Goal: Task Accomplishment & Management: Manage account settings

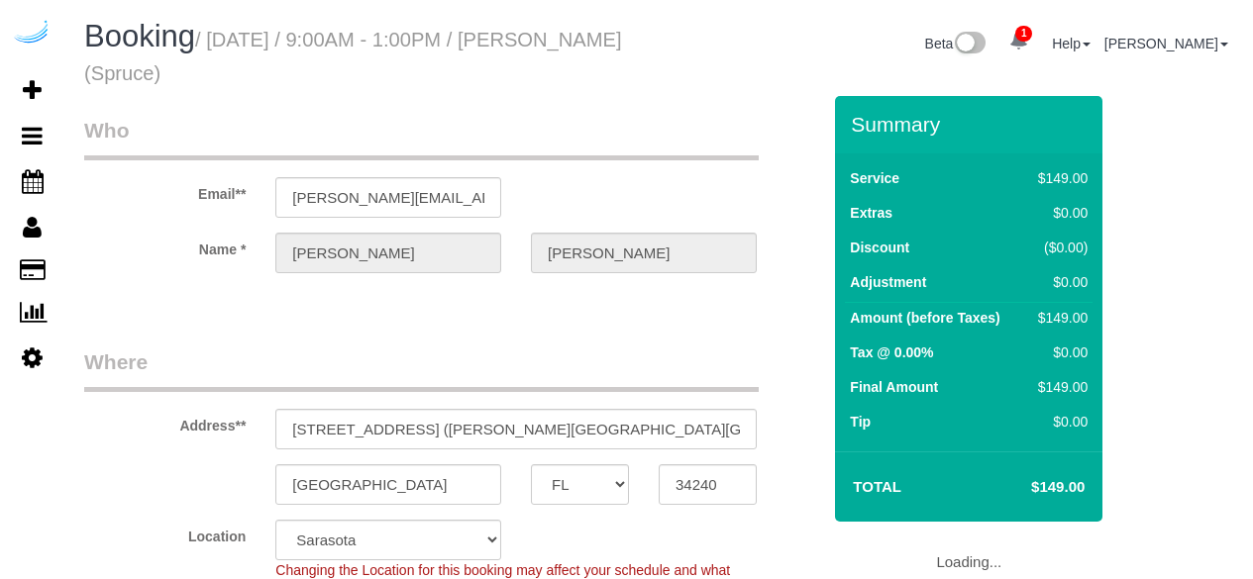
select select "FL"
select select "282"
select select "number:9"
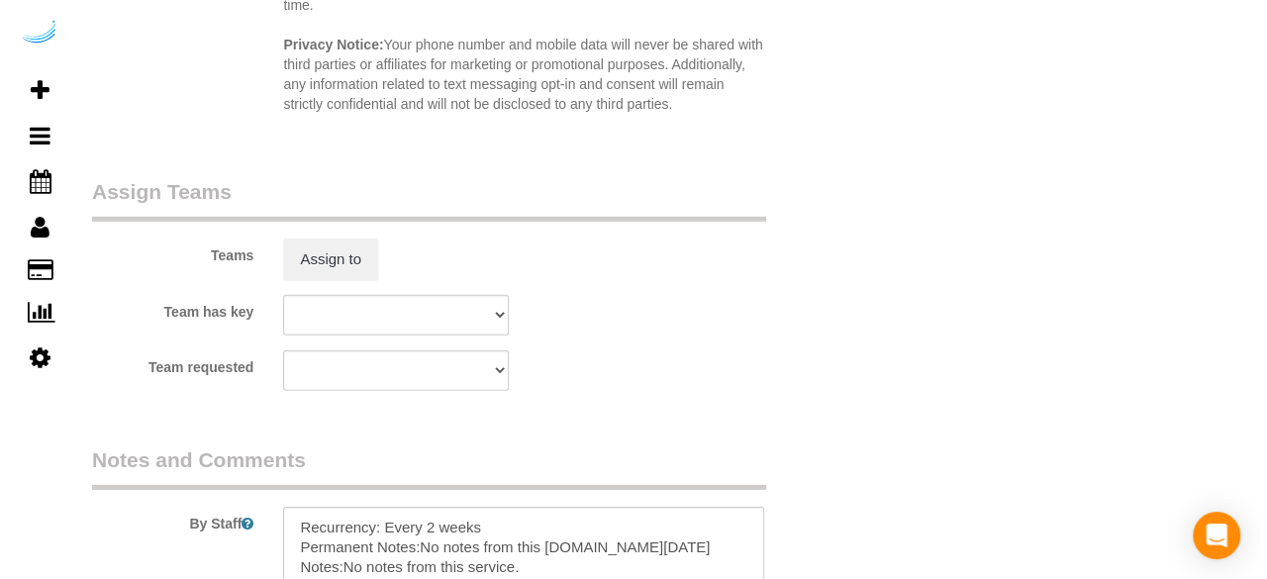
scroll to position [3006, 0]
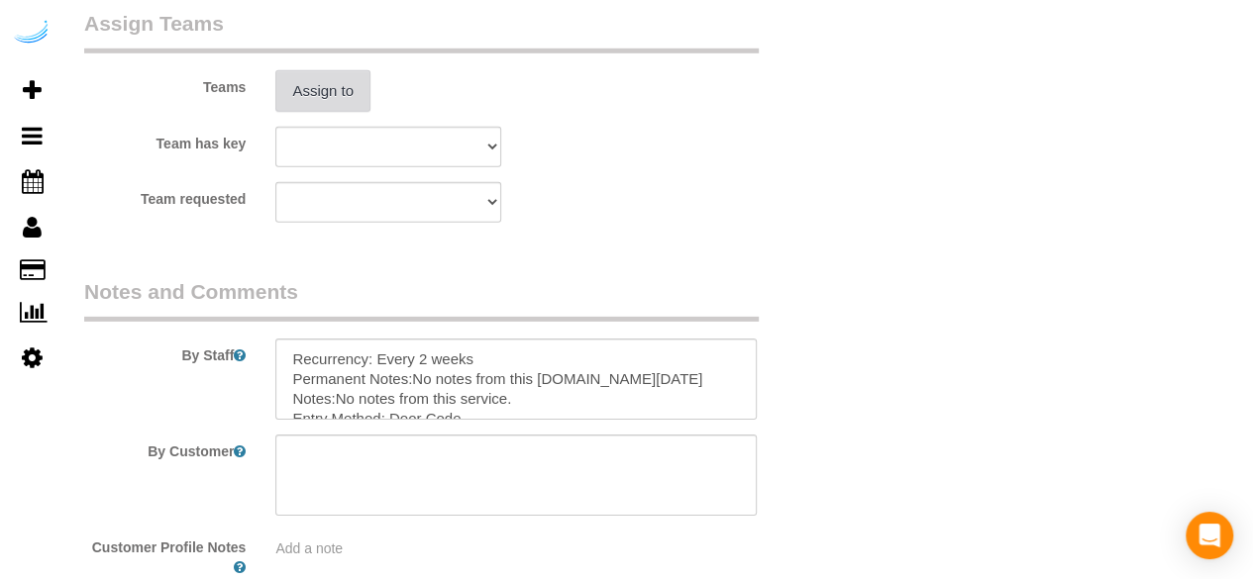
click at [316, 83] on button "Assign to" at bounding box center [322, 91] width 95 height 42
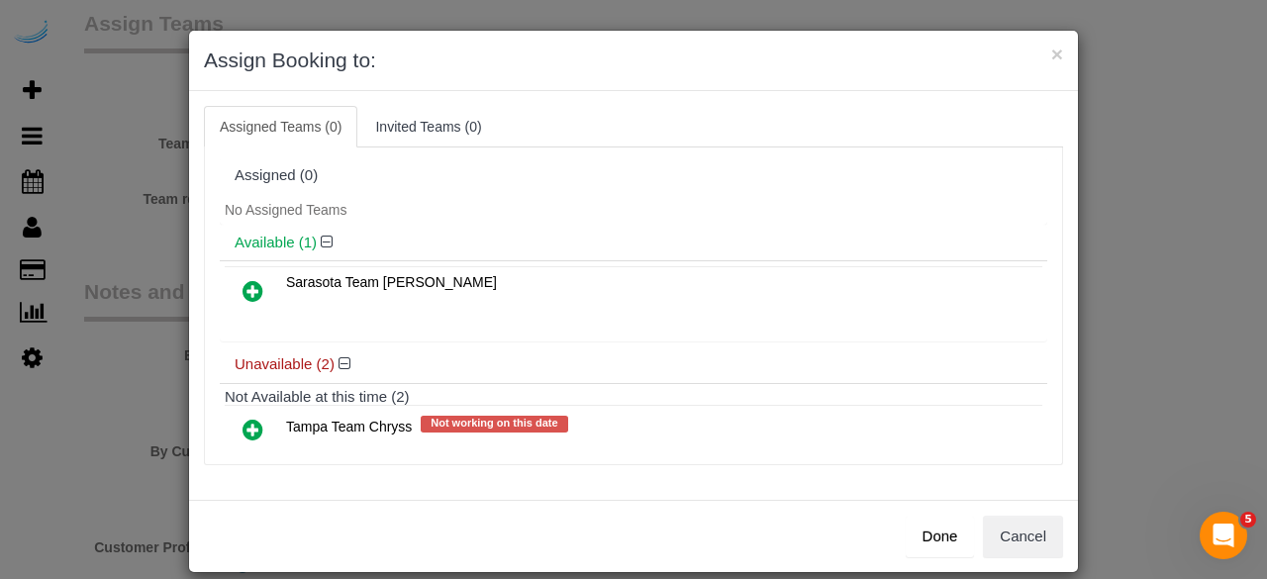
scroll to position [88, 0]
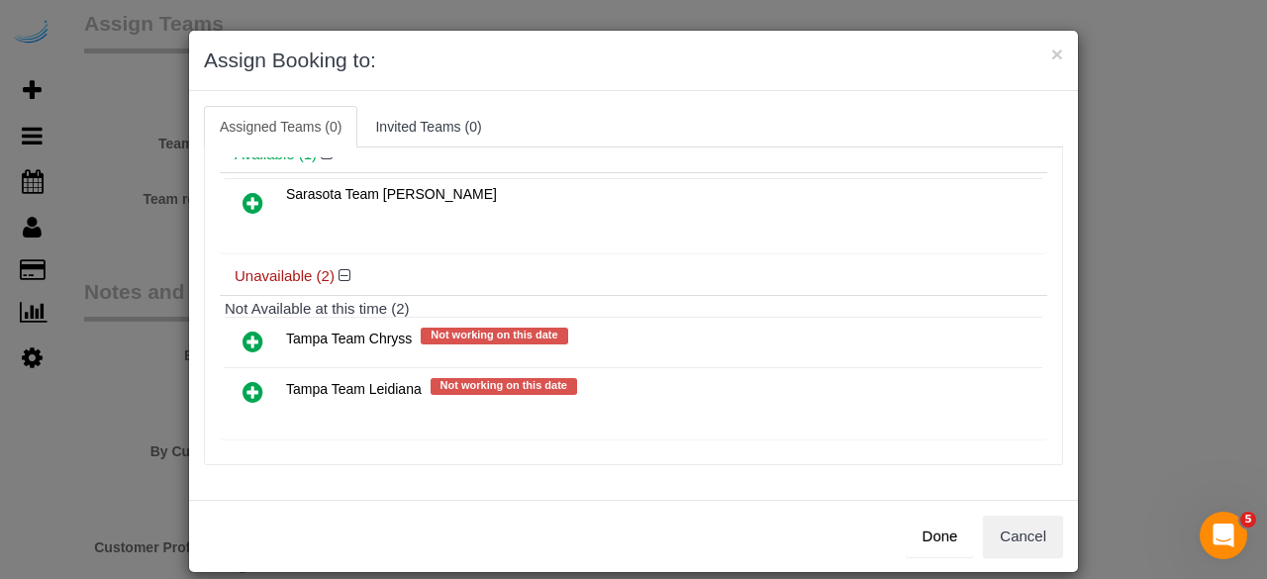
click at [243, 386] on icon at bounding box center [253, 392] width 21 height 24
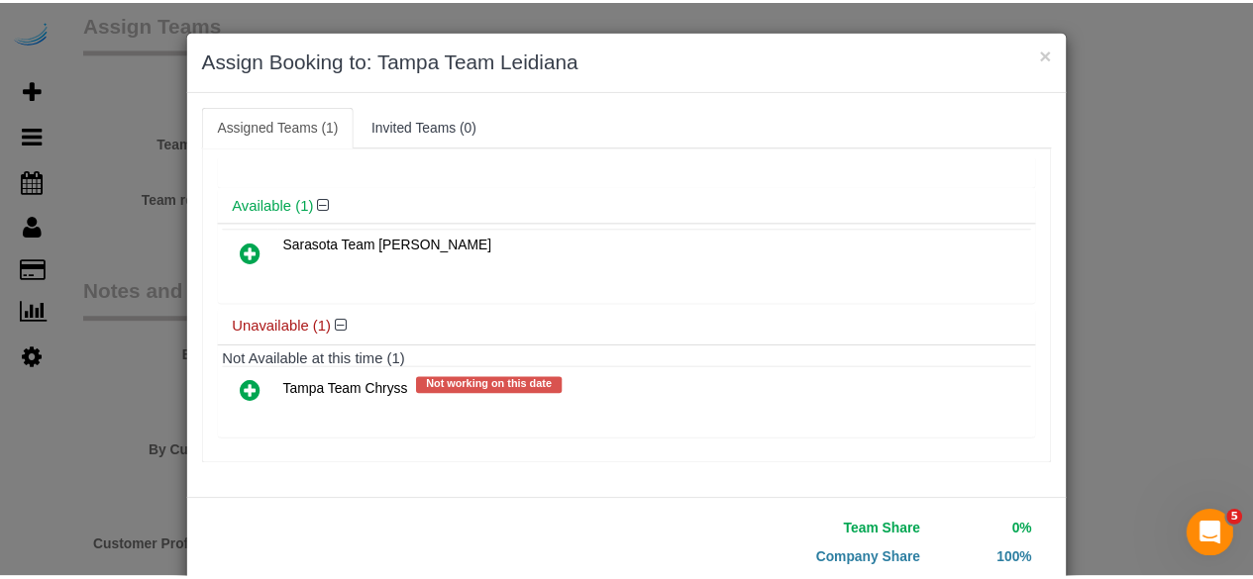
scroll to position [126, 0]
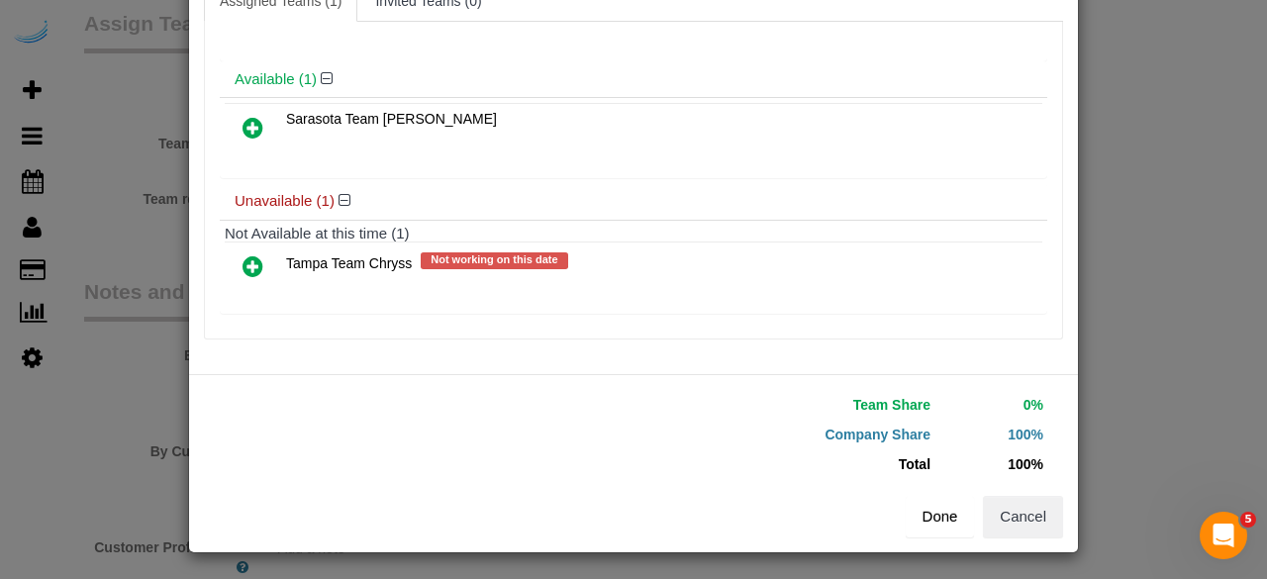
click at [924, 516] on button "Done" at bounding box center [940, 517] width 69 height 42
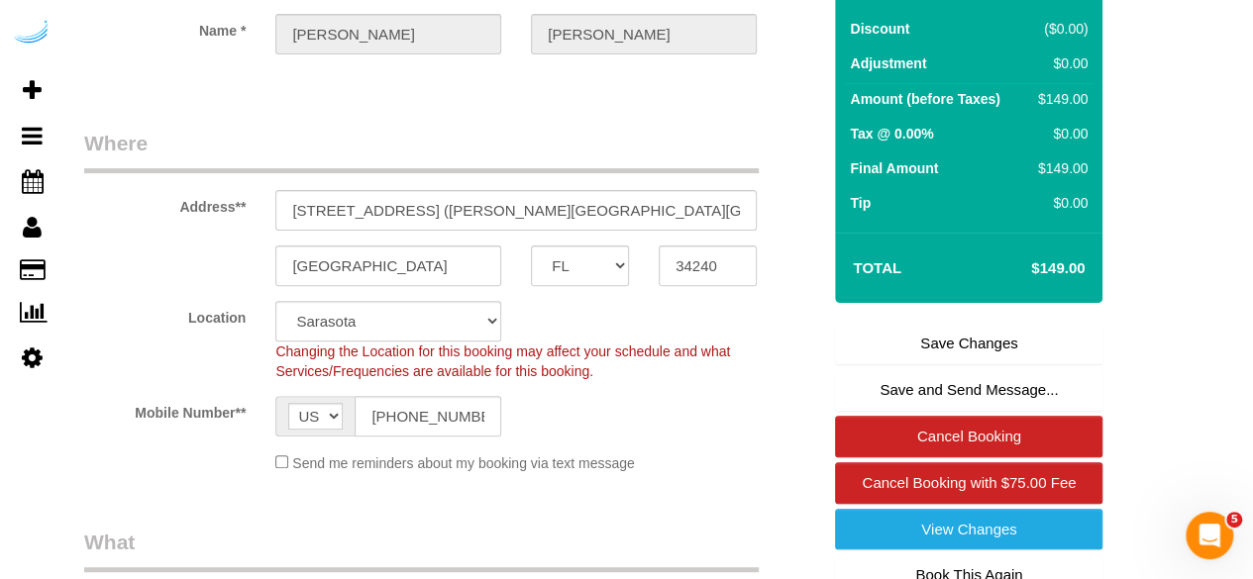
scroll to position [218, 0]
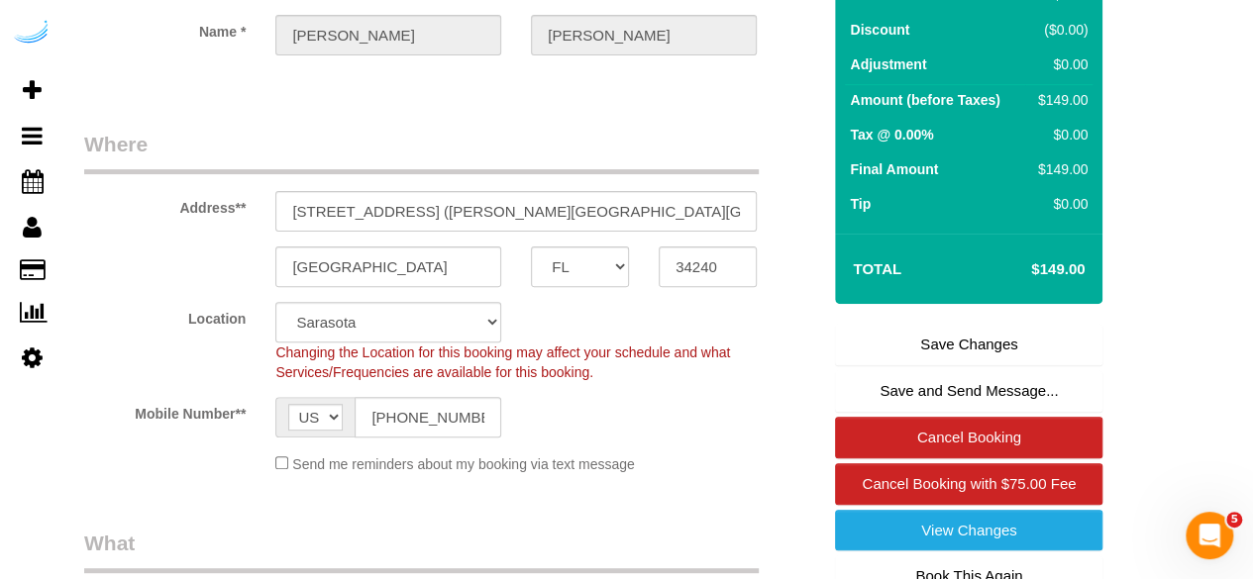
click at [933, 339] on link "Save Changes" at bounding box center [968, 345] width 267 height 42
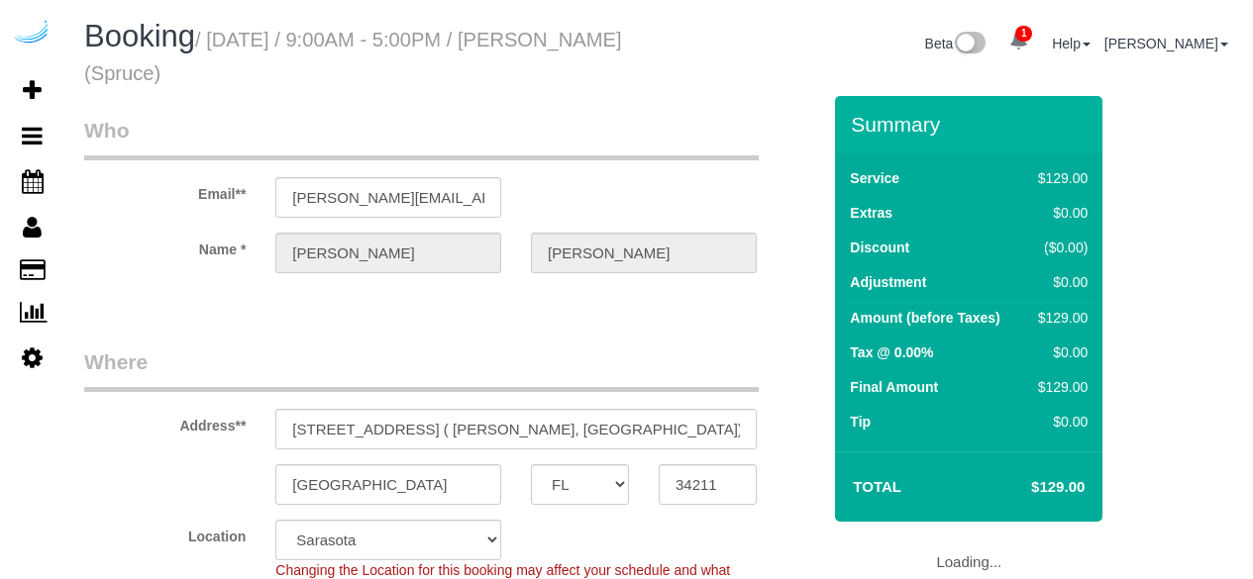
select select "FL"
select select "282"
select select "number:9"
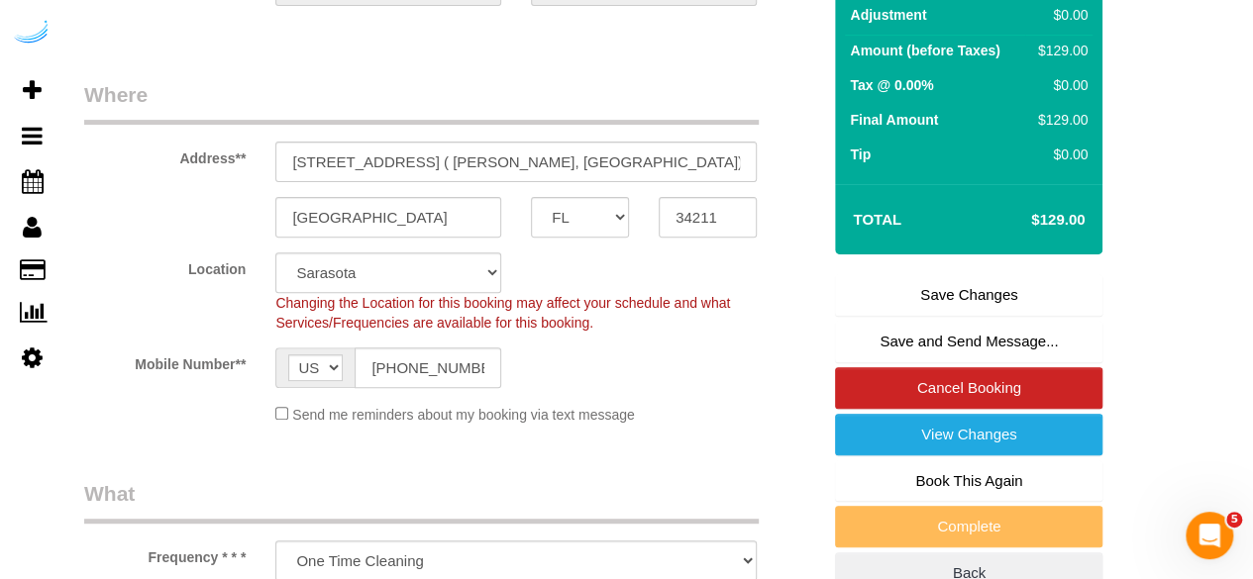
scroll to position [276, 0]
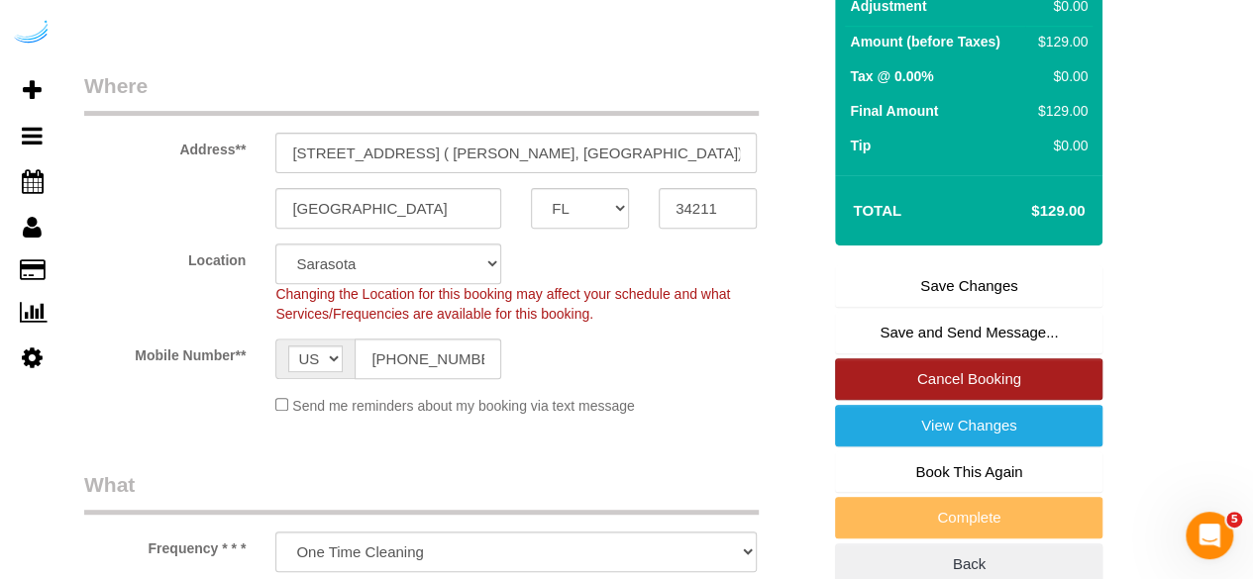
click at [957, 377] on link "Cancel Booking" at bounding box center [968, 379] width 267 height 42
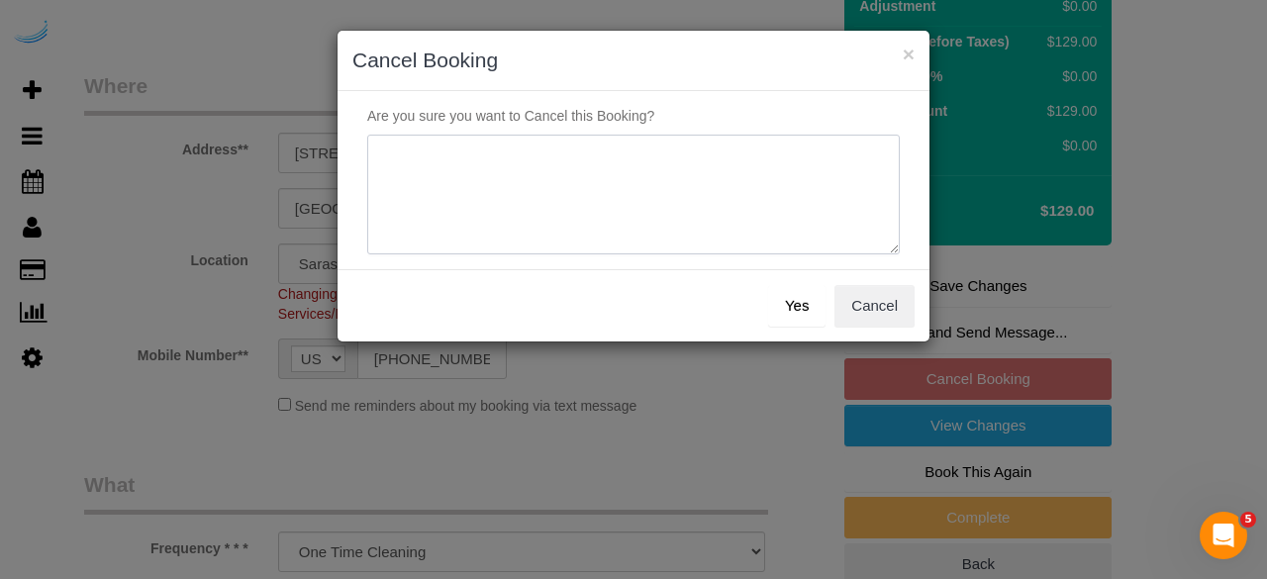
click at [764, 236] on textarea at bounding box center [633, 195] width 533 height 121
click at [885, 310] on button "Cancel" at bounding box center [875, 306] width 80 height 42
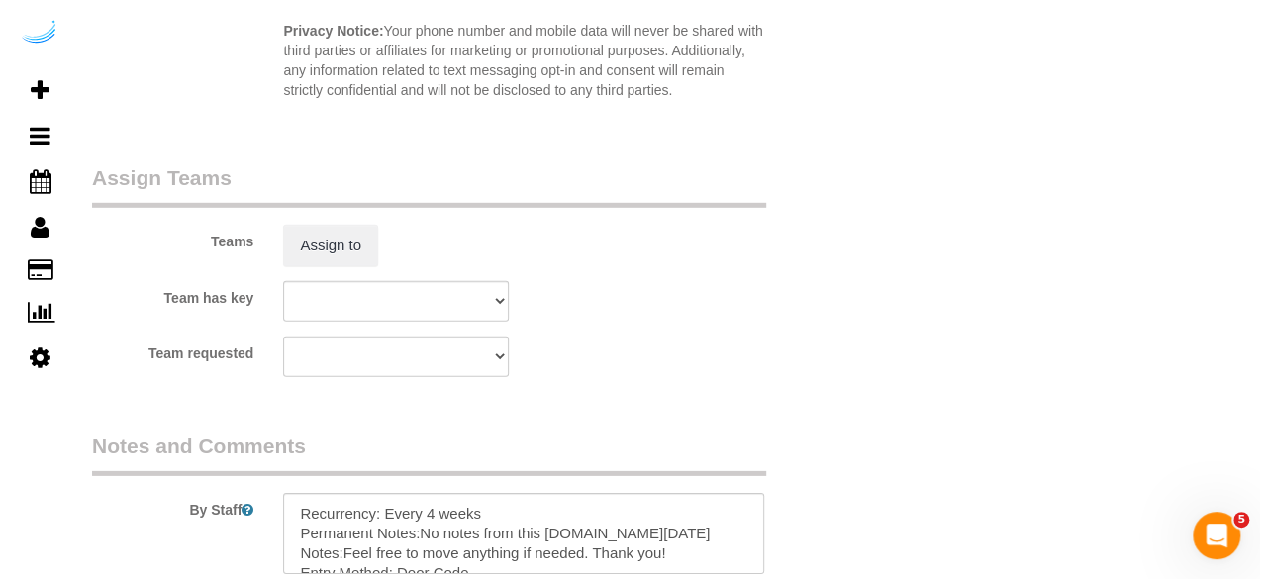
scroll to position [2848, 0]
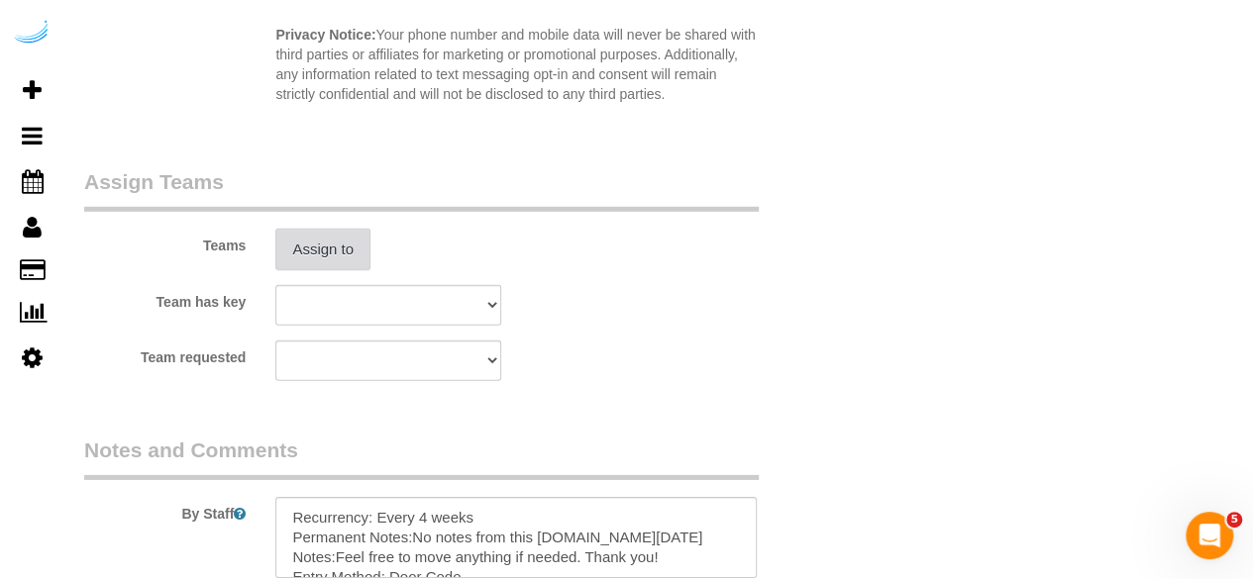
click at [348, 245] on button "Assign to" at bounding box center [322, 250] width 95 height 42
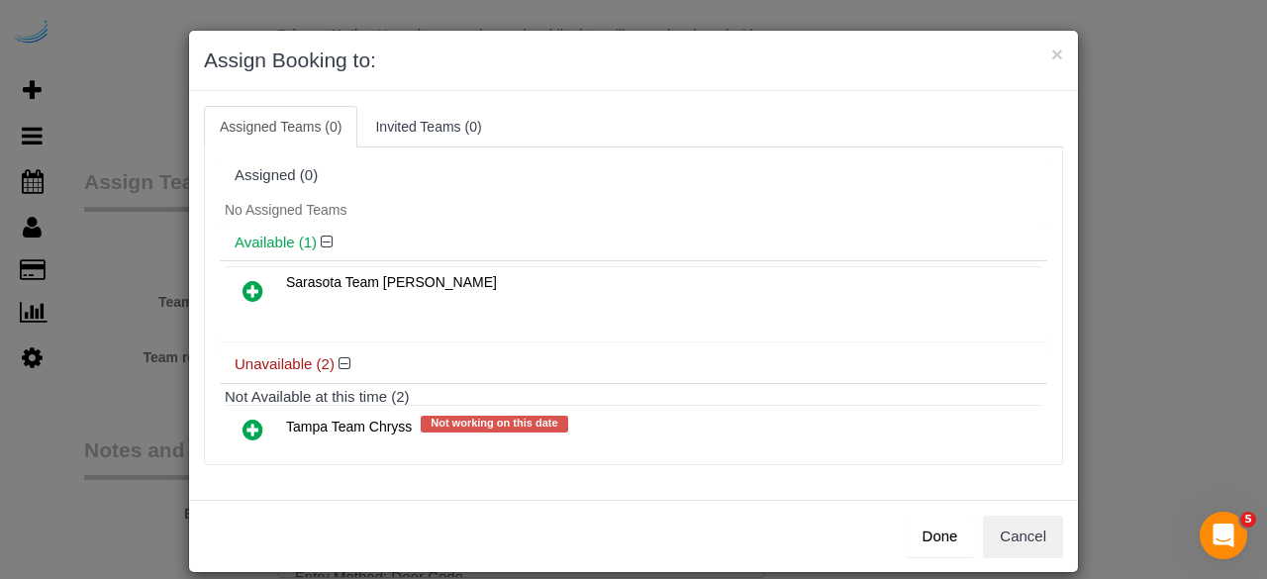
scroll to position [88, 0]
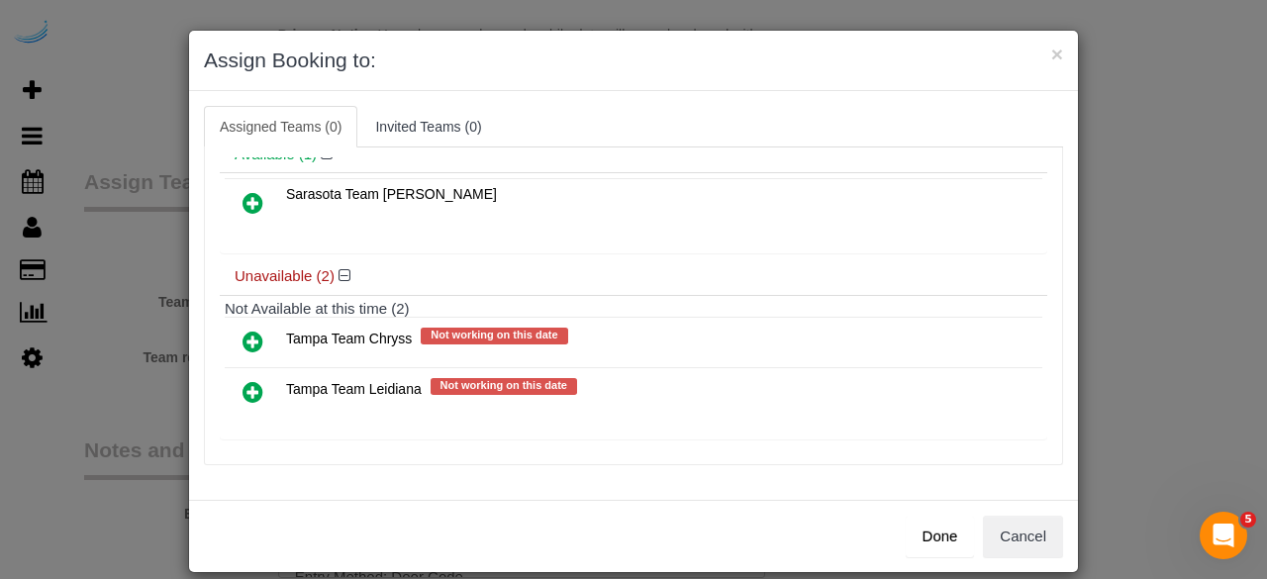
click at [232, 387] on link at bounding box center [253, 393] width 47 height 40
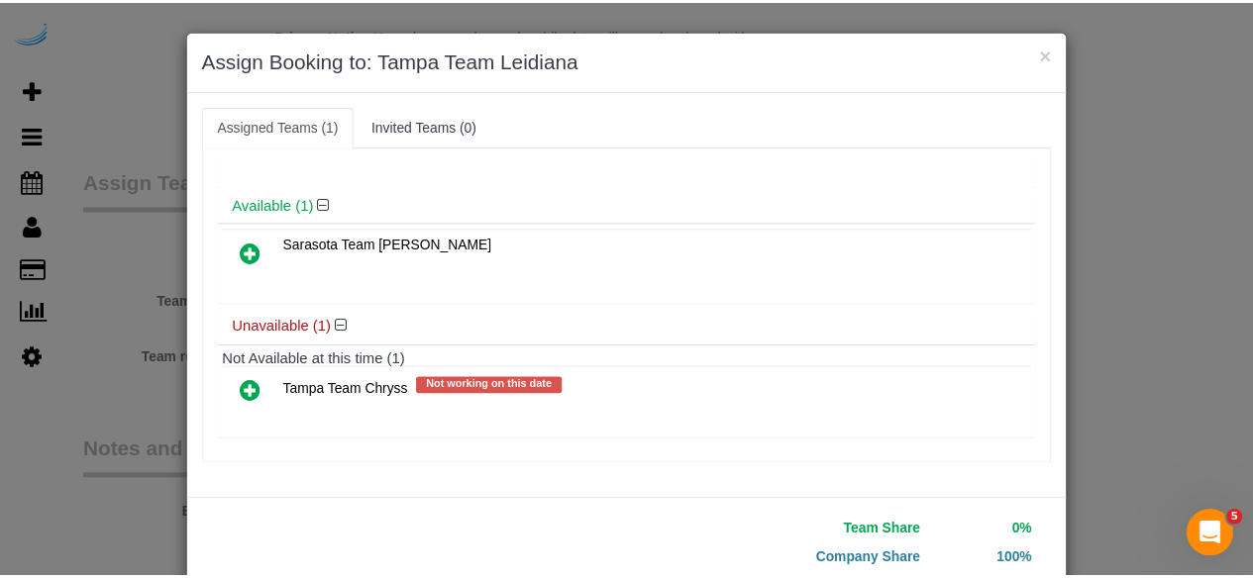
scroll to position [126, 0]
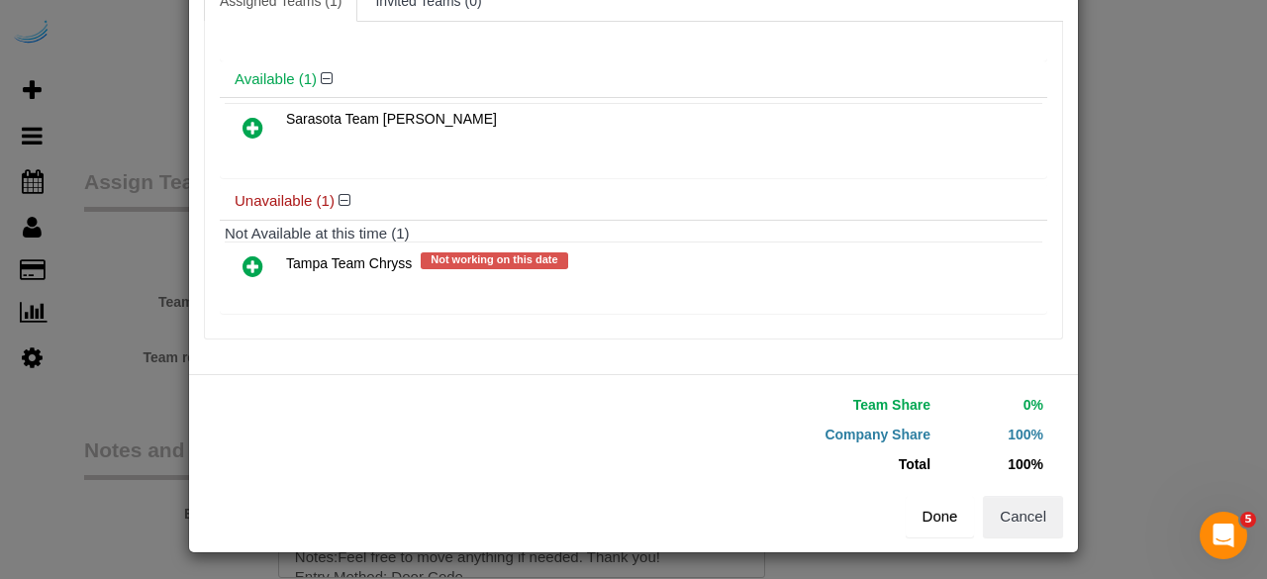
click at [927, 521] on button "Done" at bounding box center [940, 517] width 69 height 42
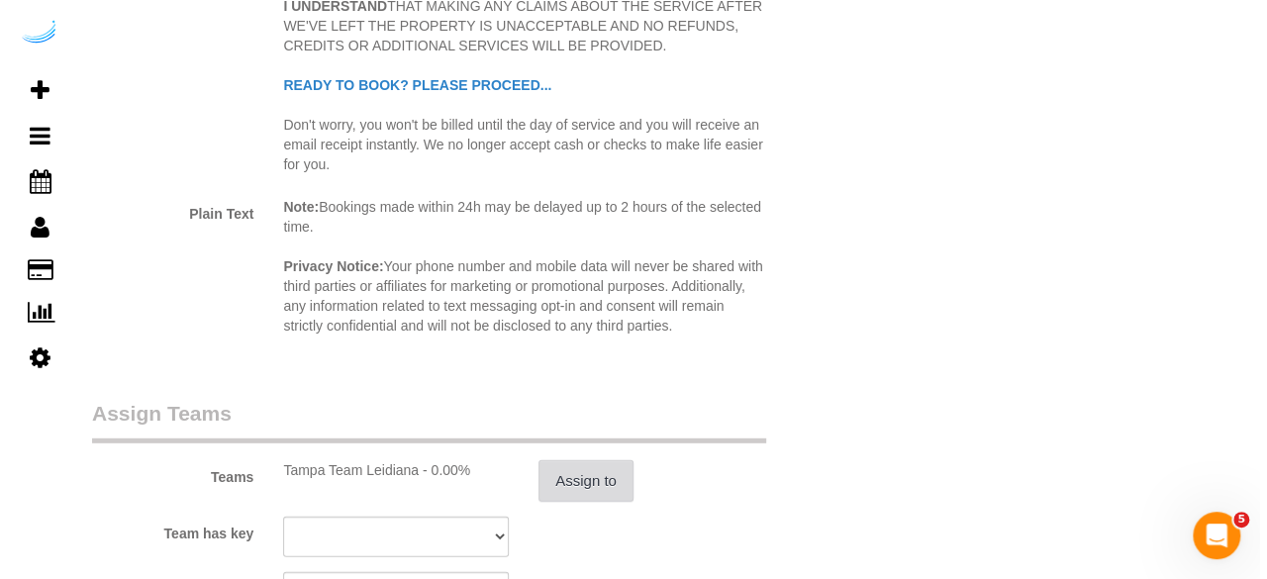
scroll to position [2634, 0]
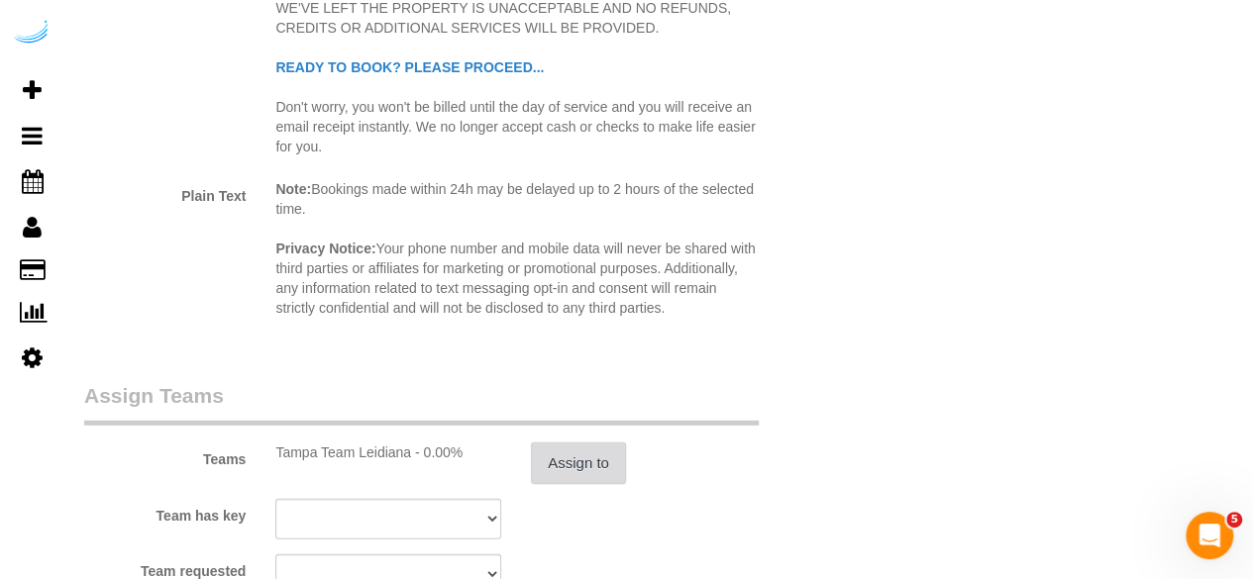
click at [560, 464] on button "Assign to" at bounding box center [578, 464] width 95 height 42
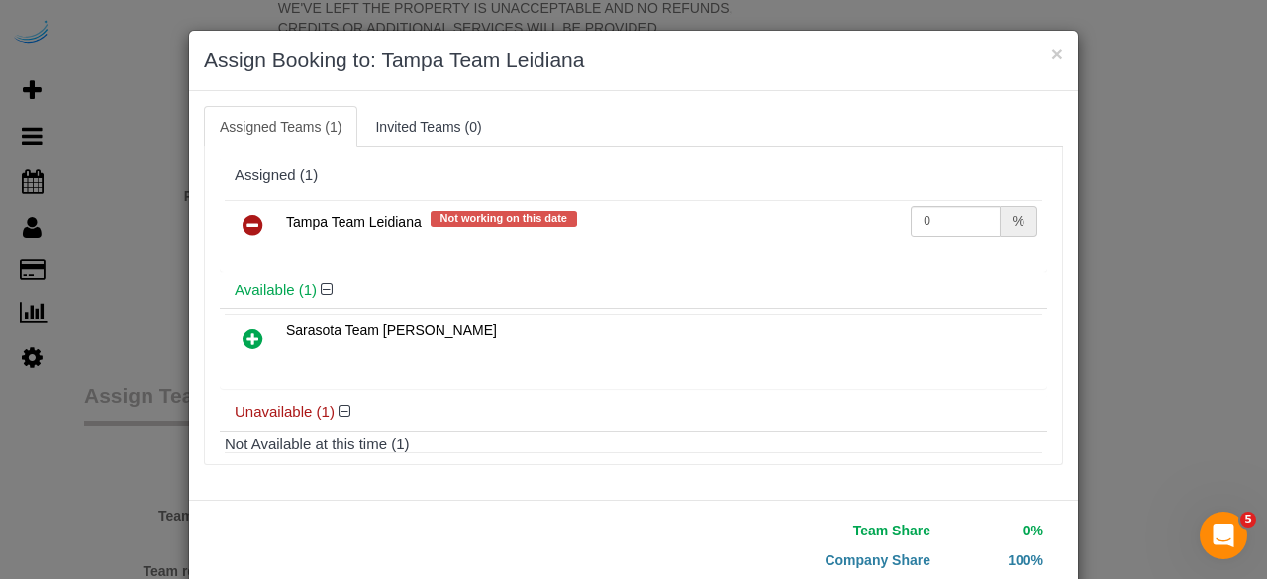
click at [246, 223] on icon at bounding box center [253, 225] width 21 height 24
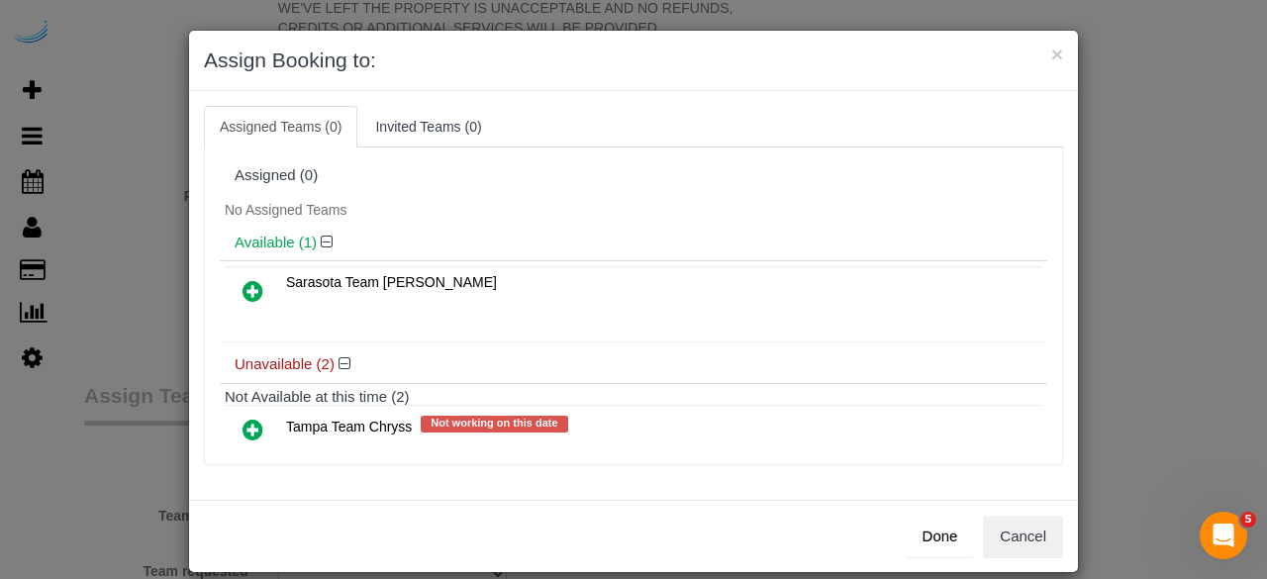
click at [247, 288] on icon at bounding box center [253, 291] width 21 height 24
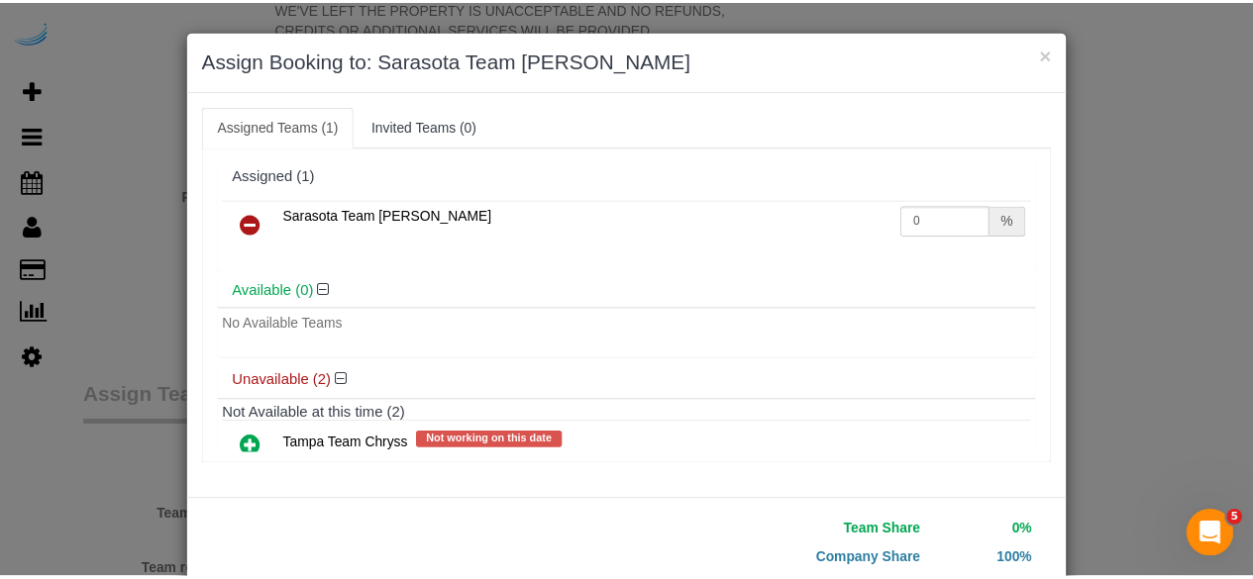
scroll to position [126, 0]
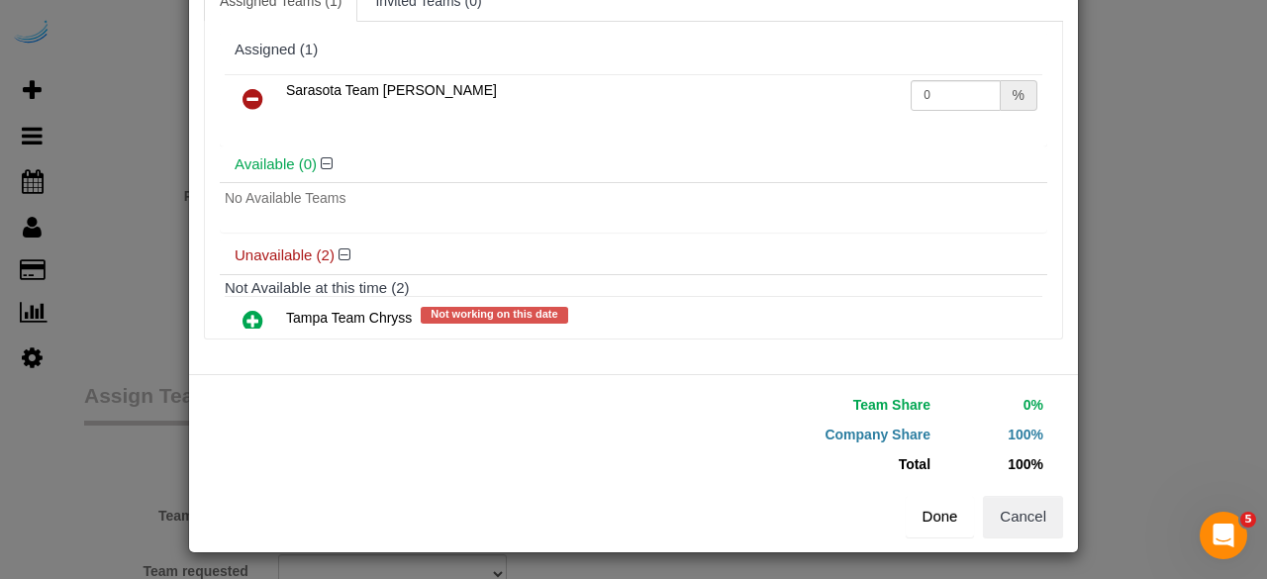
click at [925, 515] on button "Done" at bounding box center [940, 517] width 69 height 42
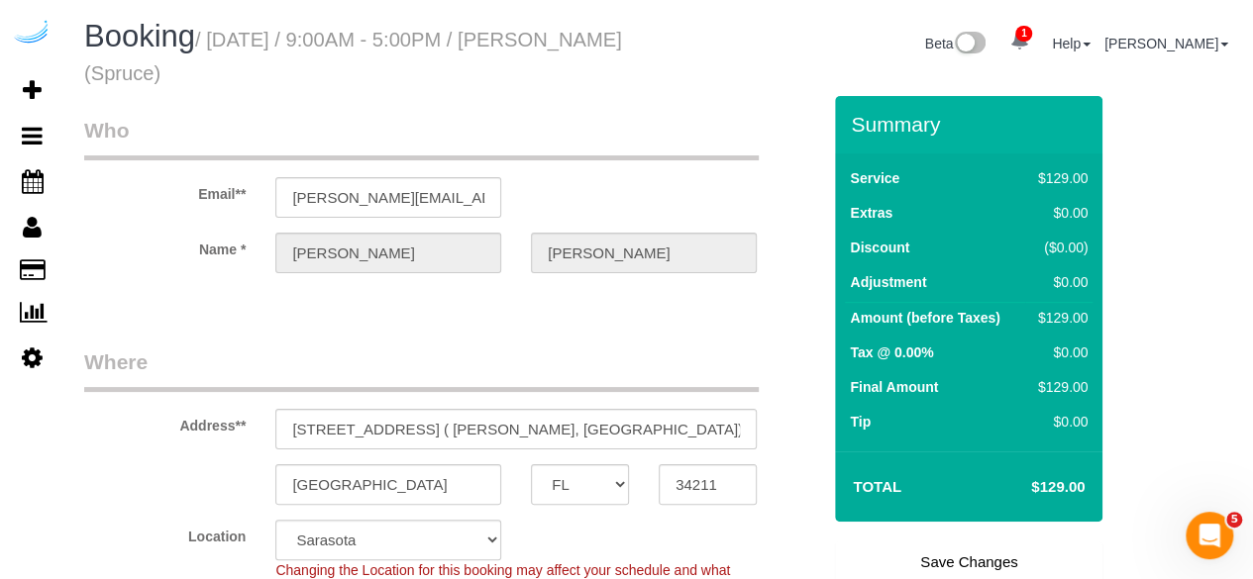
scroll to position [307, 0]
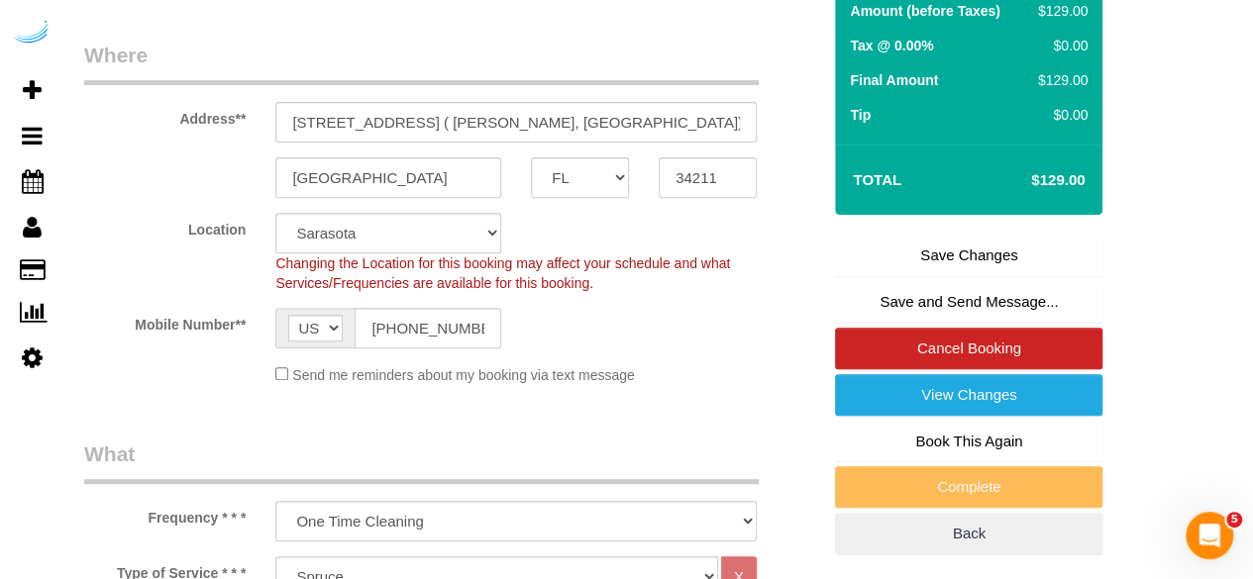
click at [946, 246] on link "Save Changes" at bounding box center [968, 256] width 267 height 42
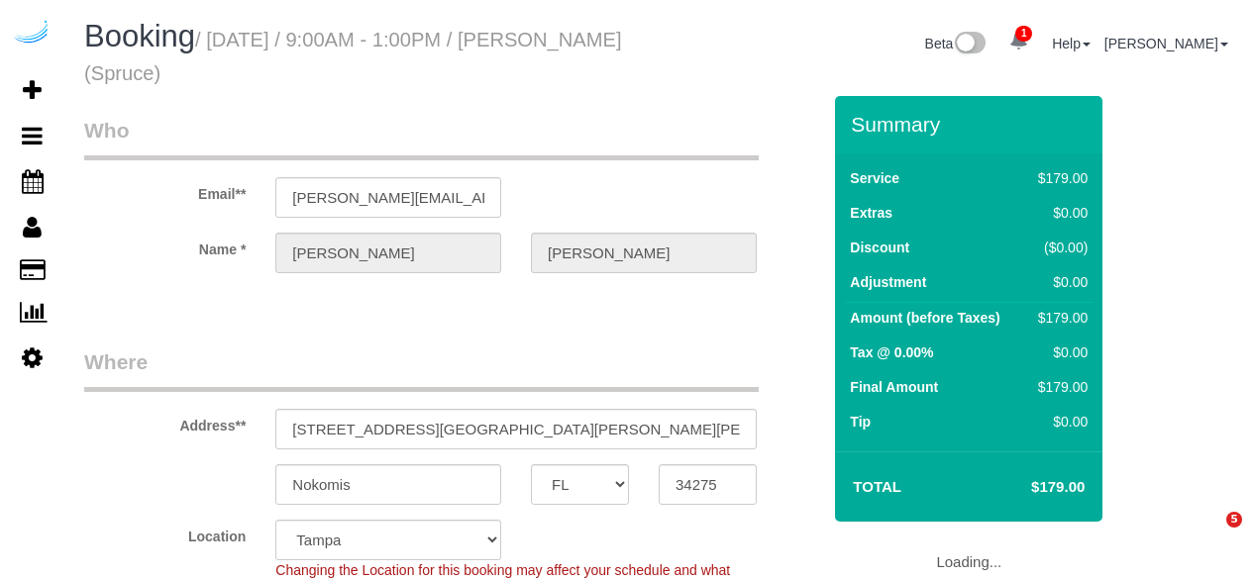
select select "FL"
select select "282"
select select "number:9"
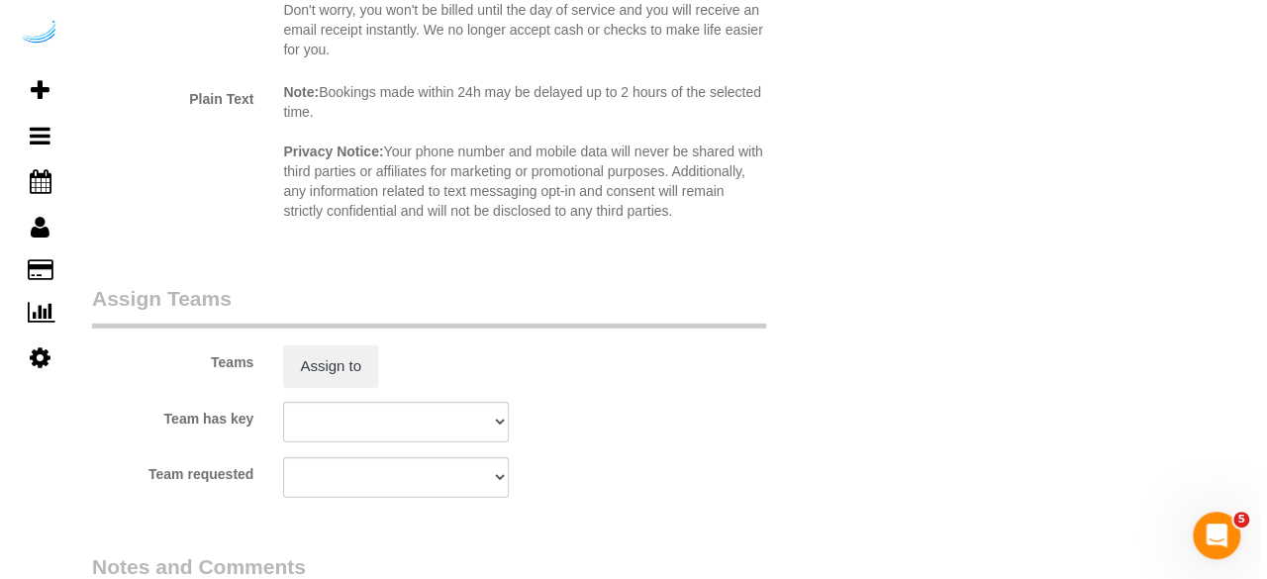
scroll to position [2730, 0]
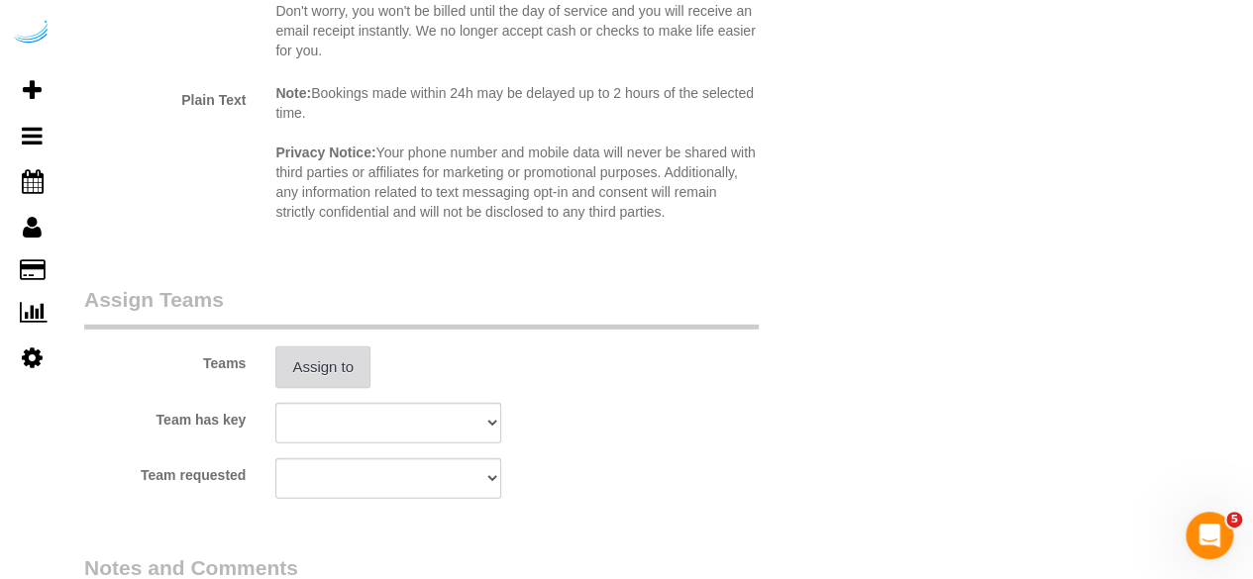
click at [311, 367] on button "Assign to" at bounding box center [322, 368] width 95 height 42
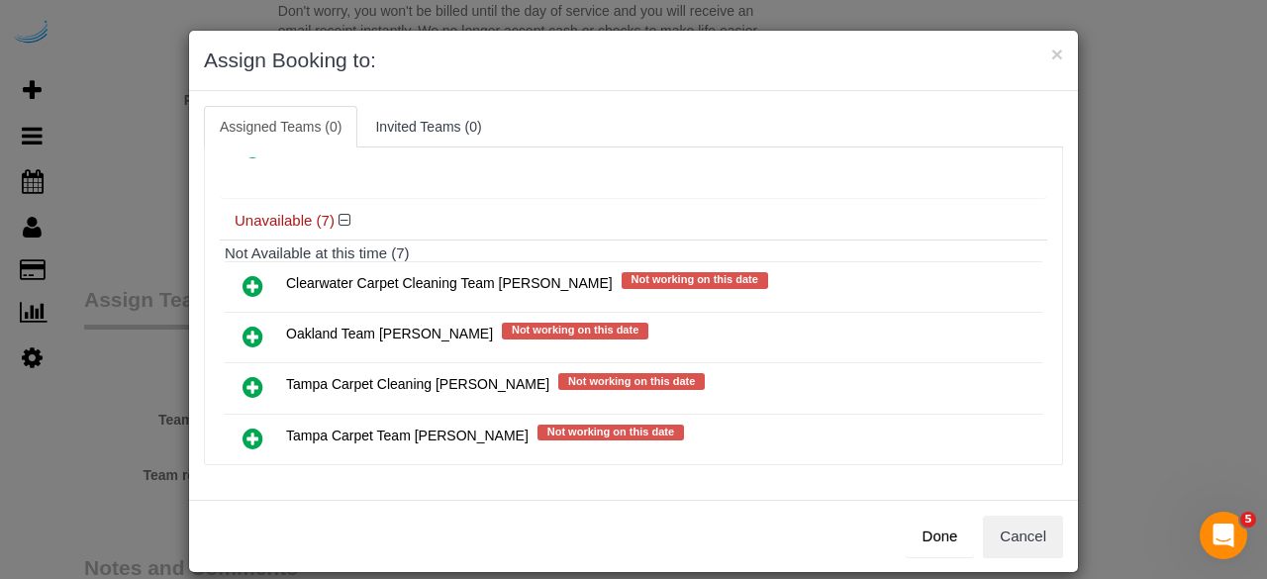
scroll to position [0, 0]
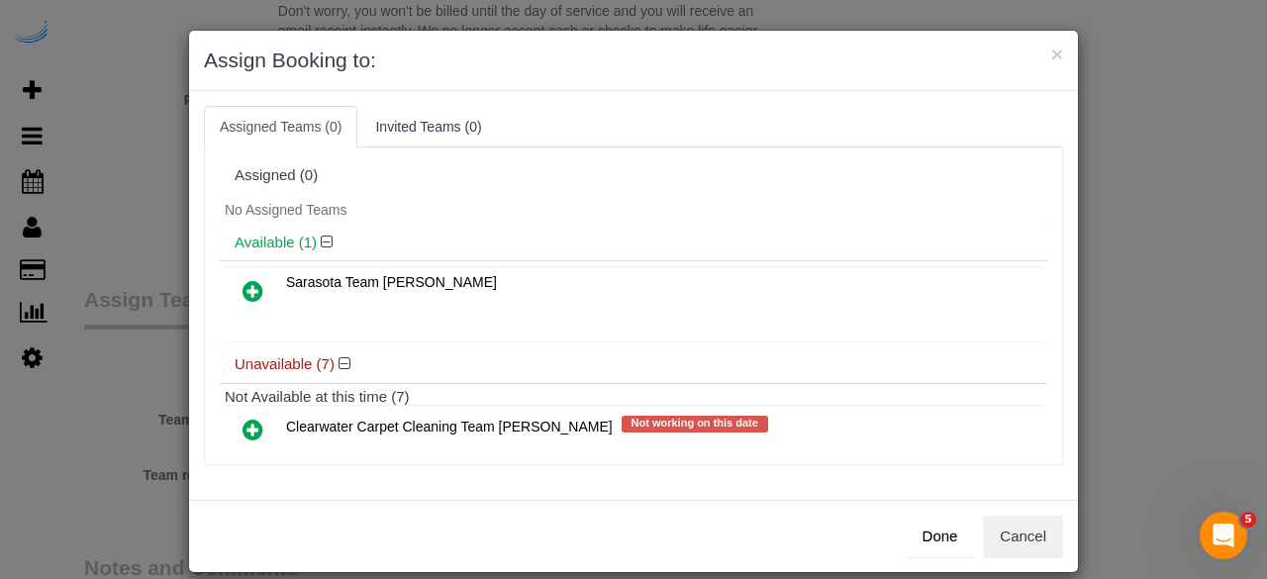
click at [243, 279] on icon at bounding box center [253, 291] width 21 height 24
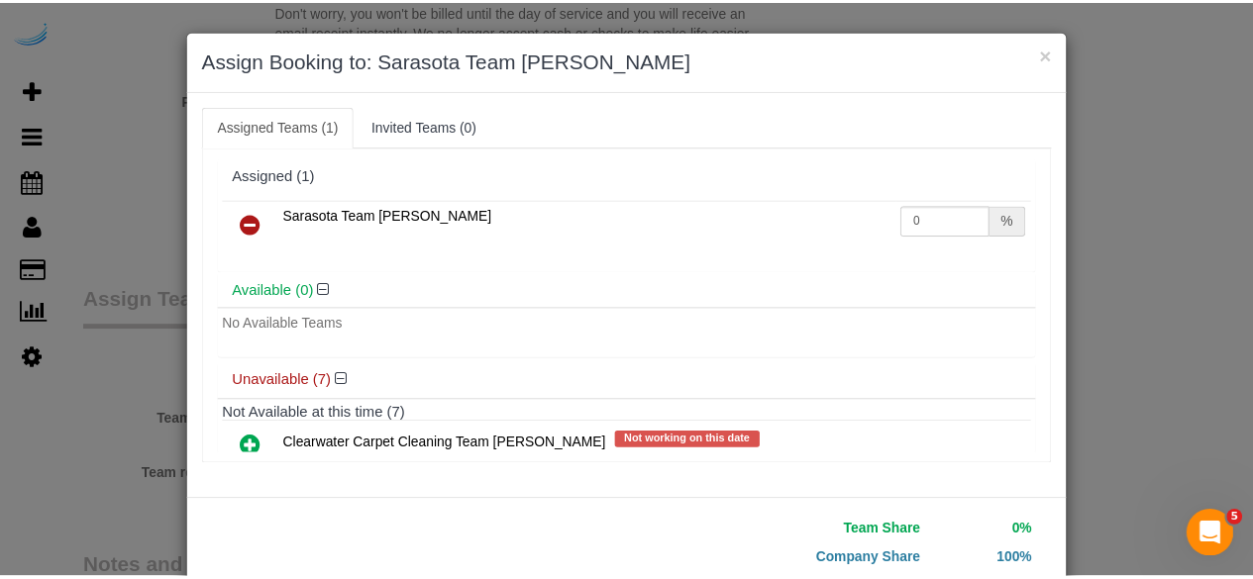
scroll to position [126, 0]
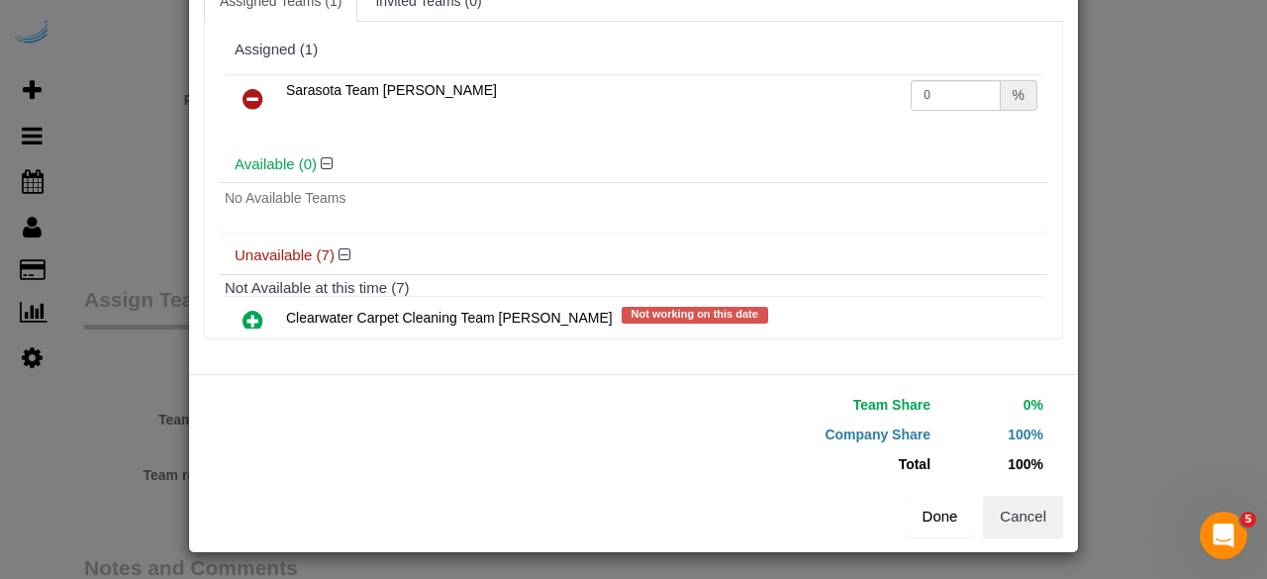
click at [958, 504] on button "Done" at bounding box center [940, 517] width 69 height 42
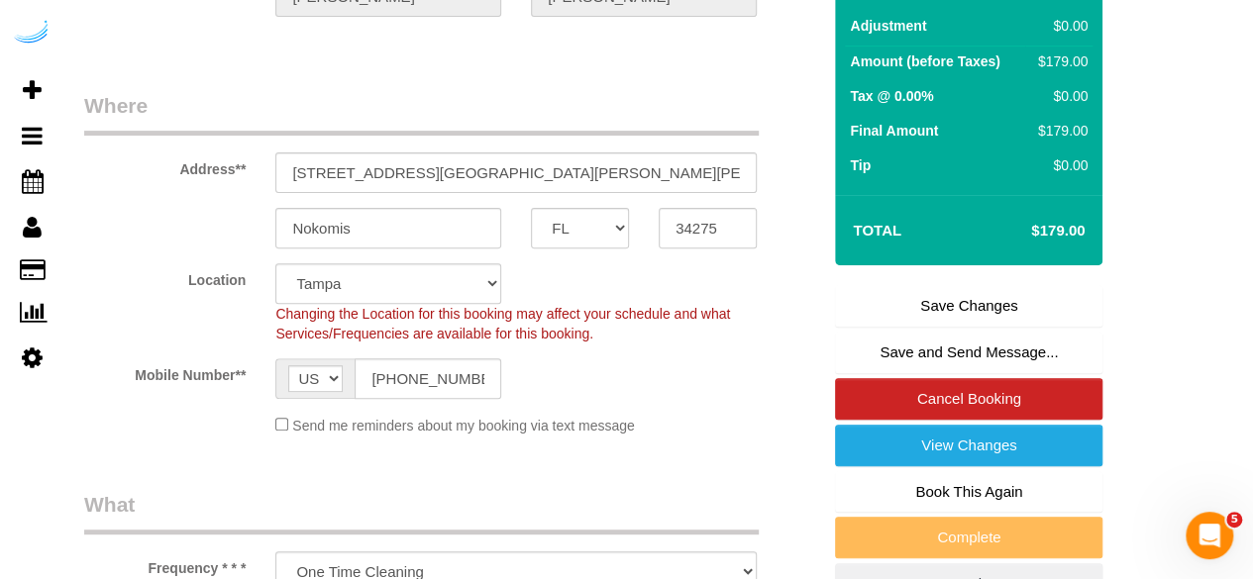
scroll to position [257, 0]
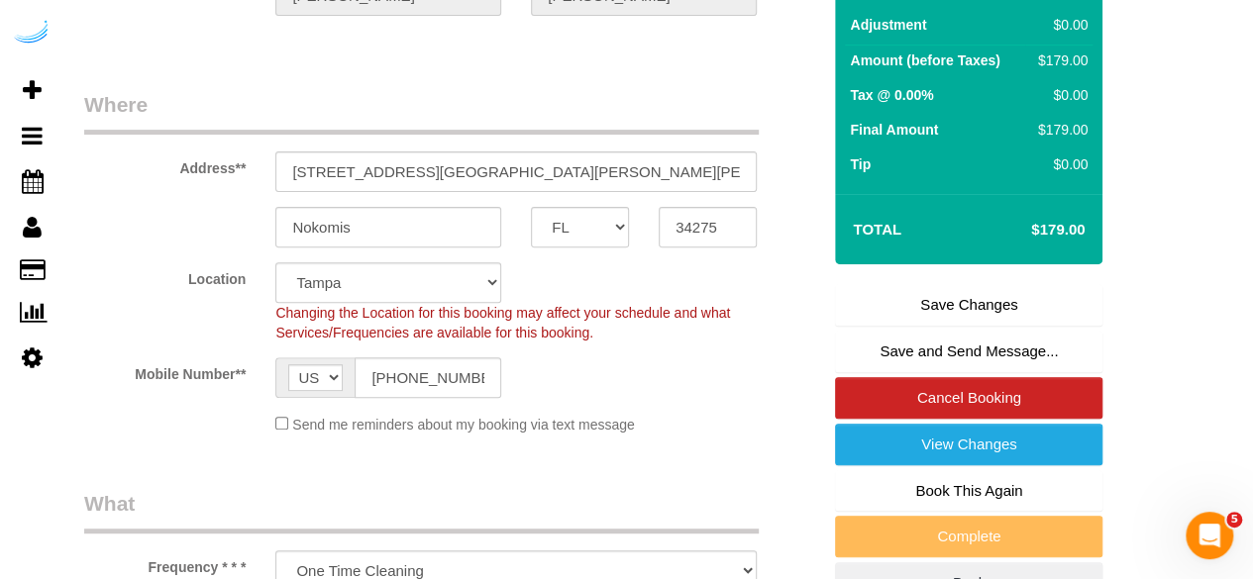
click at [969, 304] on link "Save Changes" at bounding box center [968, 305] width 267 height 42
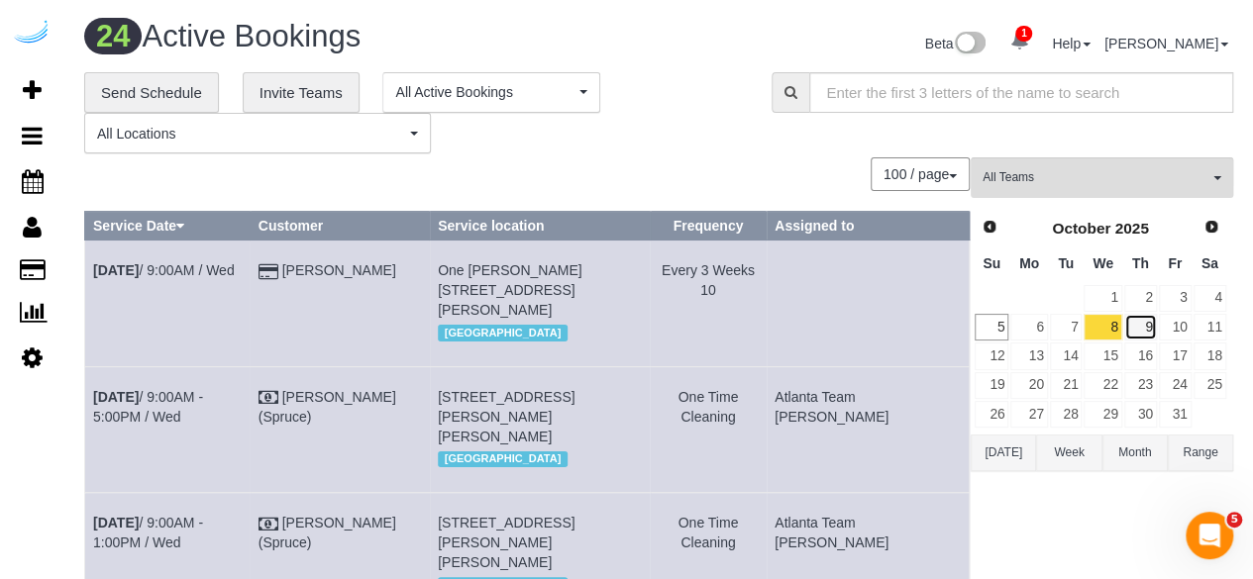
click at [1137, 324] on link "9" at bounding box center [1140, 327] width 33 height 27
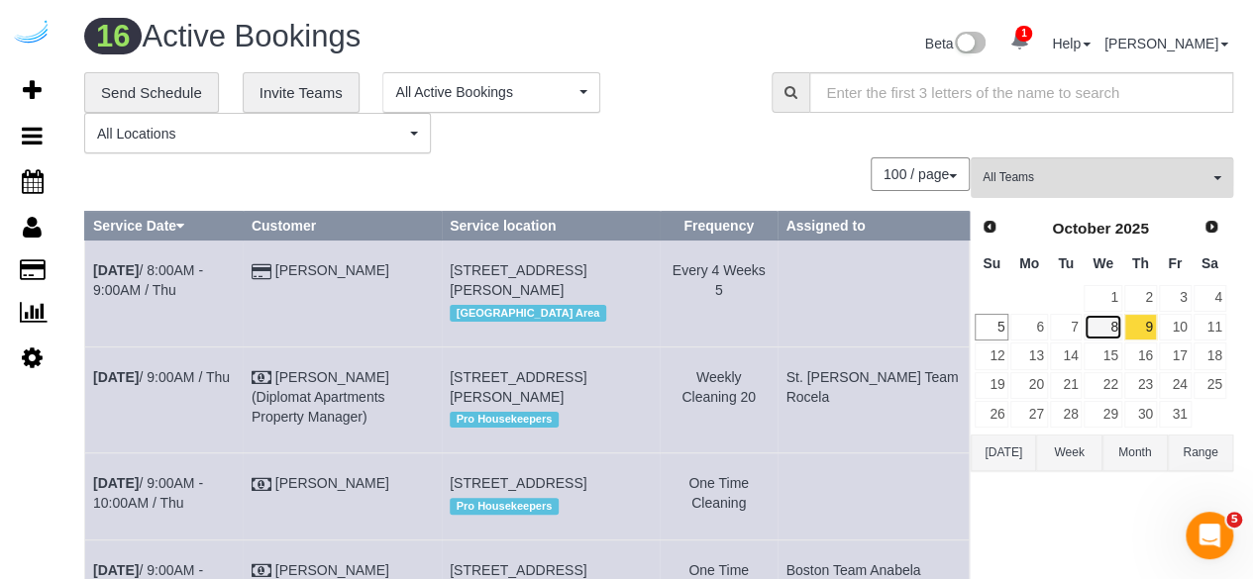
click at [1108, 332] on link "8" at bounding box center [1102, 327] width 38 height 27
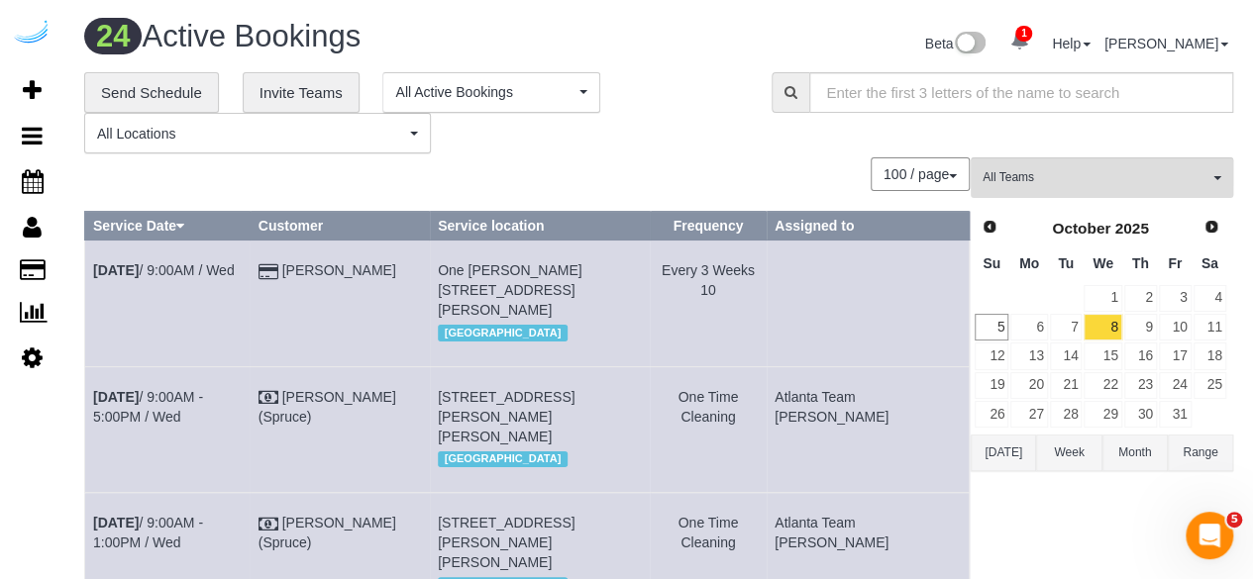
scroll to position [1711, 0]
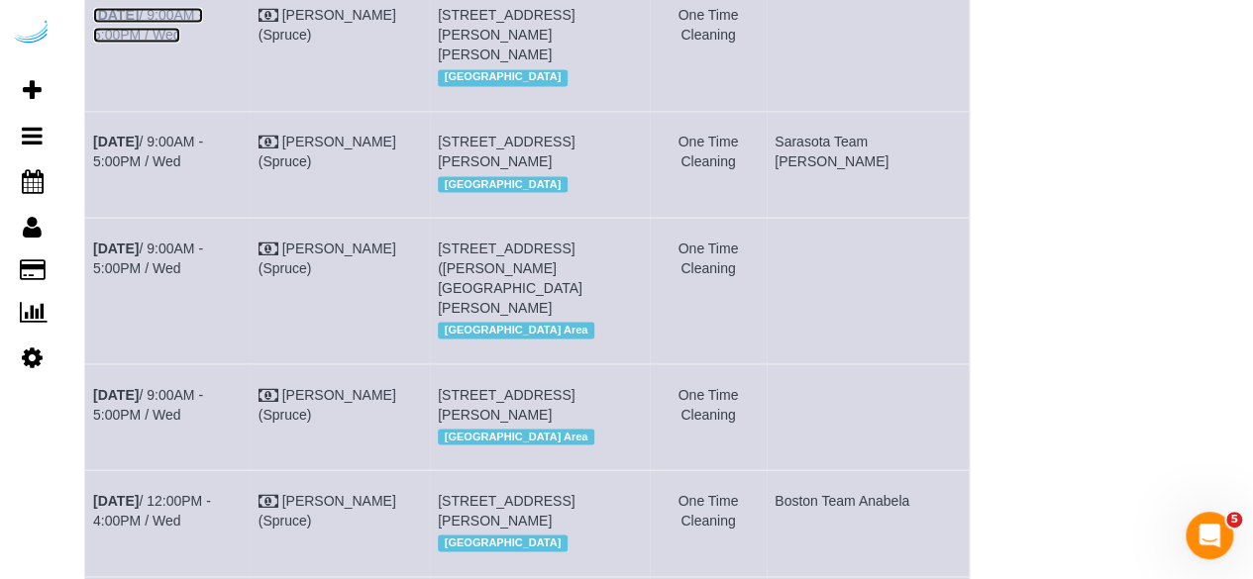
click at [203, 43] on link "Oct 8th / 9:00AM - 5:00PM / Wed" at bounding box center [148, 25] width 110 height 36
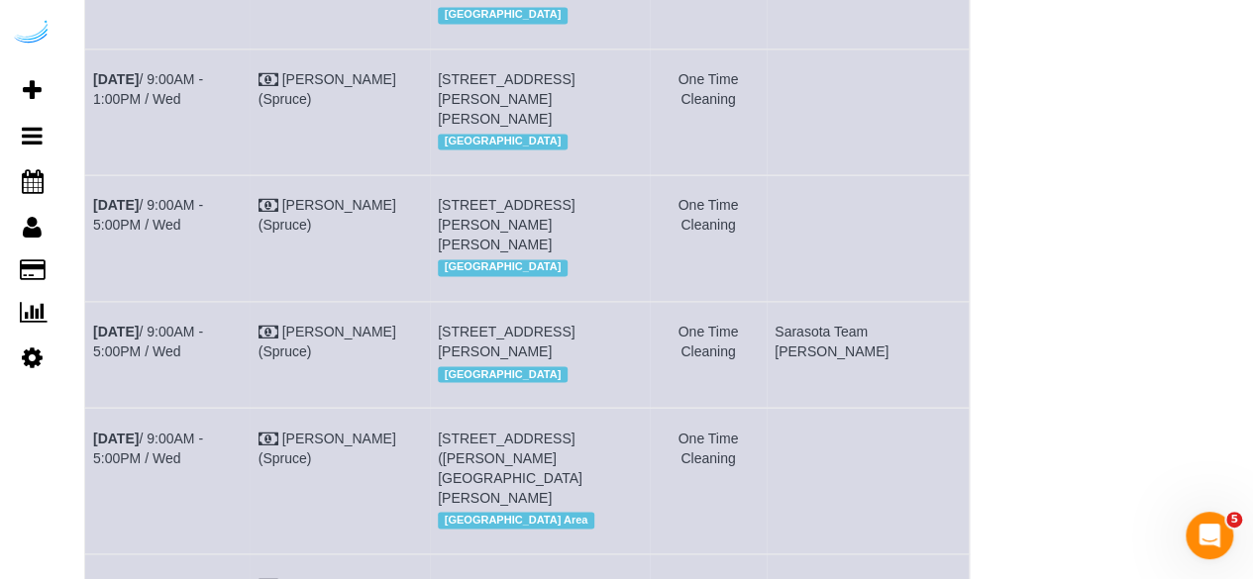
scroll to position [1519, 0]
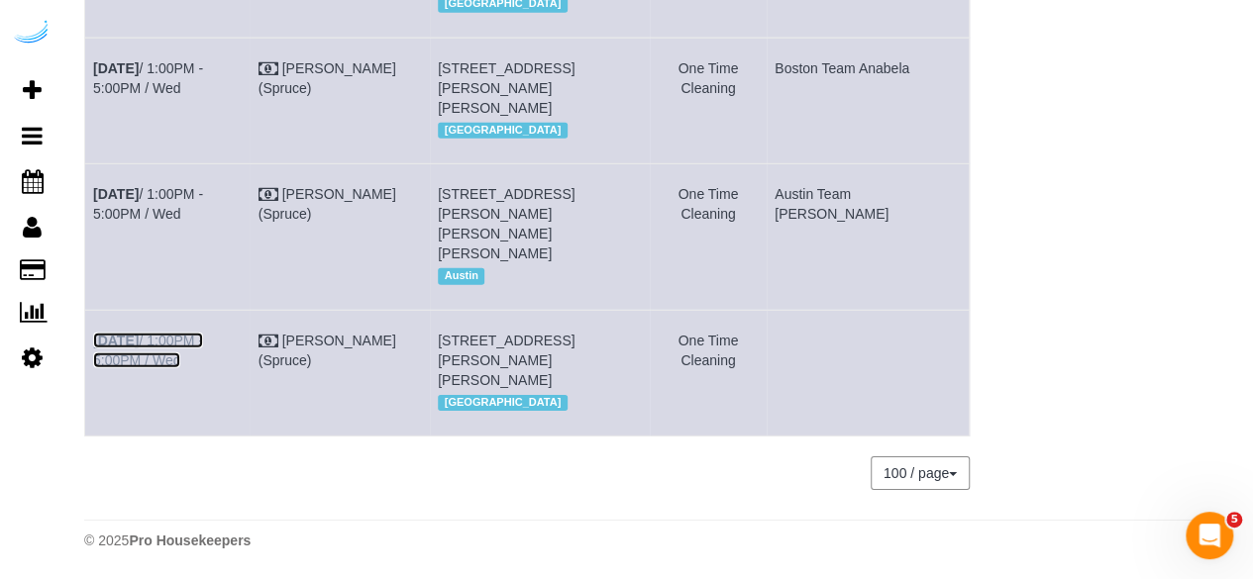
click at [203, 338] on link "Oct 8th / 1:00PM - 5:00PM / Wed" at bounding box center [148, 351] width 110 height 36
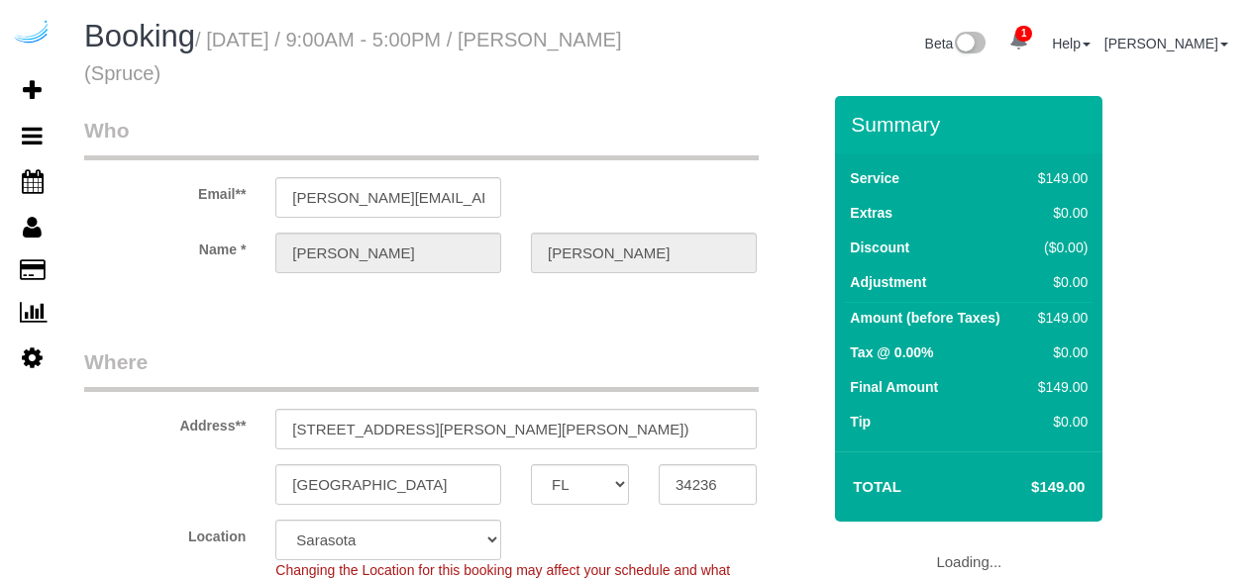
select select "FL"
select select "282"
select select "number:9"
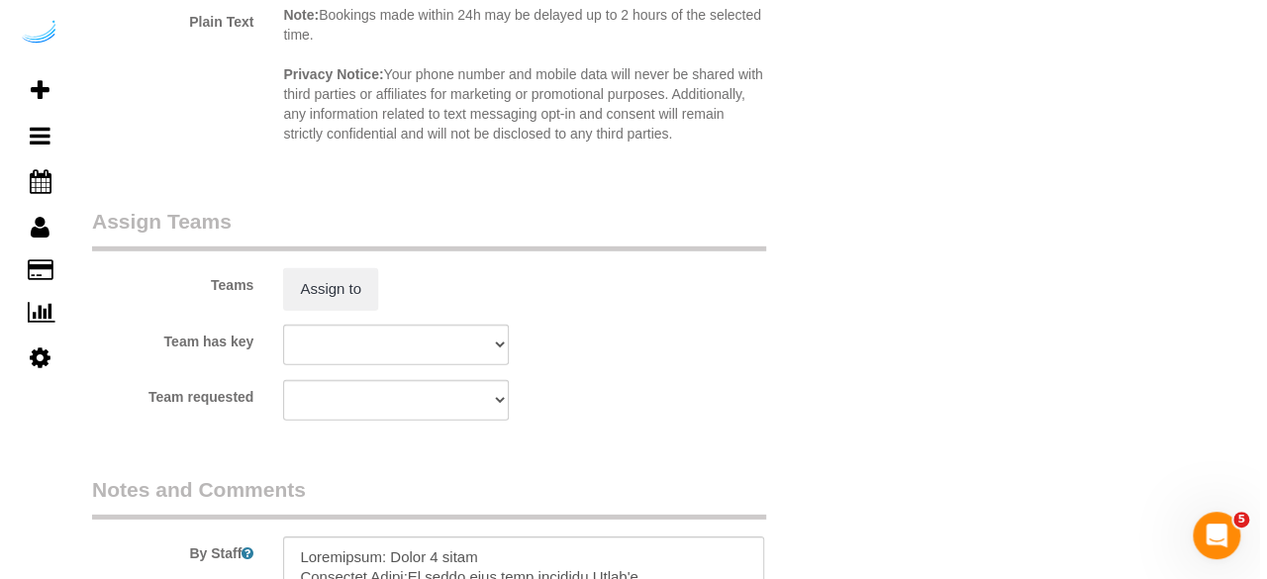
scroll to position [2804, 0]
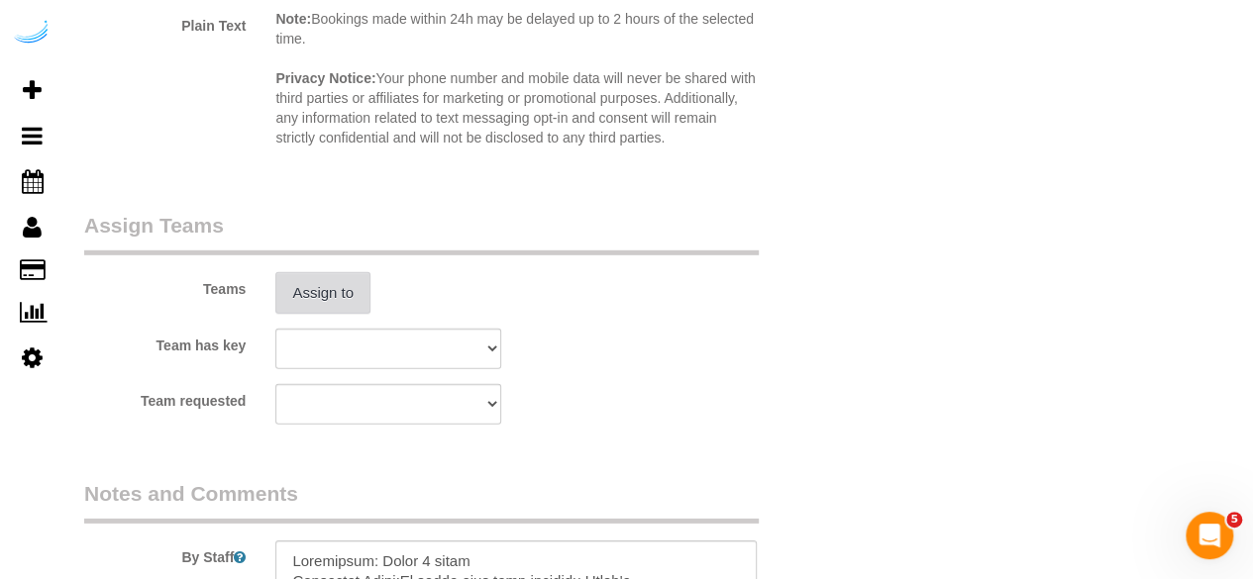
click at [356, 293] on button "Assign to" at bounding box center [322, 293] width 95 height 42
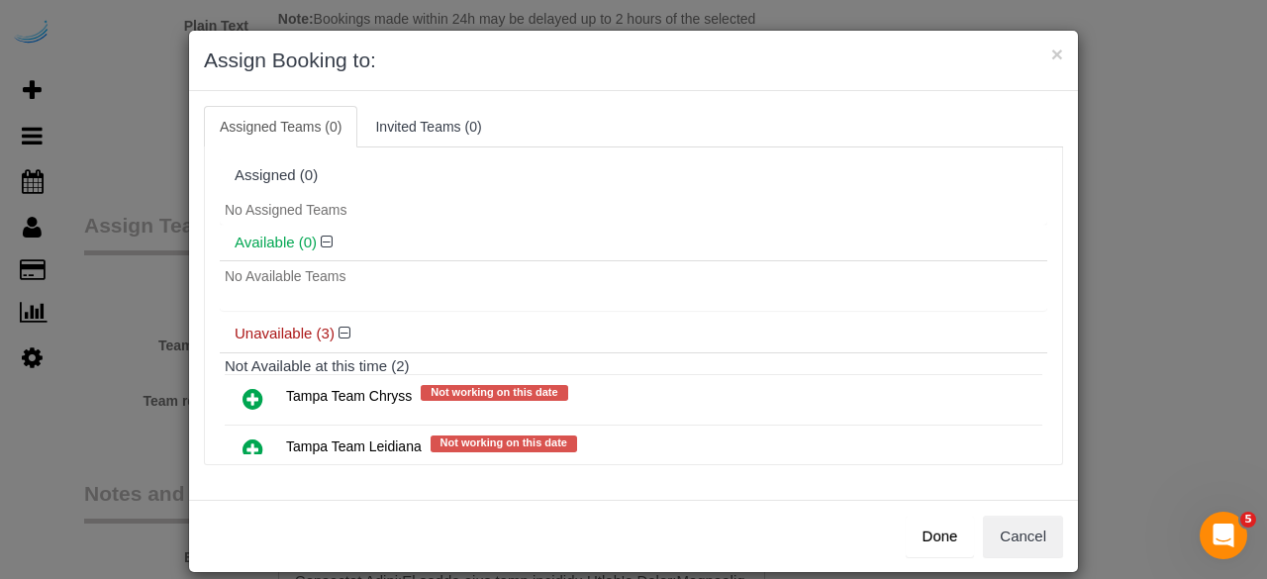
scroll to position [141, 0]
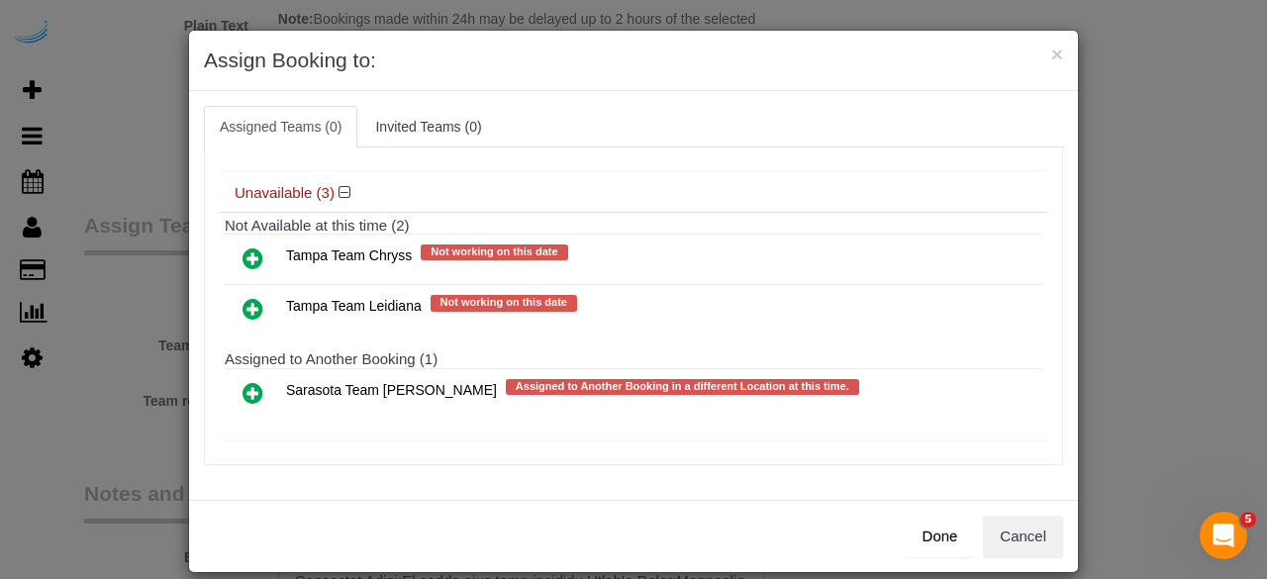
click at [243, 298] on icon at bounding box center [253, 309] width 21 height 24
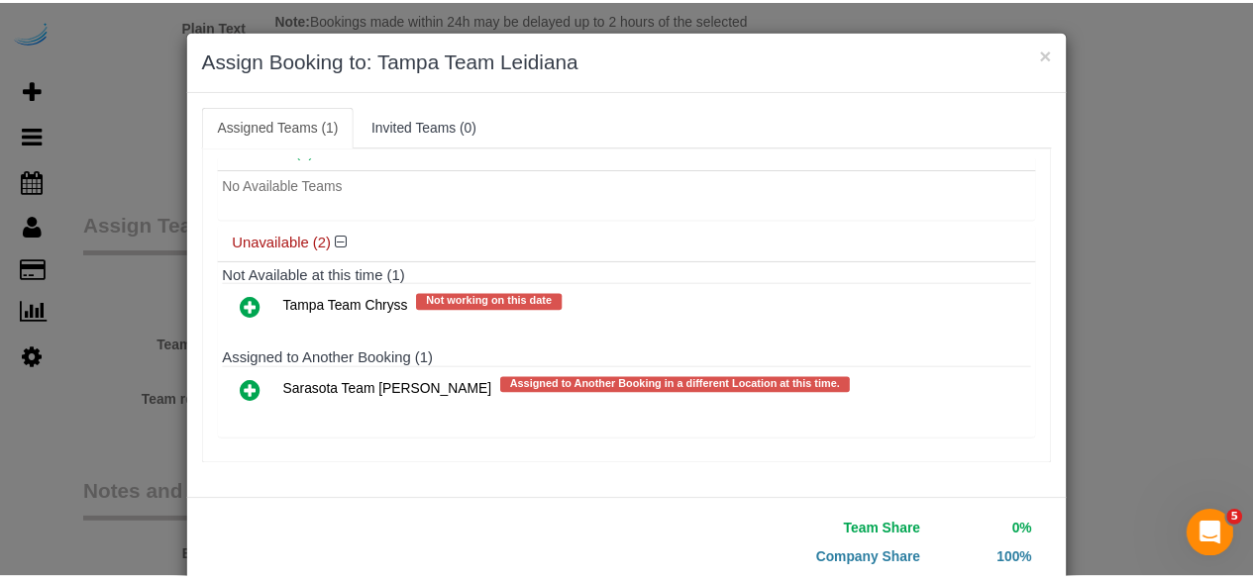
scroll to position [126, 0]
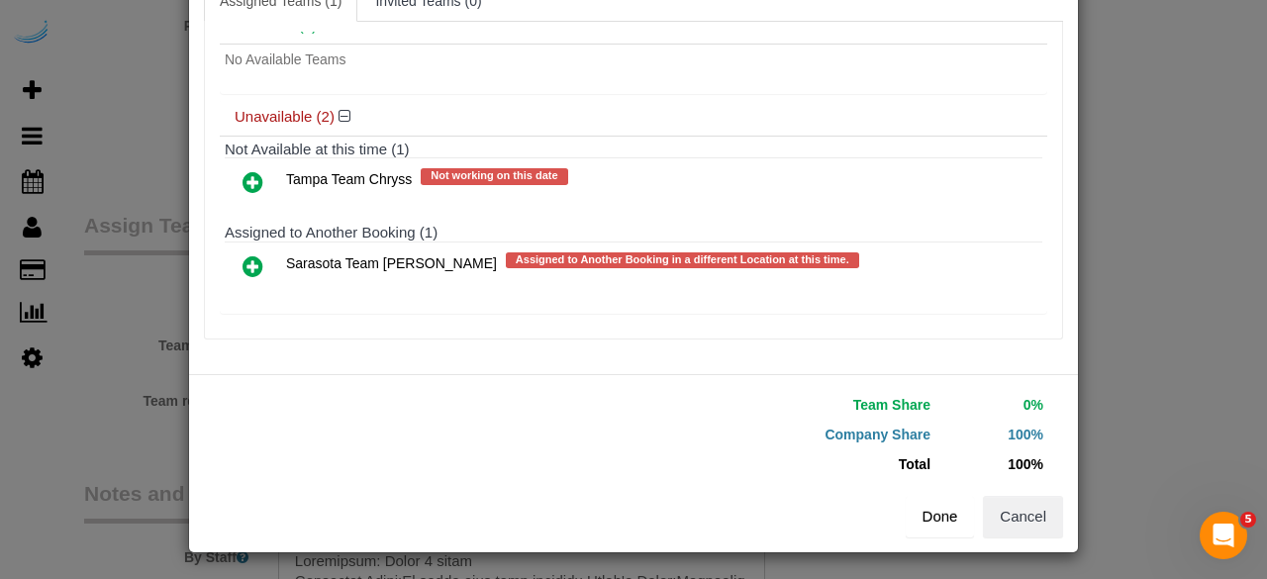
drag, startPoint x: 933, startPoint y: 537, endPoint x: 937, endPoint y: 511, distance: 26.0
click at [937, 511] on div "Team Share 0% Company Share 100% Total 100% Warning: The Company share is 0%. I…" at bounding box center [633, 463] width 889 height 178
click at [937, 511] on button "Done" at bounding box center [940, 517] width 69 height 42
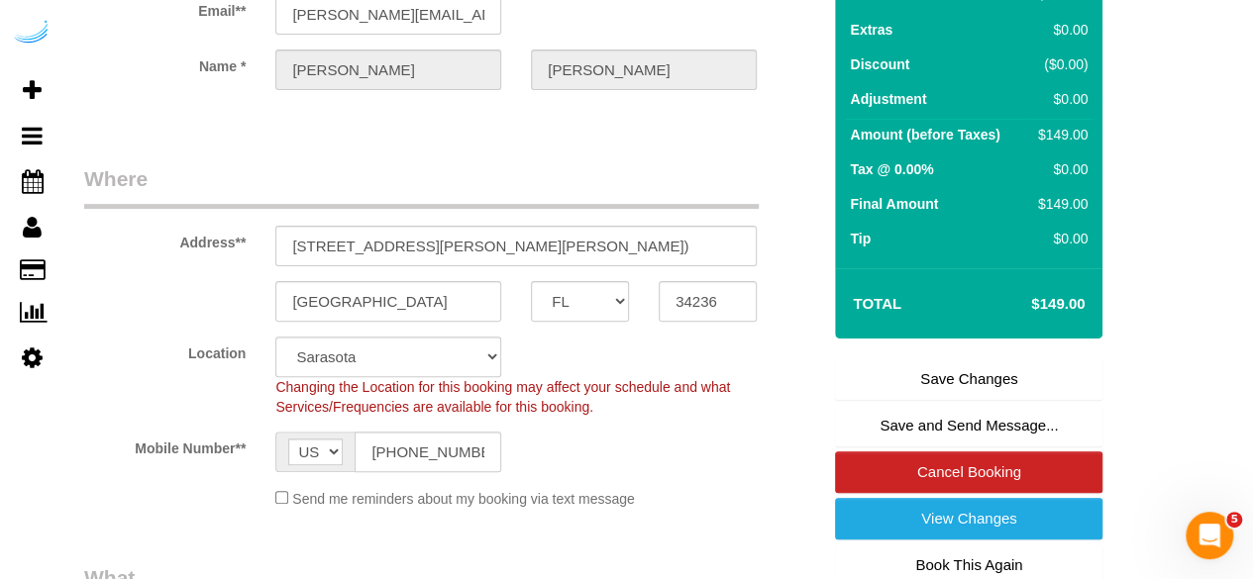
scroll to position [184, 0]
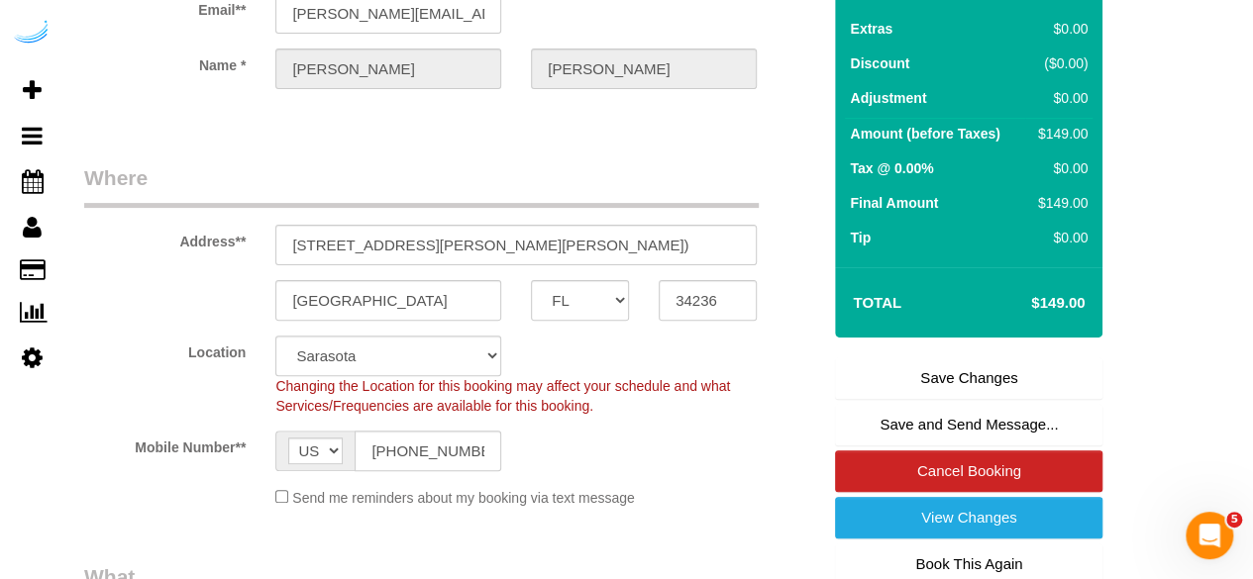
click at [926, 376] on link "Save Changes" at bounding box center [968, 378] width 267 height 42
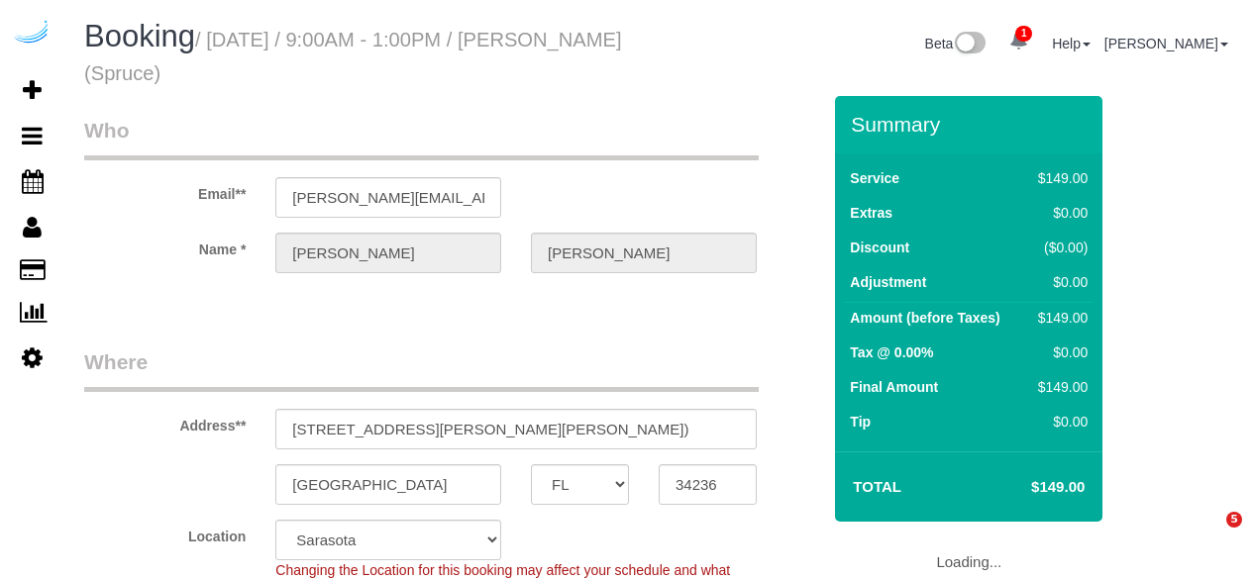
select select "FL"
select select "282"
select select "number:9"
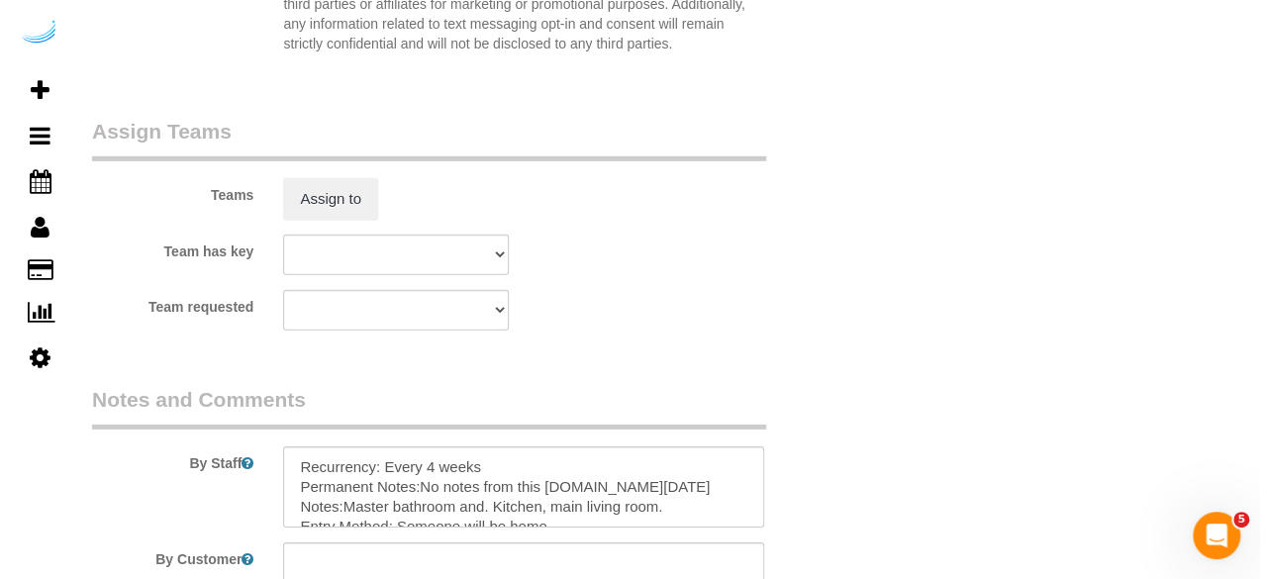
scroll to position [2896, 0]
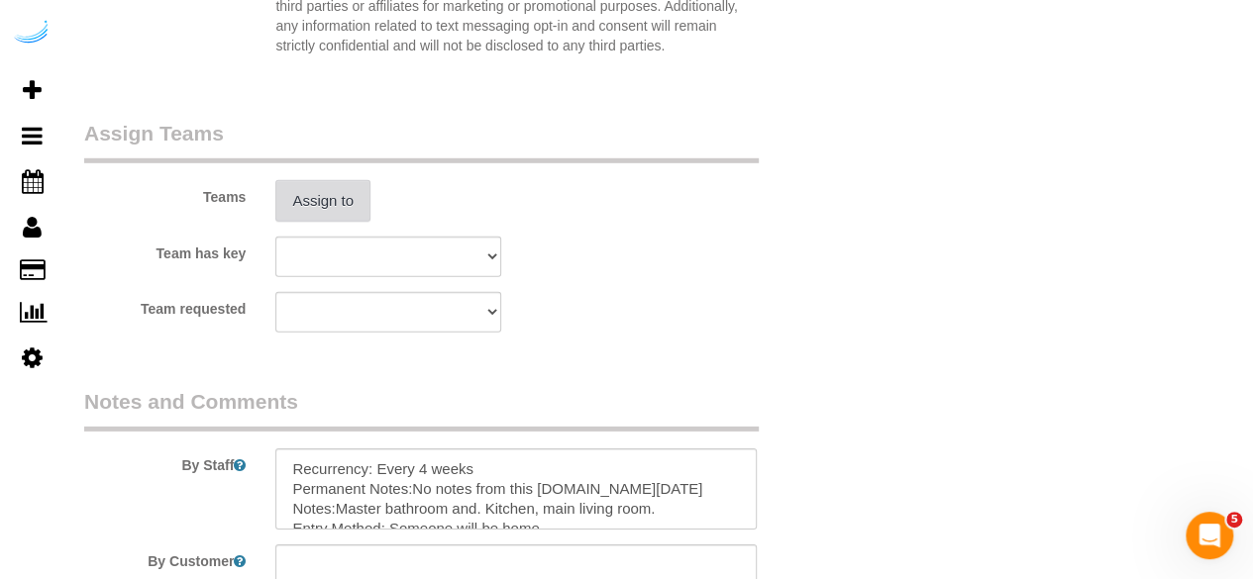
click at [328, 205] on button "Assign to" at bounding box center [322, 201] width 95 height 42
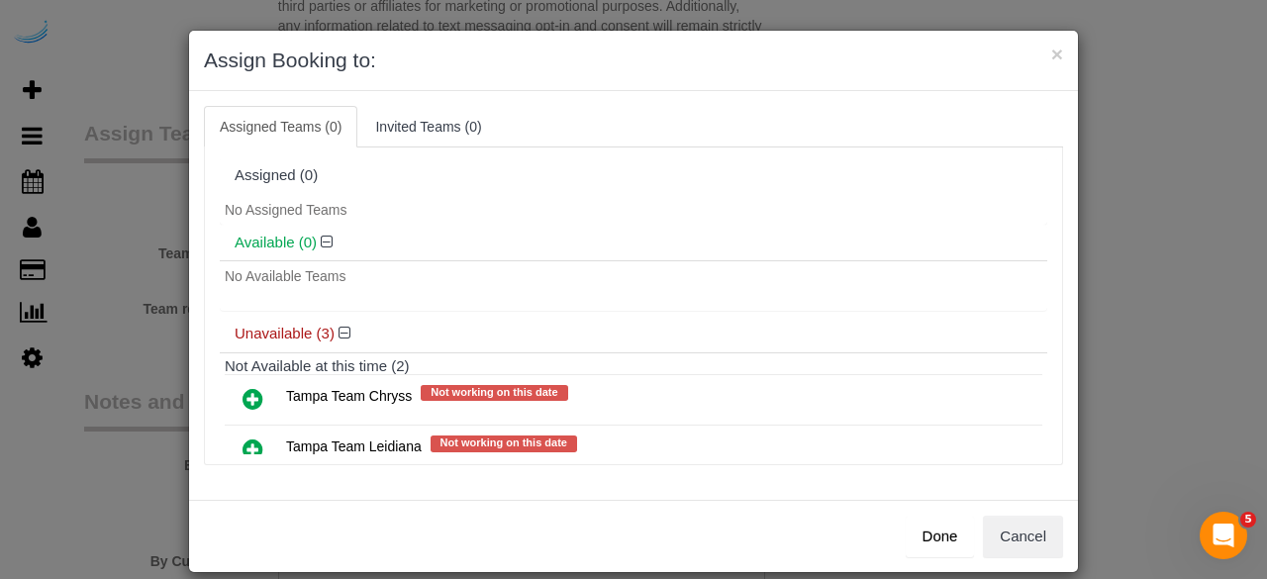
scroll to position [141, 0]
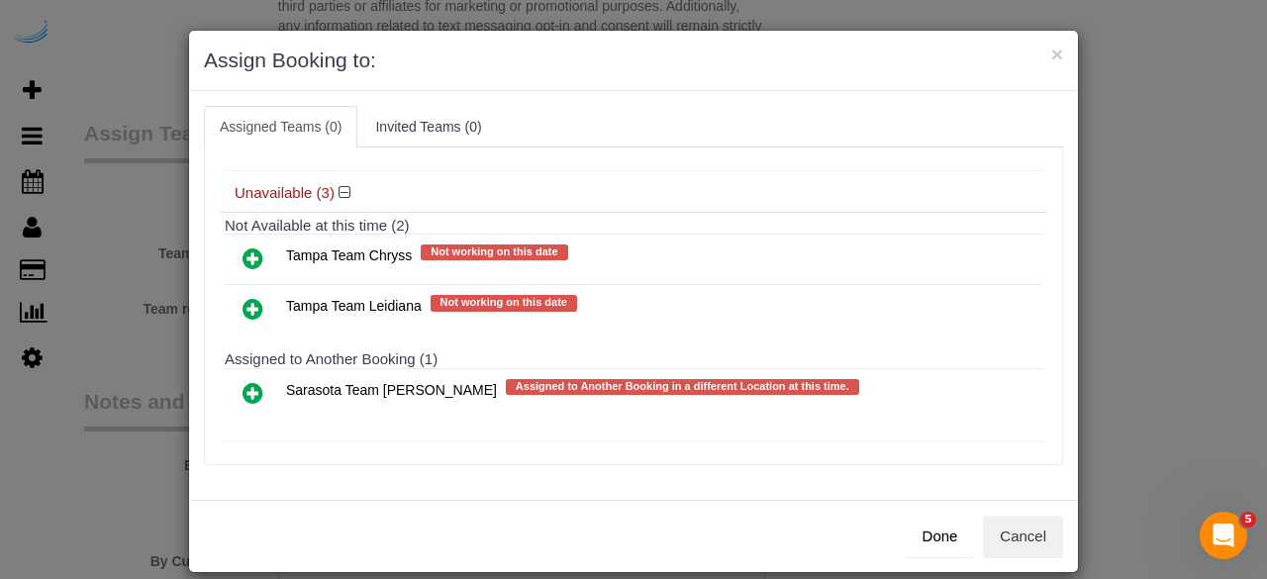
click at [243, 306] on icon at bounding box center [253, 309] width 21 height 24
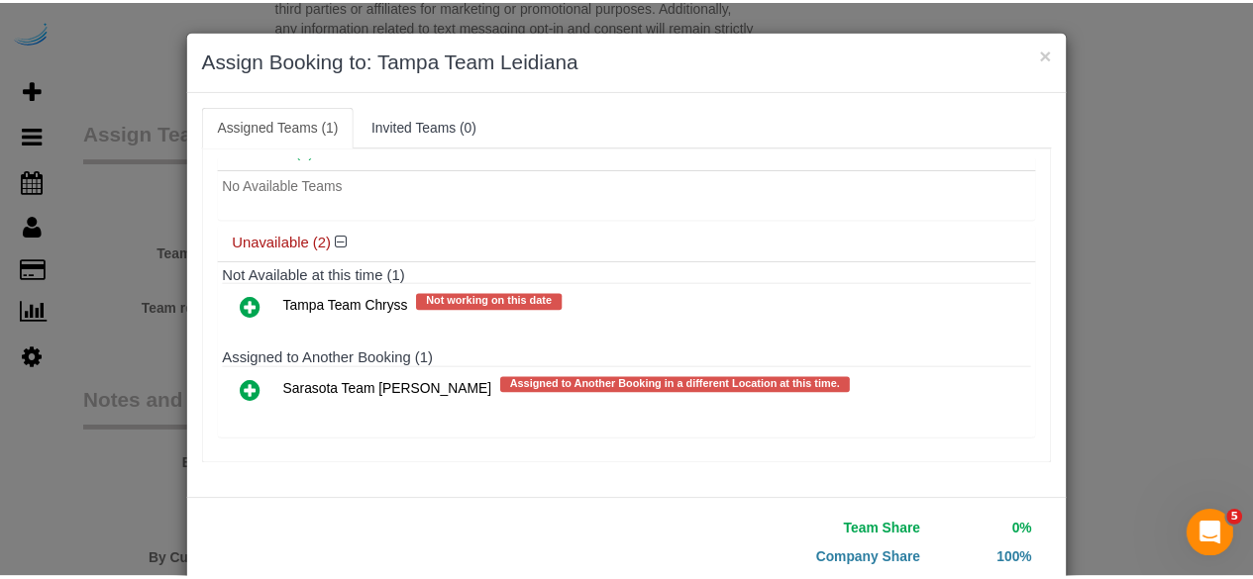
scroll to position [126, 0]
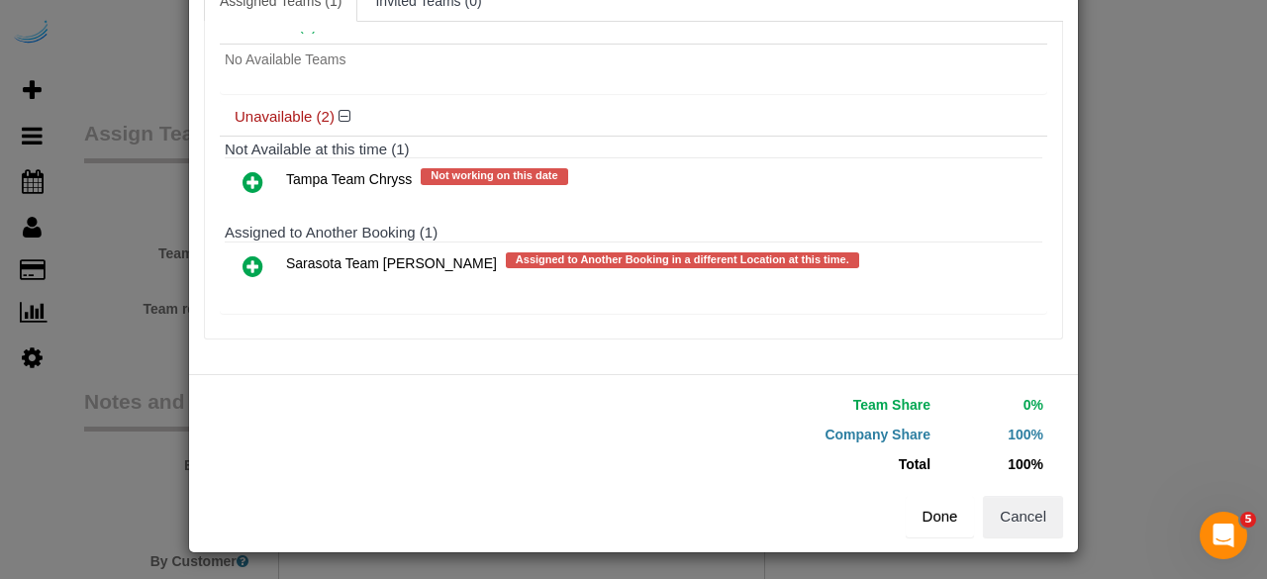
click at [925, 518] on button "Done" at bounding box center [940, 517] width 69 height 42
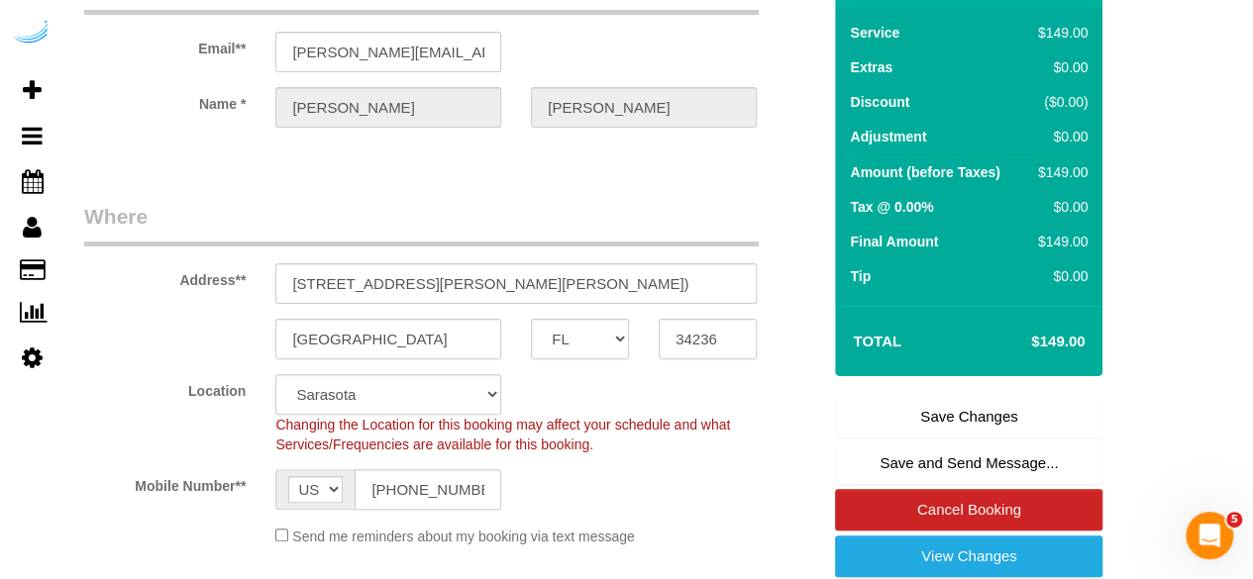
scroll to position [150, 0]
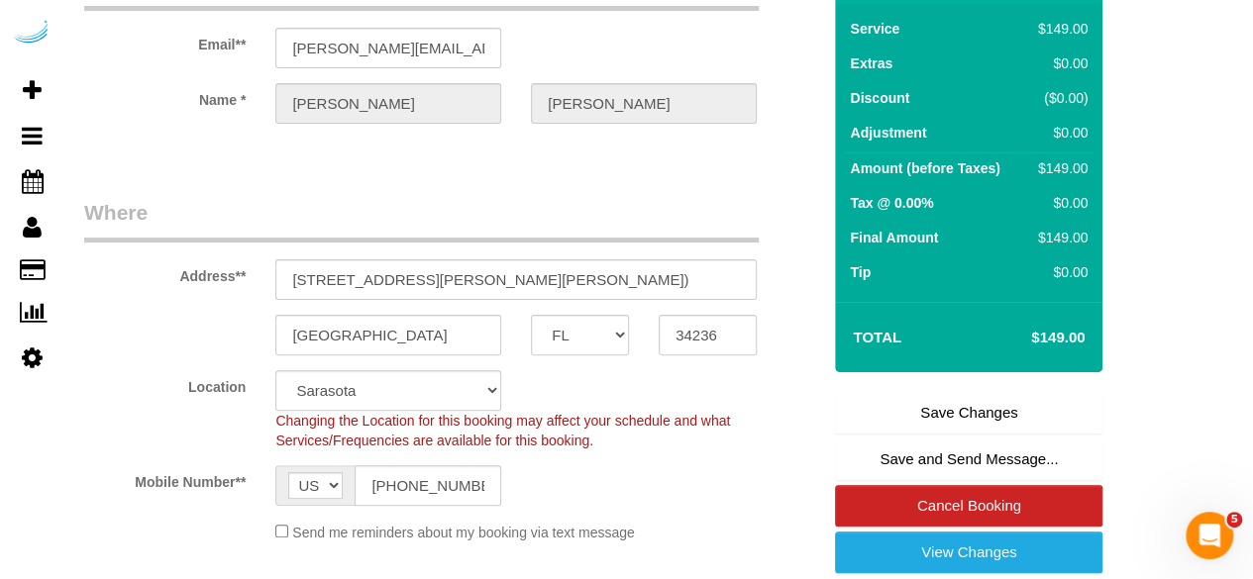
click at [947, 405] on link "Save Changes" at bounding box center [968, 413] width 267 height 42
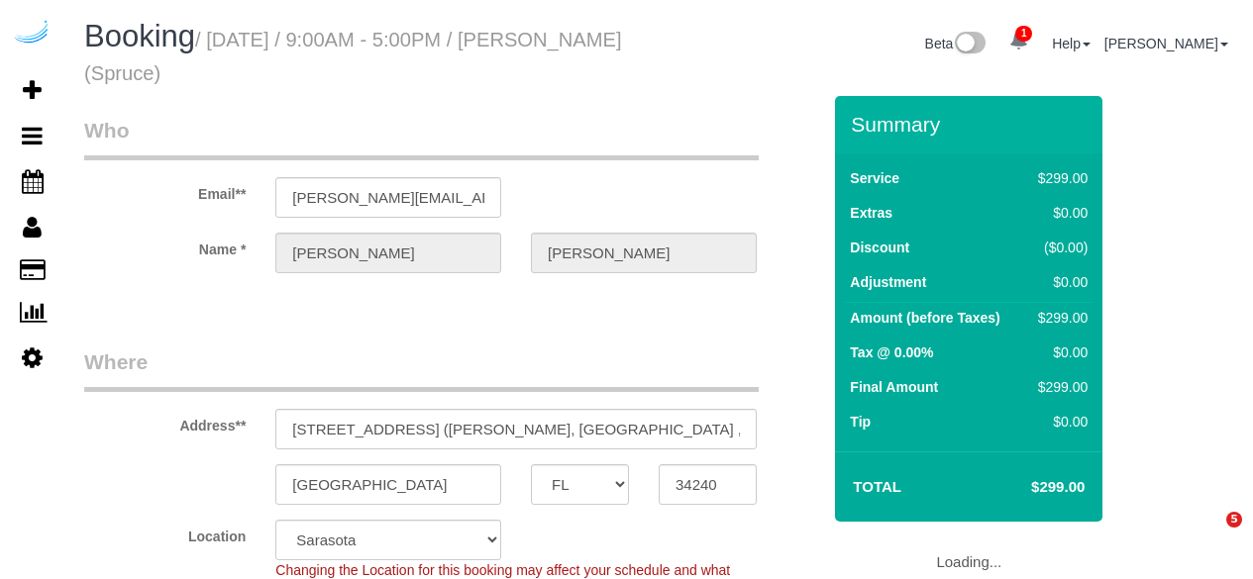
select select "FL"
select select "282"
select select "number:9"
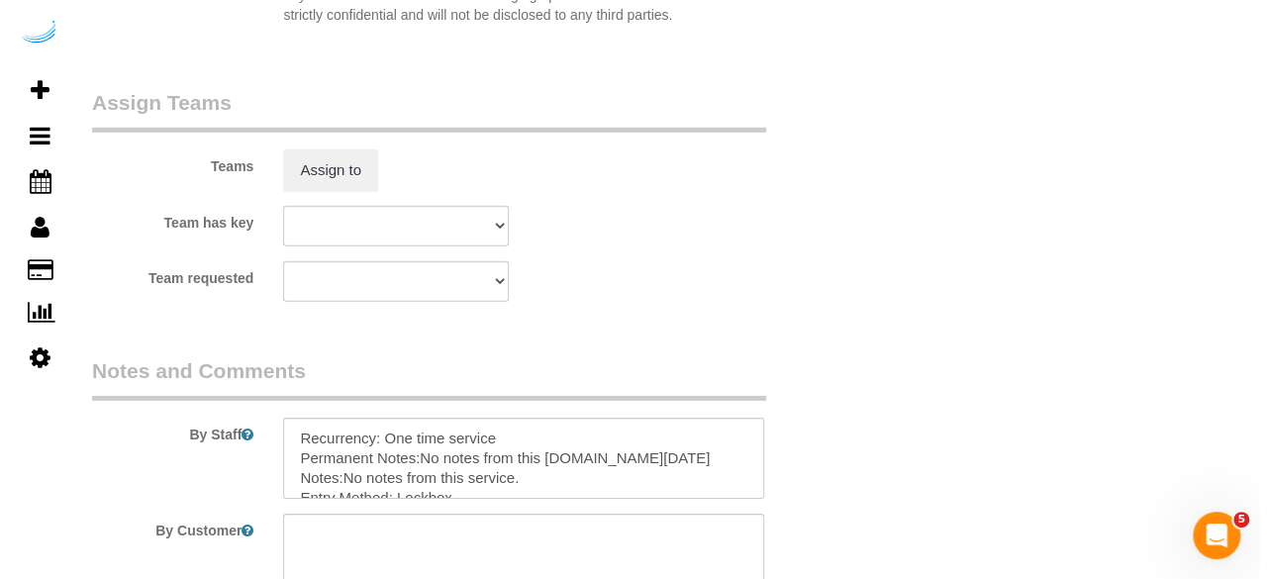
scroll to position [2928, 0]
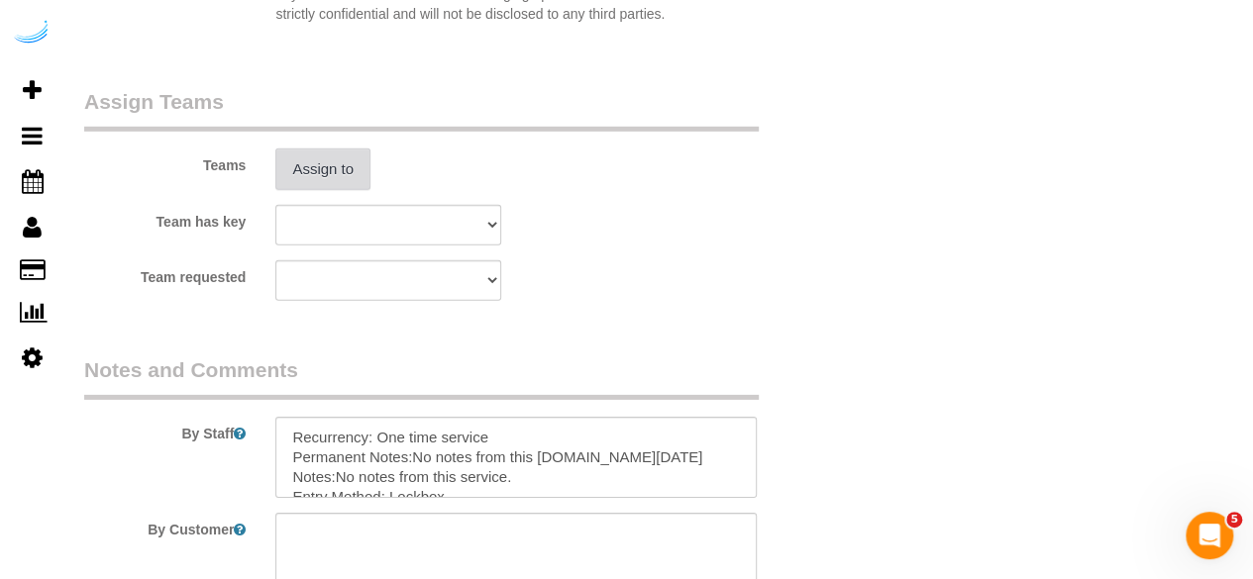
click at [322, 167] on button "Assign to" at bounding box center [322, 170] width 95 height 42
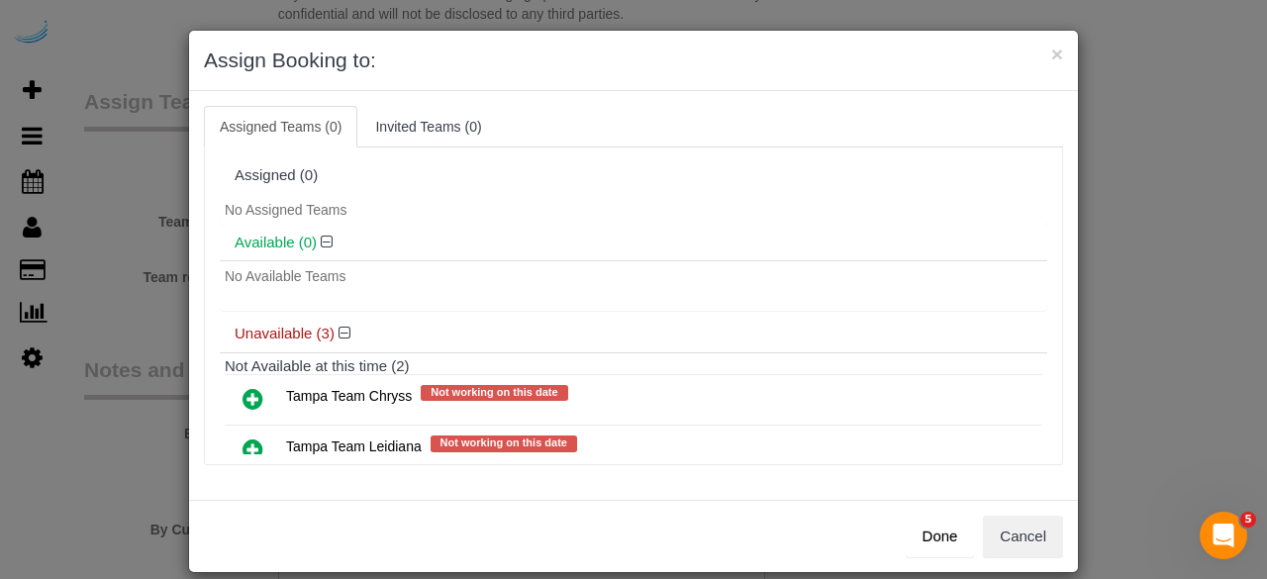
click at [250, 441] on icon at bounding box center [253, 450] width 21 height 24
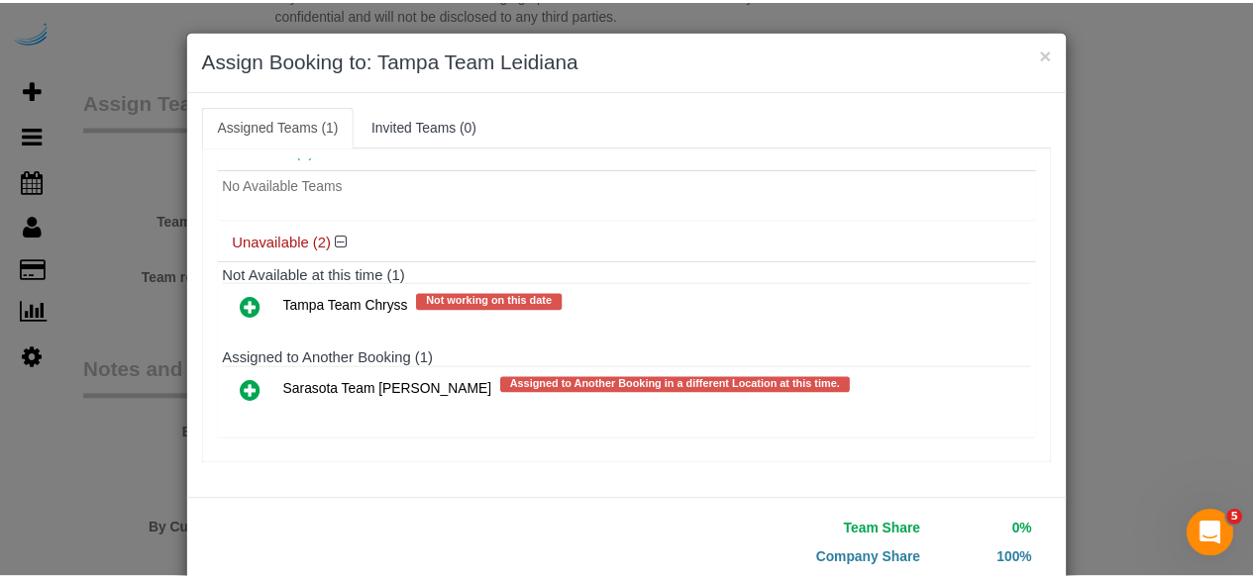
scroll to position [126, 0]
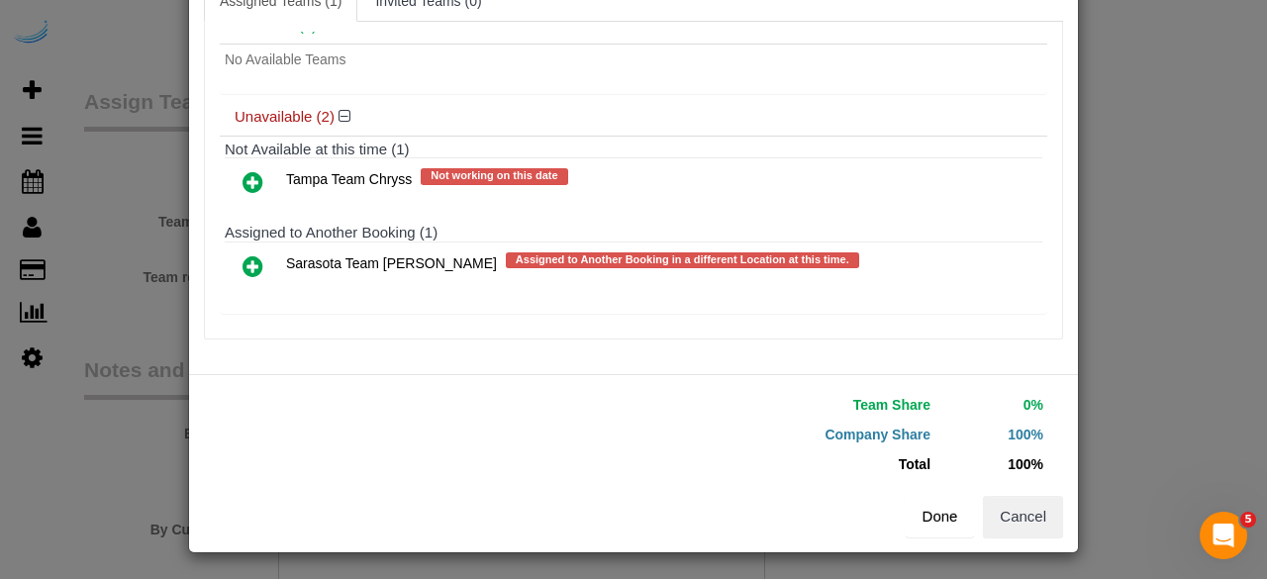
click at [931, 528] on button "Done" at bounding box center [940, 517] width 69 height 42
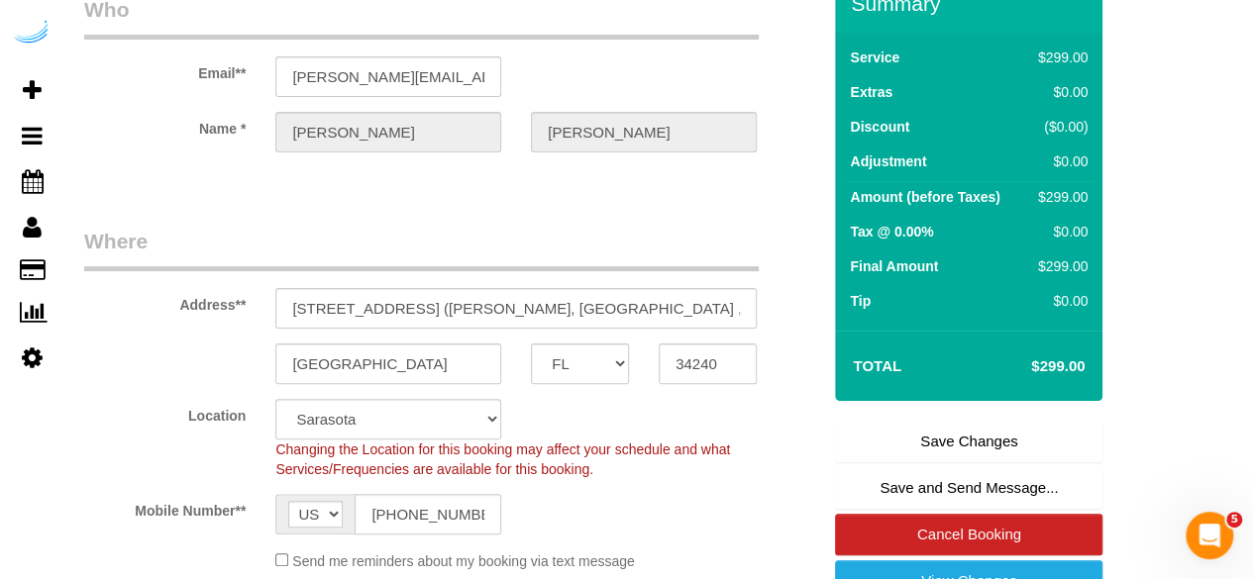
scroll to position [284, 0]
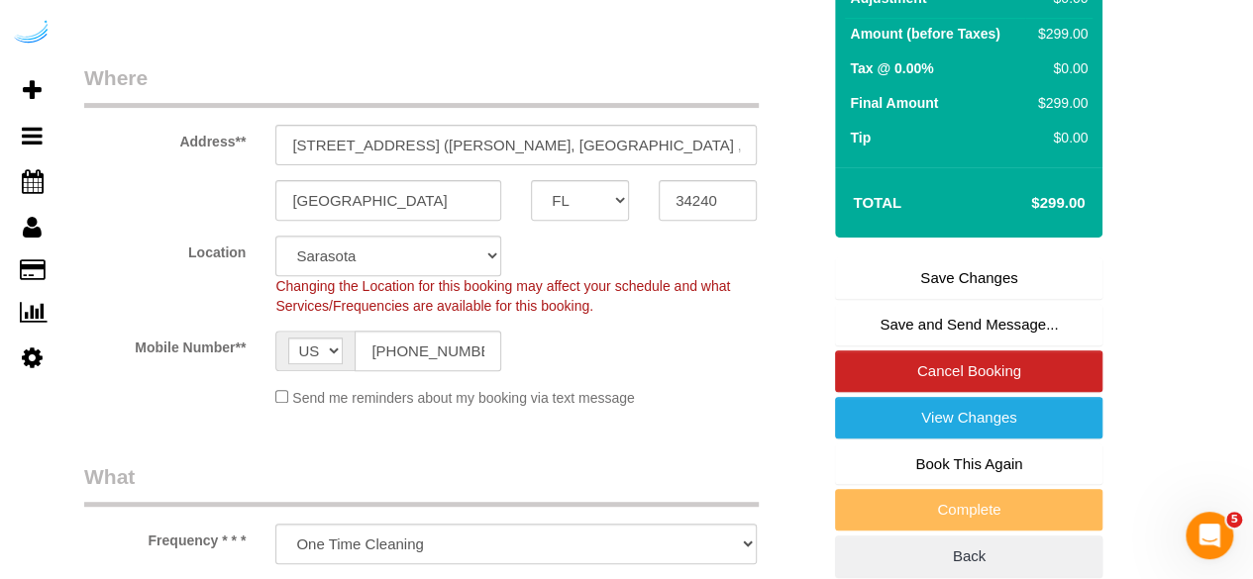
click at [955, 271] on link "Save Changes" at bounding box center [968, 278] width 267 height 42
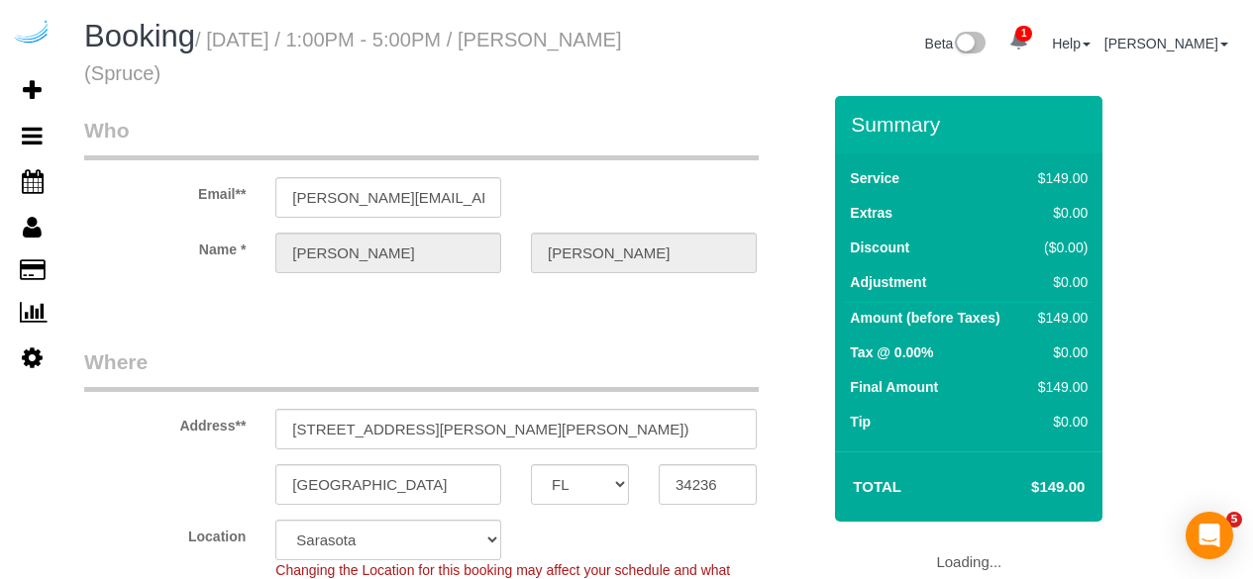
select select "FL"
select select "282"
select select "number:9"
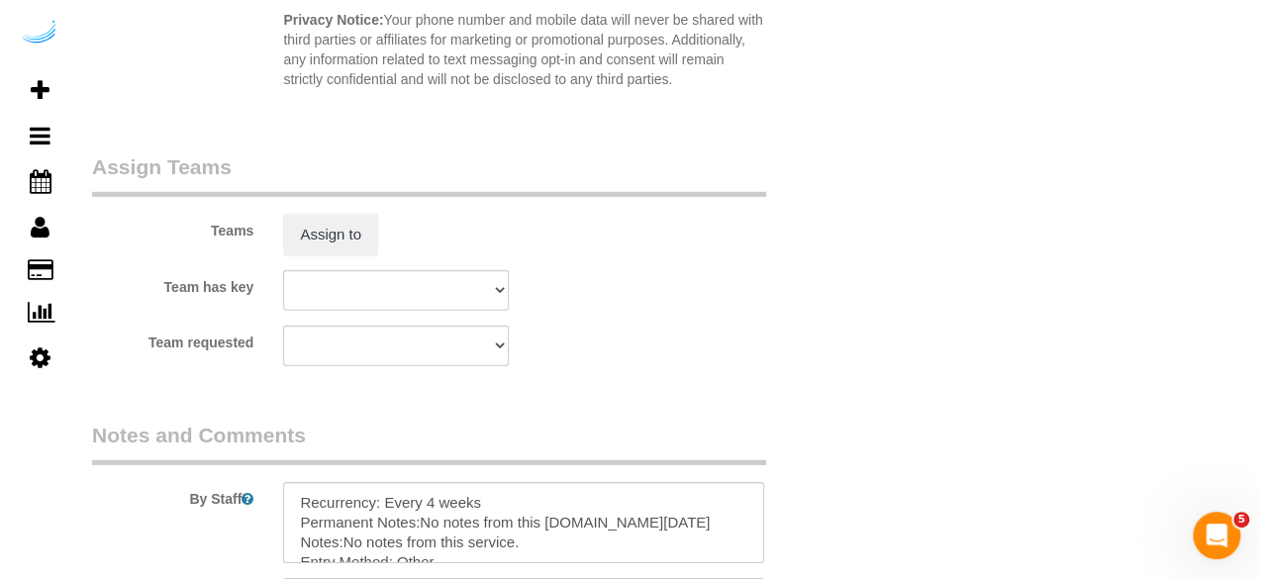
scroll to position [2845, 0]
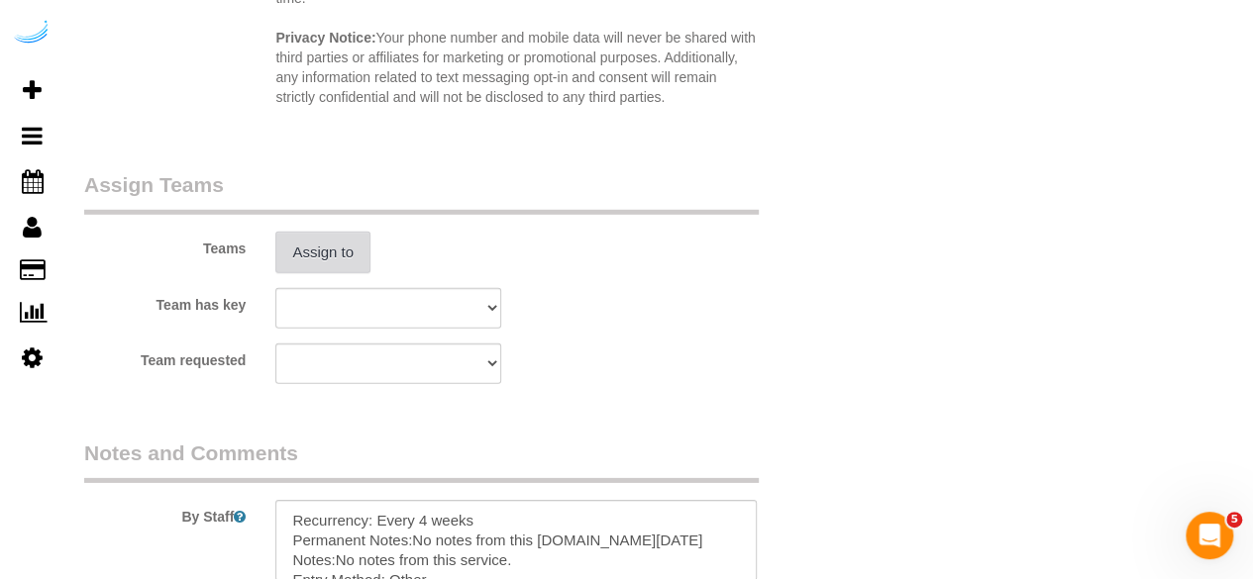
click at [309, 260] on button "Assign to" at bounding box center [322, 253] width 95 height 42
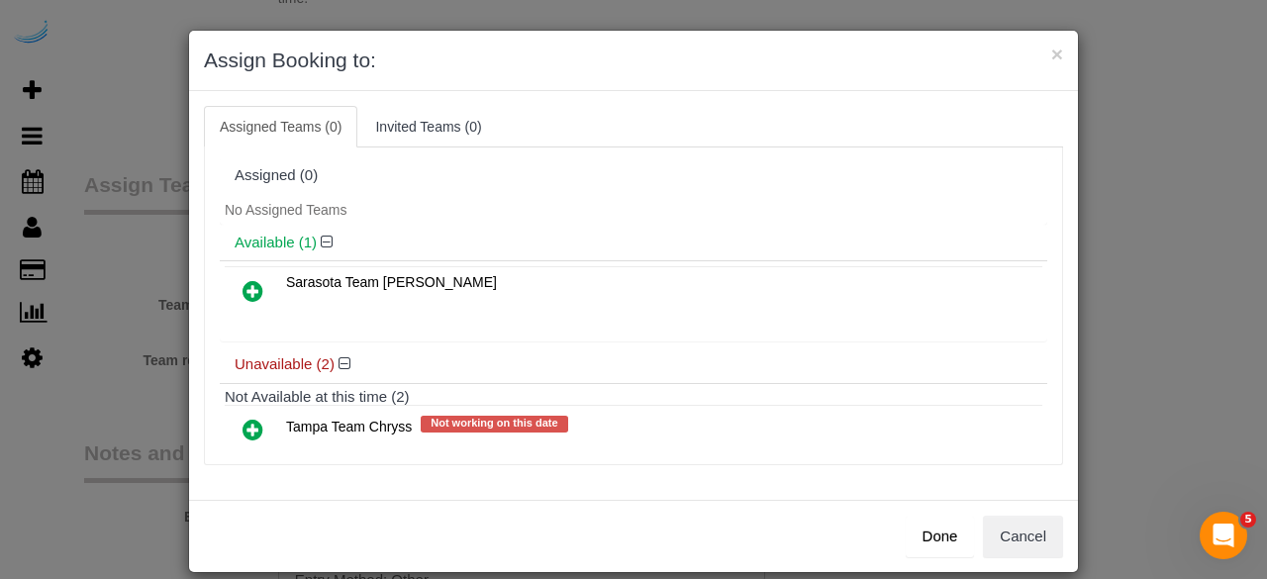
scroll to position [88, 0]
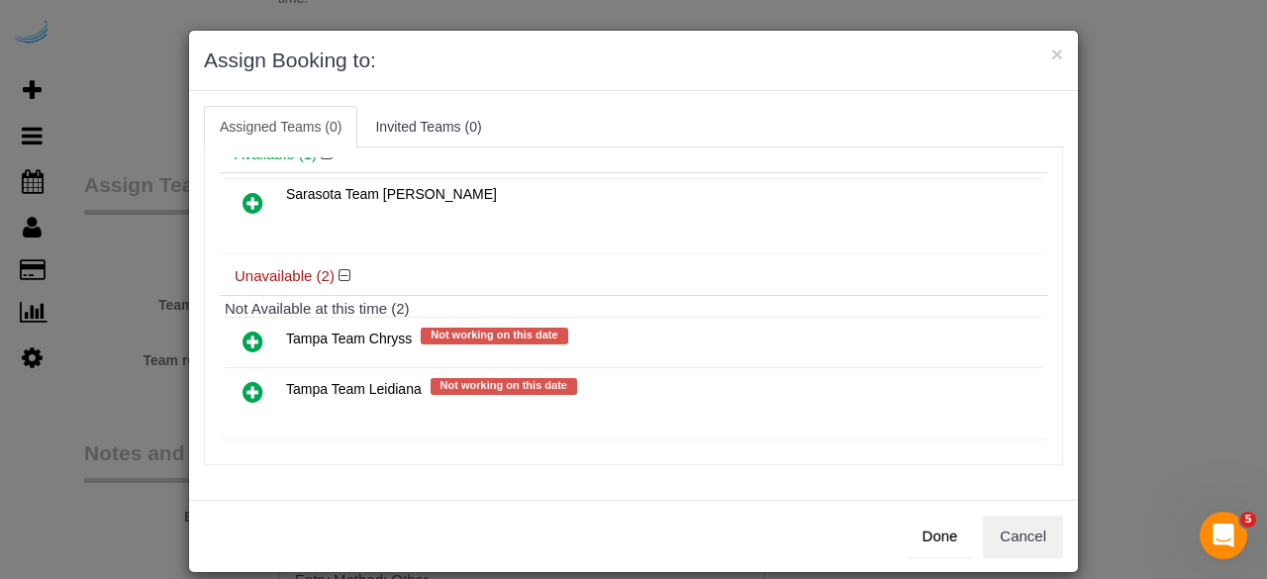
click at [248, 383] on icon at bounding box center [253, 392] width 21 height 24
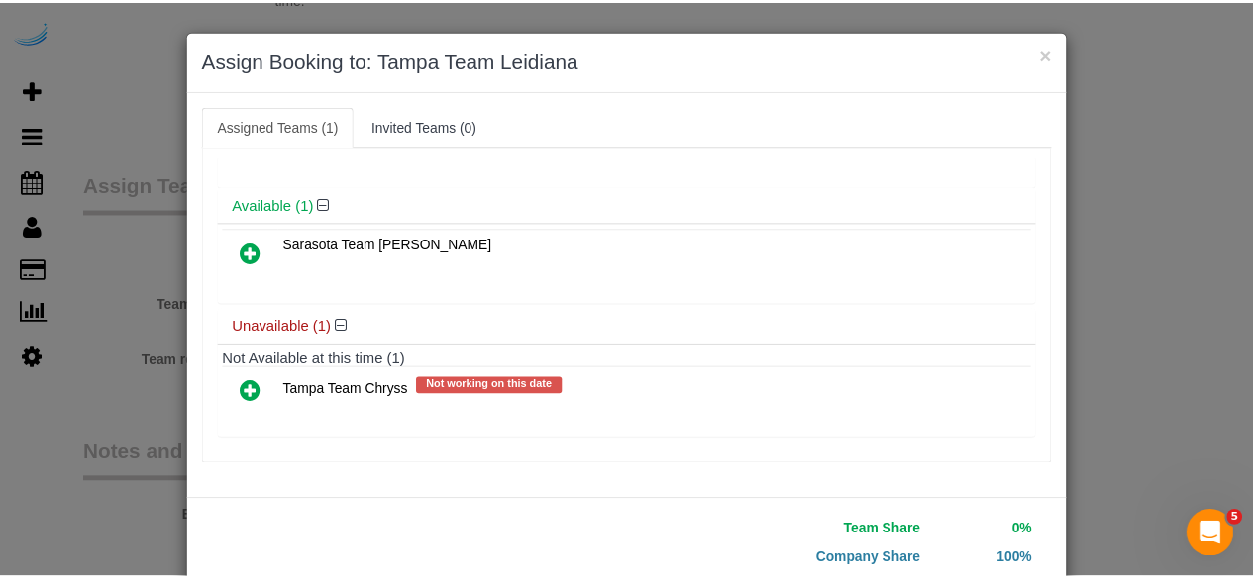
scroll to position [126, 0]
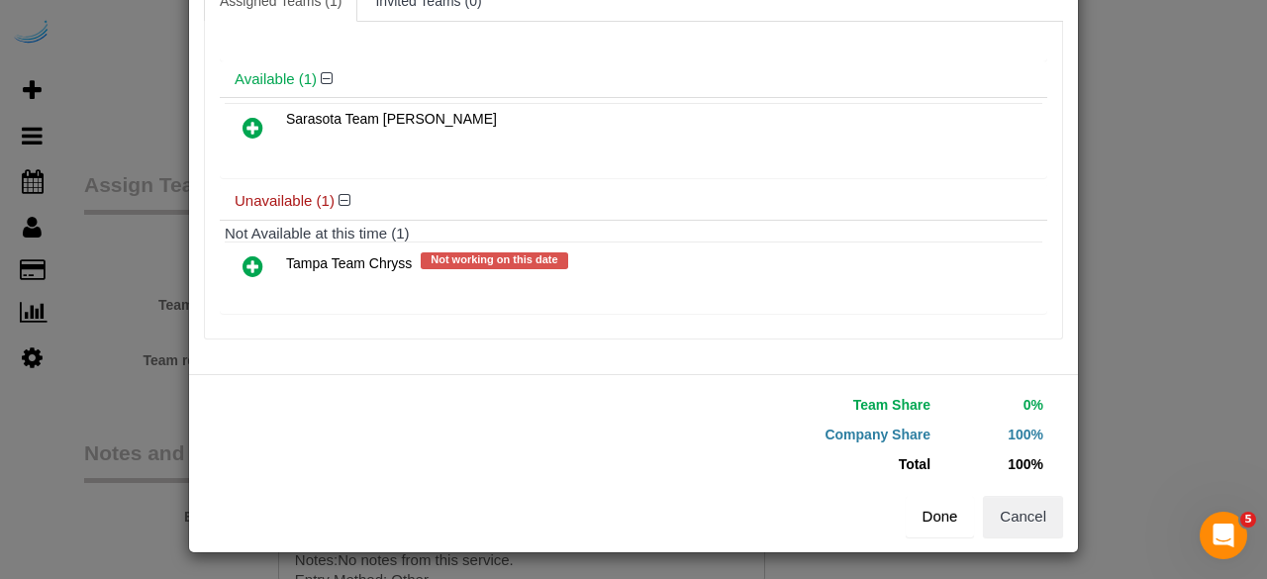
click at [925, 518] on button "Done" at bounding box center [940, 517] width 69 height 42
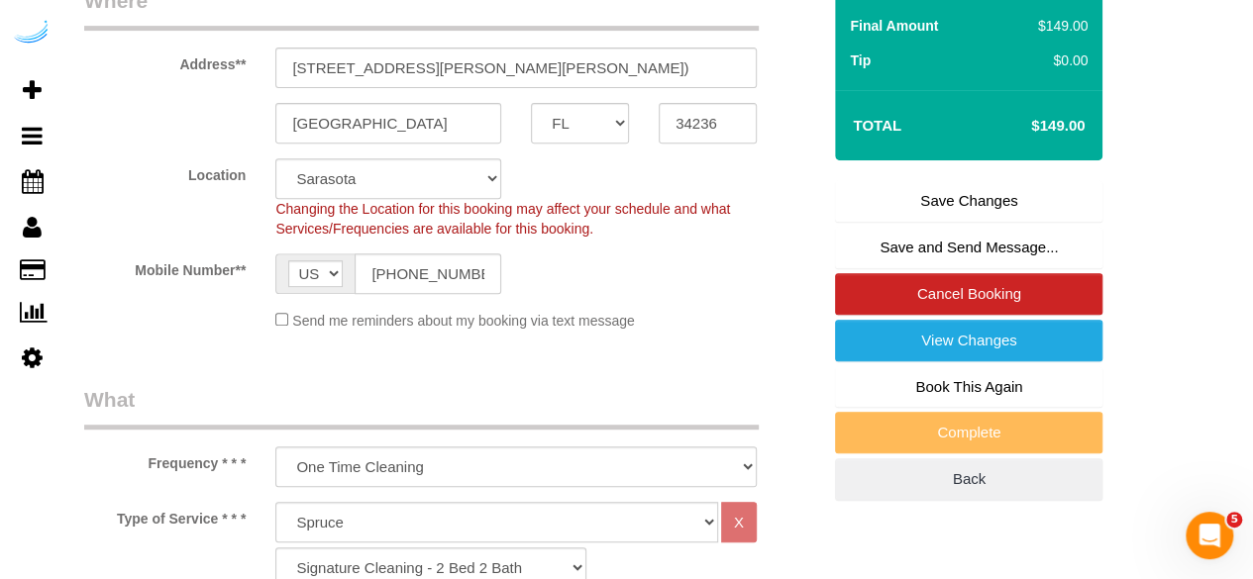
scroll to position [365, 0]
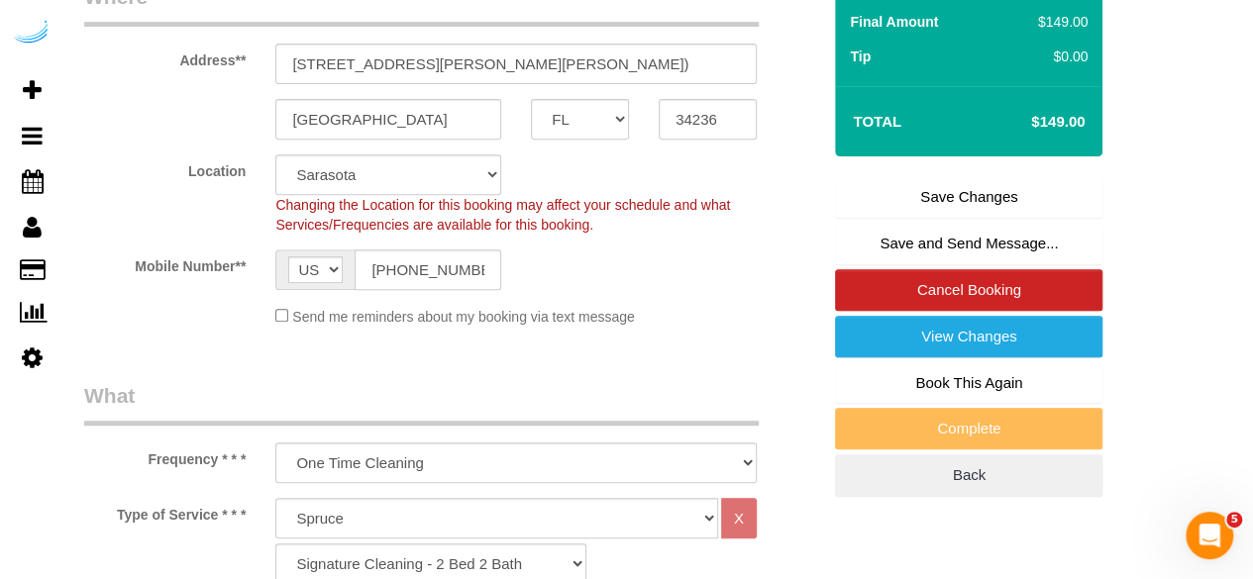
click at [951, 204] on link "Save Changes" at bounding box center [968, 197] width 267 height 42
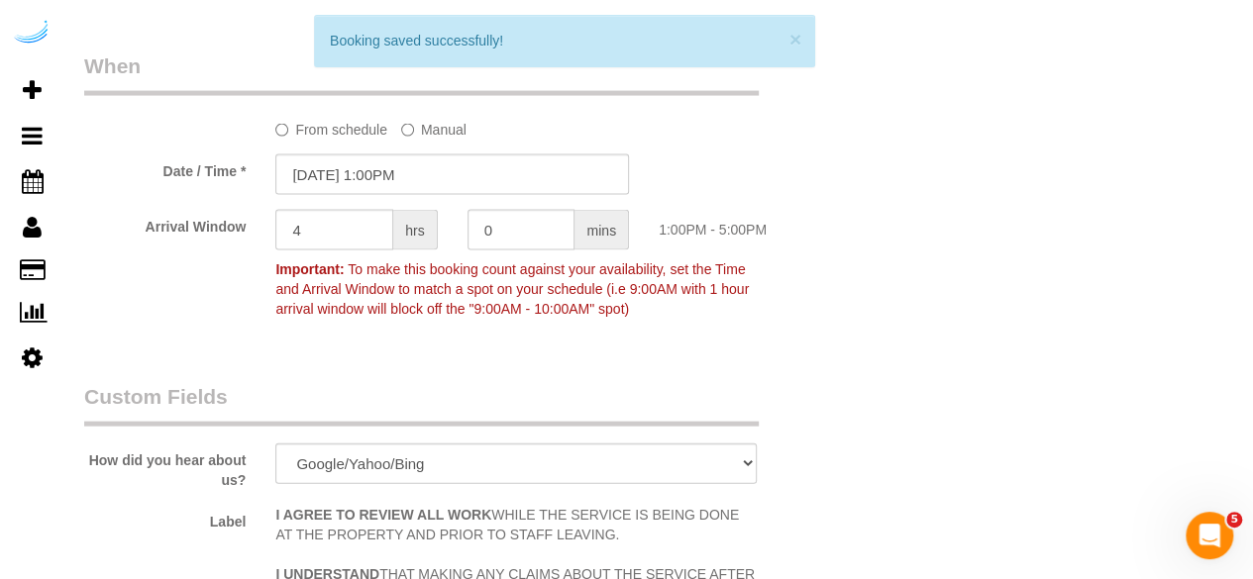
scroll to position [2145, 0]
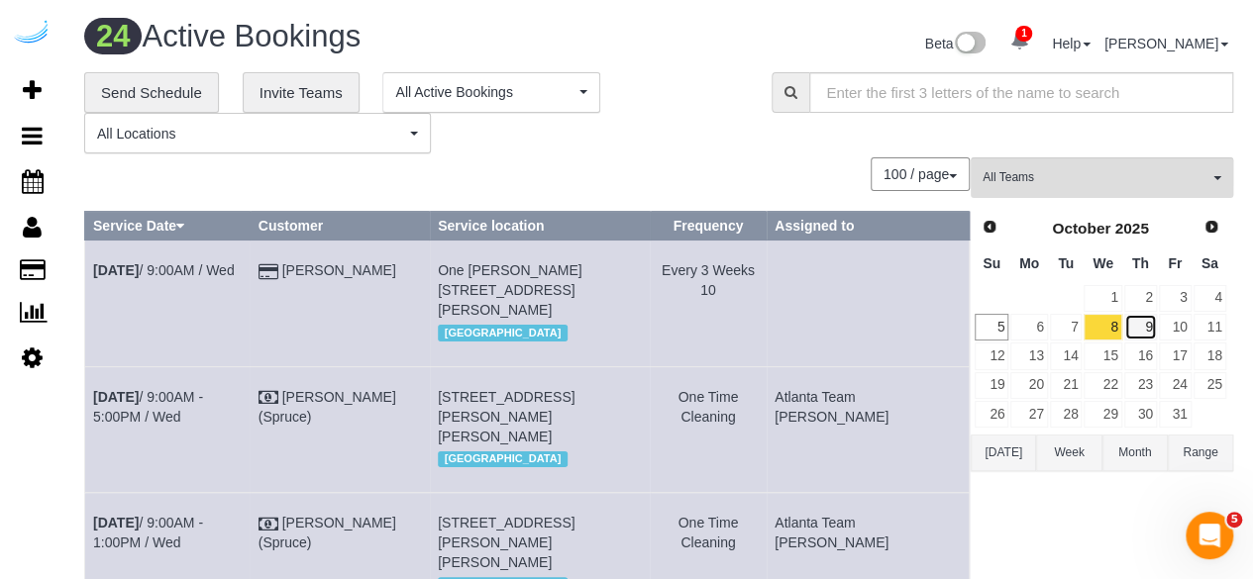
click at [1141, 328] on link "9" at bounding box center [1140, 327] width 33 height 27
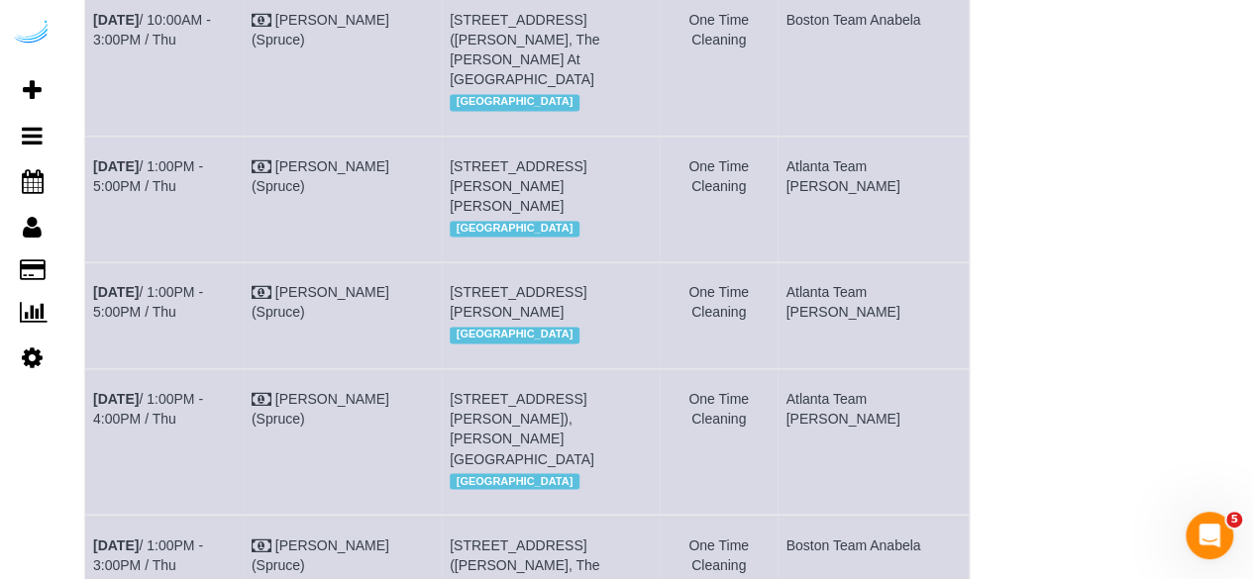
scroll to position [737, 0]
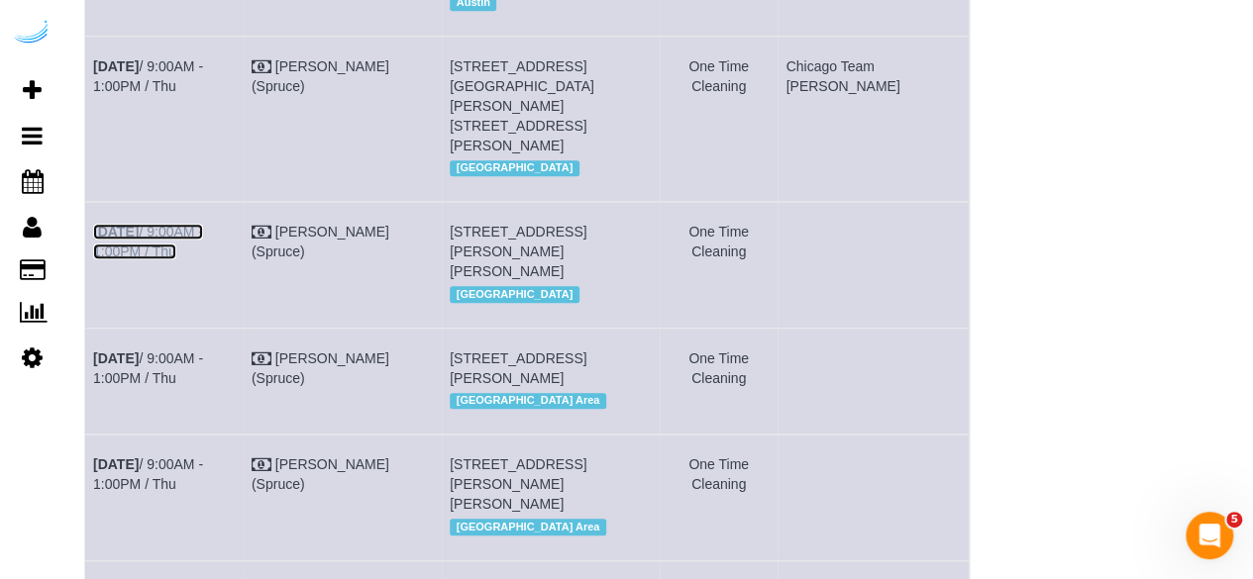
click at [176, 259] on link "Oct 9th / 9:00AM - 1:00PM / Thu" at bounding box center [148, 242] width 110 height 36
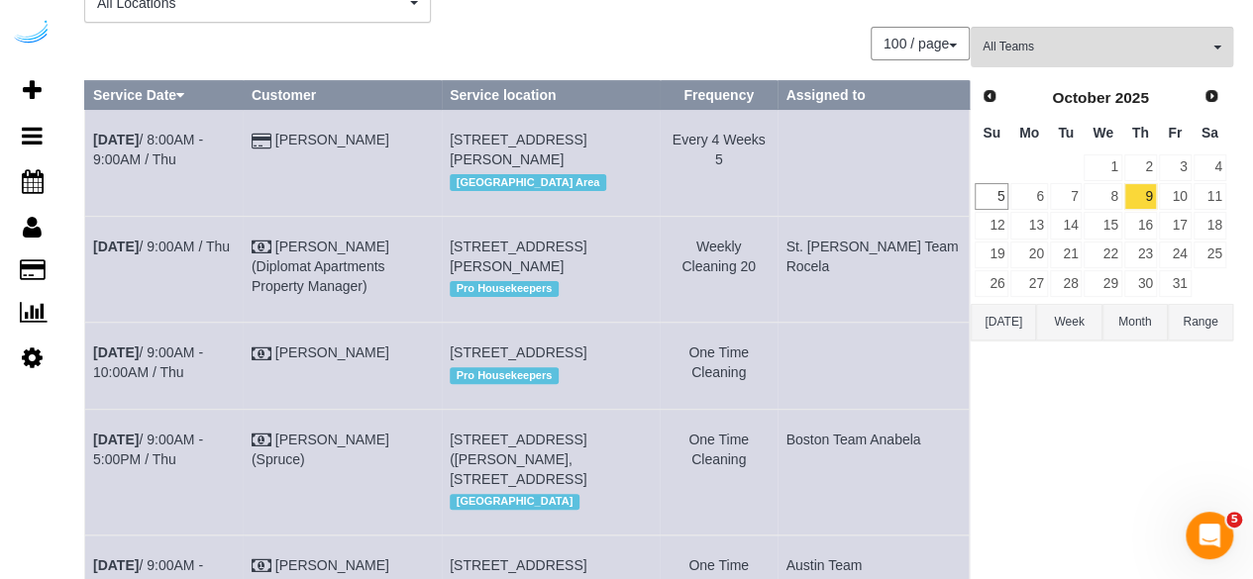
scroll to position [131, 0]
click at [1177, 195] on link "10" at bounding box center [1174, 196] width 33 height 27
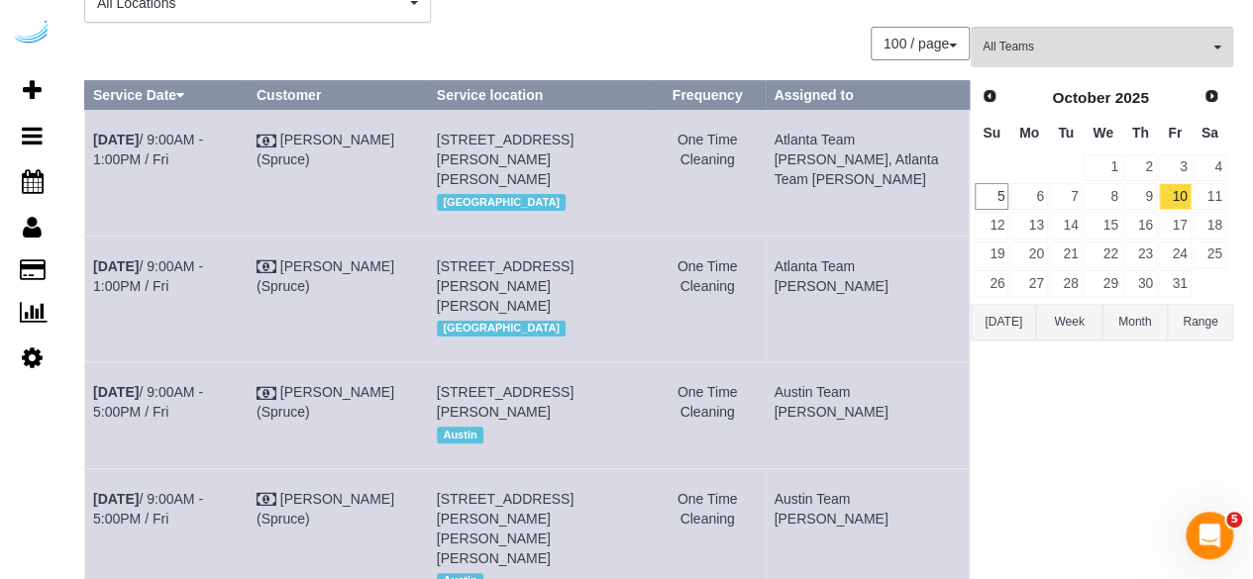
scroll to position [836, 0]
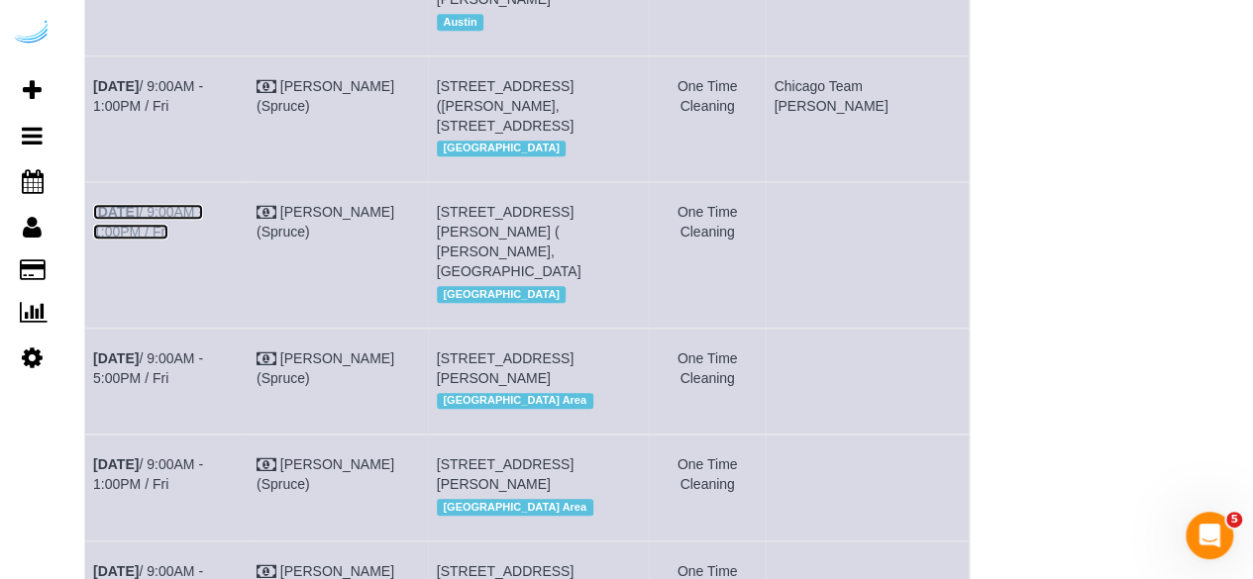
click at [198, 226] on link "Oct 10th / 9:00AM - 1:00PM / Fri" at bounding box center [148, 222] width 110 height 36
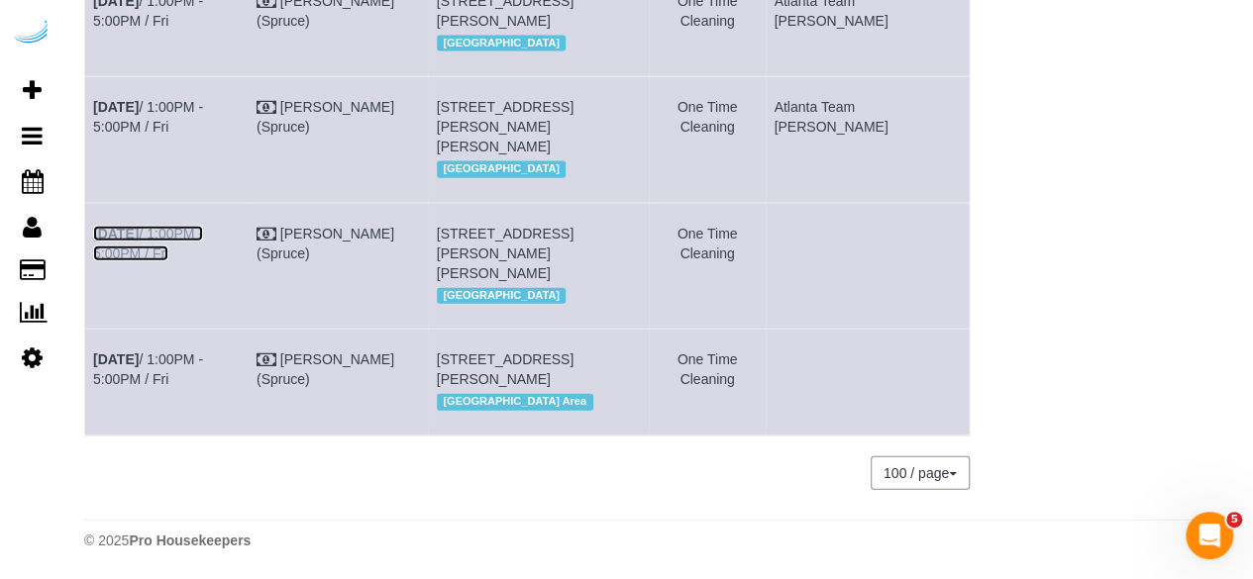
click at [139, 242] on b "Oct 10th" at bounding box center [116, 234] width 46 height 16
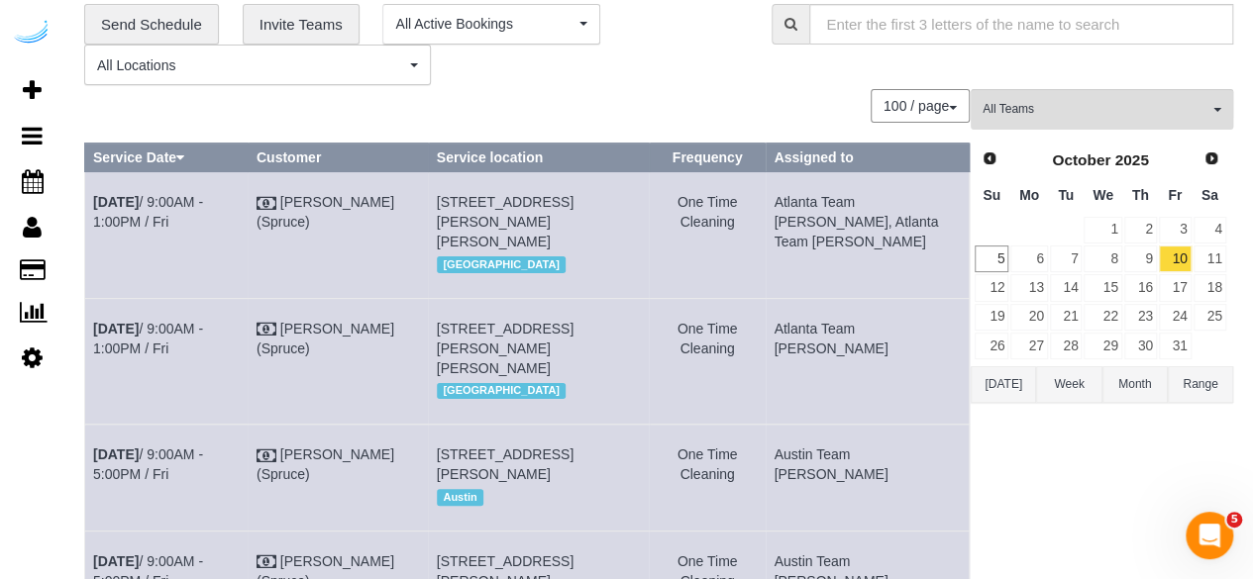
scroll to position [0, 0]
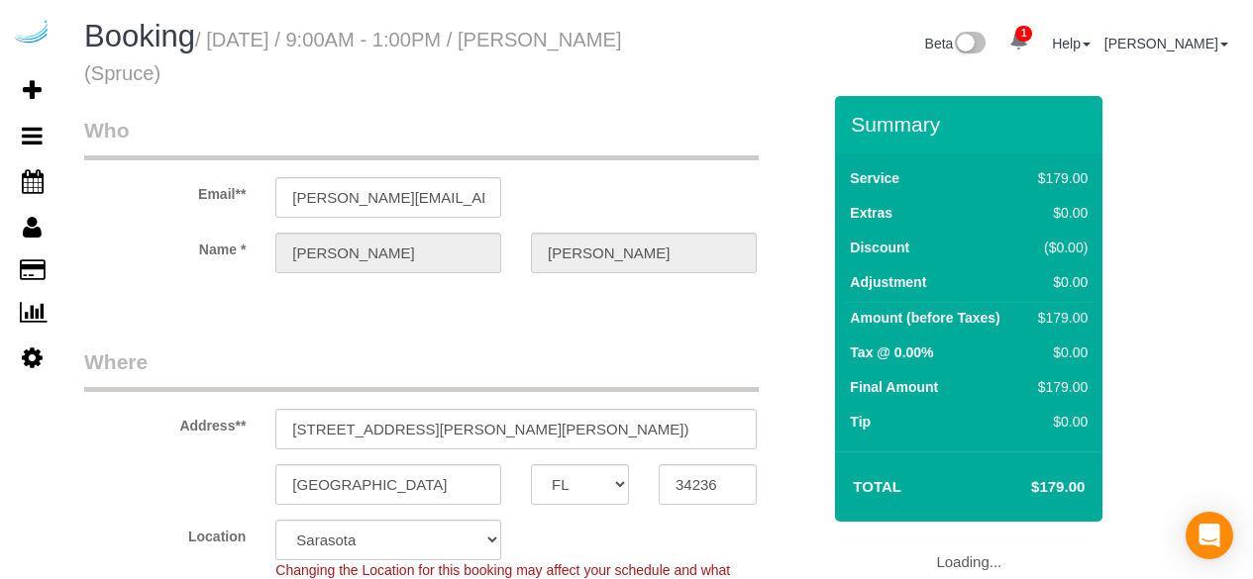
select select "FL"
select select "282"
select select "number:9"
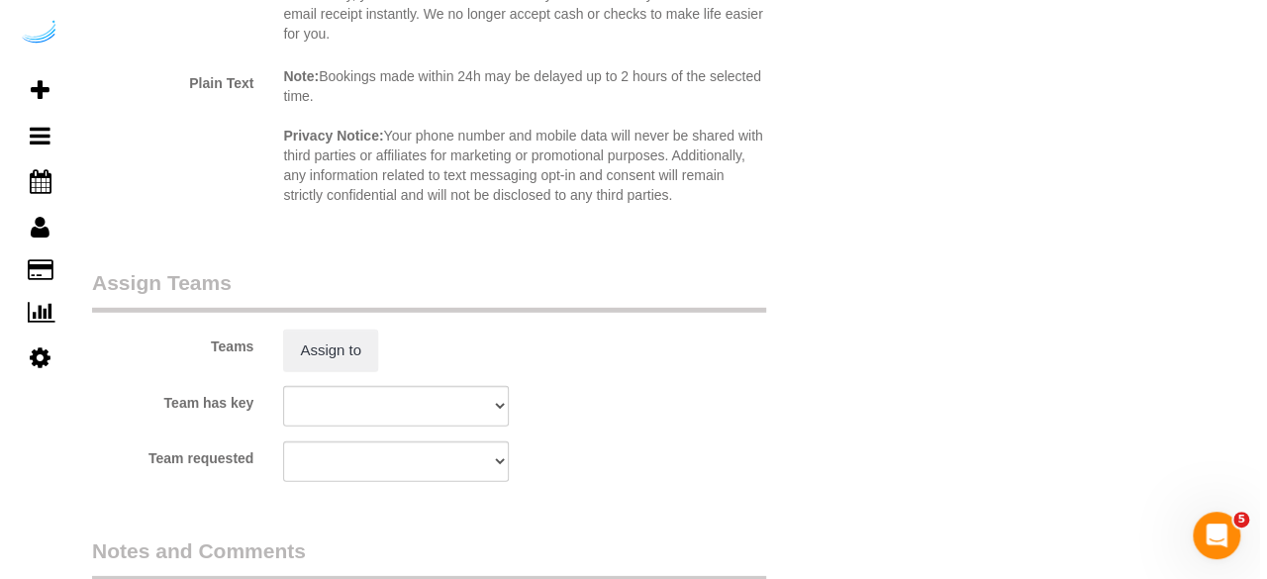
scroll to position [2748, 0]
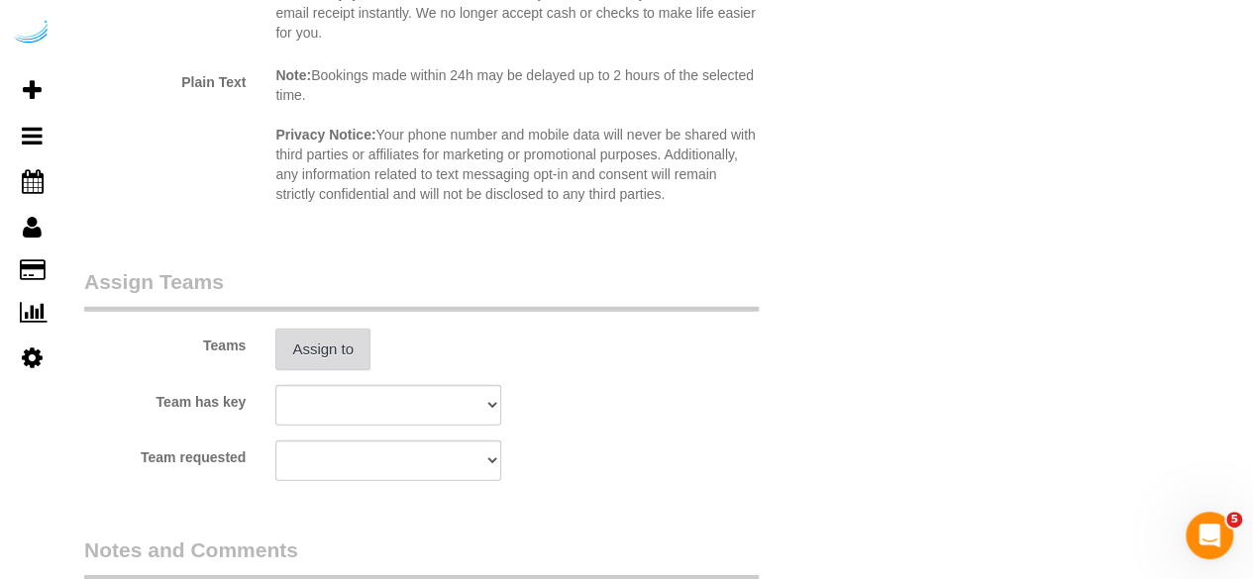
click at [321, 350] on button "Assign to" at bounding box center [322, 350] width 95 height 42
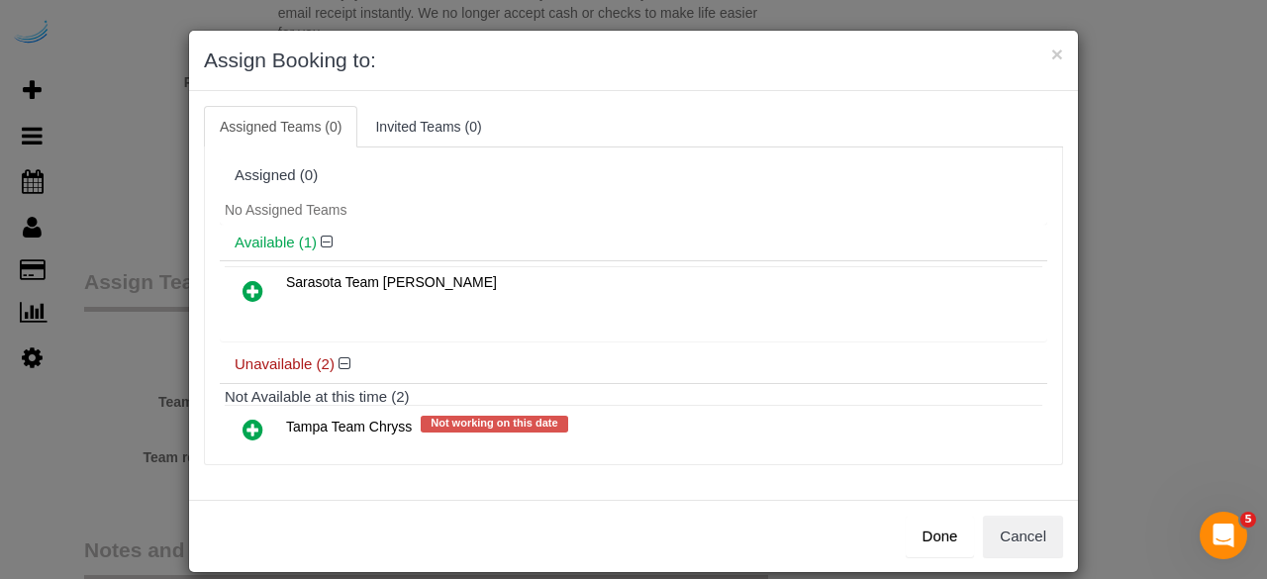
scroll to position [88, 0]
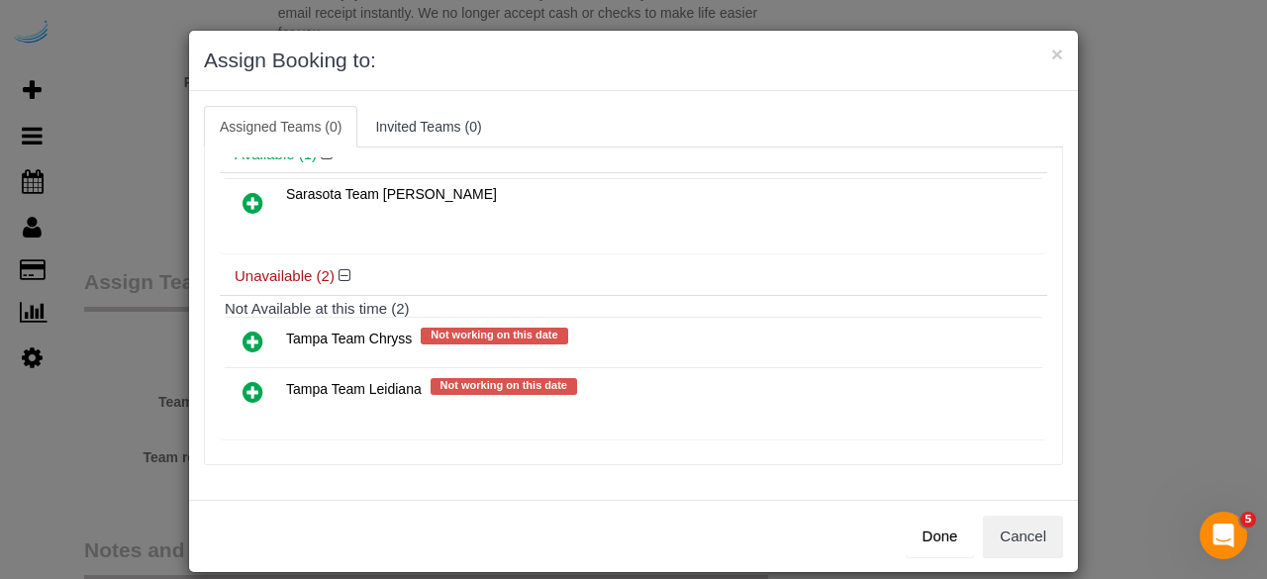
click at [244, 391] on icon at bounding box center [253, 392] width 21 height 24
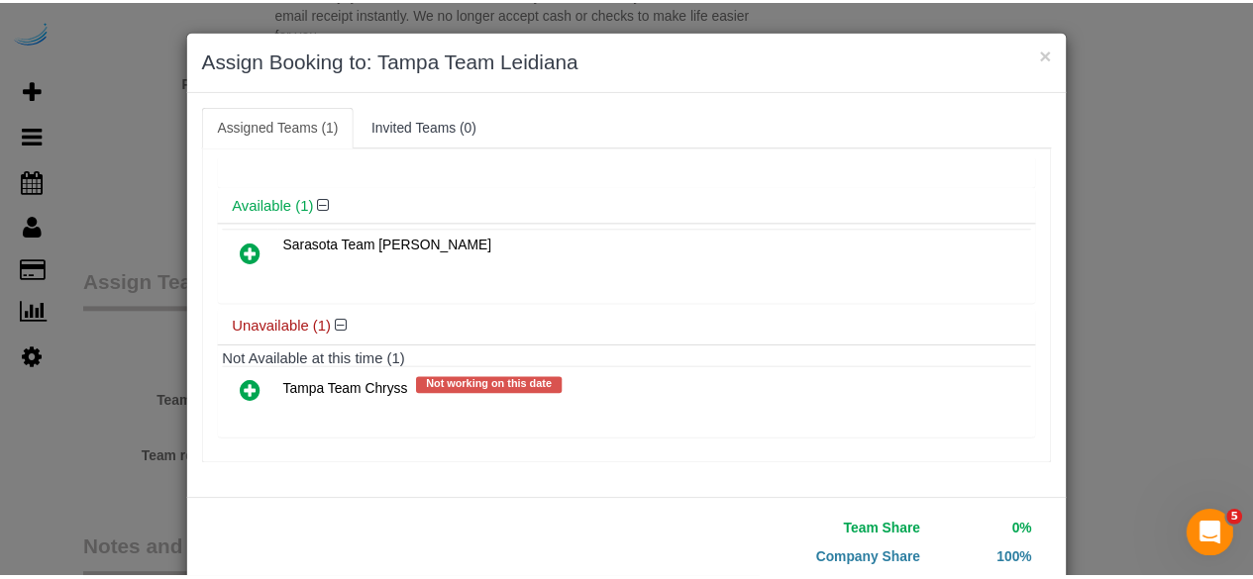
scroll to position [126, 0]
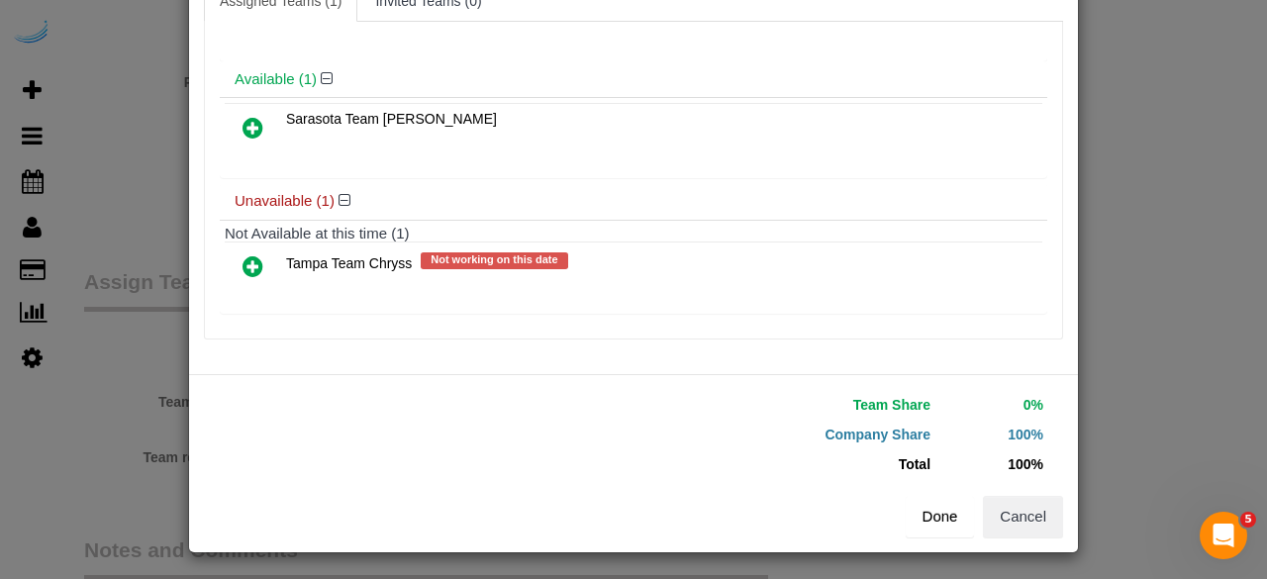
click at [919, 506] on button "Done" at bounding box center [940, 517] width 69 height 42
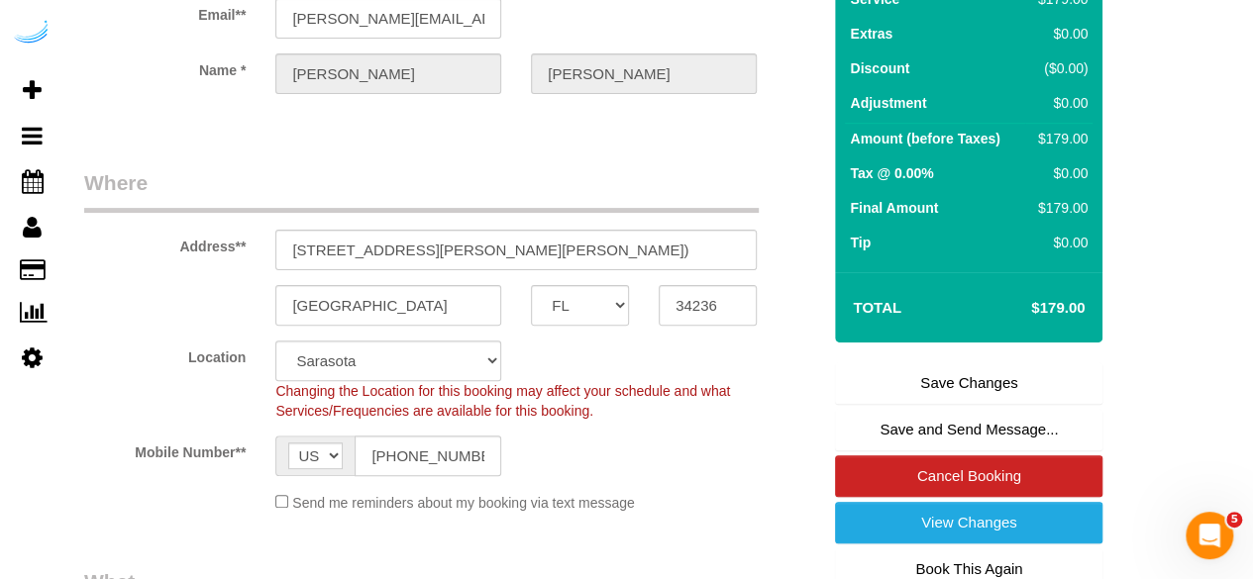
scroll to position [185, 0]
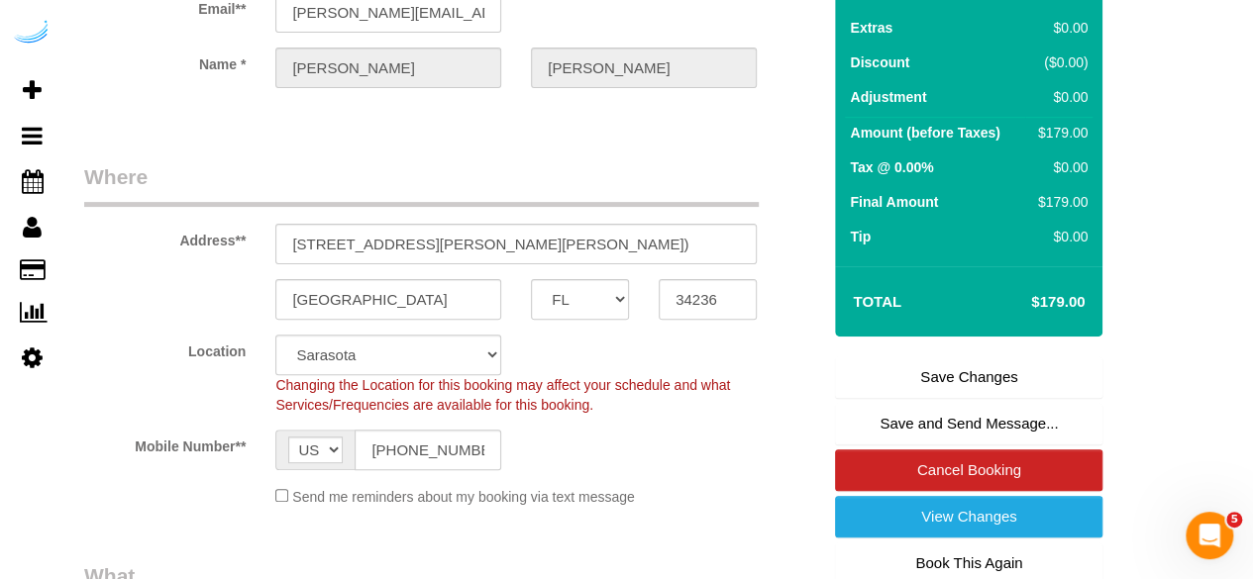
click at [948, 389] on link "Save Changes" at bounding box center [968, 377] width 267 height 42
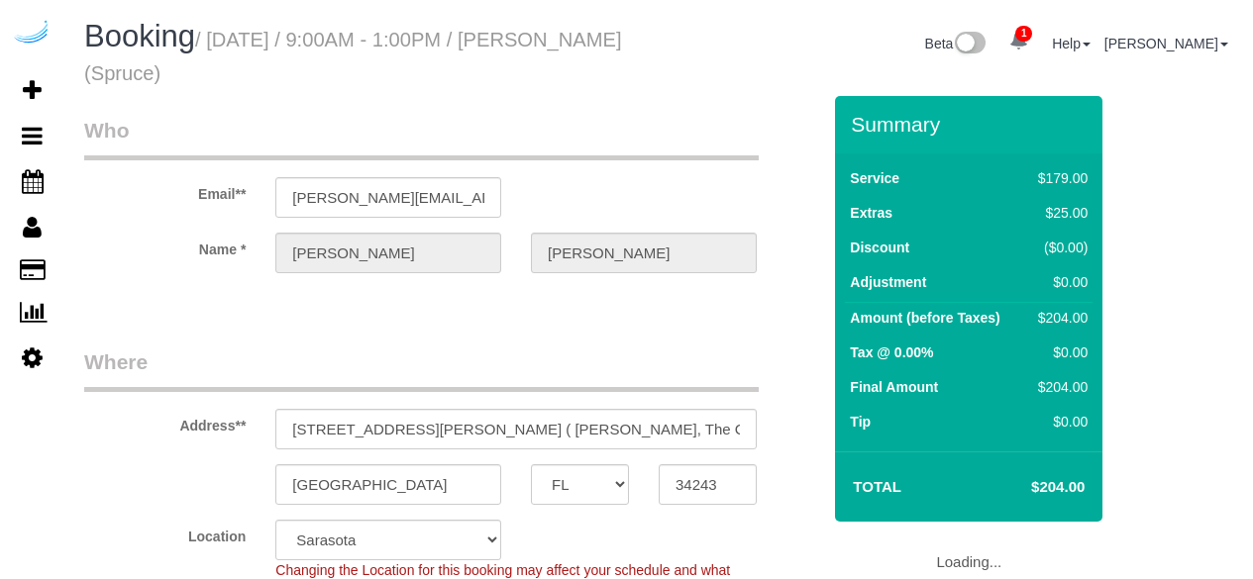
select select "FL"
select select "282"
select select "number:9"
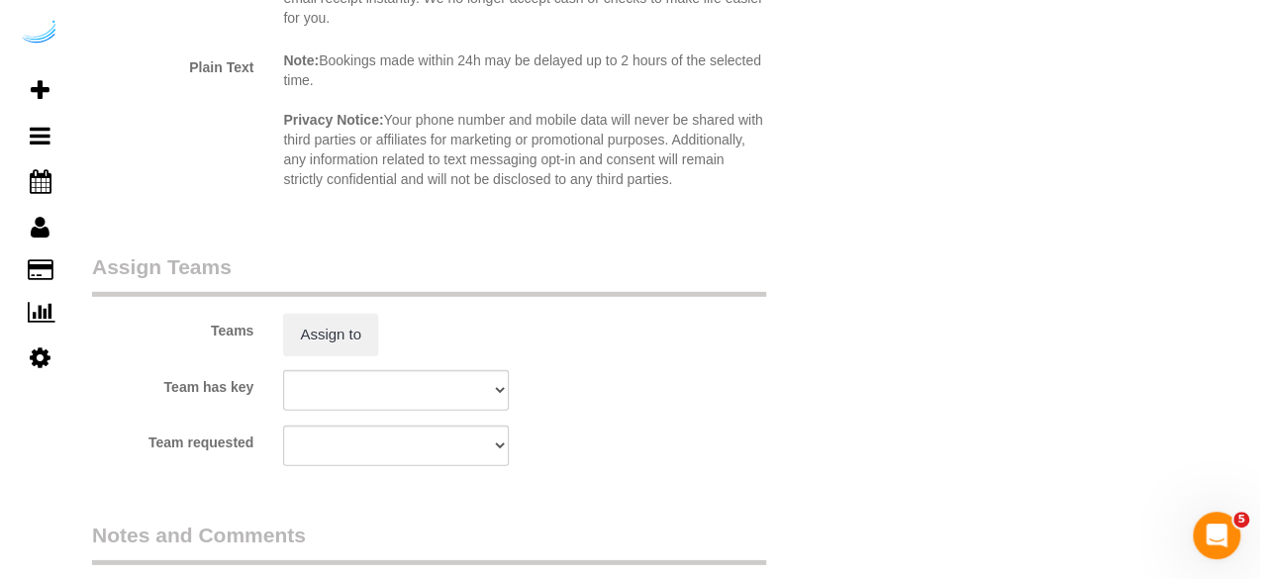
scroll to position [2735, 0]
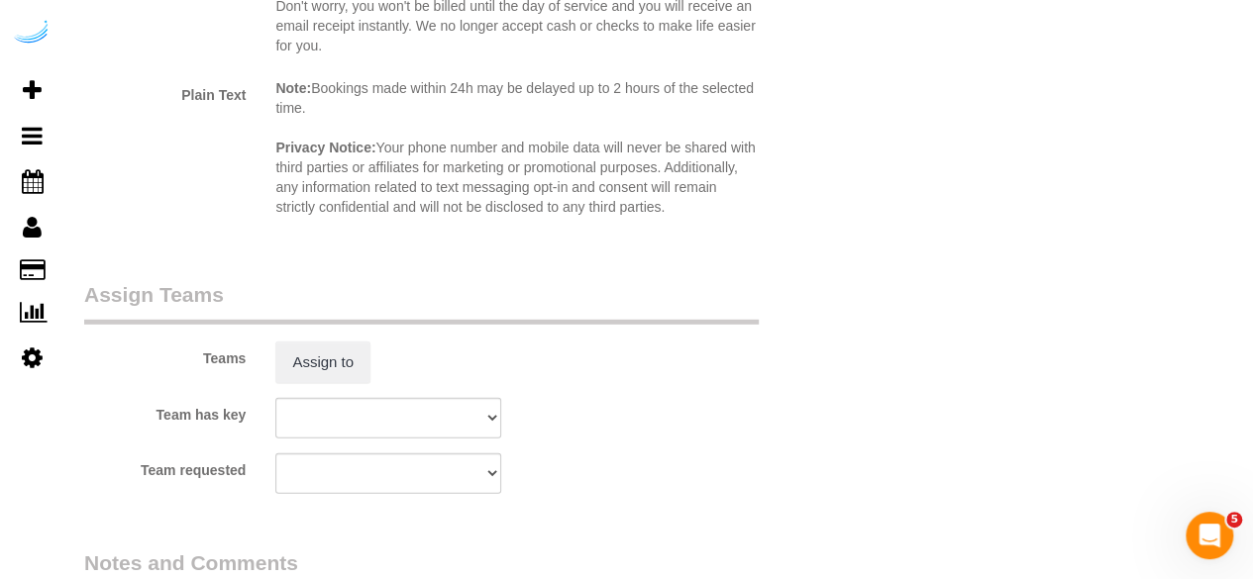
click at [317, 385] on sui-booking-teams "Teams Assign to Team has key Sarasota Team Juan Tampa Team Chryss Tampa Team Le…" at bounding box center [452, 387] width 736 height 214
click at [325, 367] on button "Assign to" at bounding box center [322, 363] width 95 height 42
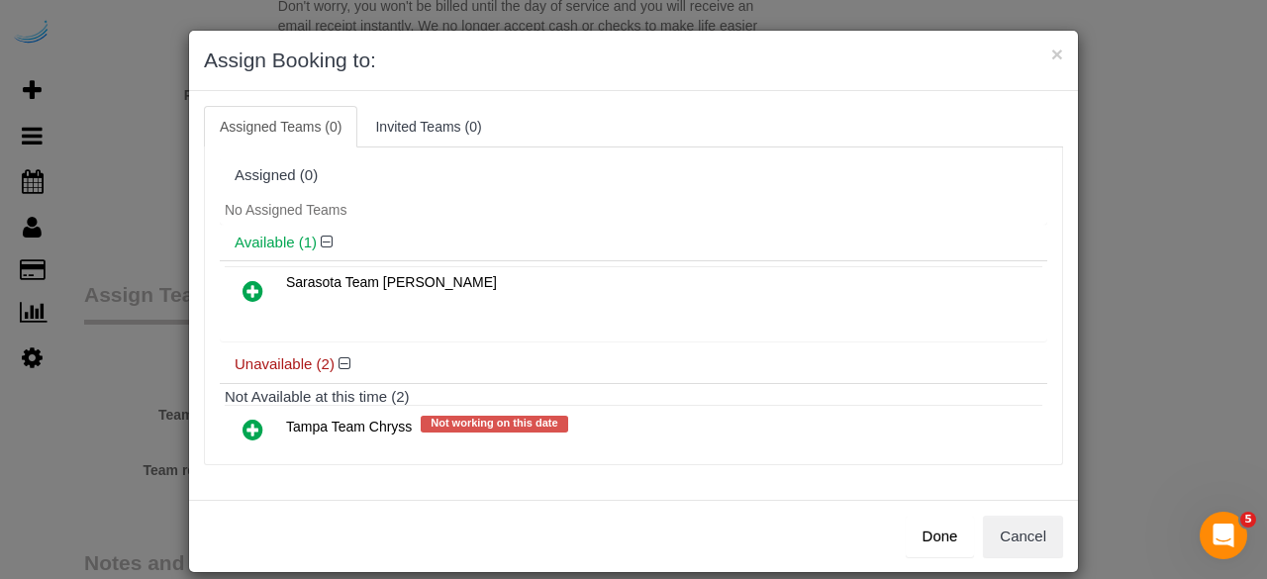
click at [244, 287] on icon at bounding box center [253, 291] width 21 height 24
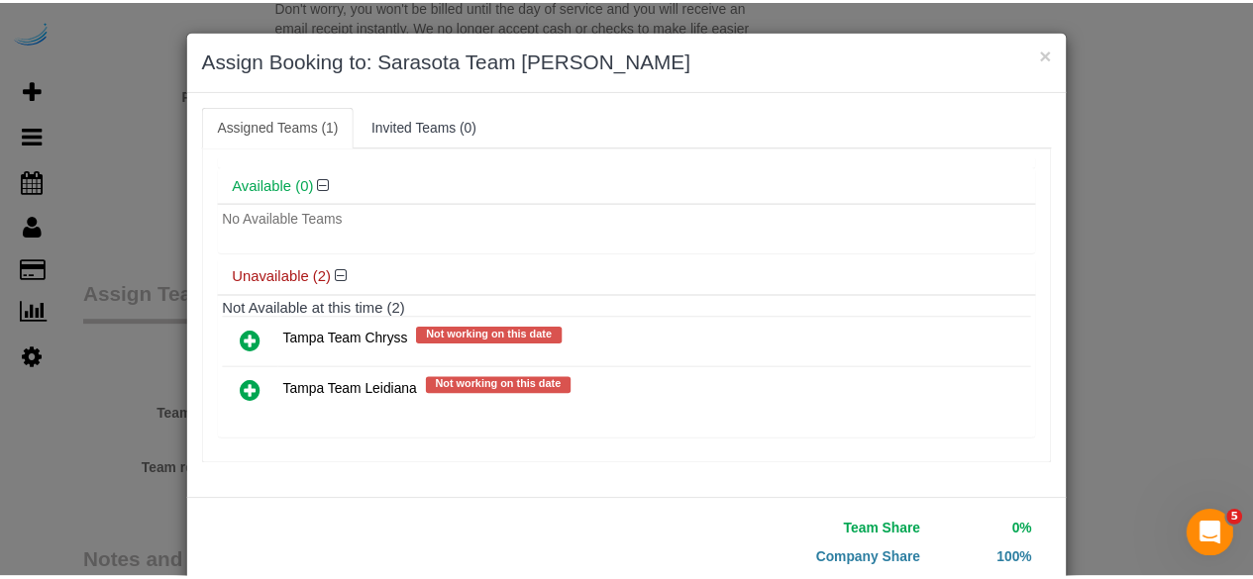
scroll to position [126, 0]
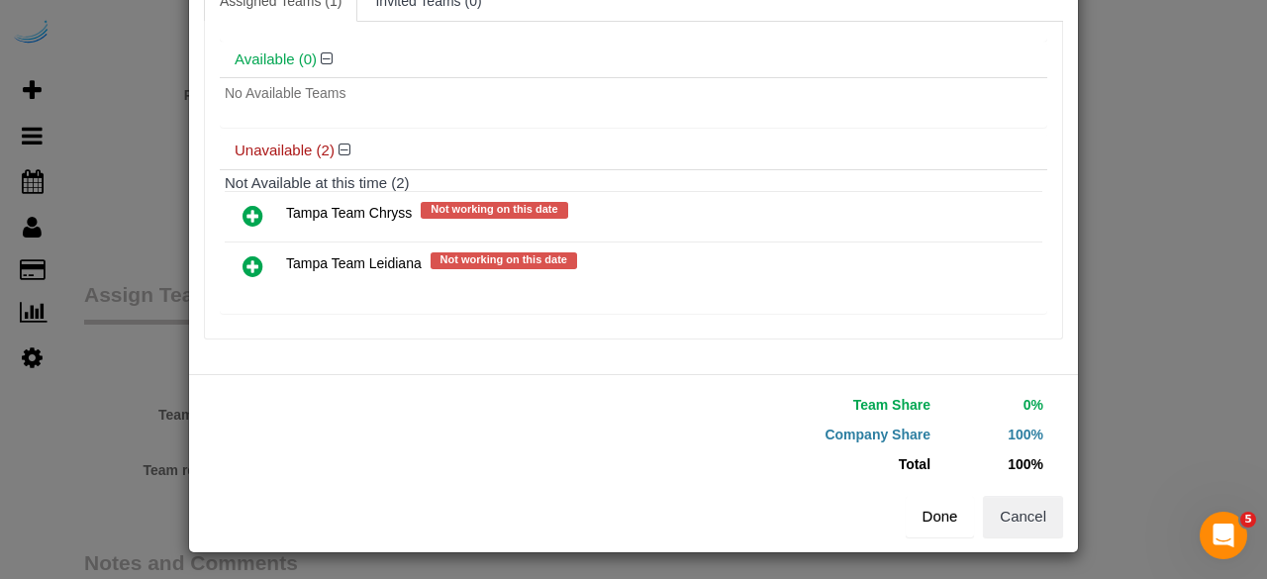
click at [932, 517] on button "Done" at bounding box center [940, 517] width 69 height 42
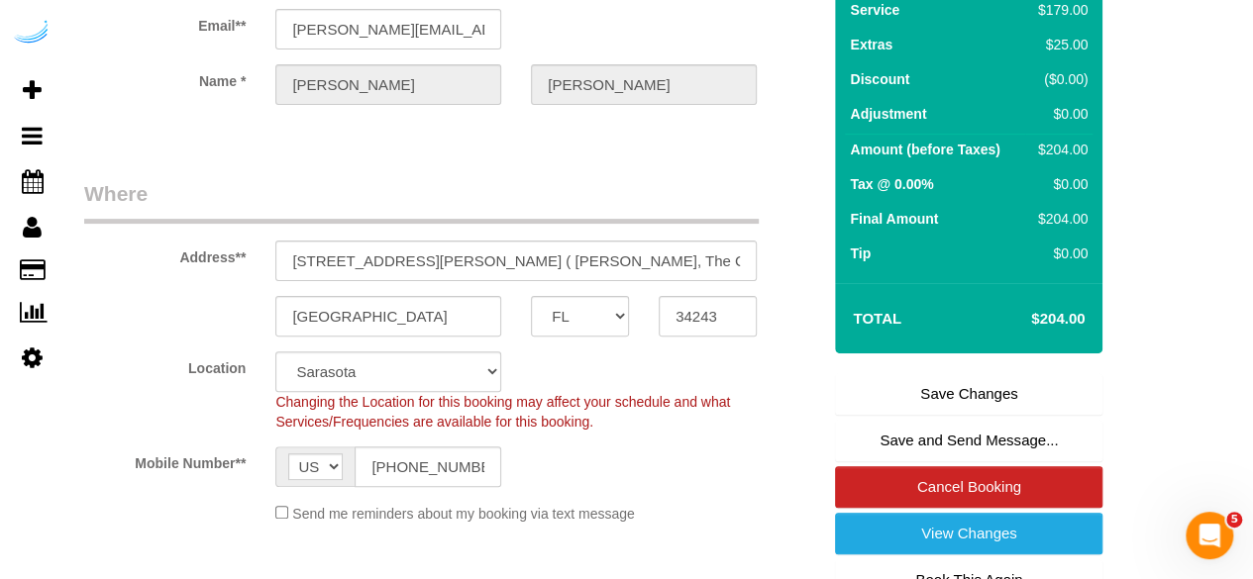
scroll to position [170, 0]
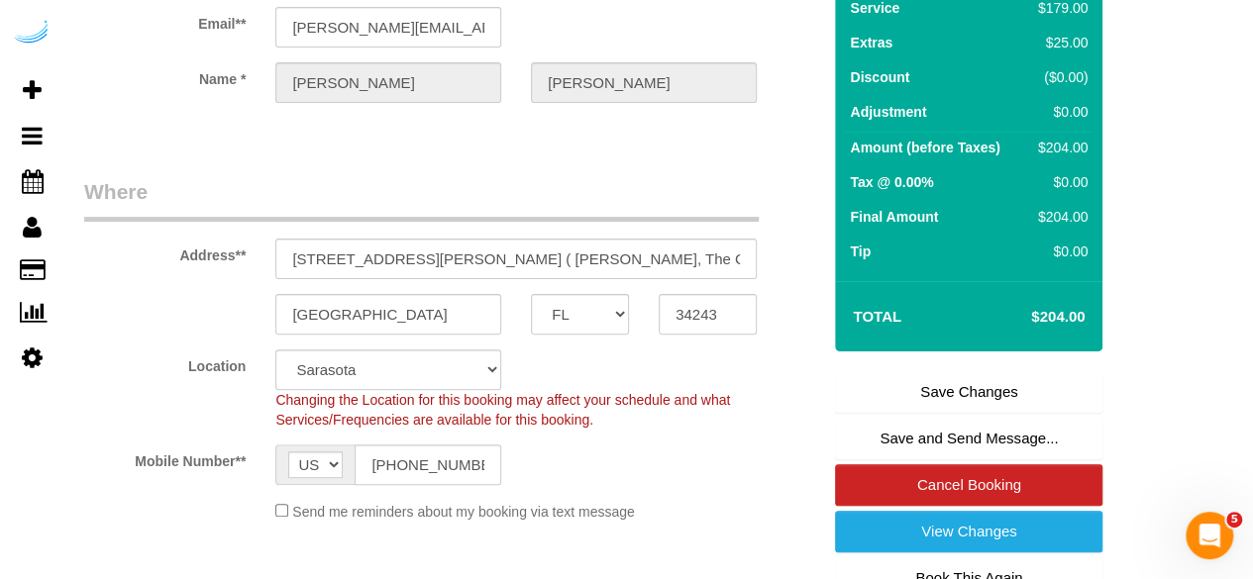
click at [957, 373] on link "Save Changes" at bounding box center [968, 392] width 267 height 42
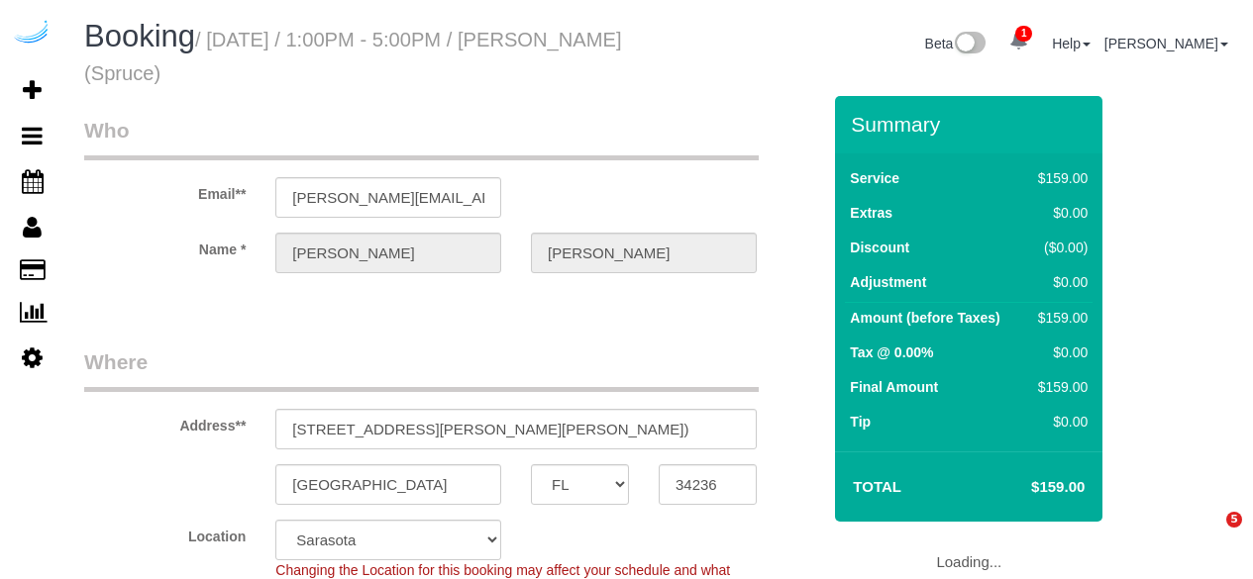
select select "FL"
select select "282"
select select "number:9"
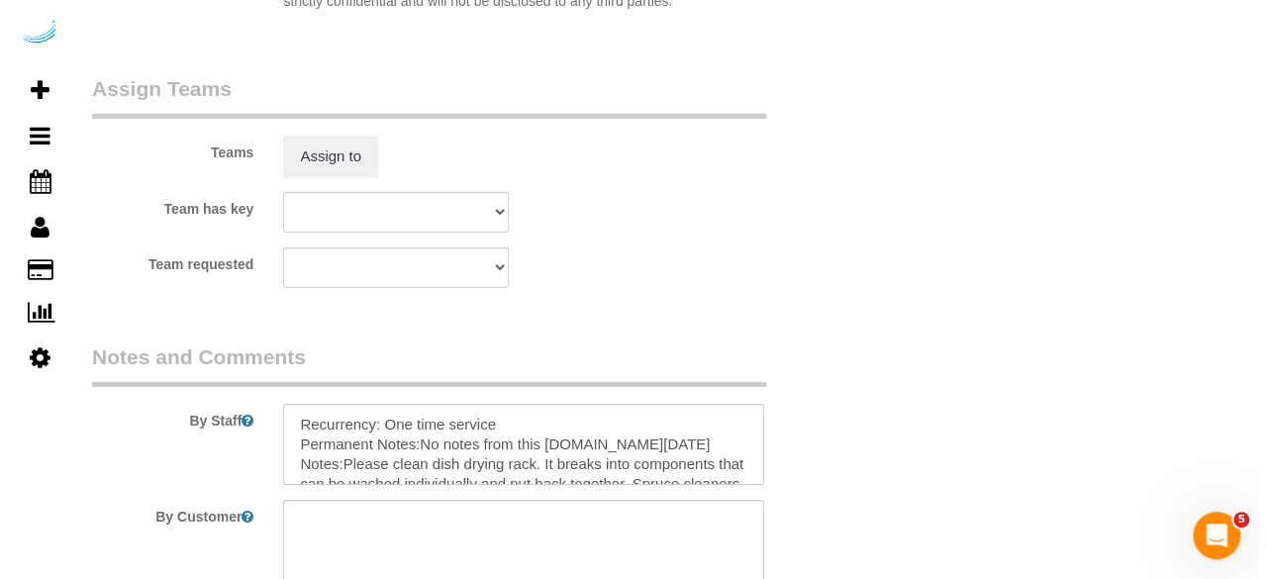
scroll to position [2889, 0]
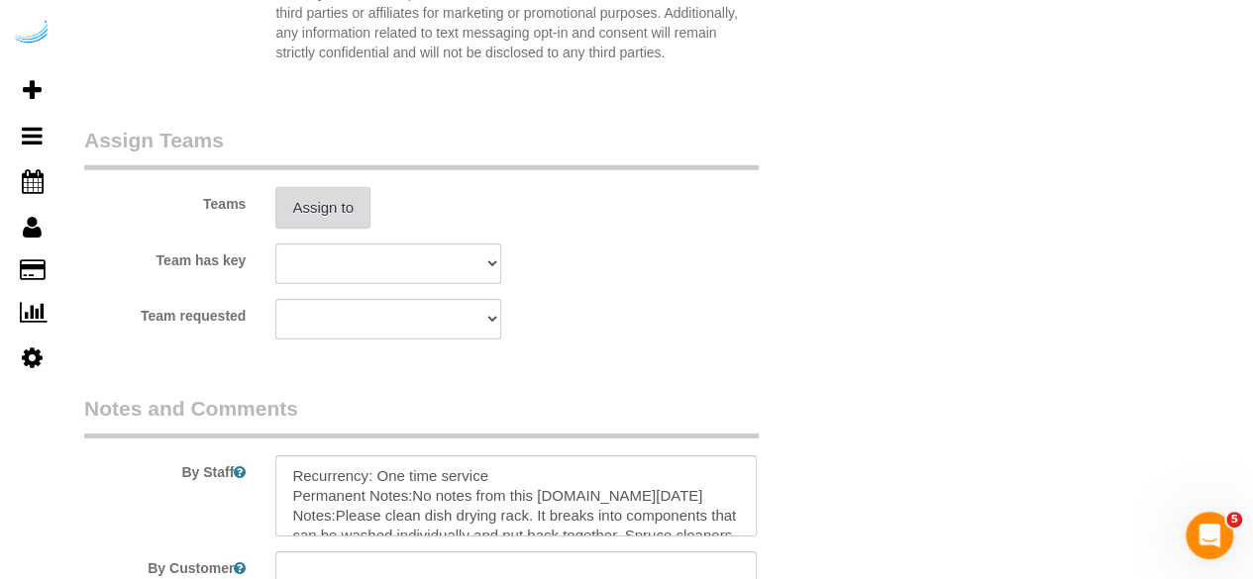
click at [316, 207] on button "Assign to" at bounding box center [322, 208] width 95 height 42
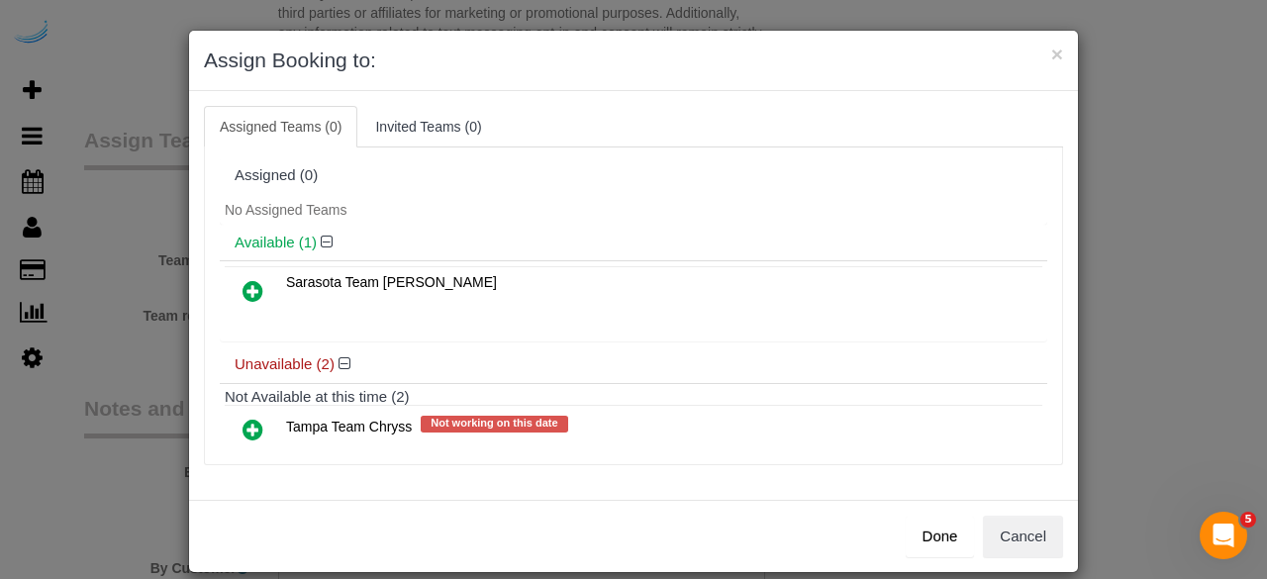
click at [246, 295] on icon at bounding box center [253, 291] width 21 height 24
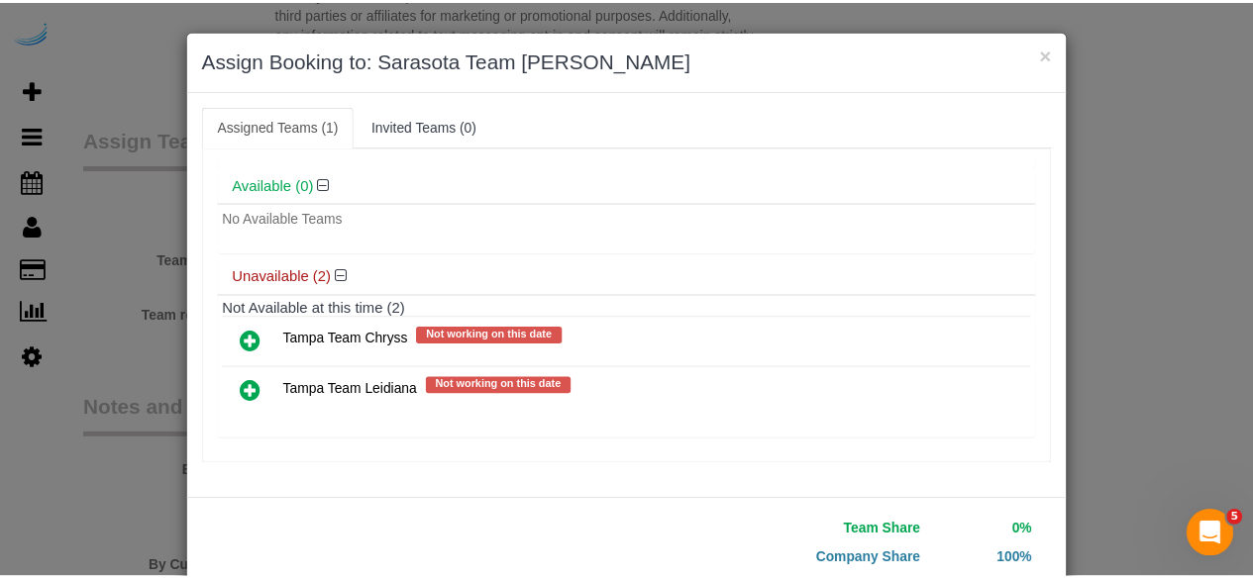
scroll to position [126, 0]
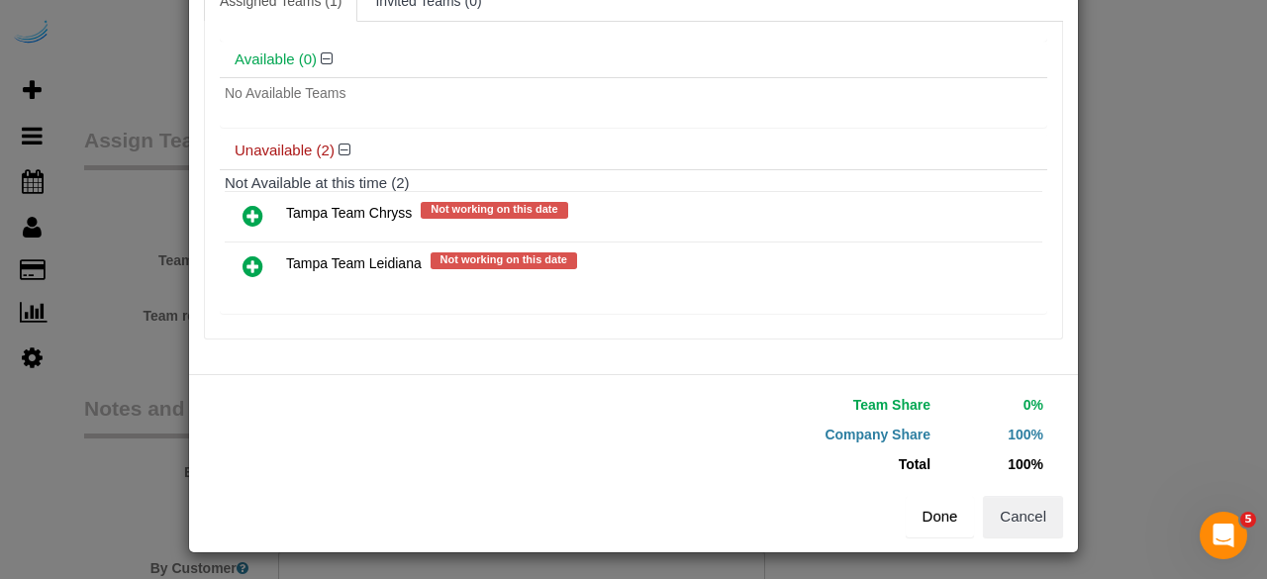
click at [933, 533] on button "Done" at bounding box center [940, 517] width 69 height 42
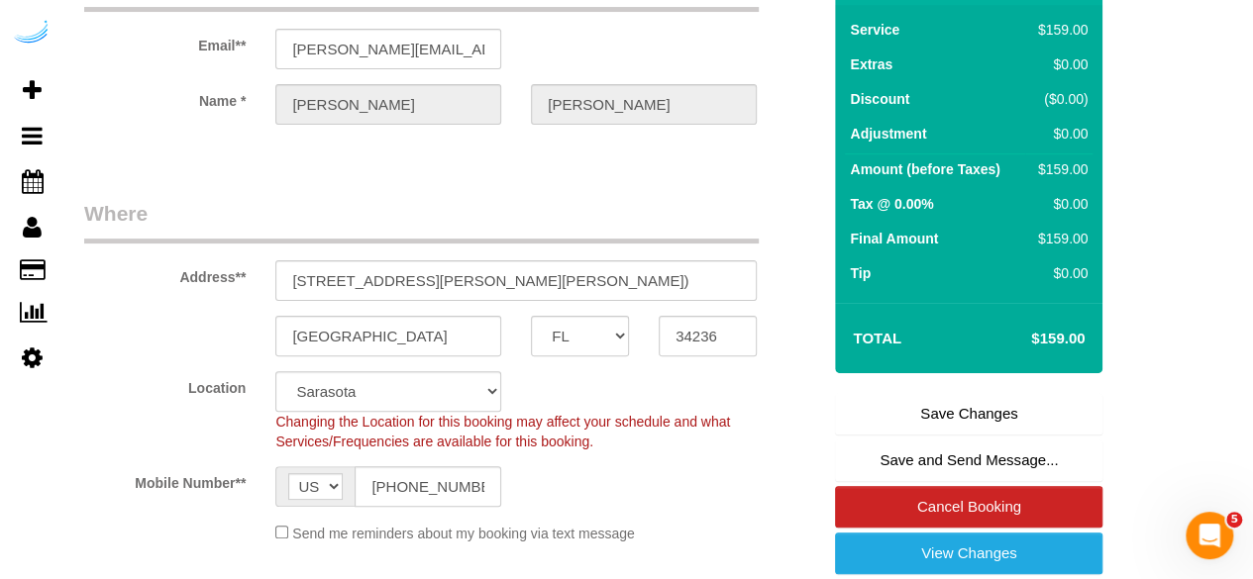
scroll to position [155, 0]
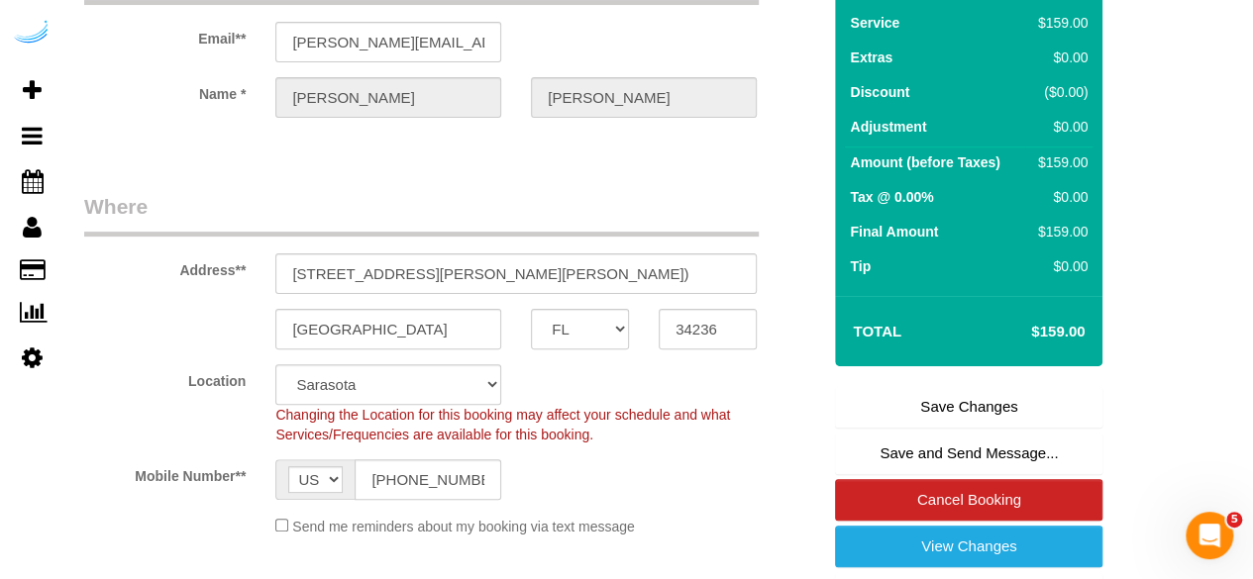
click at [943, 391] on link "Save Changes" at bounding box center [968, 407] width 267 height 42
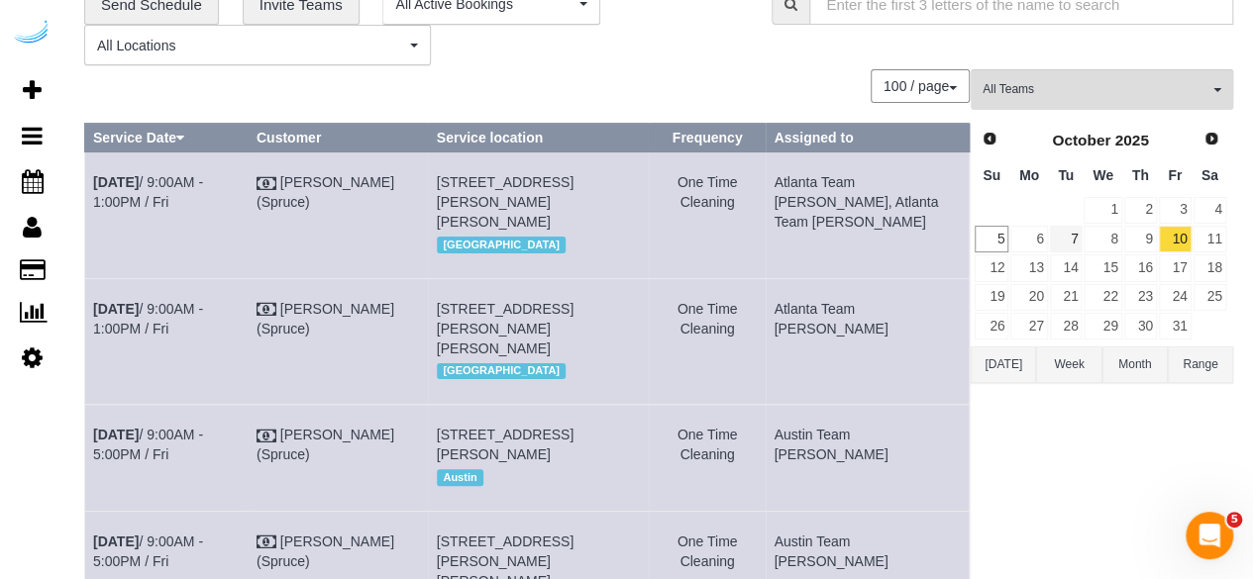
scroll to position [87, 0]
click at [1040, 236] on link "6" at bounding box center [1028, 240] width 37 height 27
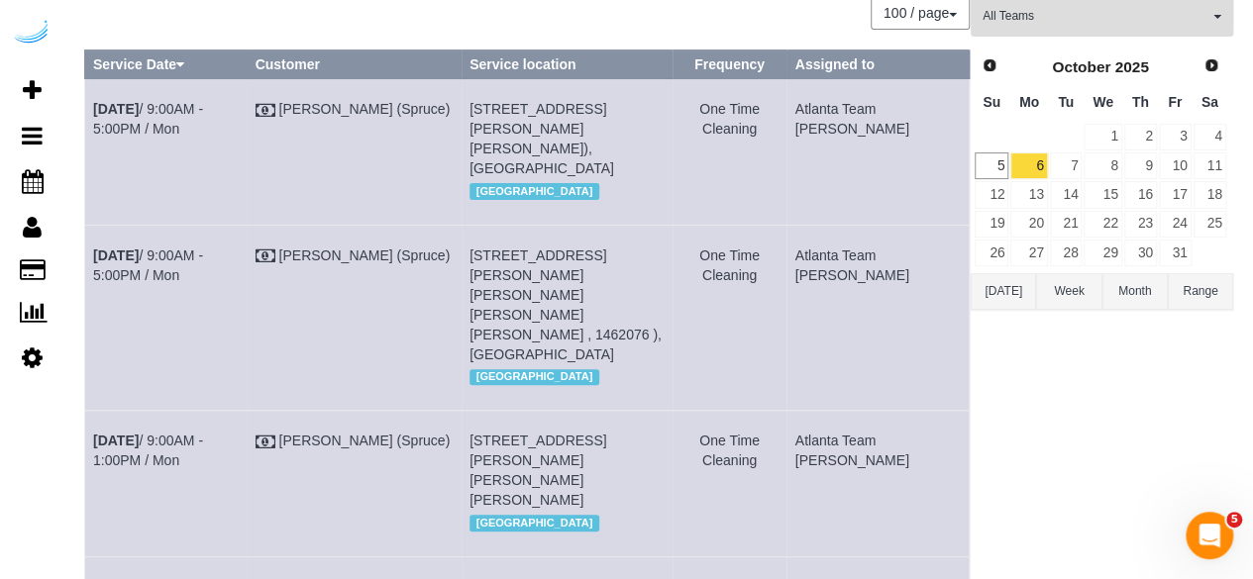
scroll to position [159, 0]
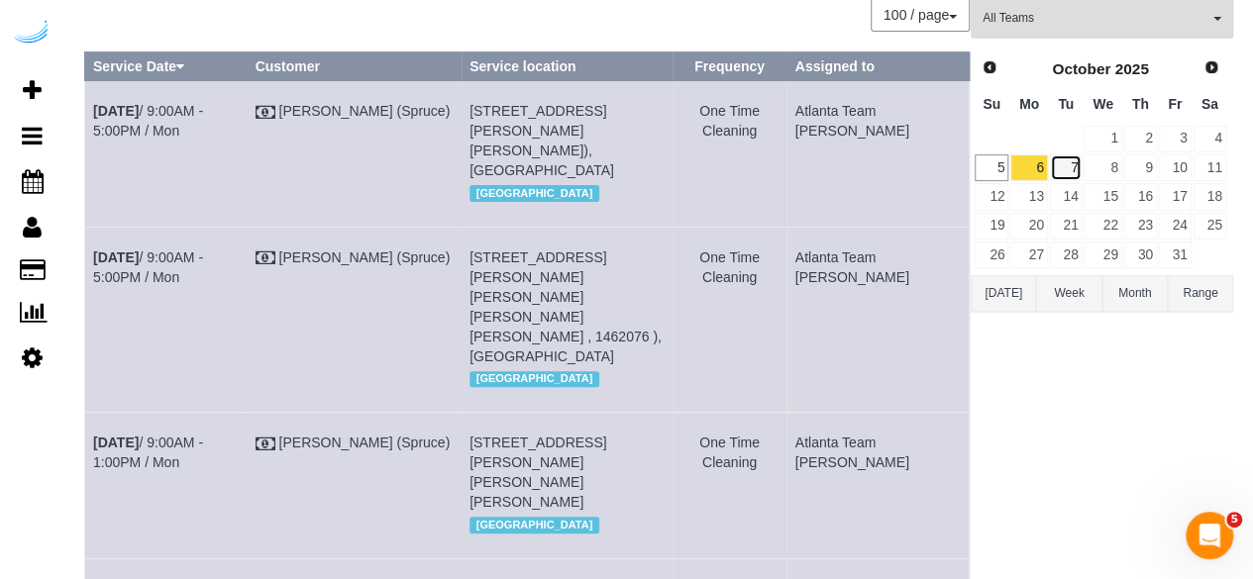
click at [1057, 154] on link "7" at bounding box center [1066, 167] width 33 height 27
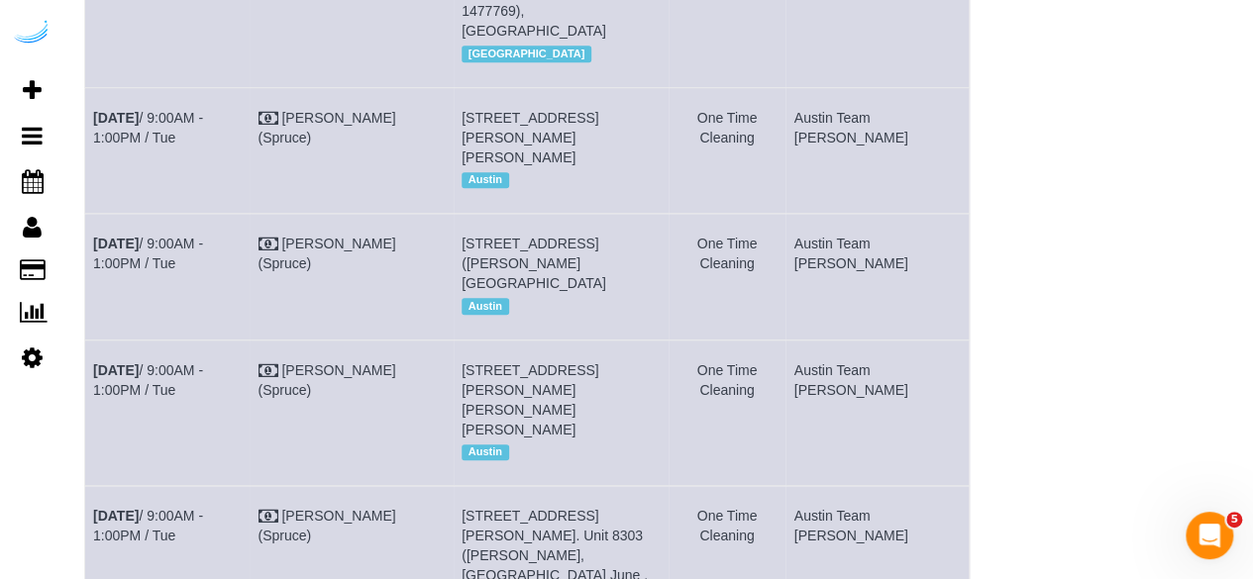
scroll to position [0, 0]
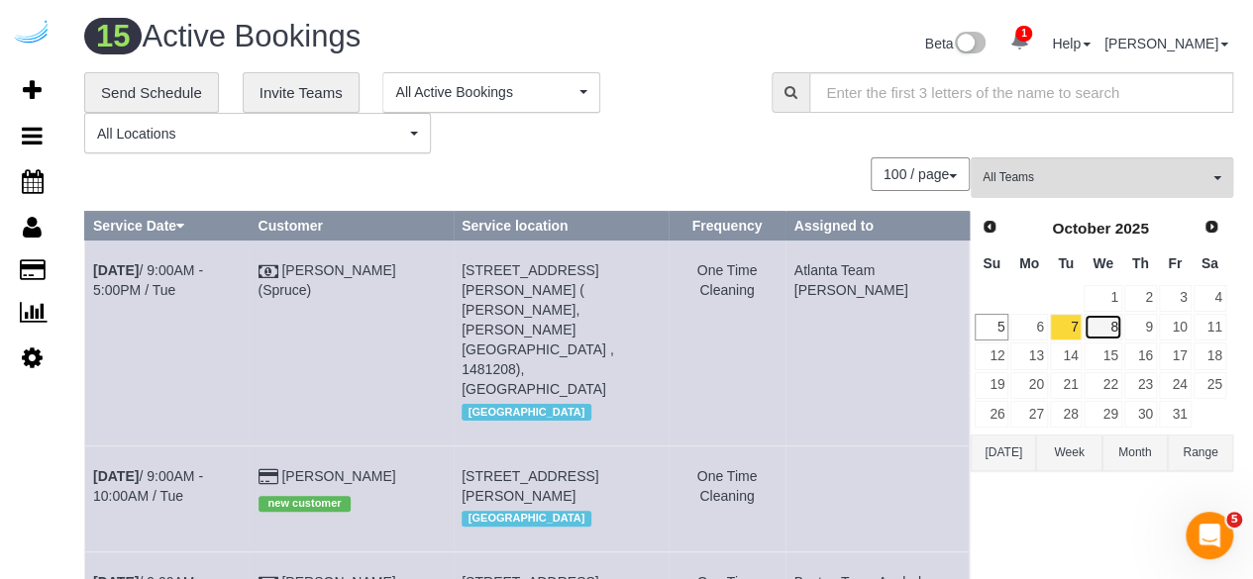
click at [1108, 321] on link "8" at bounding box center [1102, 327] width 38 height 27
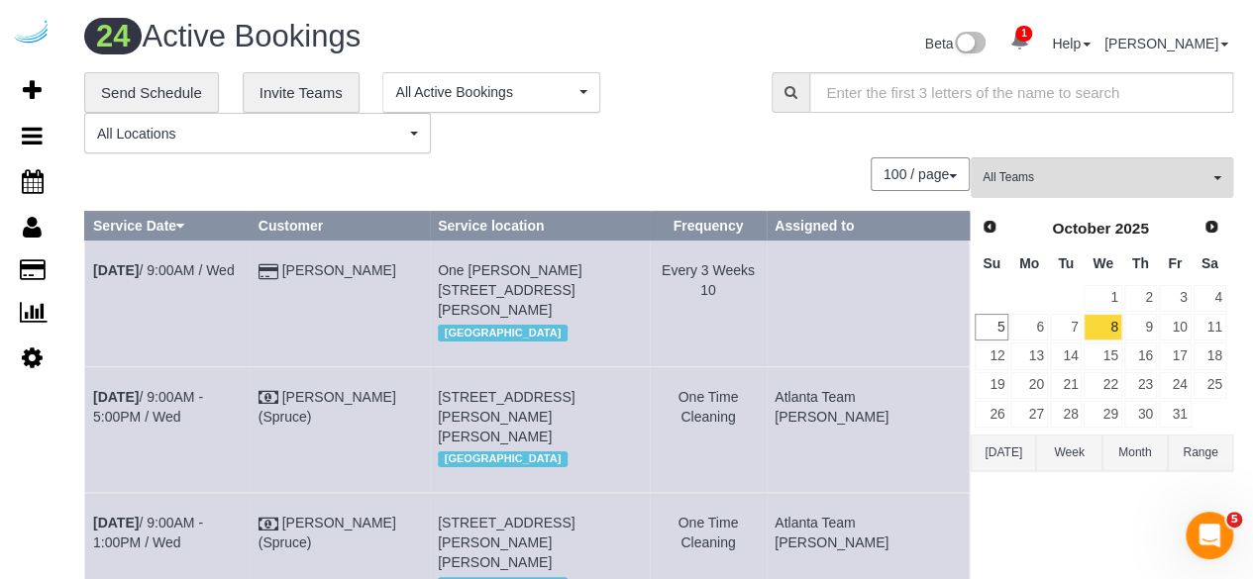
scroll to position [2169, 0]
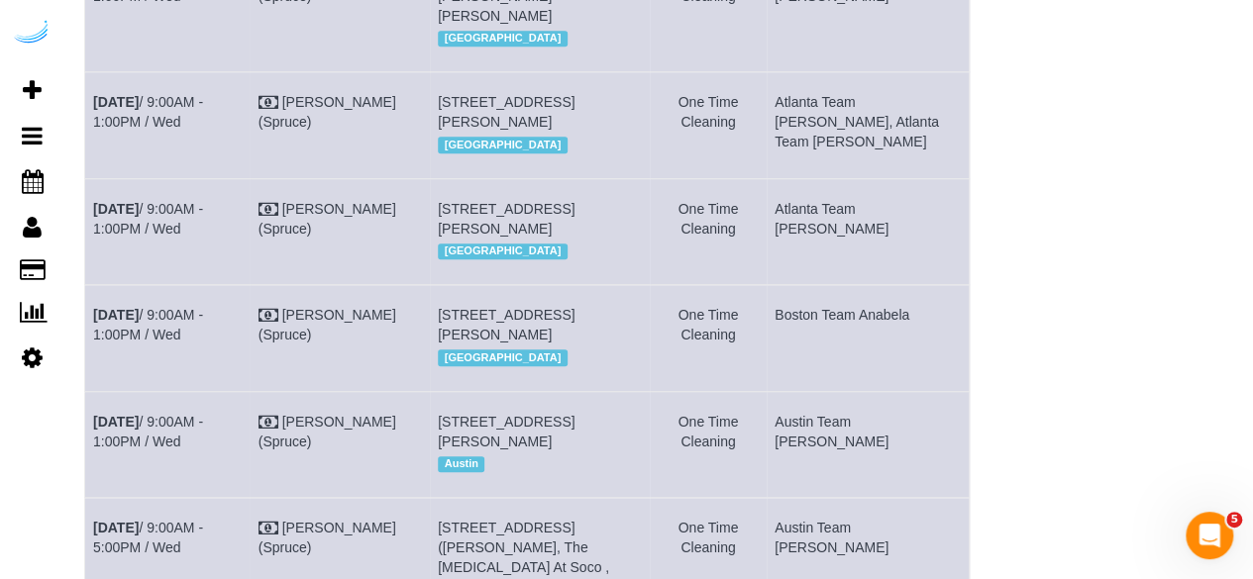
scroll to position [618, 0]
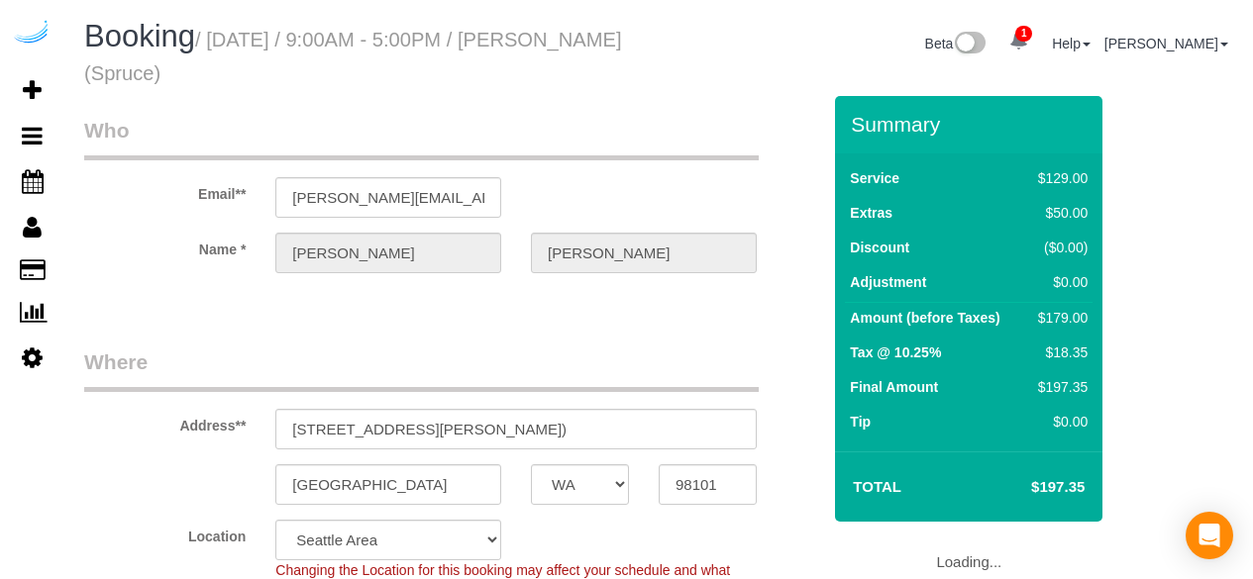
select select "WA"
select select "282"
select select "number:9"
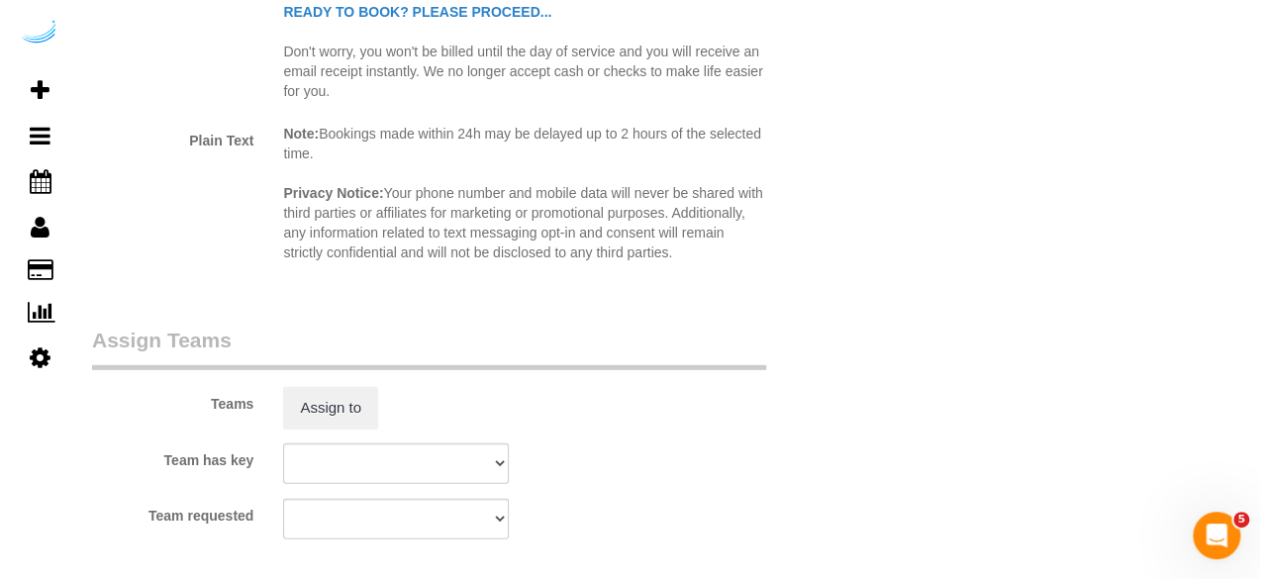
scroll to position [2695, 0]
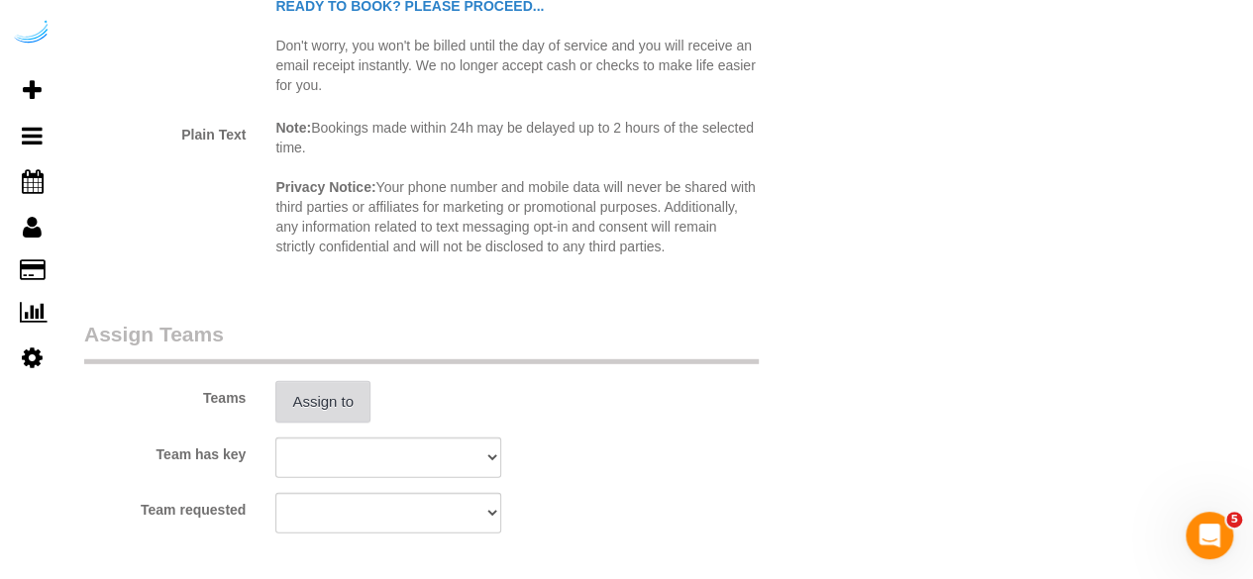
click at [306, 387] on button "Assign to" at bounding box center [322, 402] width 95 height 42
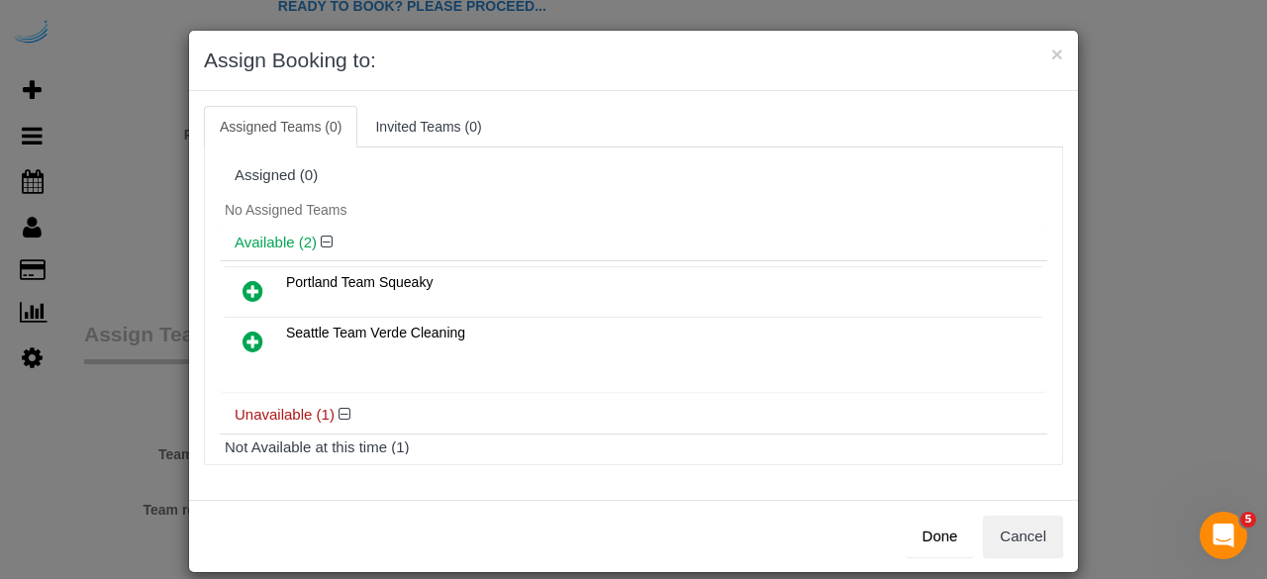
scroll to position [88, 0]
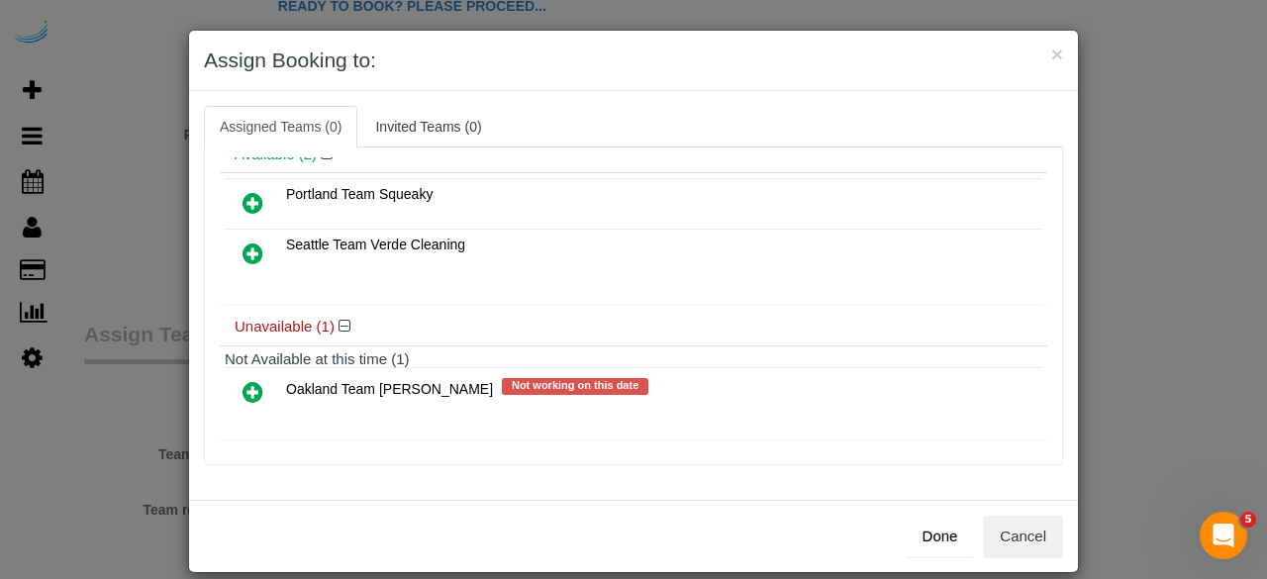
click at [252, 244] on icon at bounding box center [253, 254] width 21 height 24
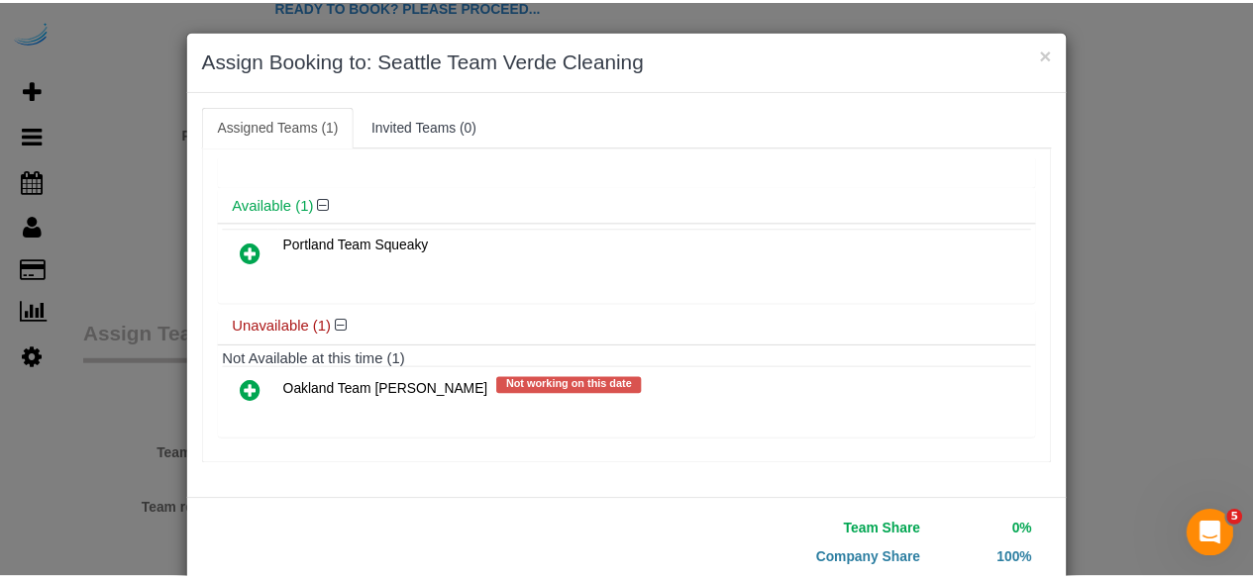
scroll to position [126, 0]
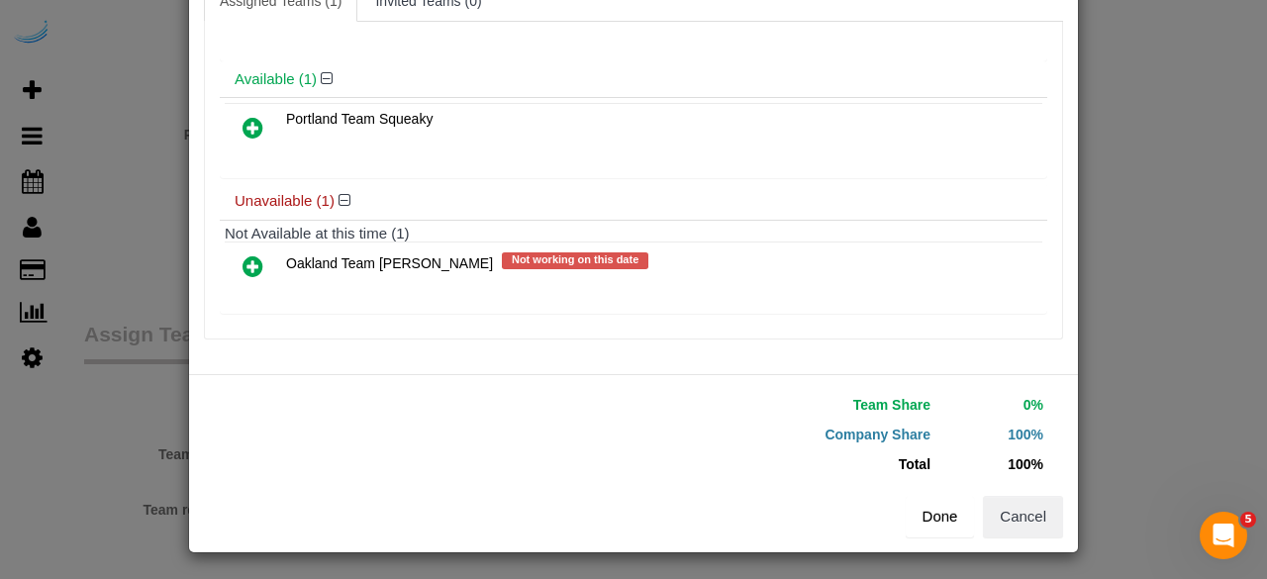
click at [936, 509] on button "Done" at bounding box center [940, 517] width 69 height 42
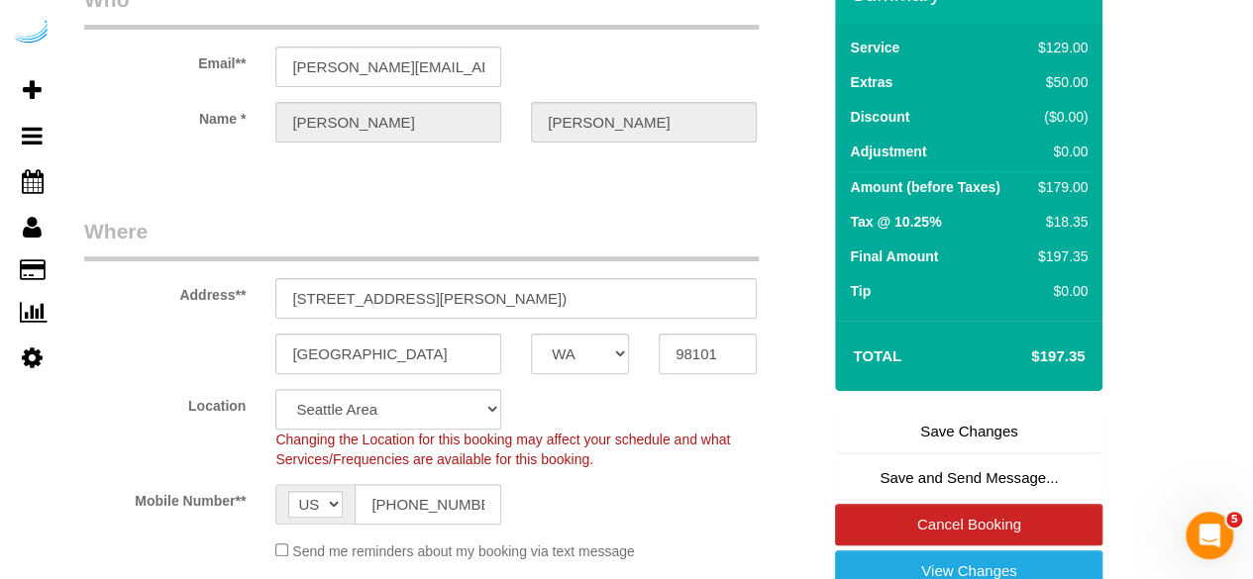
scroll to position [131, 0]
click at [949, 430] on link "Save Changes" at bounding box center [968, 432] width 267 height 42
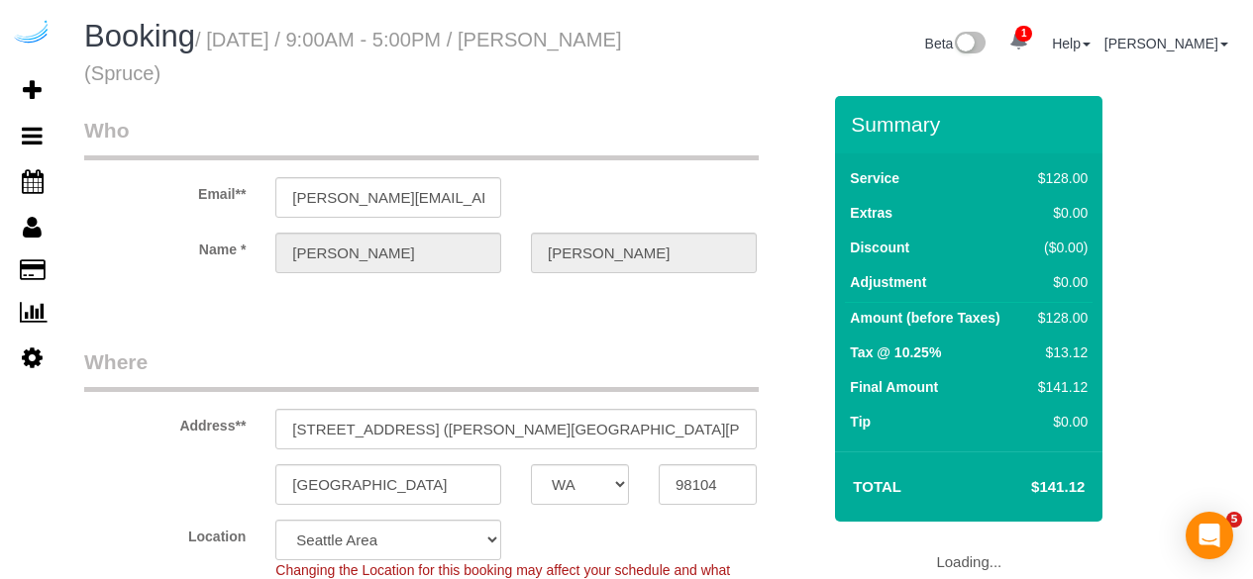
select select "WA"
select select "282"
select select "number:9"
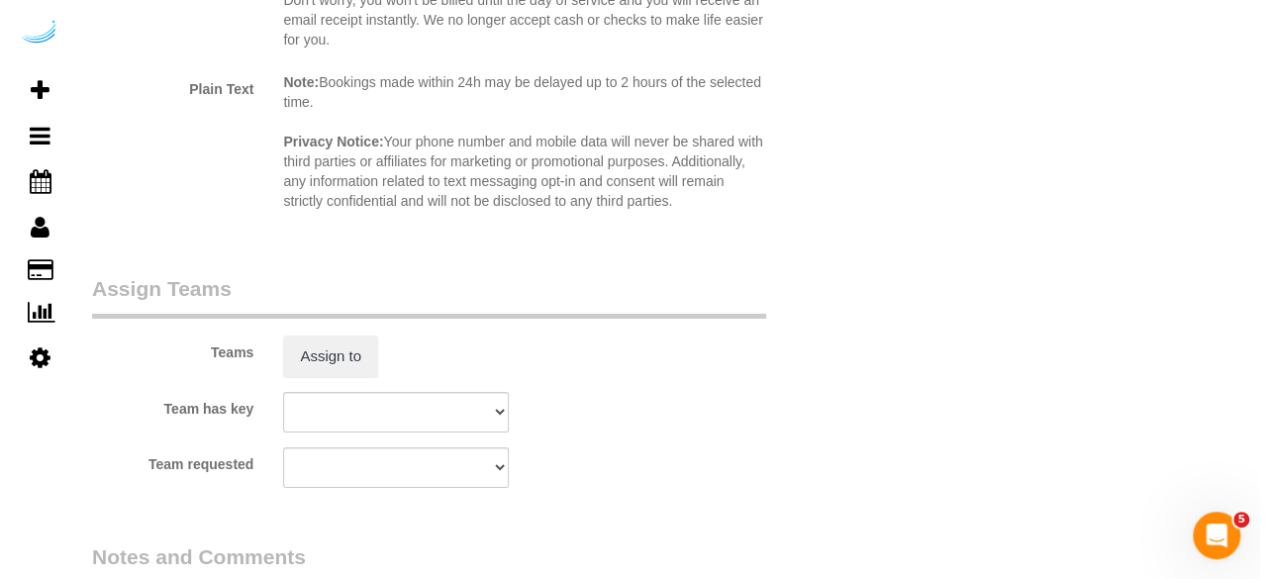
scroll to position [3348, 0]
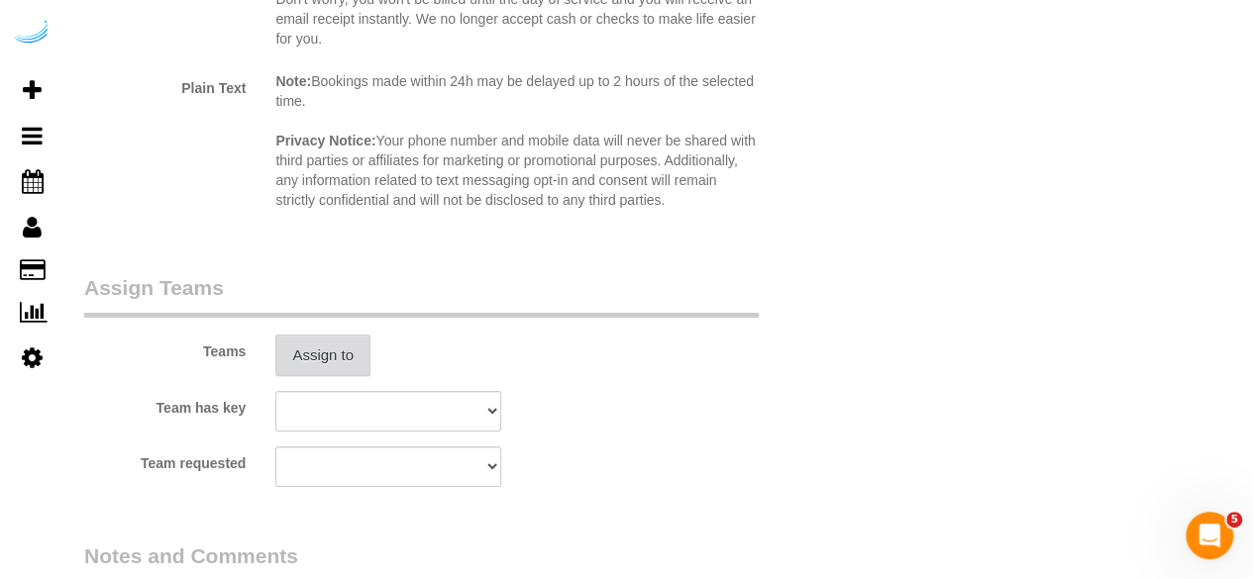
click at [325, 352] on button "Assign to" at bounding box center [322, 356] width 95 height 42
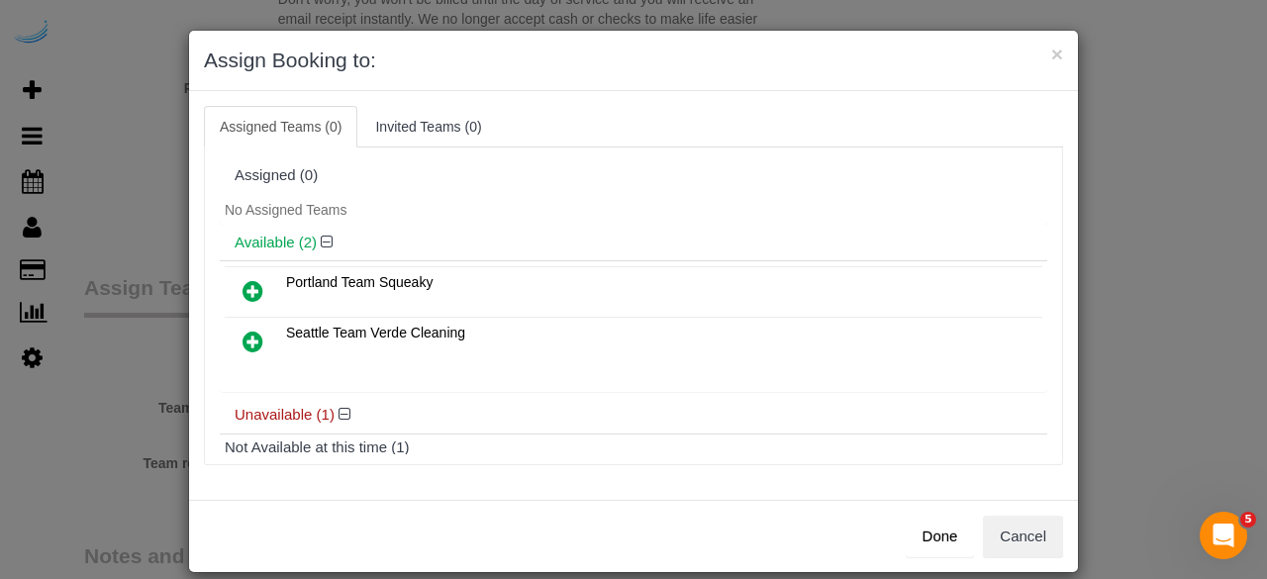
scroll to position [88, 0]
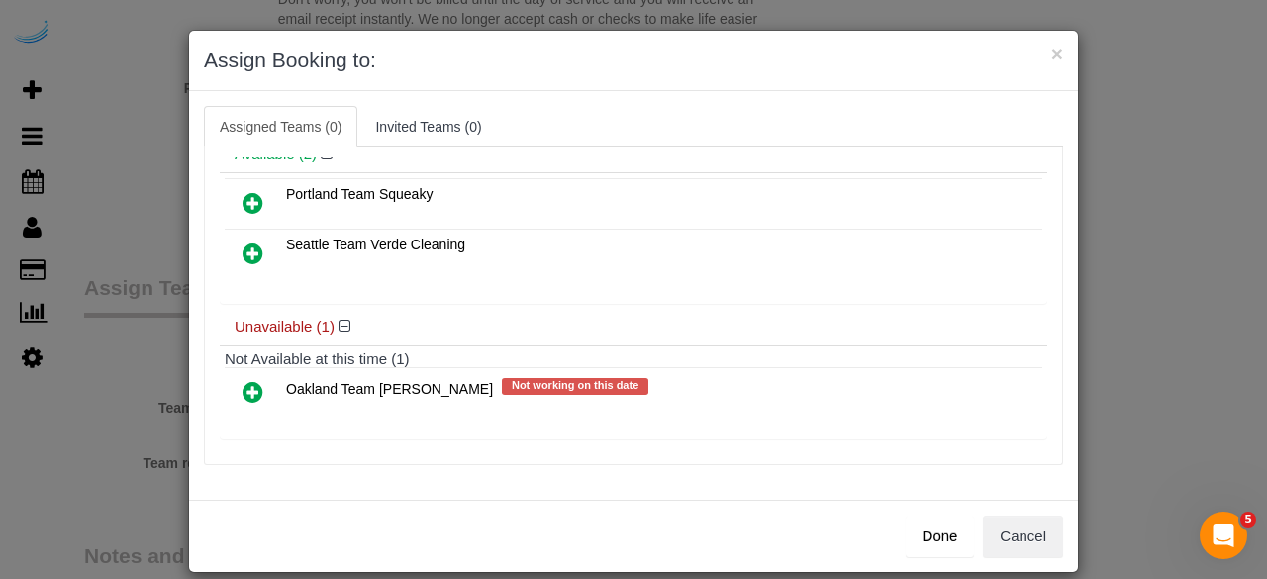
click at [246, 253] on icon at bounding box center [253, 254] width 21 height 24
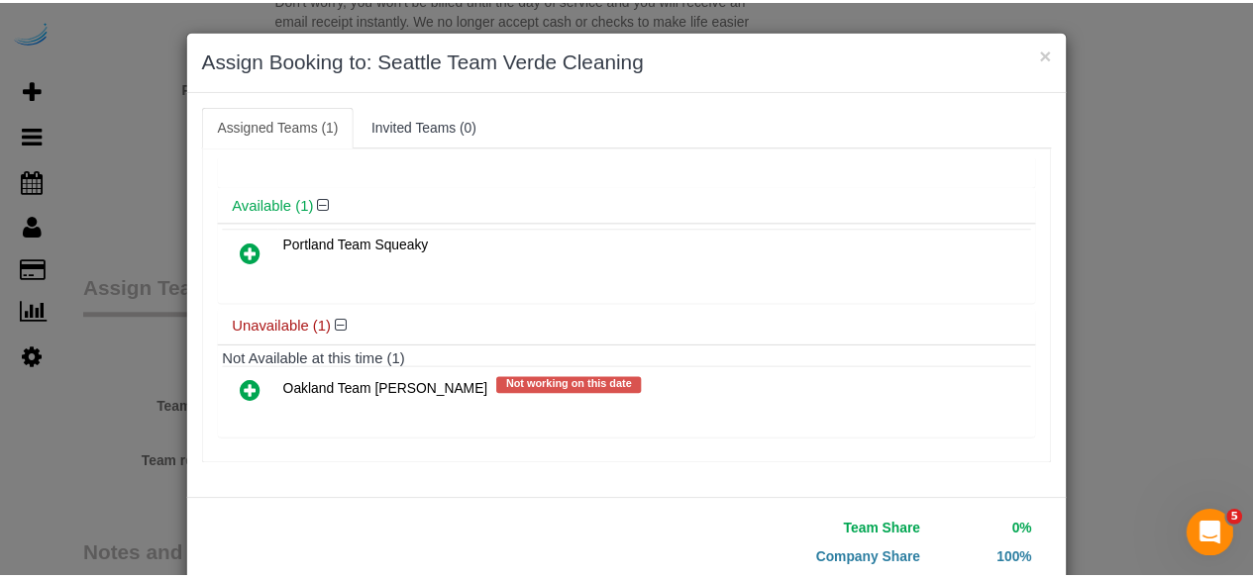
scroll to position [126, 0]
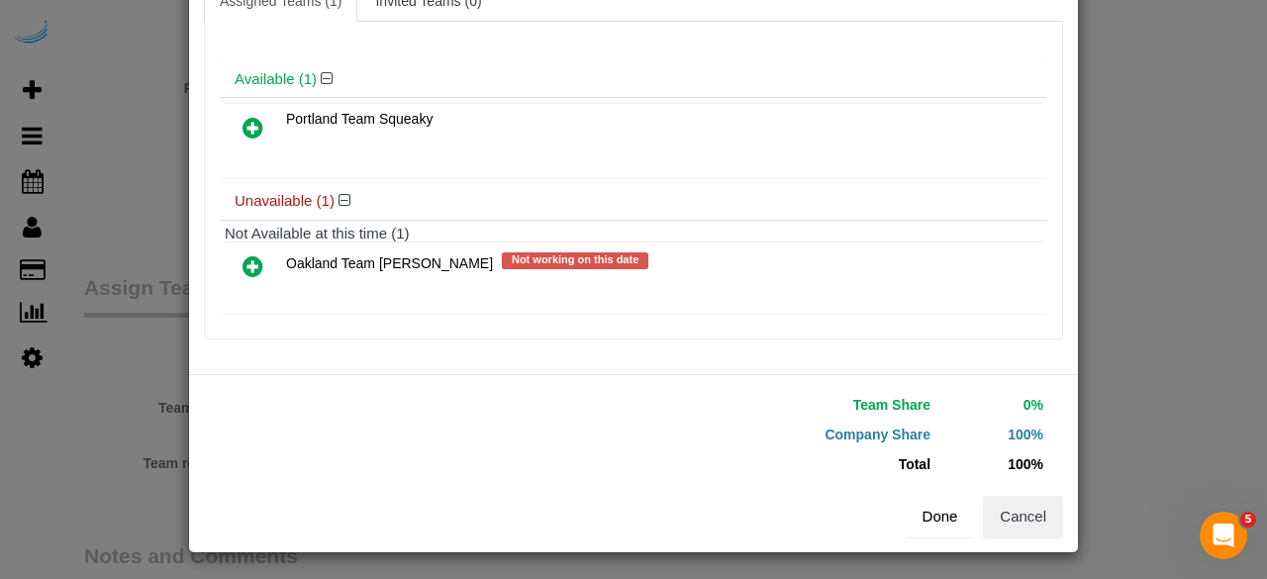
click at [925, 525] on button "Done" at bounding box center [940, 517] width 69 height 42
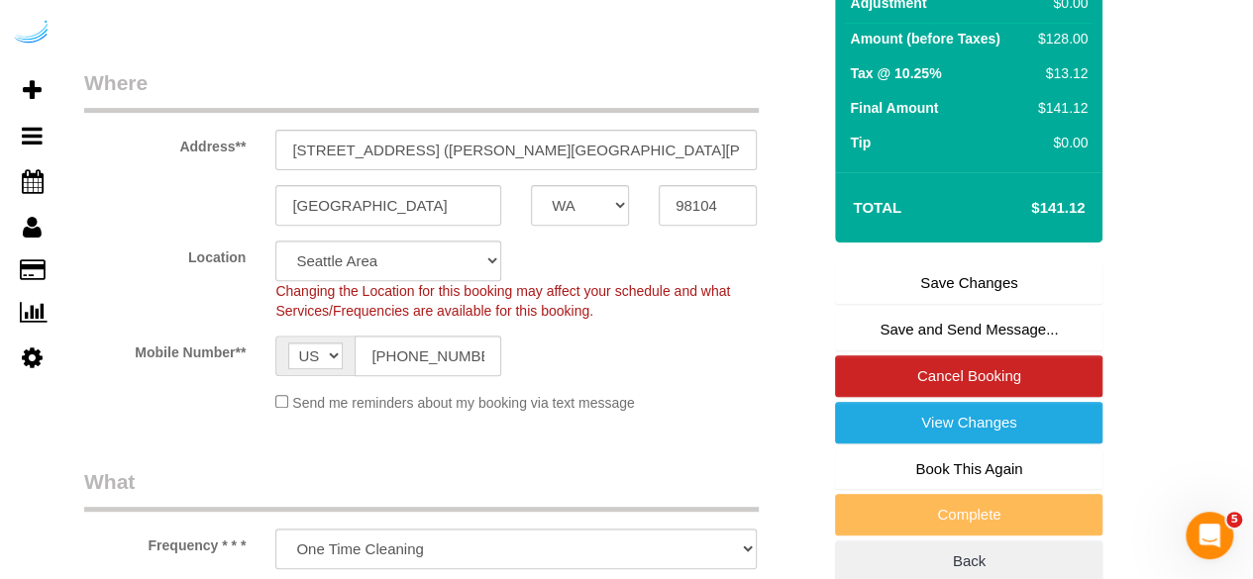
scroll to position [249, 0]
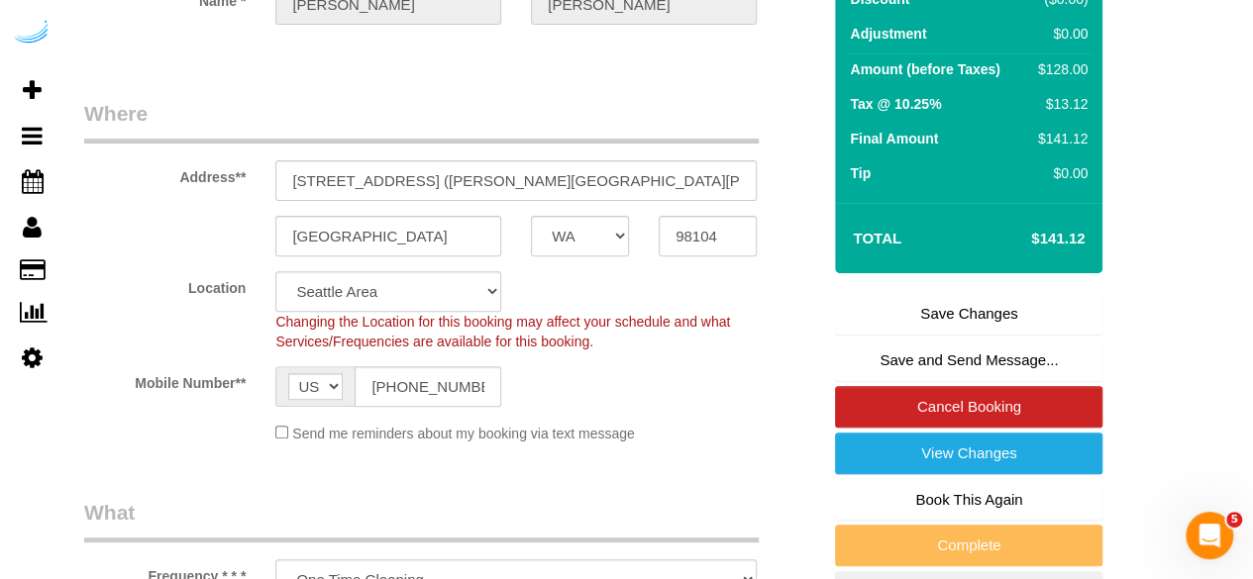
click at [939, 322] on link "Save Changes" at bounding box center [968, 314] width 267 height 42
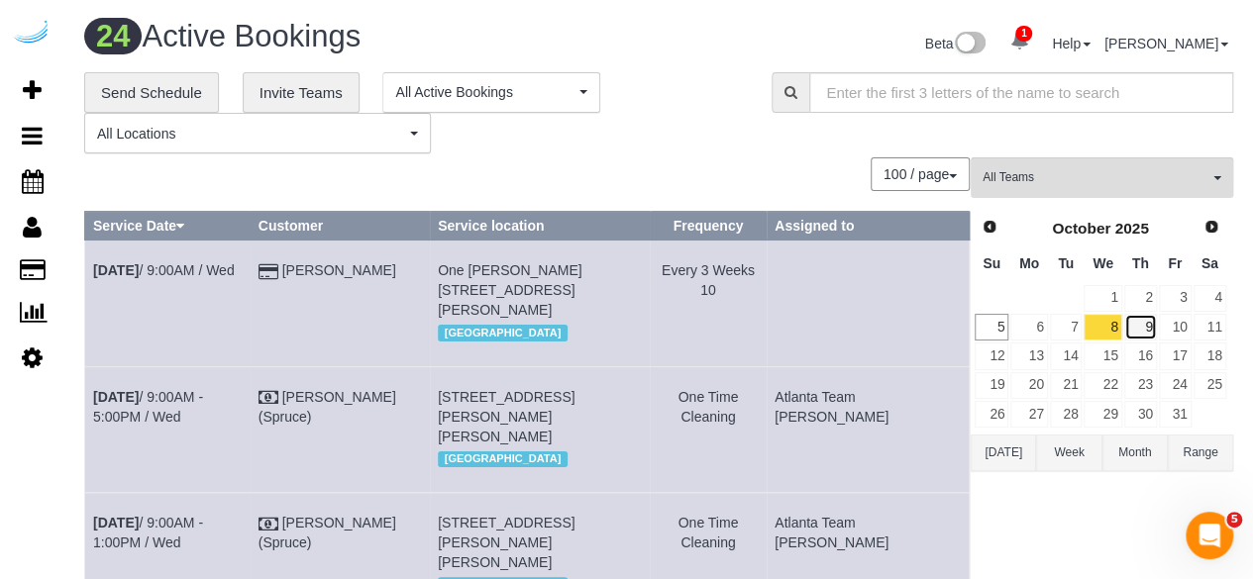
click at [1144, 324] on link "9" at bounding box center [1140, 327] width 33 height 27
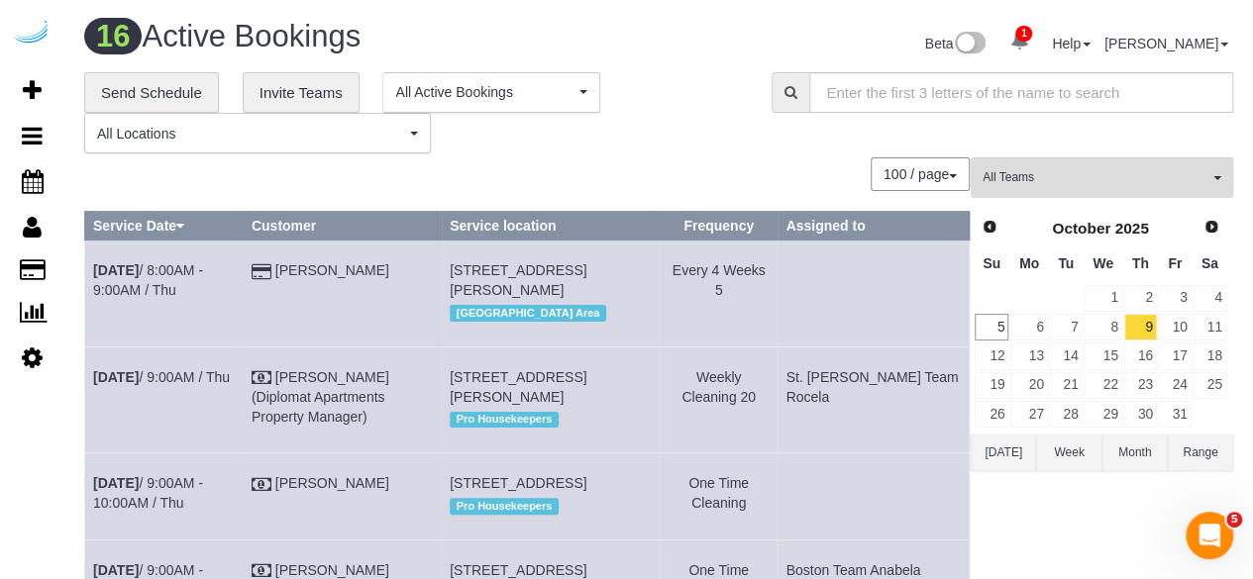
scroll to position [1009, 0]
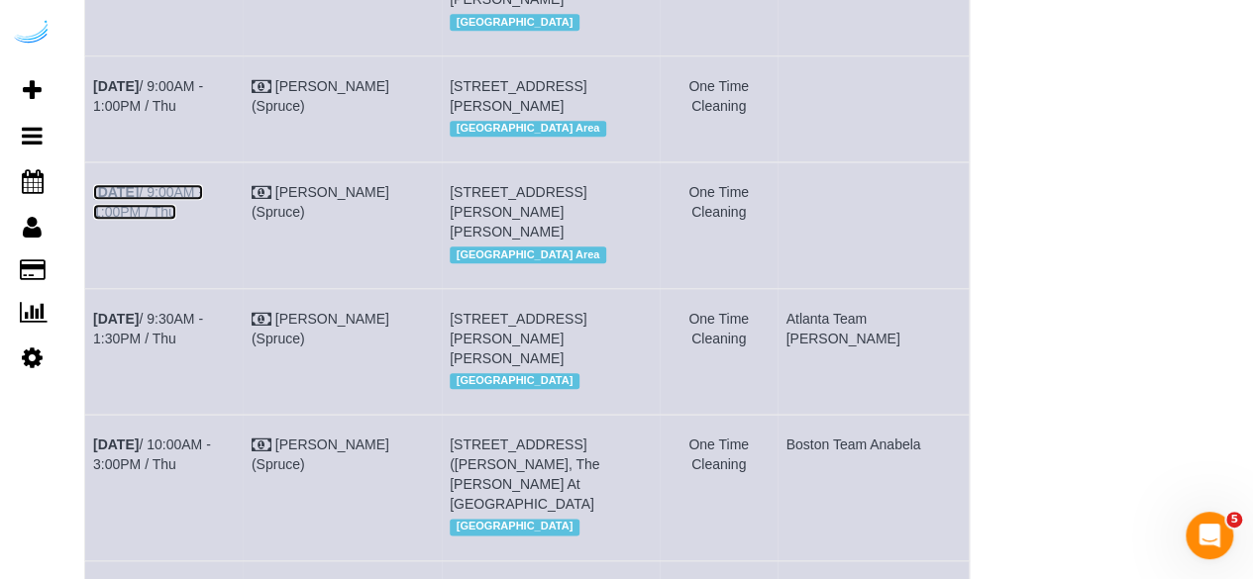
click at [190, 220] on link "Oct 9th / 9:00AM - 1:00PM / Thu" at bounding box center [148, 202] width 110 height 36
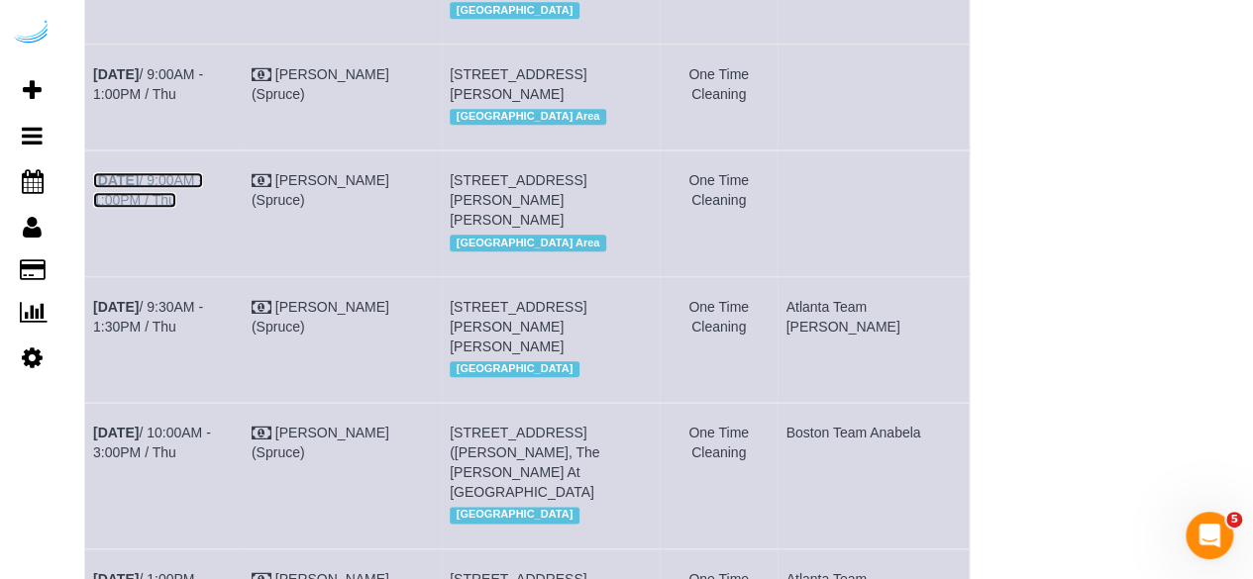
scroll to position [1020, 0]
click at [203, 103] on link "Oct 9th / 9:00AM - 1:00PM / Thu" at bounding box center [148, 85] width 110 height 36
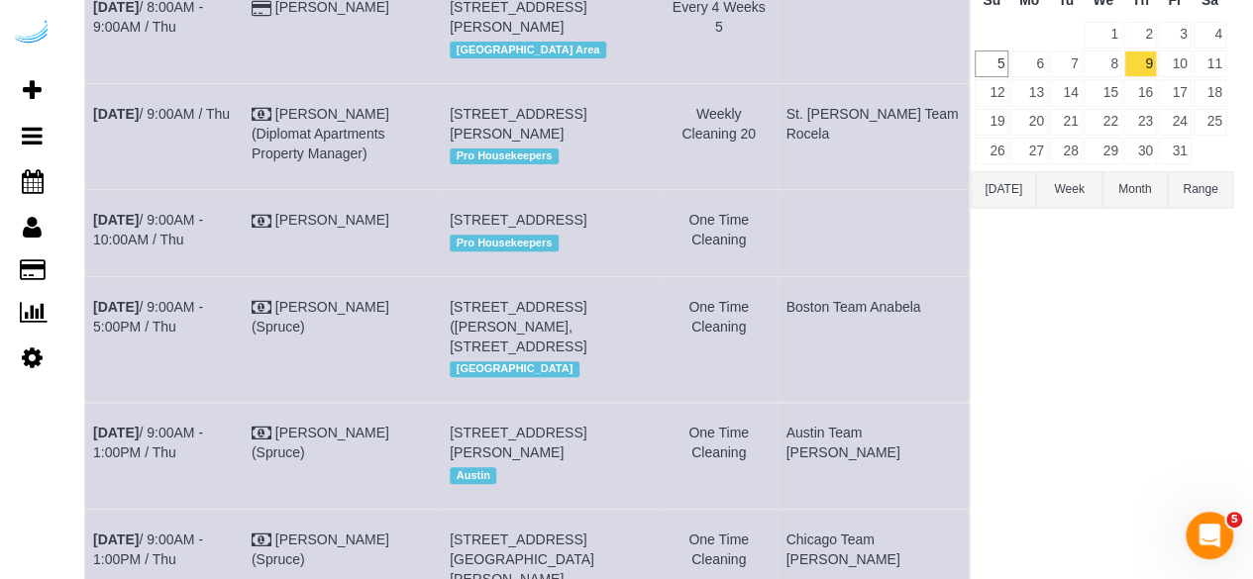
scroll to position [0, 0]
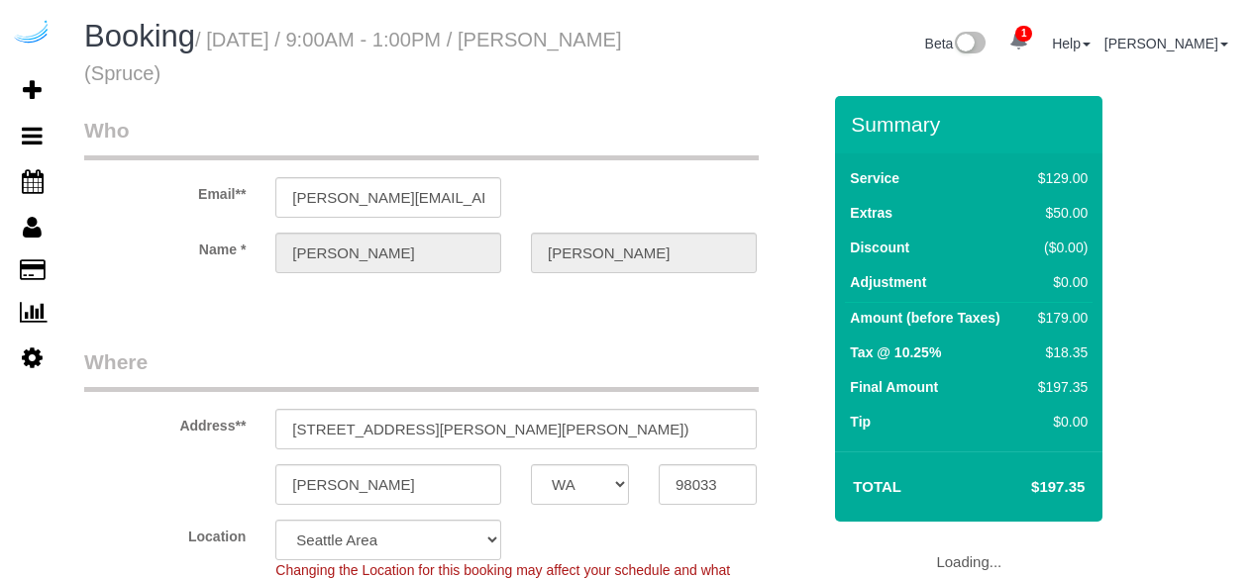
select select "WA"
select select "282"
select select "number:9"
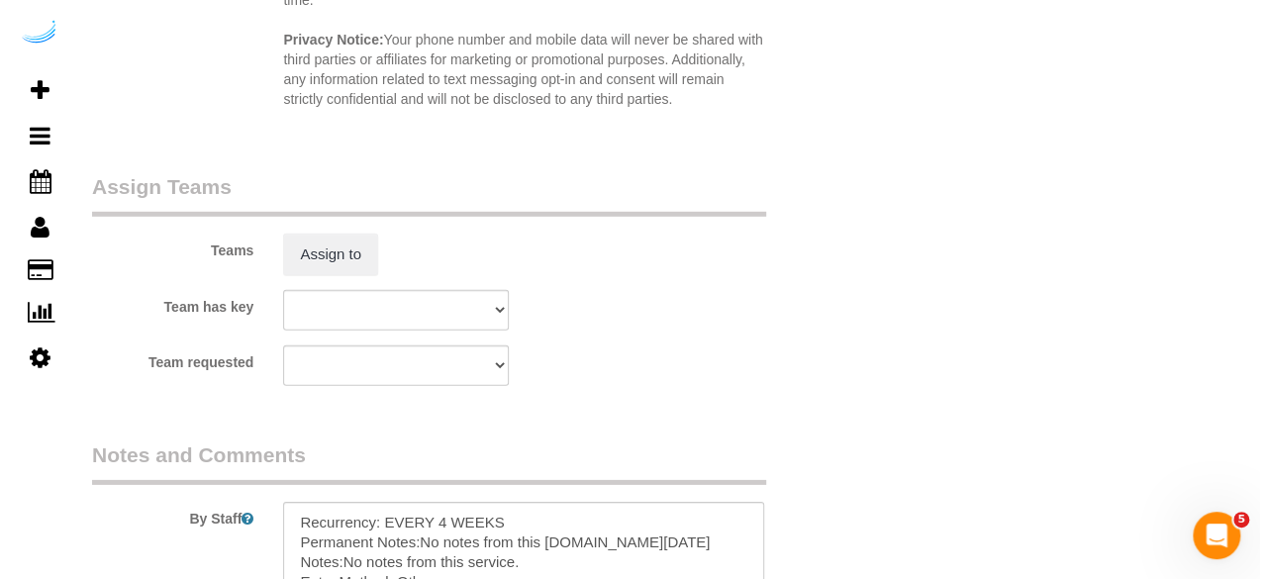
scroll to position [2844, 0]
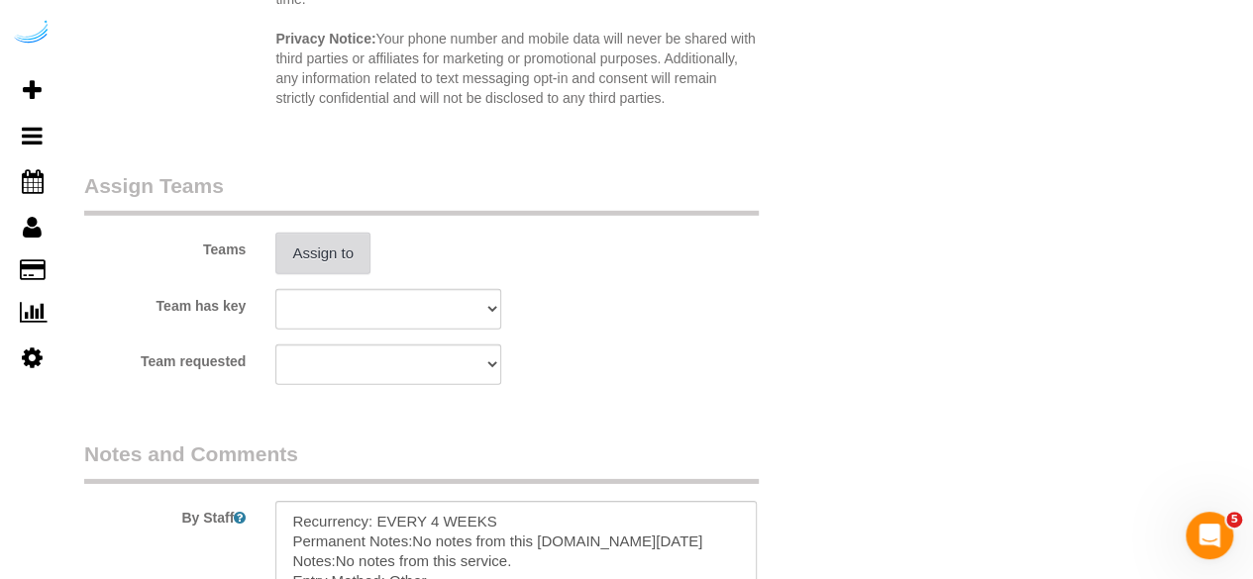
click at [297, 260] on button "Assign to" at bounding box center [322, 254] width 95 height 42
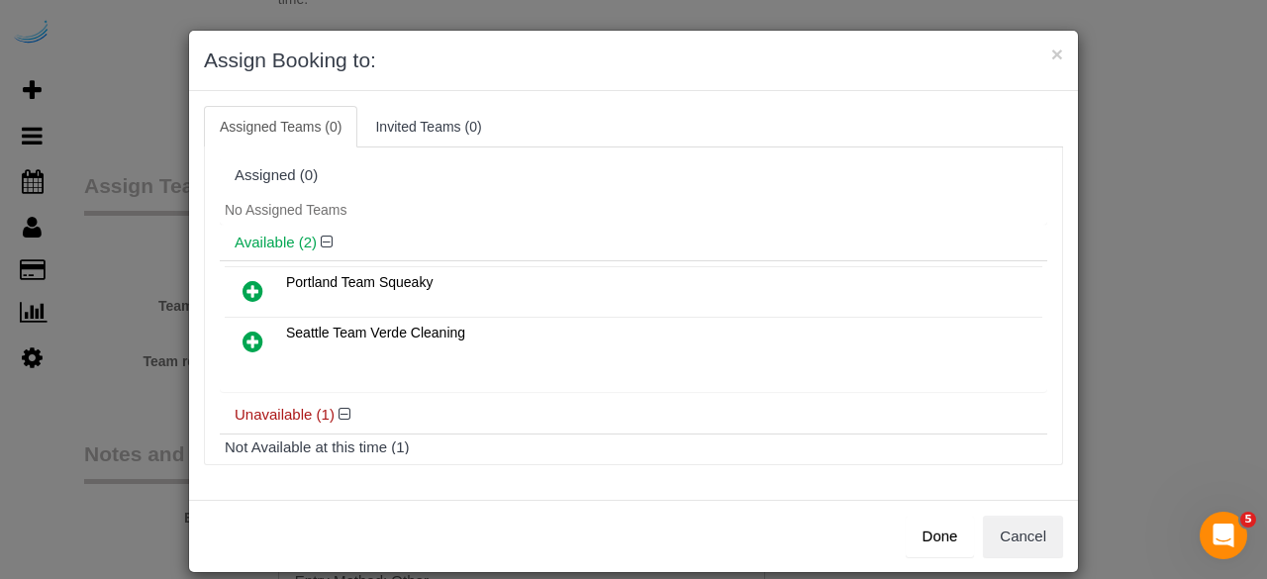
scroll to position [88, 0]
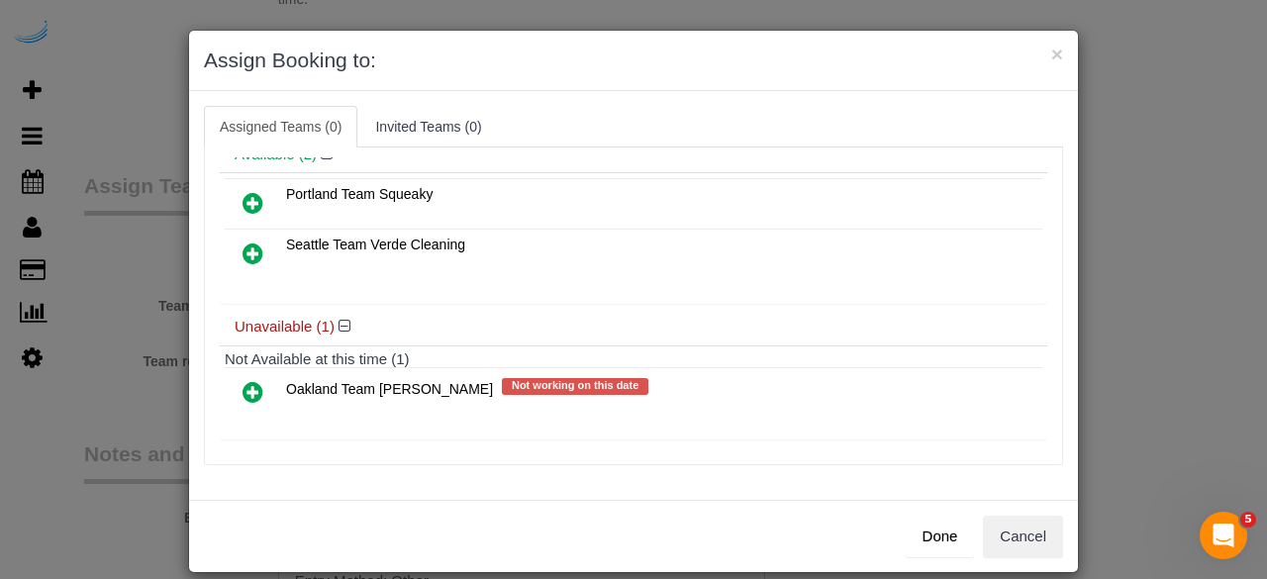
click at [245, 383] on icon at bounding box center [253, 392] width 21 height 24
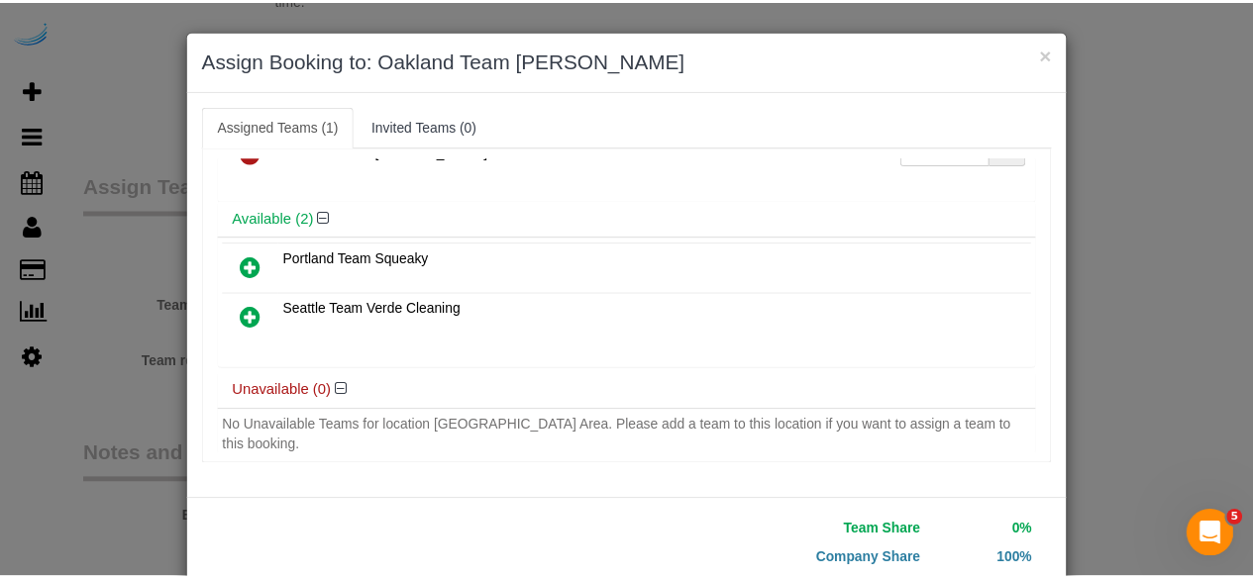
scroll to position [126, 0]
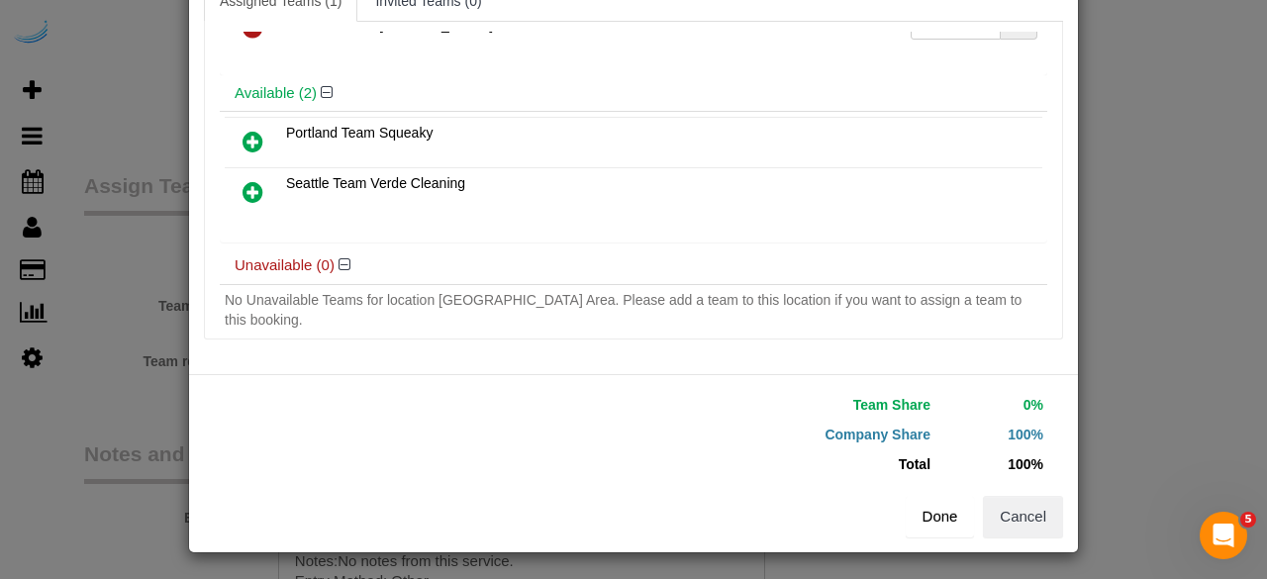
click at [927, 517] on button "Done" at bounding box center [940, 517] width 69 height 42
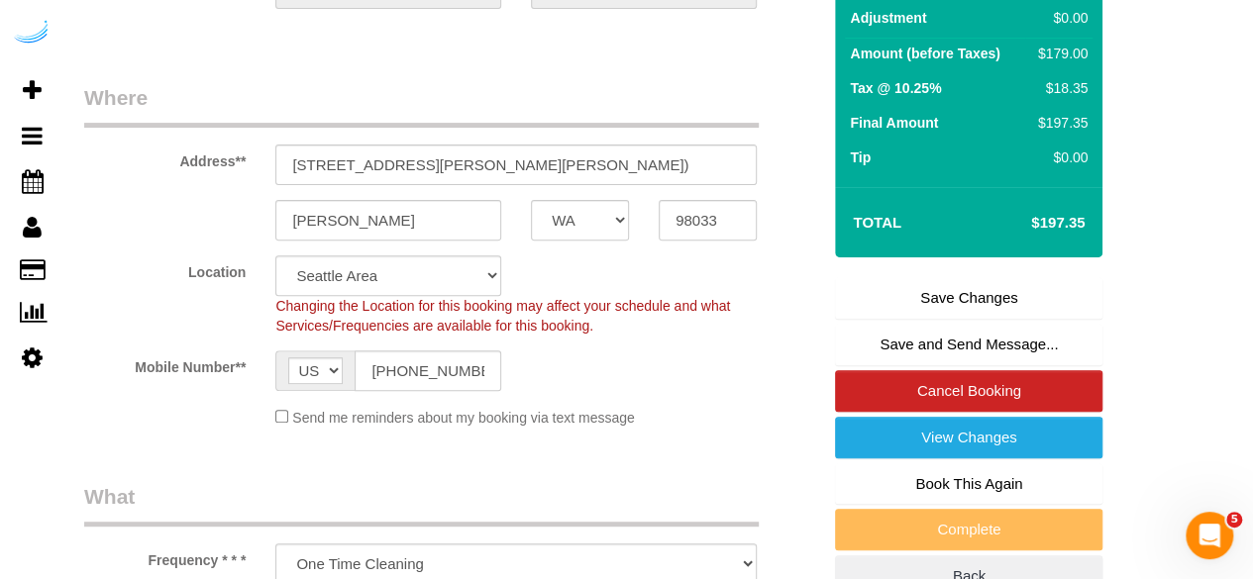
scroll to position [267, 0]
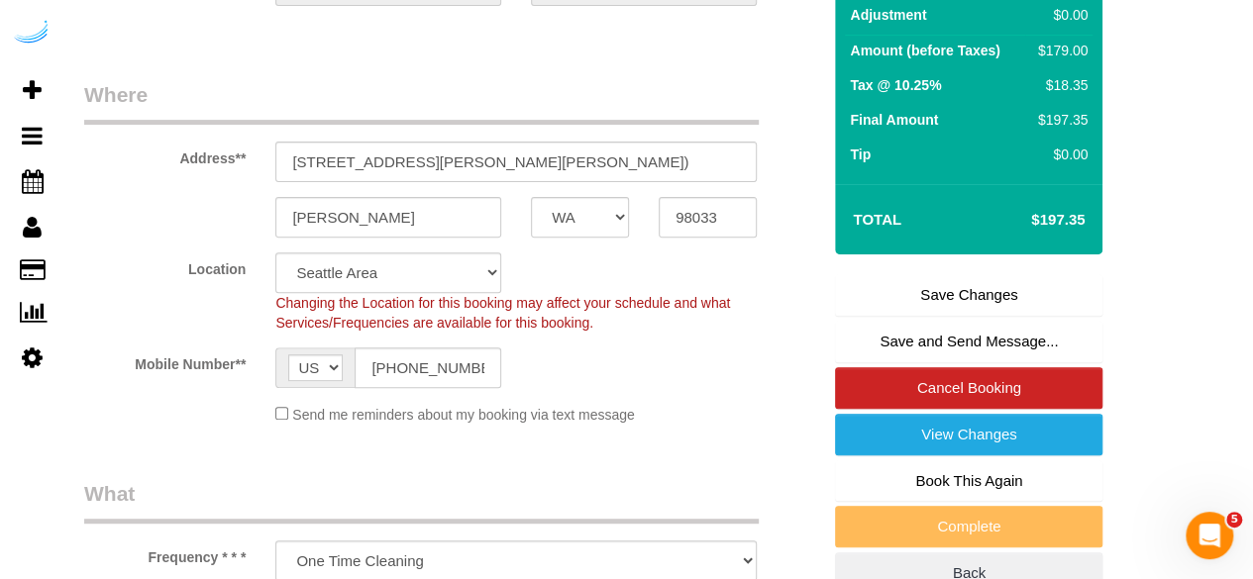
click at [929, 303] on link "Save Changes" at bounding box center [968, 295] width 267 height 42
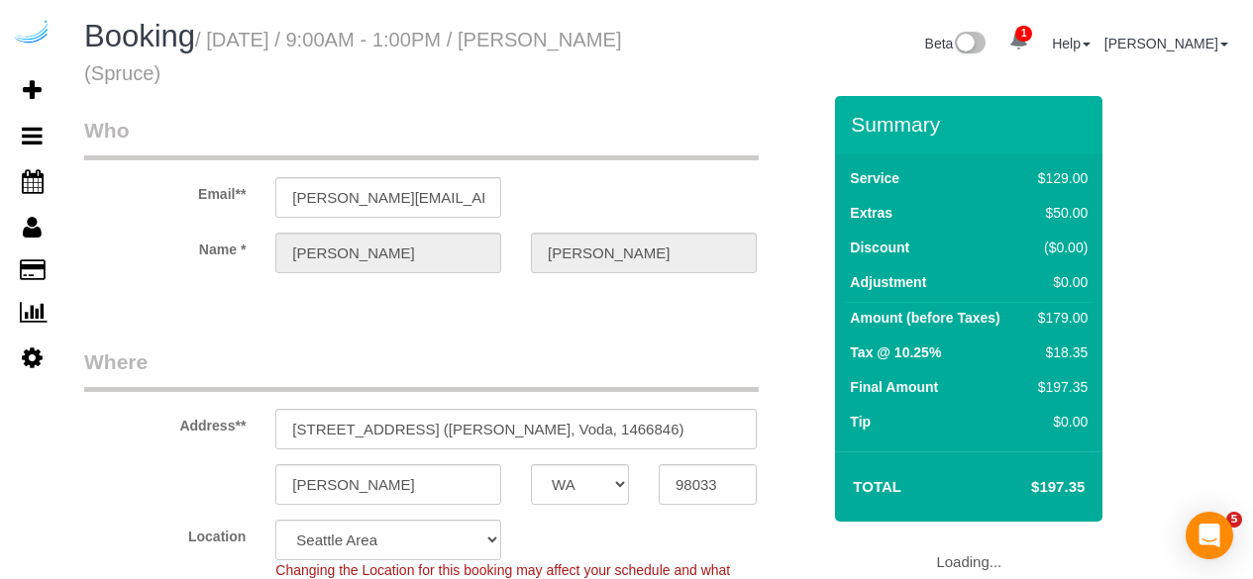
select select "WA"
select select "282"
select select "number:9"
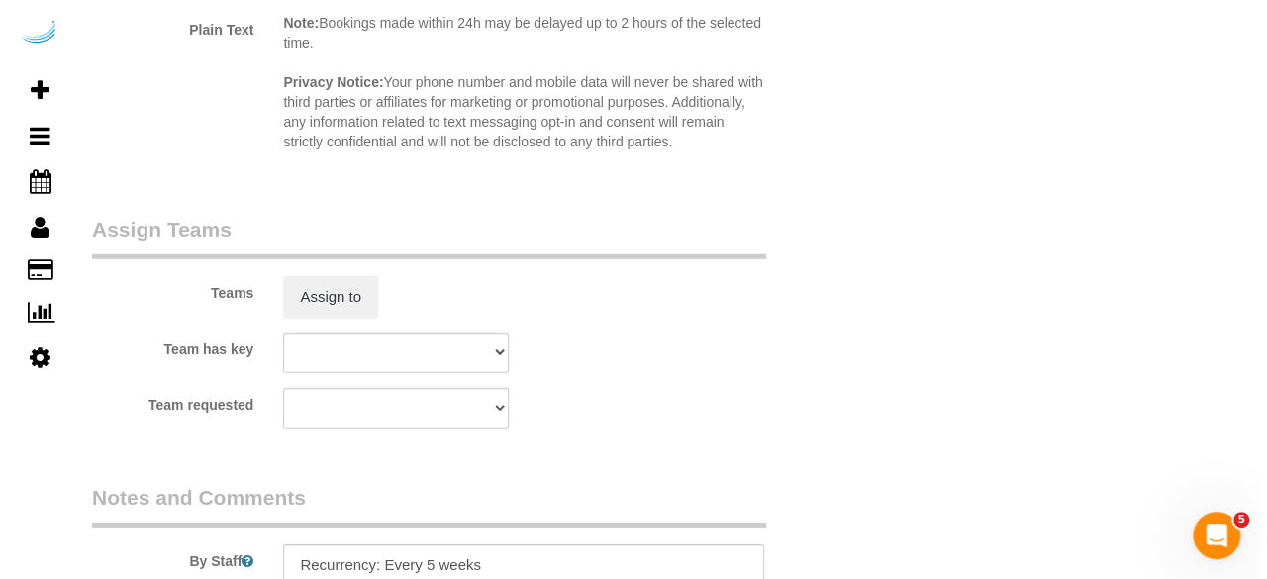
scroll to position [2751, 0]
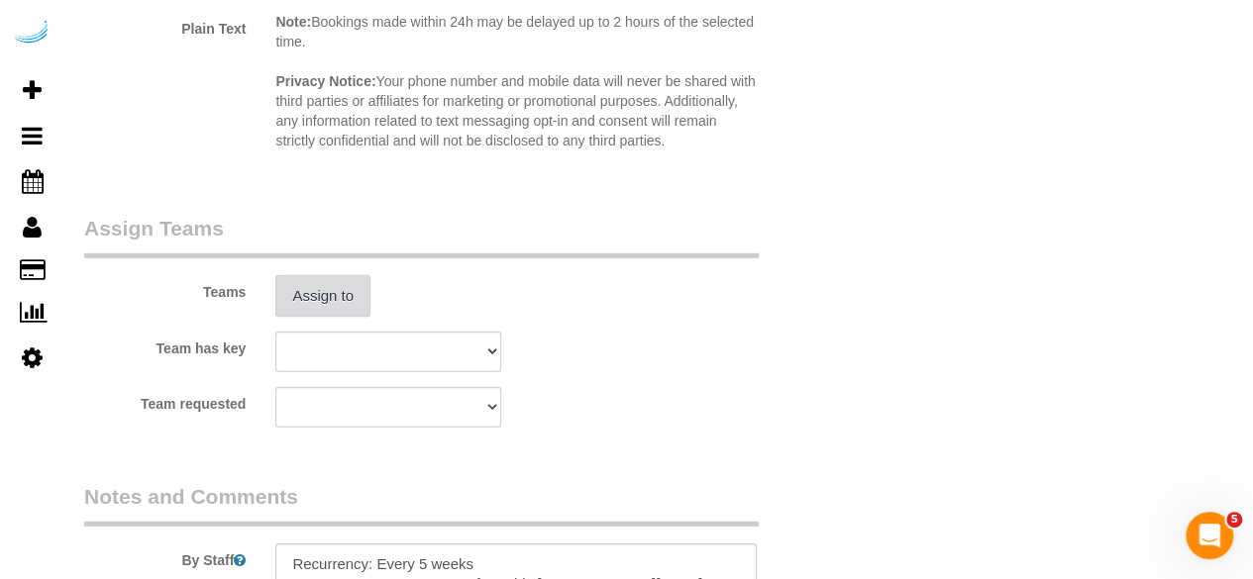
click at [337, 312] on button "Assign to" at bounding box center [322, 296] width 95 height 42
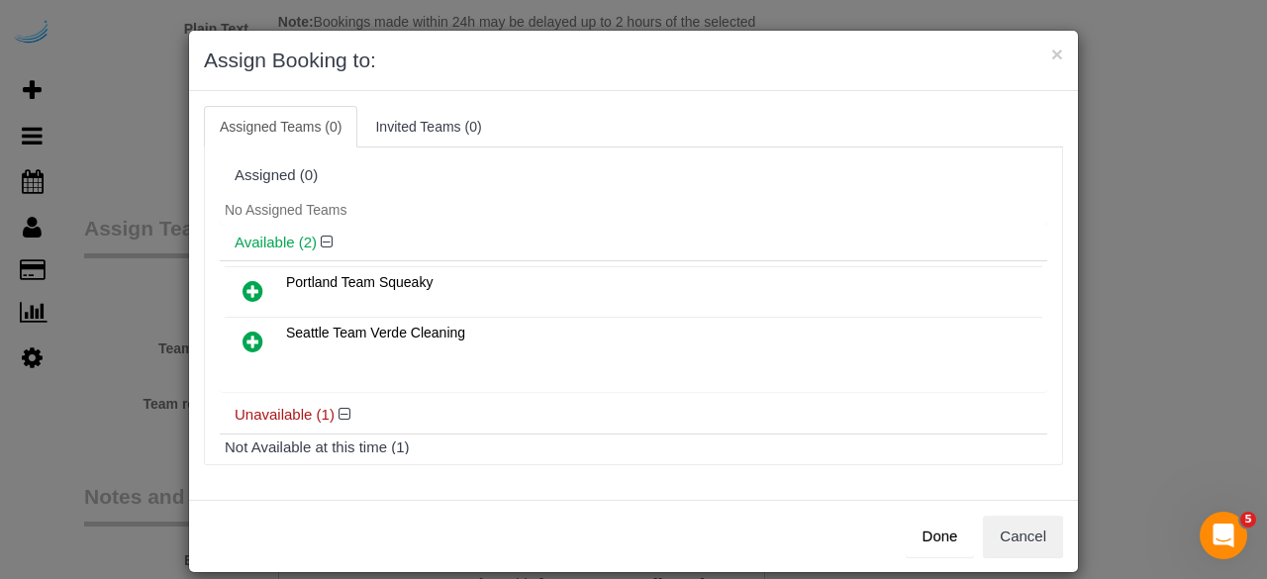
scroll to position [88, 0]
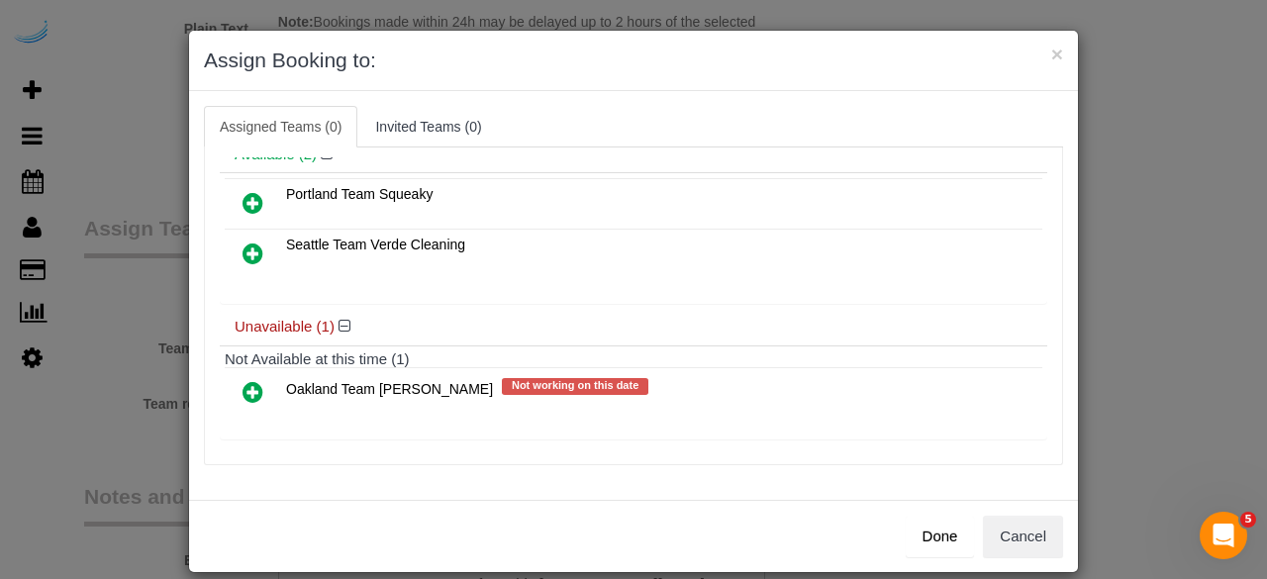
click at [245, 384] on icon at bounding box center [253, 392] width 21 height 24
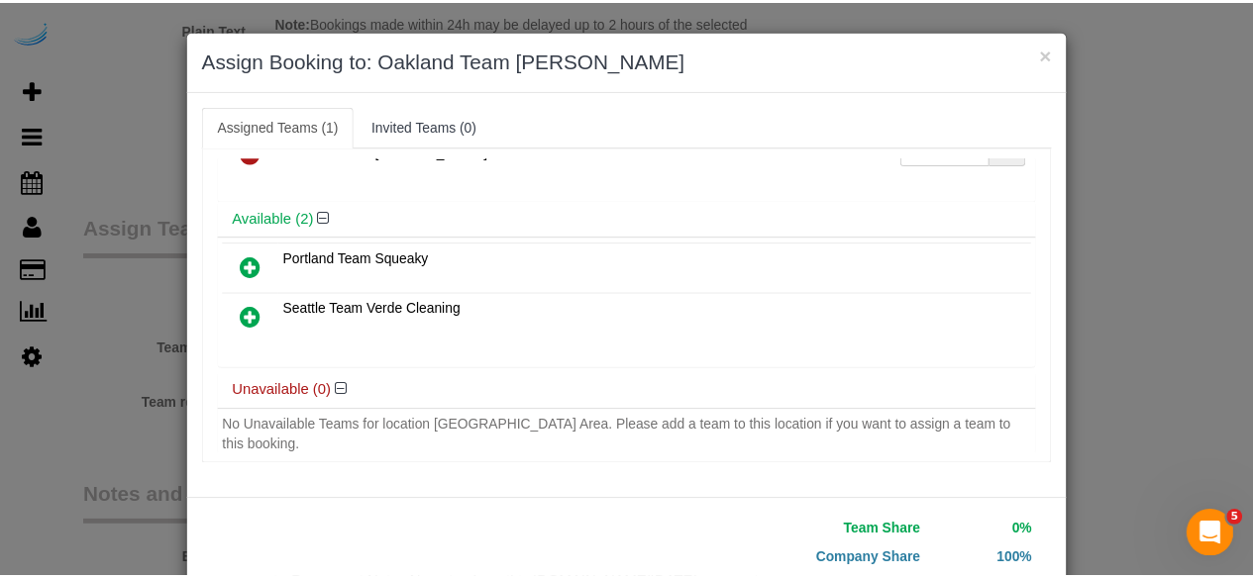
scroll to position [126, 0]
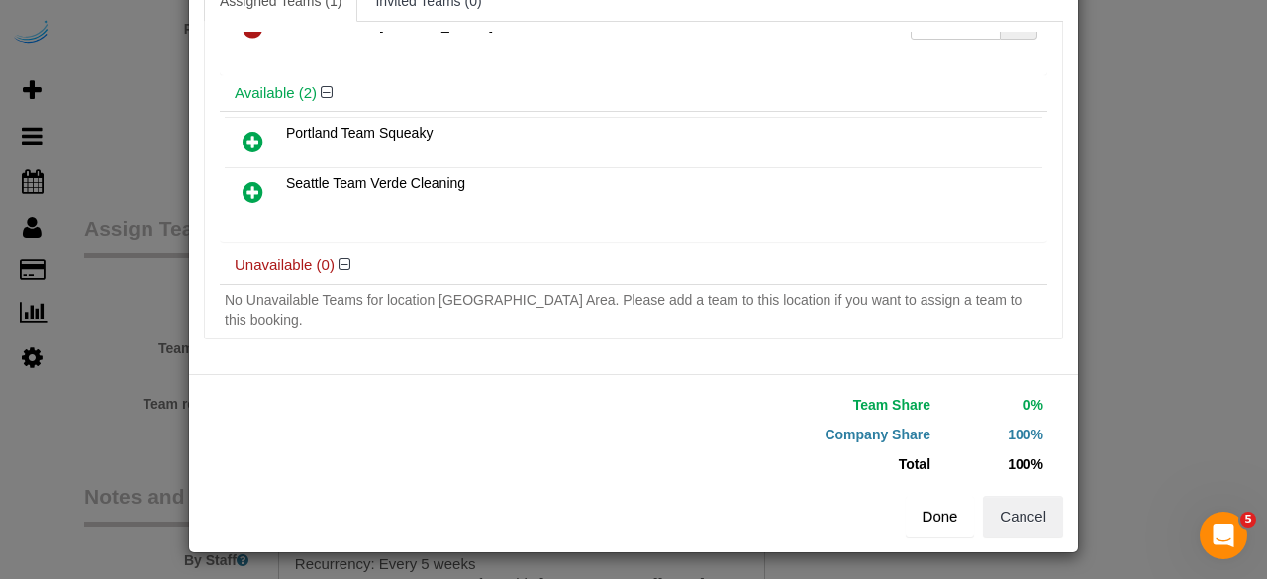
click at [924, 513] on button "Done" at bounding box center [940, 517] width 69 height 42
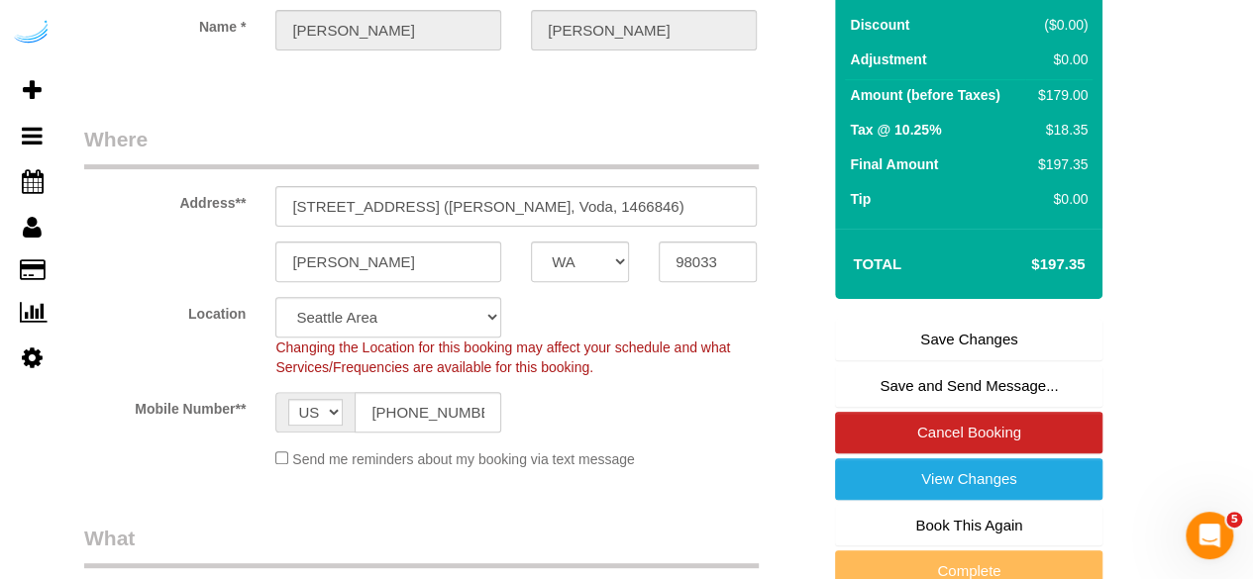
scroll to position [226, 0]
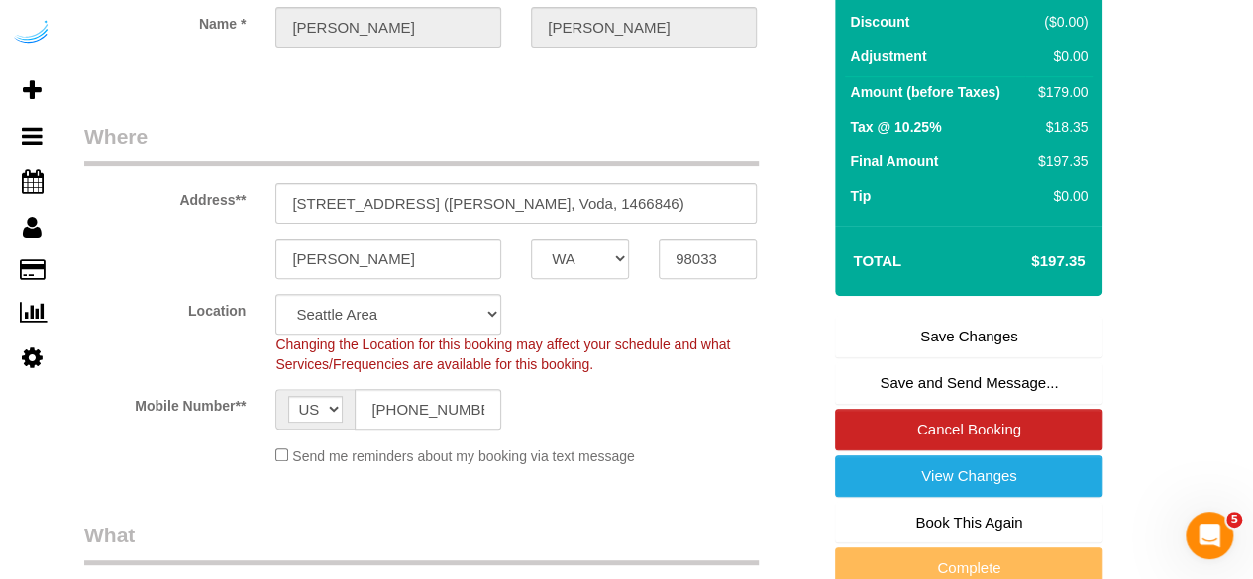
click at [927, 326] on link "Save Changes" at bounding box center [968, 337] width 267 height 42
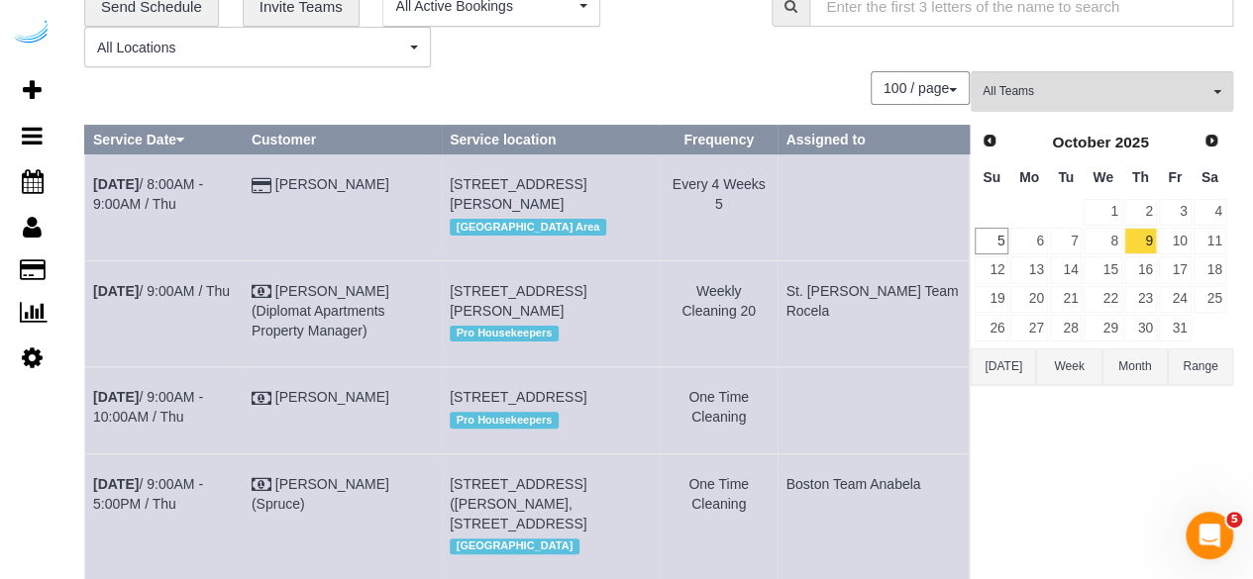
scroll to position [96, 0]
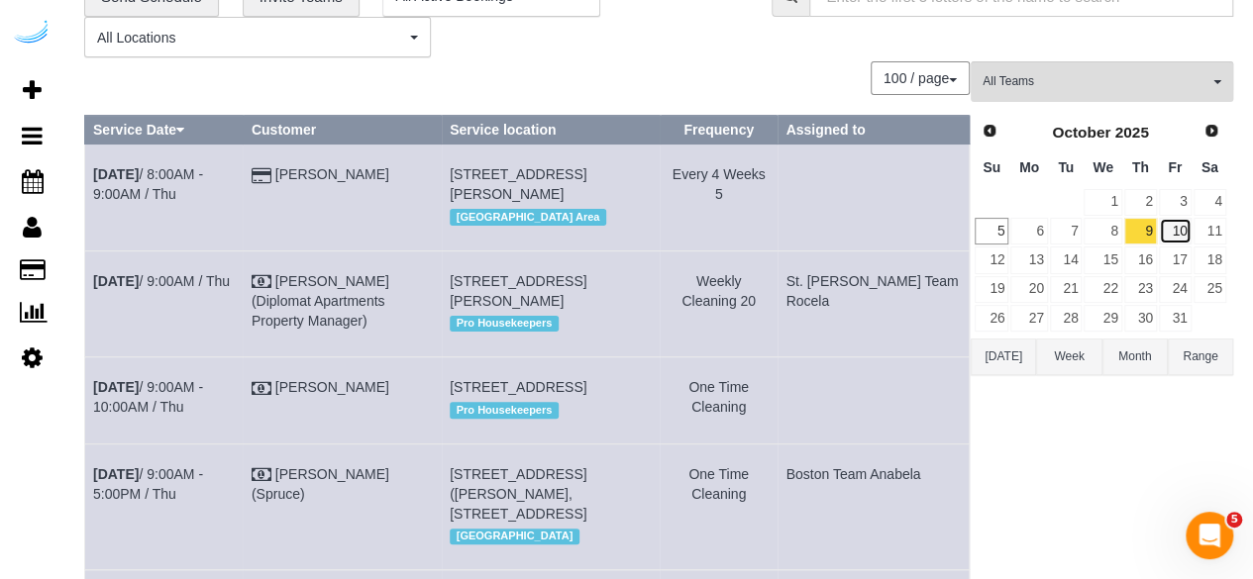
click at [1176, 236] on link "10" at bounding box center [1174, 231] width 33 height 27
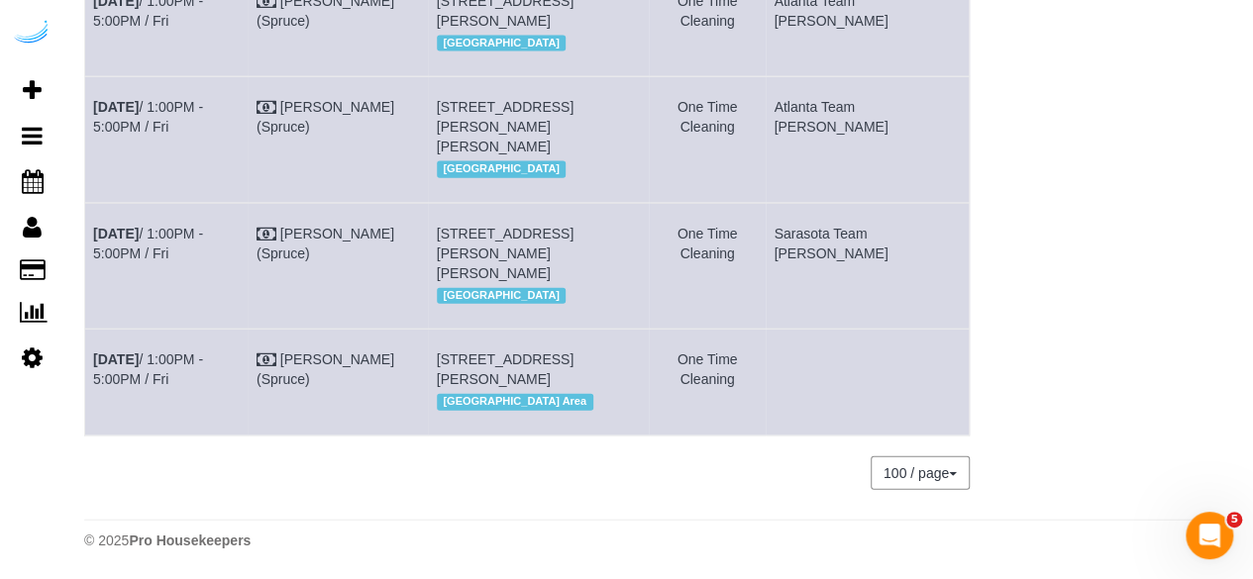
scroll to position [1254, 0]
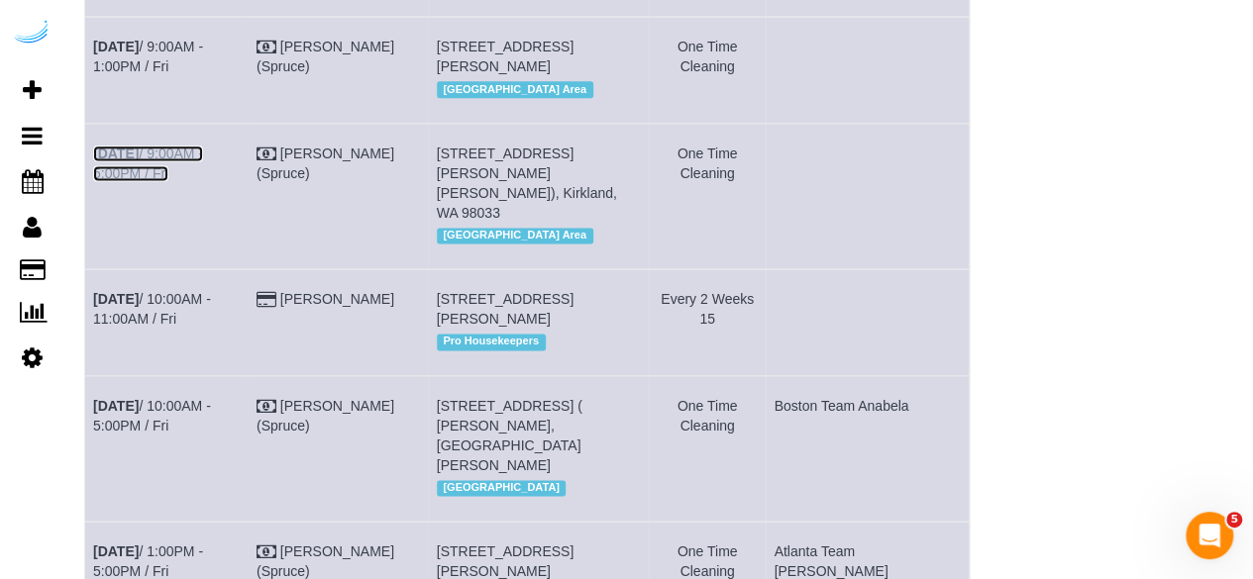
click at [139, 161] on b "[DATE]" at bounding box center [116, 154] width 46 height 16
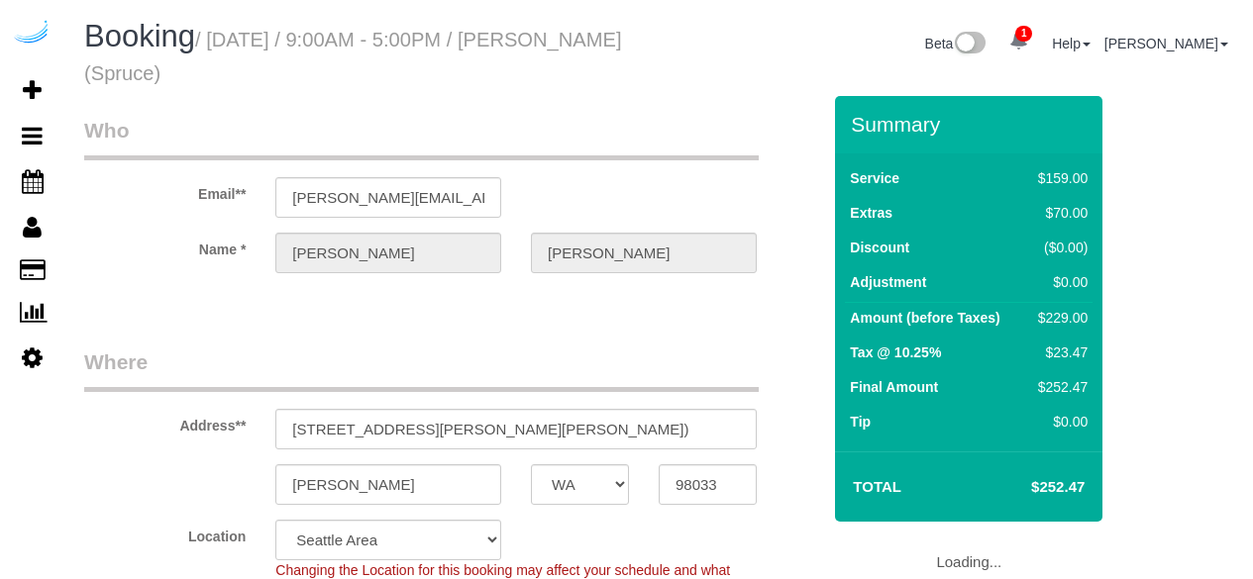
select select "WA"
select select "282"
select select "number:9"
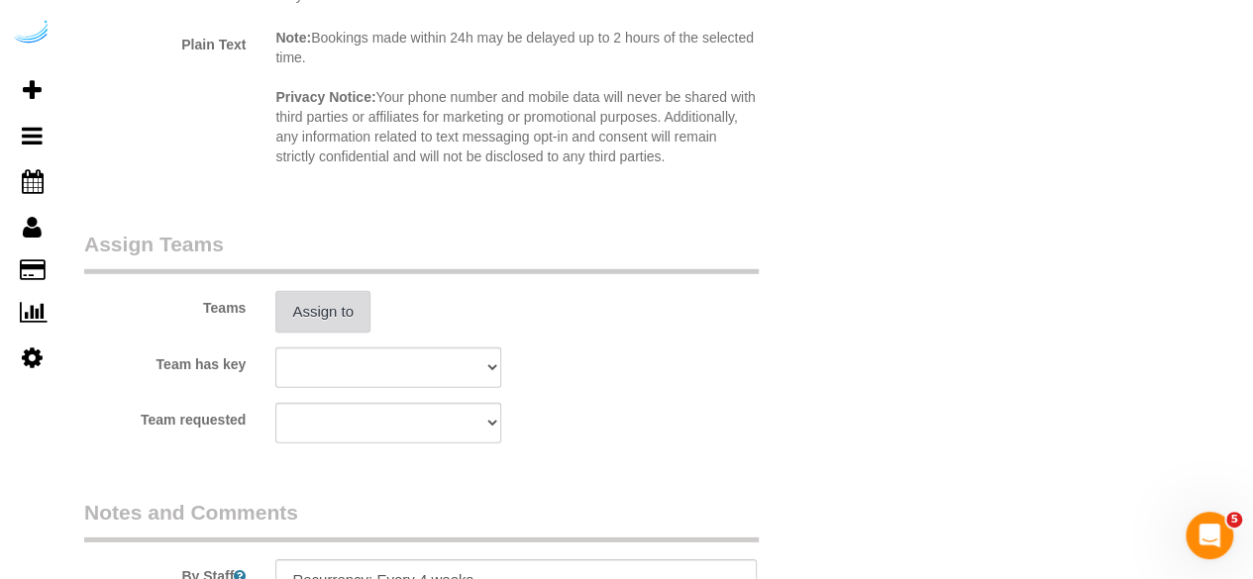
click at [313, 310] on button "Assign to" at bounding box center [322, 312] width 95 height 42
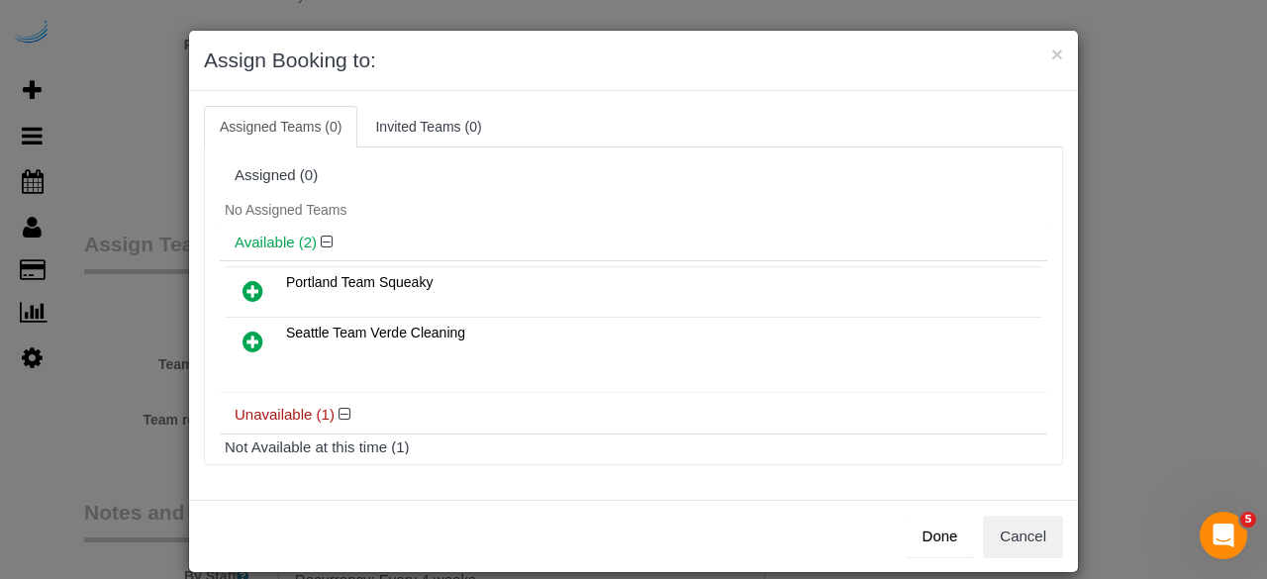
scroll to position [88, 0]
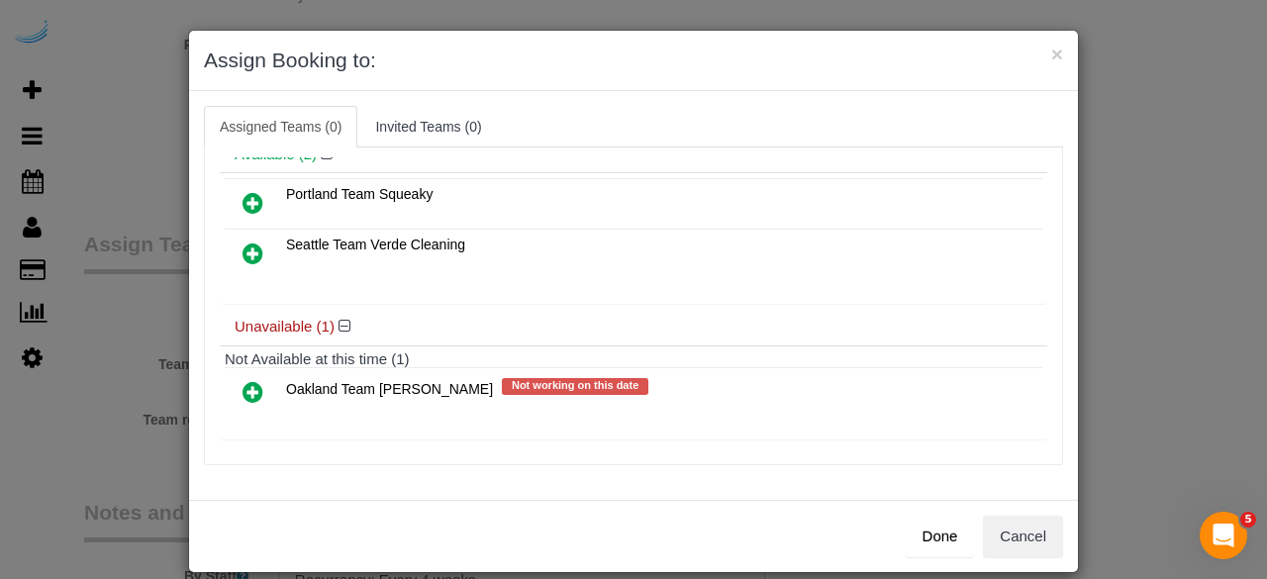
click at [243, 388] on icon at bounding box center [253, 392] width 21 height 24
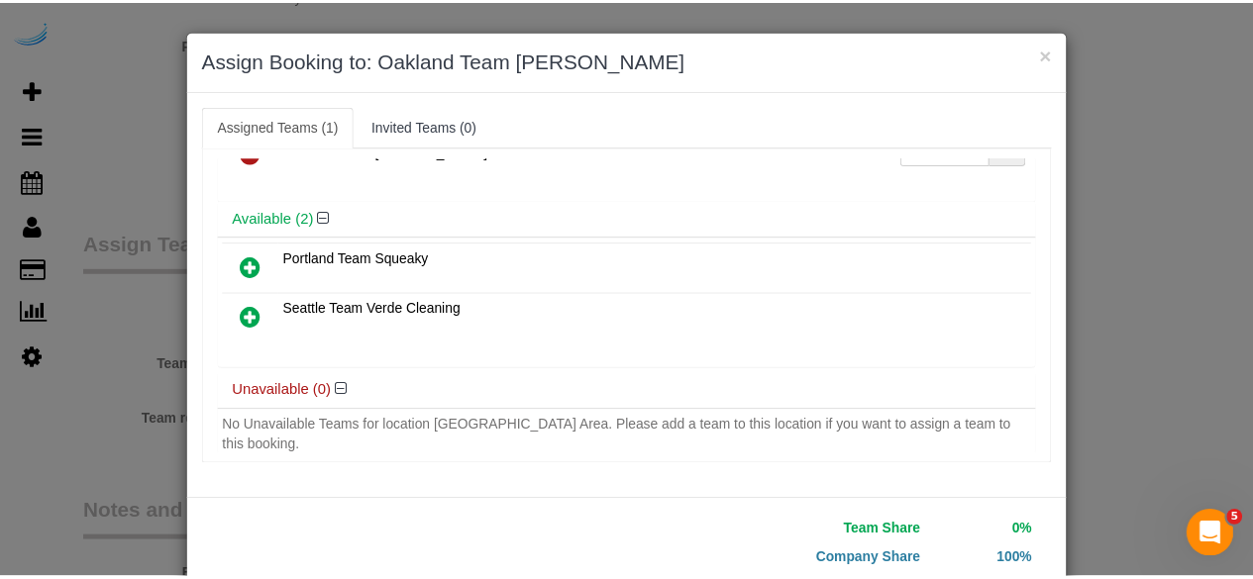
scroll to position [126, 0]
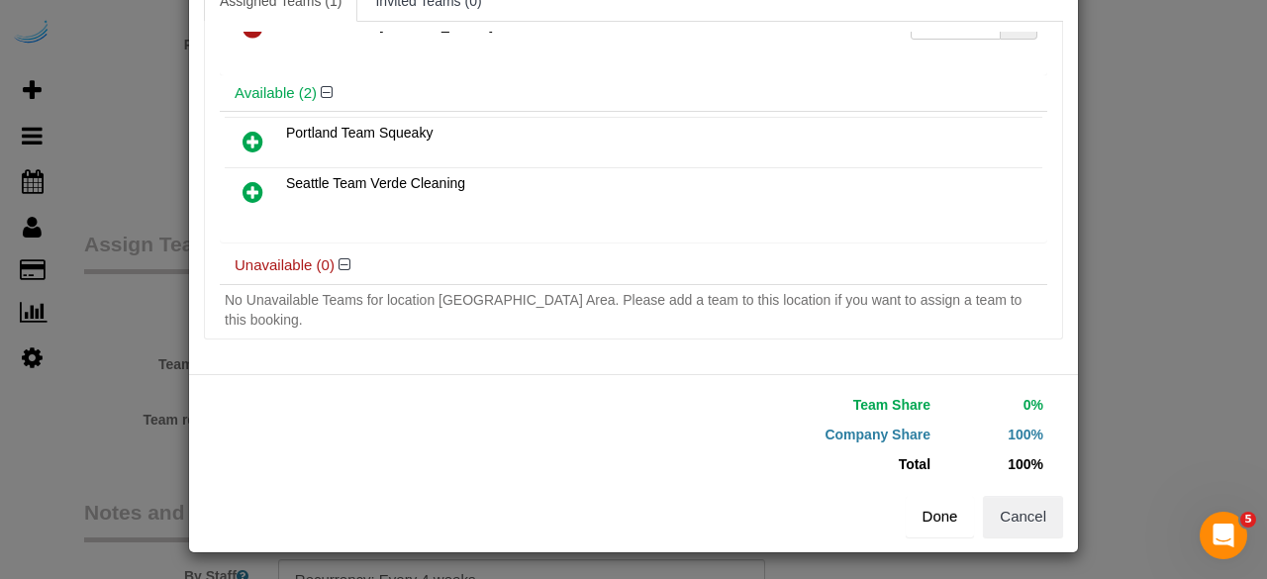
click at [945, 511] on button "Done" at bounding box center [940, 517] width 69 height 42
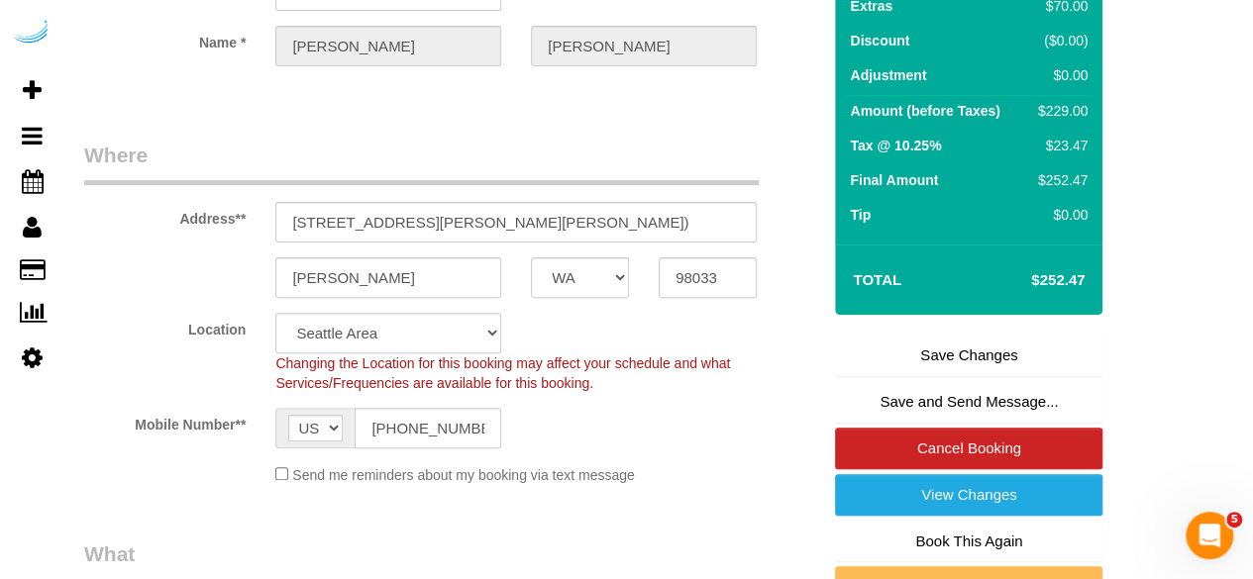
scroll to position [215, 0]
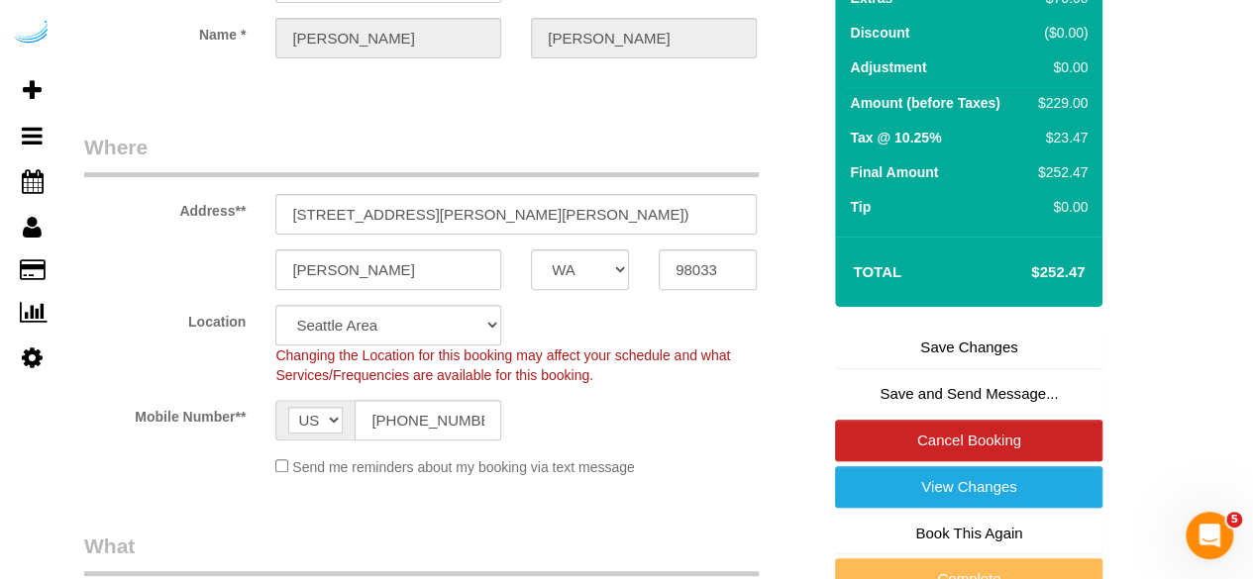
click at [919, 340] on link "Save Changes" at bounding box center [968, 348] width 267 height 42
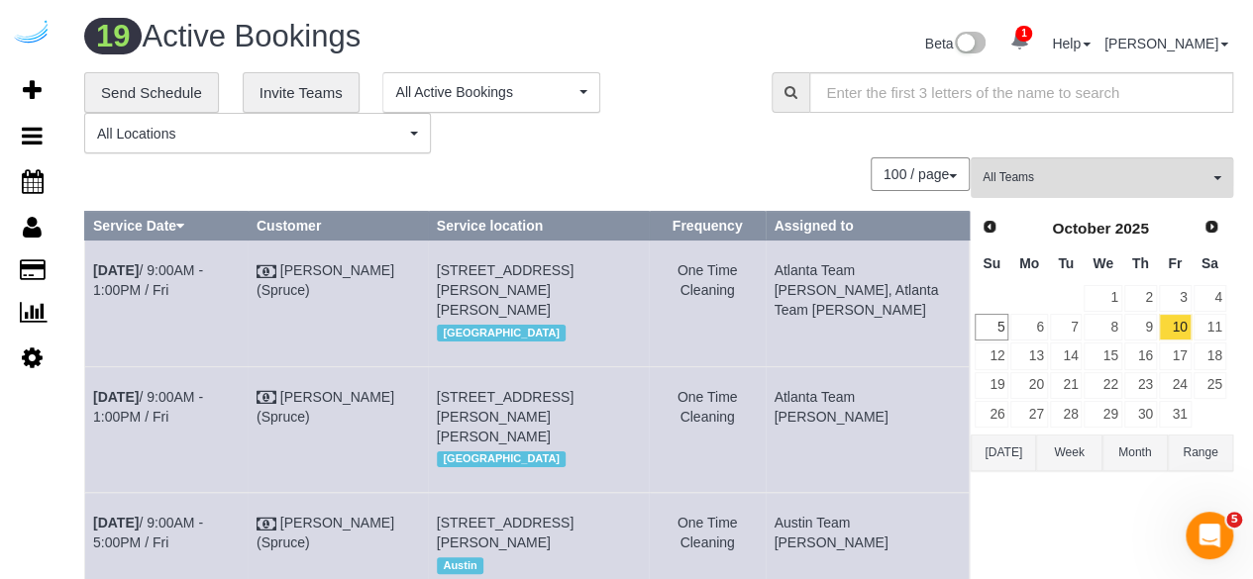
scroll to position [1128, 0]
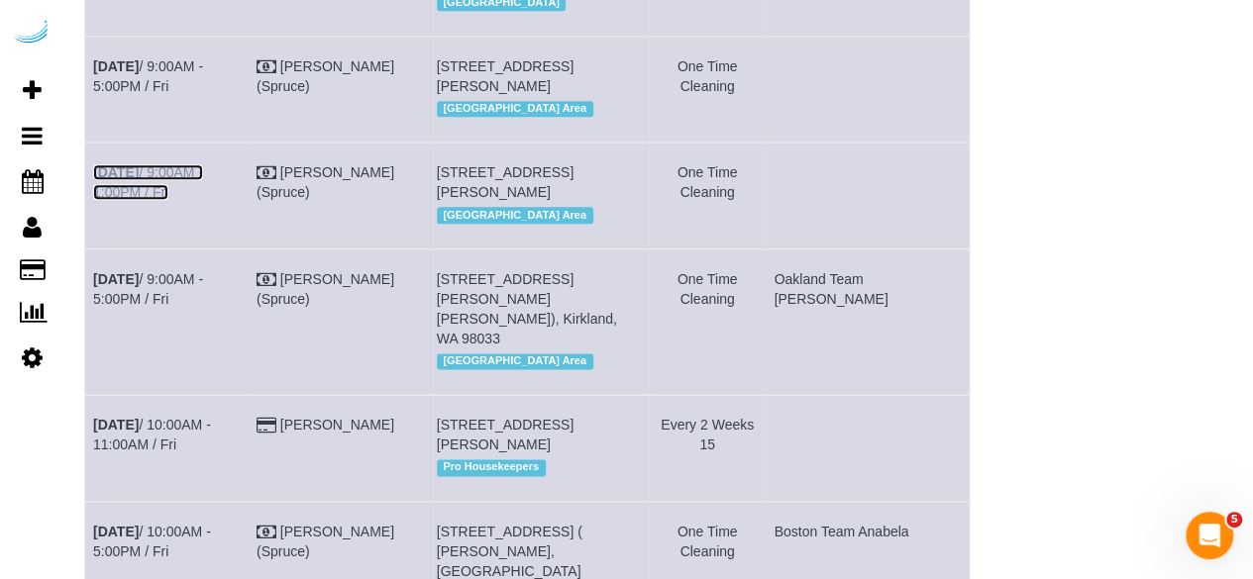
click at [193, 200] on link "Oct 10th / 9:00AM - 1:00PM / Fri" at bounding box center [148, 182] width 110 height 36
click at [160, 94] on link "Oct 10th / 9:00AM - 5:00PM / Fri" at bounding box center [148, 76] width 110 height 36
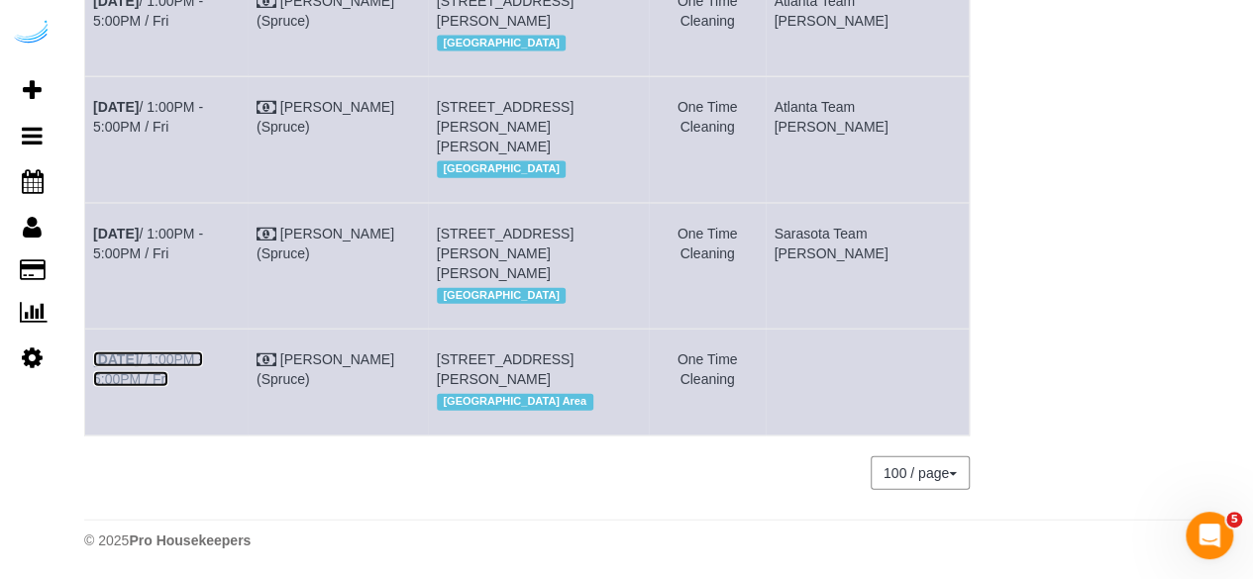
click at [170, 352] on link "Oct 10th / 1:00PM - 5:00PM / Fri" at bounding box center [148, 370] width 110 height 36
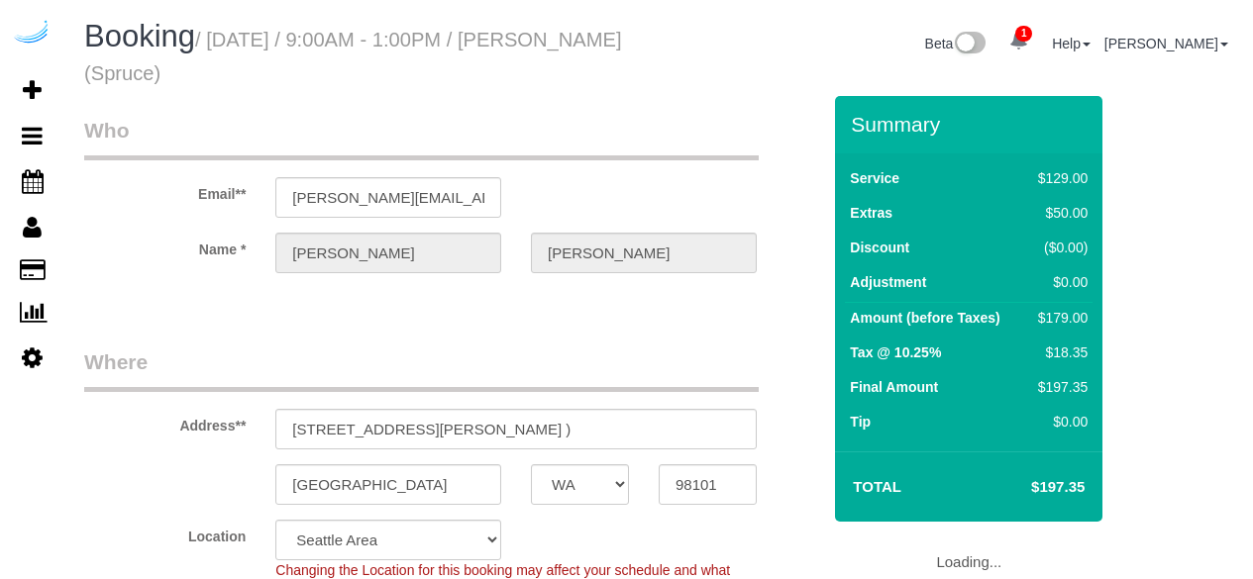
select select "WA"
select select "282"
select select "number:9"
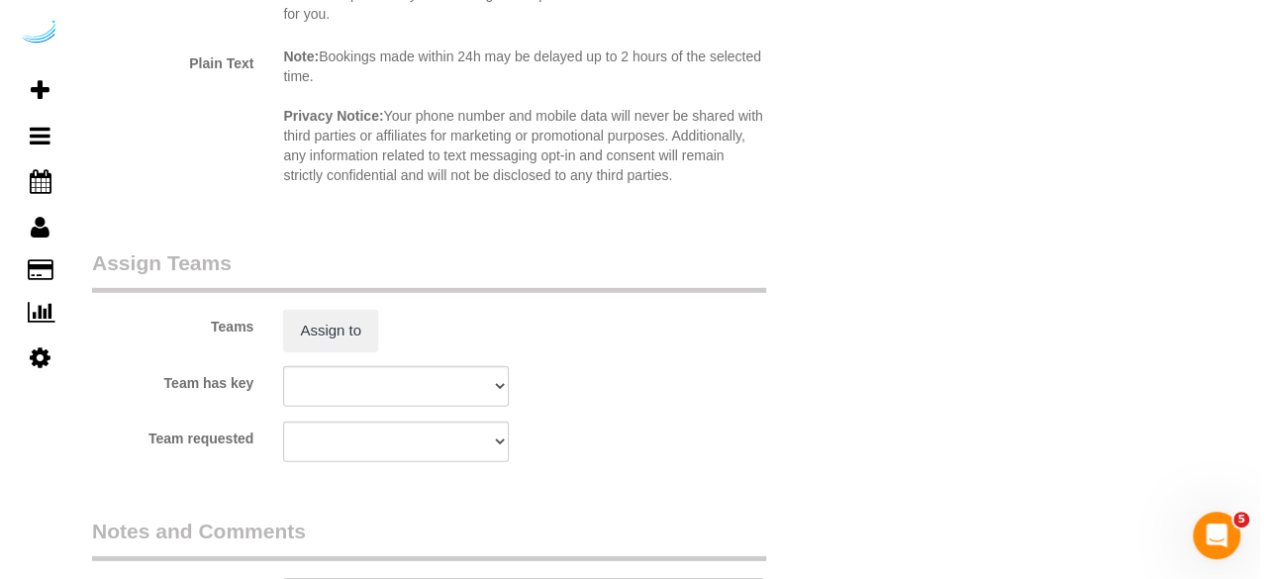
scroll to position [2763, 0]
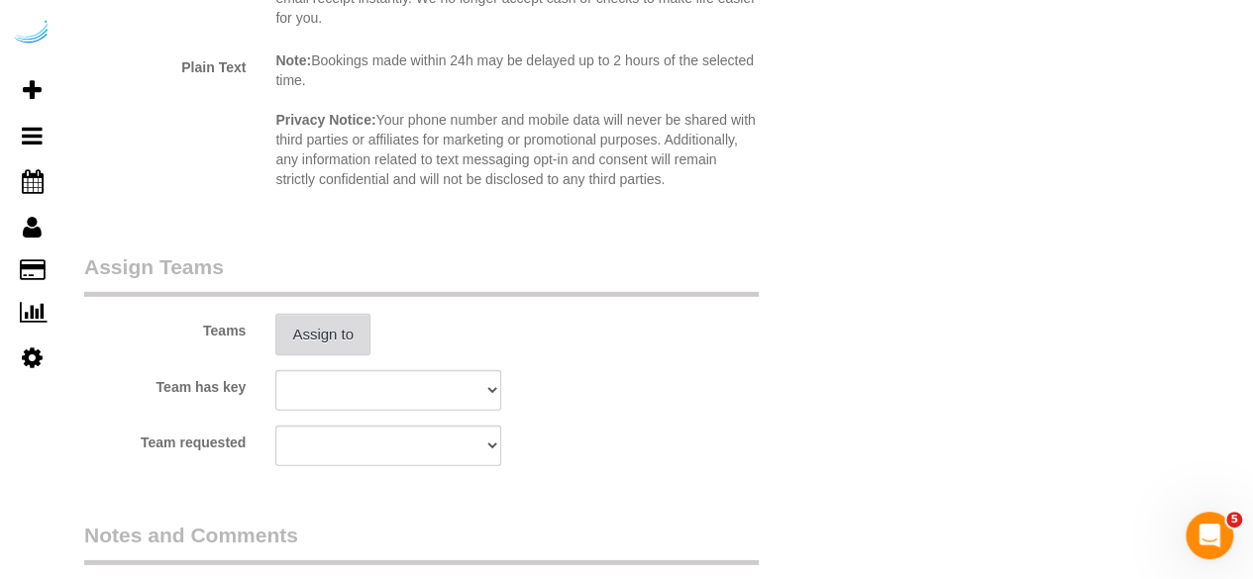
click at [340, 328] on button "Assign to" at bounding box center [322, 335] width 95 height 42
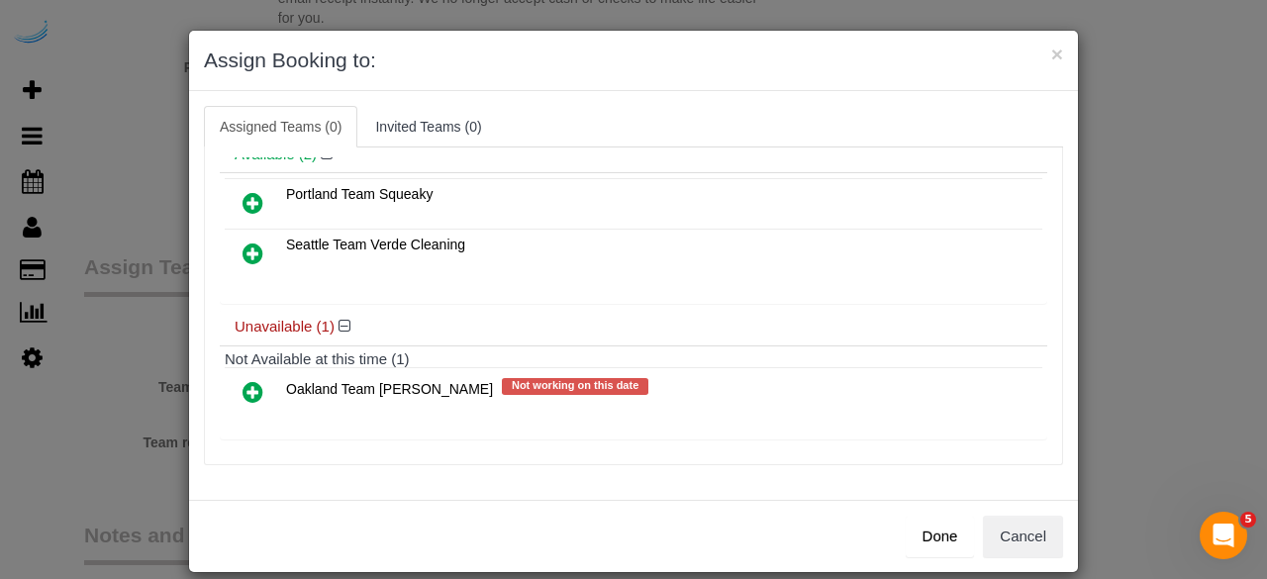
scroll to position [0, 0]
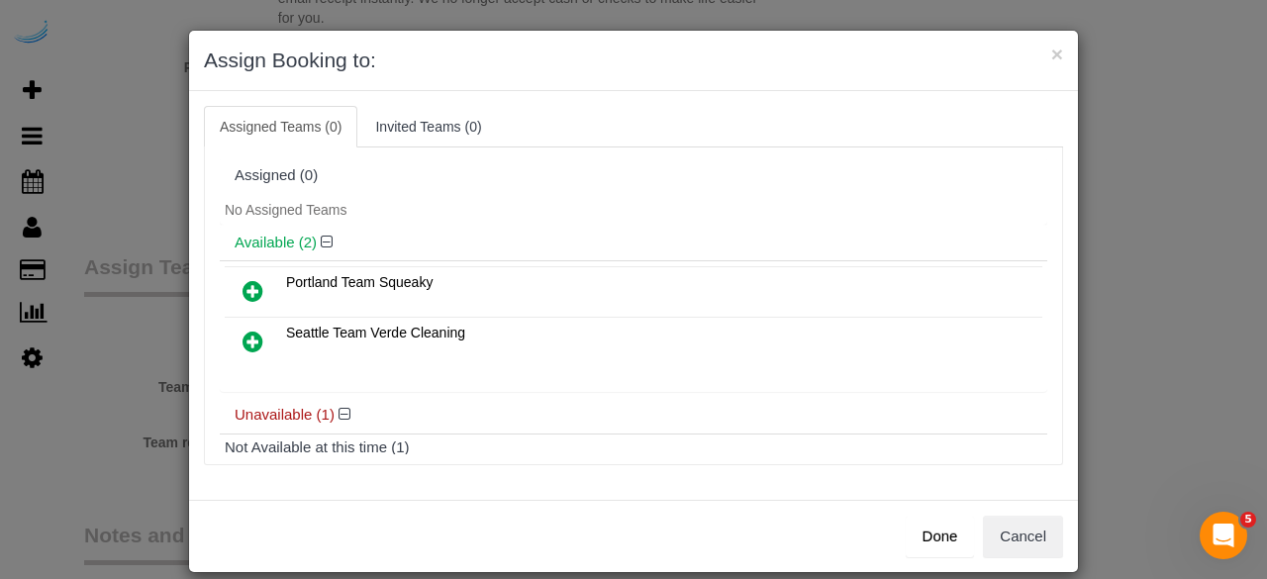
click at [244, 337] on icon at bounding box center [253, 342] width 21 height 24
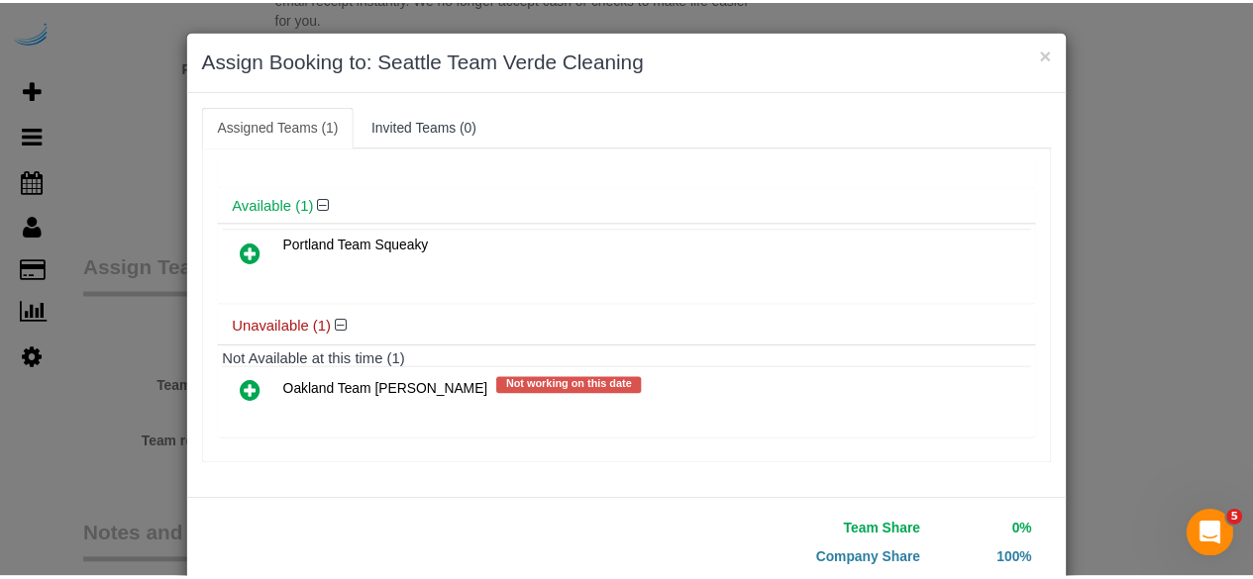
scroll to position [126, 0]
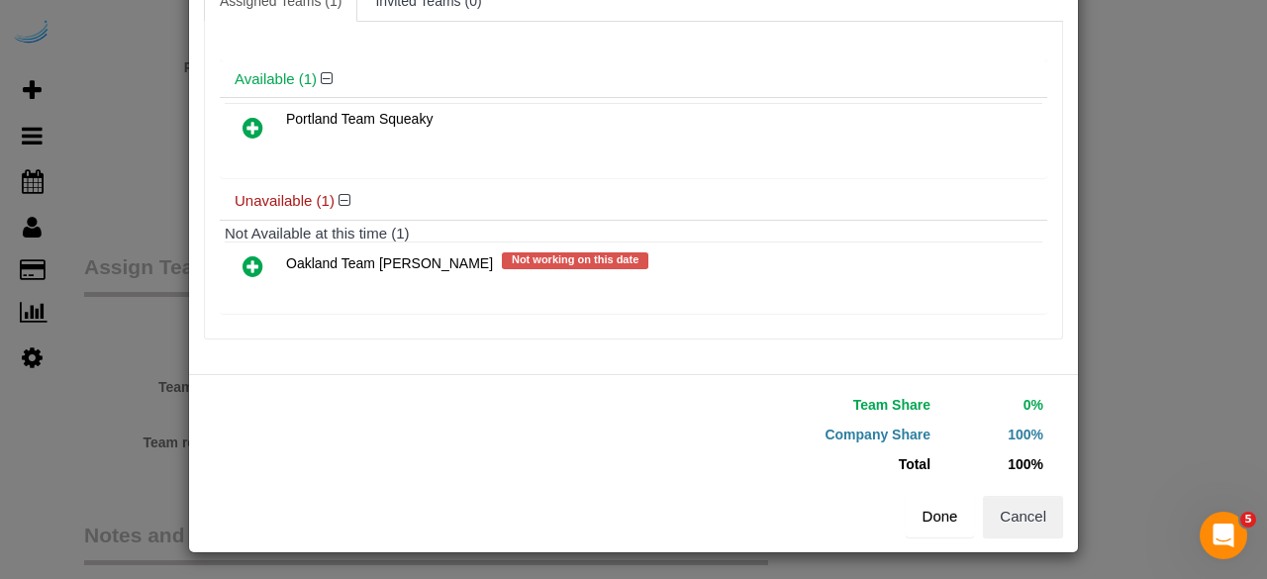
click at [929, 507] on button "Done" at bounding box center [940, 517] width 69 height 42
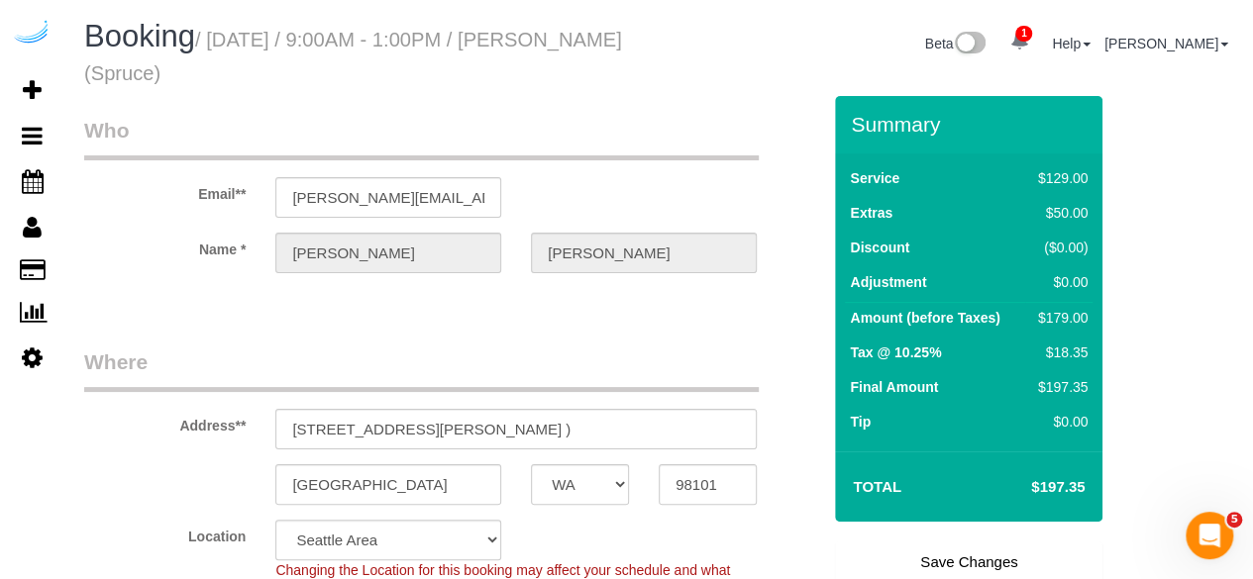
scroll to position [207, 0]
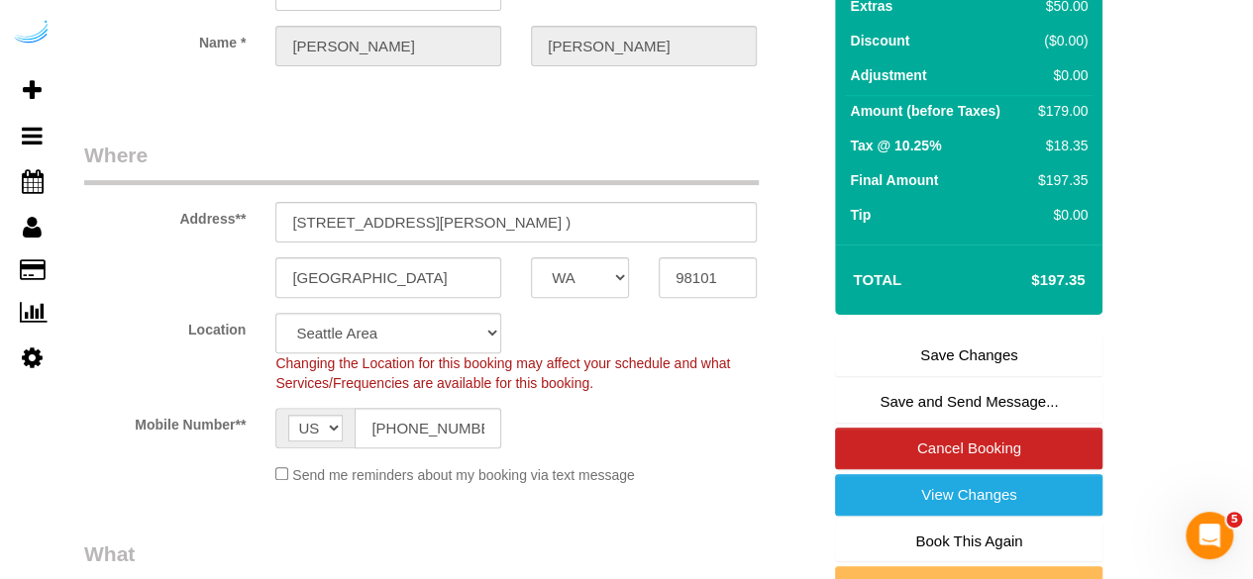
click at [938, 353] on link "Save Changes" at bounding box center [968, 356] width 267 height 42
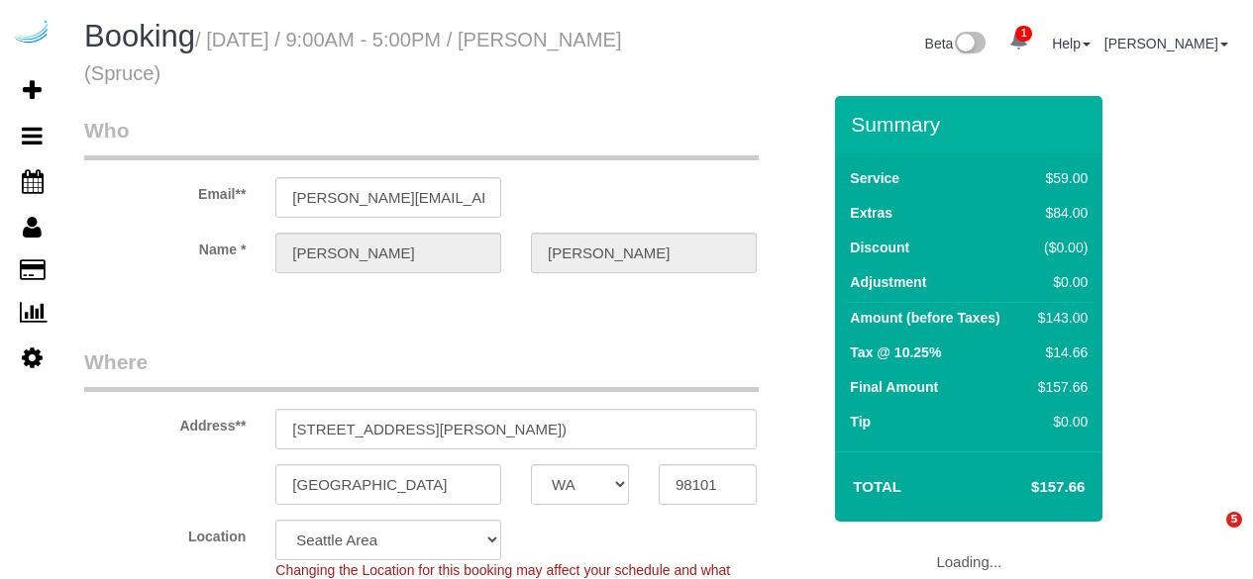
select select "WA"
select select "282"
select select "number:9"
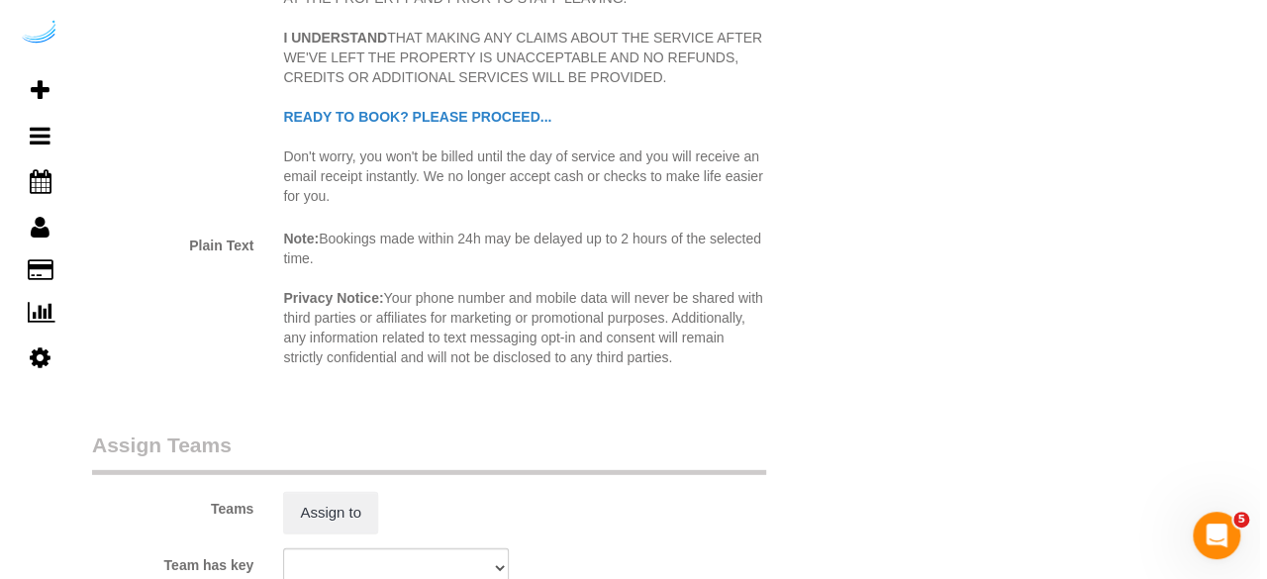
scroll to position [2626, 0]
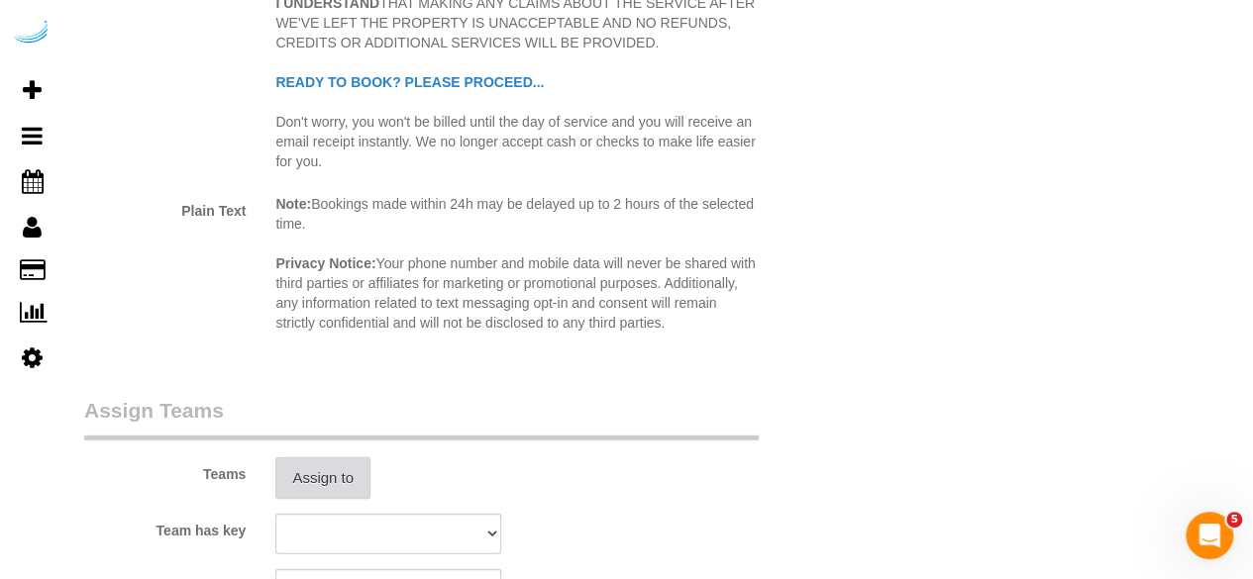
click at [305, 478] on button "Assign to" at bounding box center [322, 478] width 95 height 42
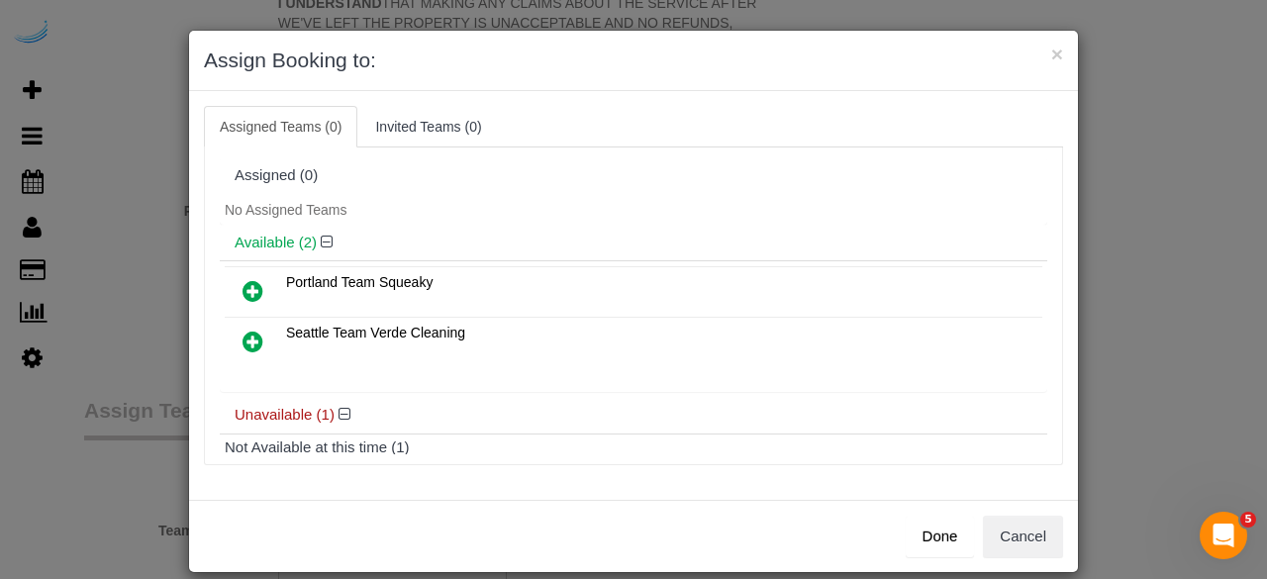
scroll to position [88, 0]
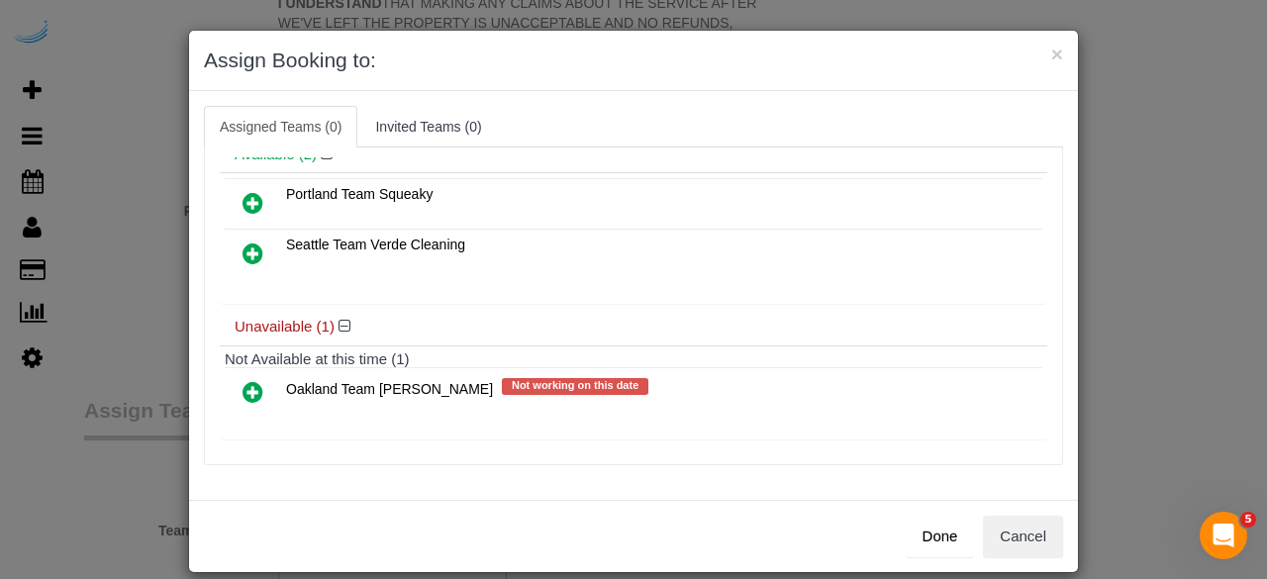
click at [247, 245] on icon at bounding box center [253, 254] width 21 height 24
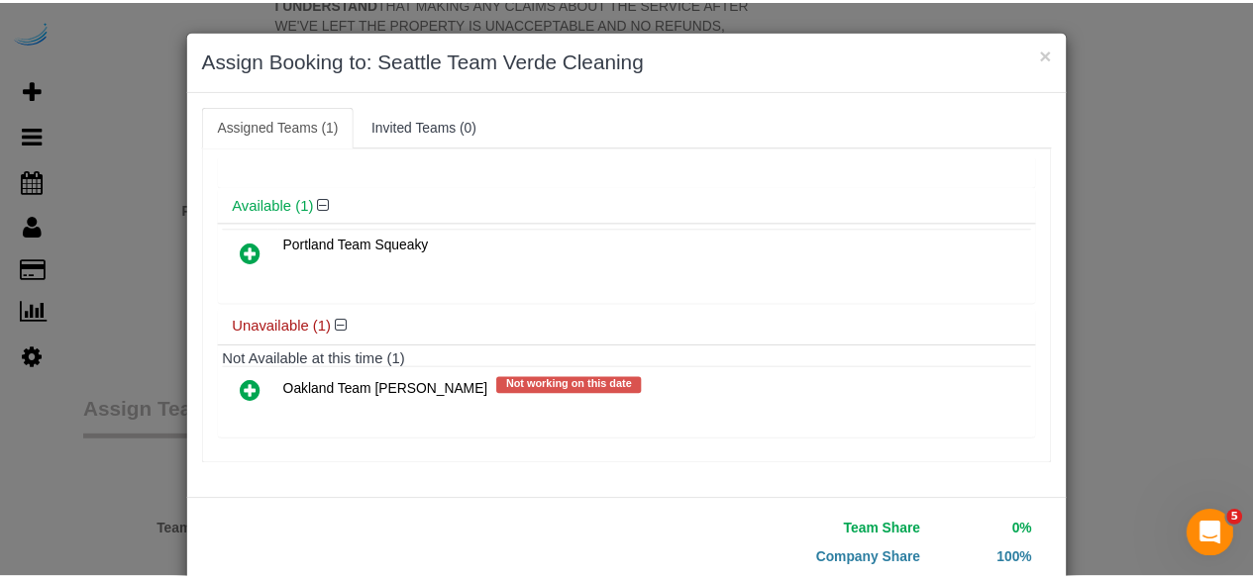
scroll to position [126, 0]
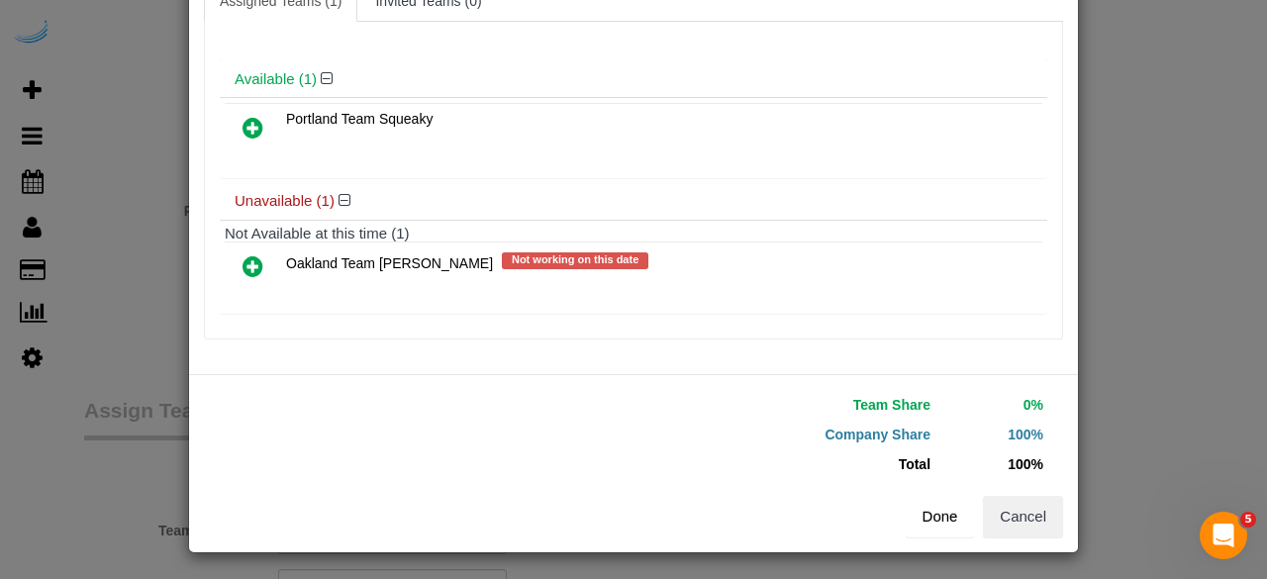
click at [939, 529] on button "Done" at bounding box center [940, 517] width 69 height 42
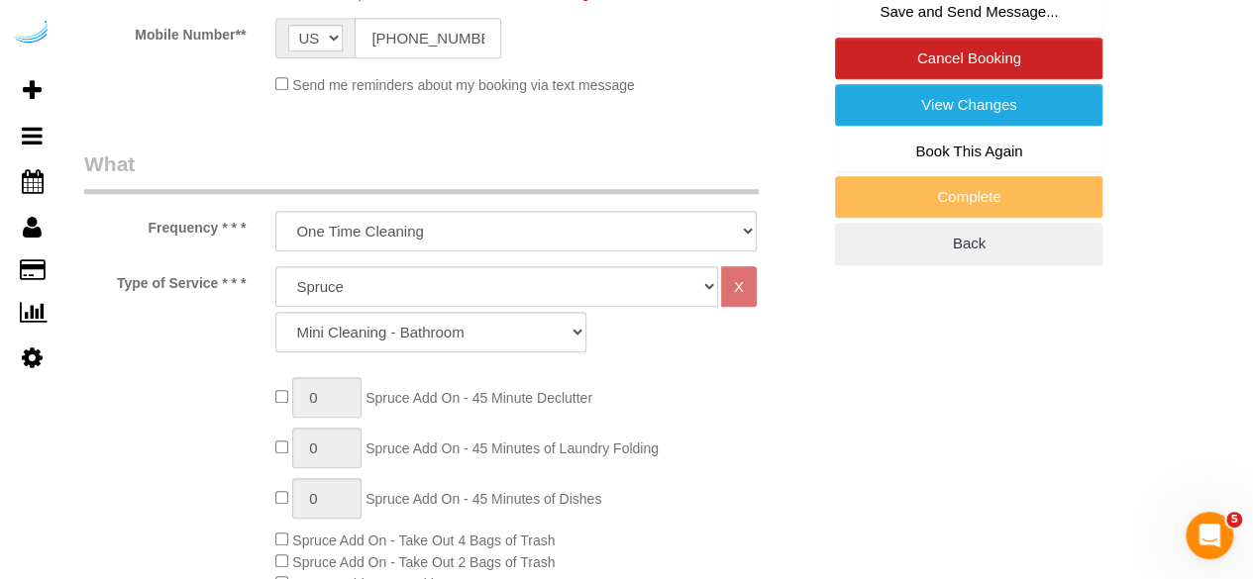
scroll to position [395, 0]
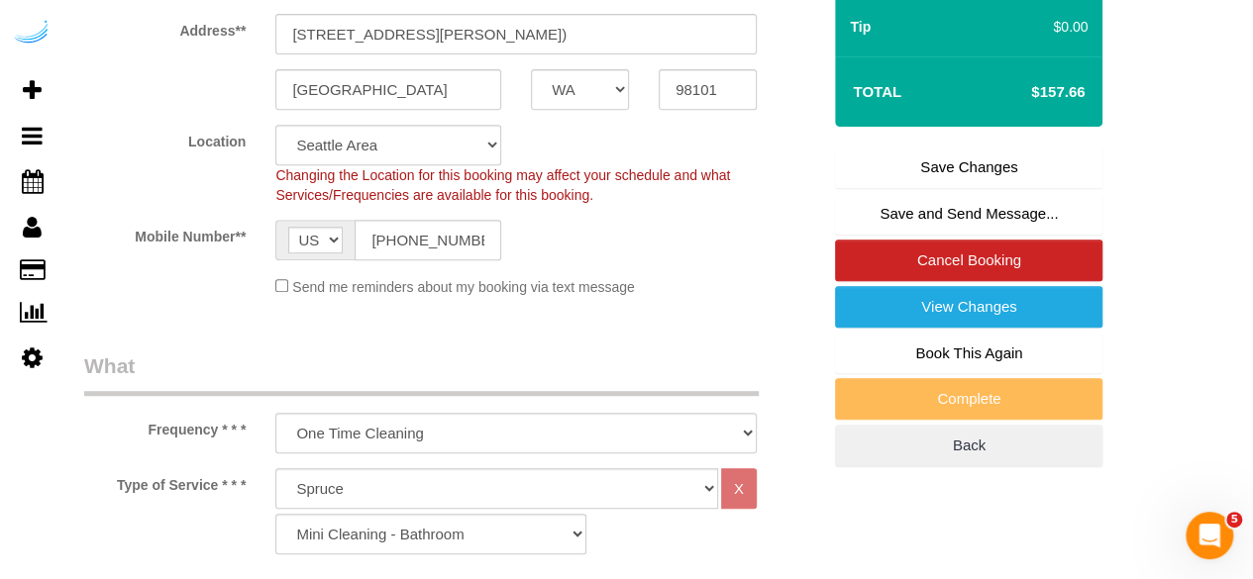
click at [930, 174] on link "Save Changes" at bounding box center [968, 168] width 267 height 42
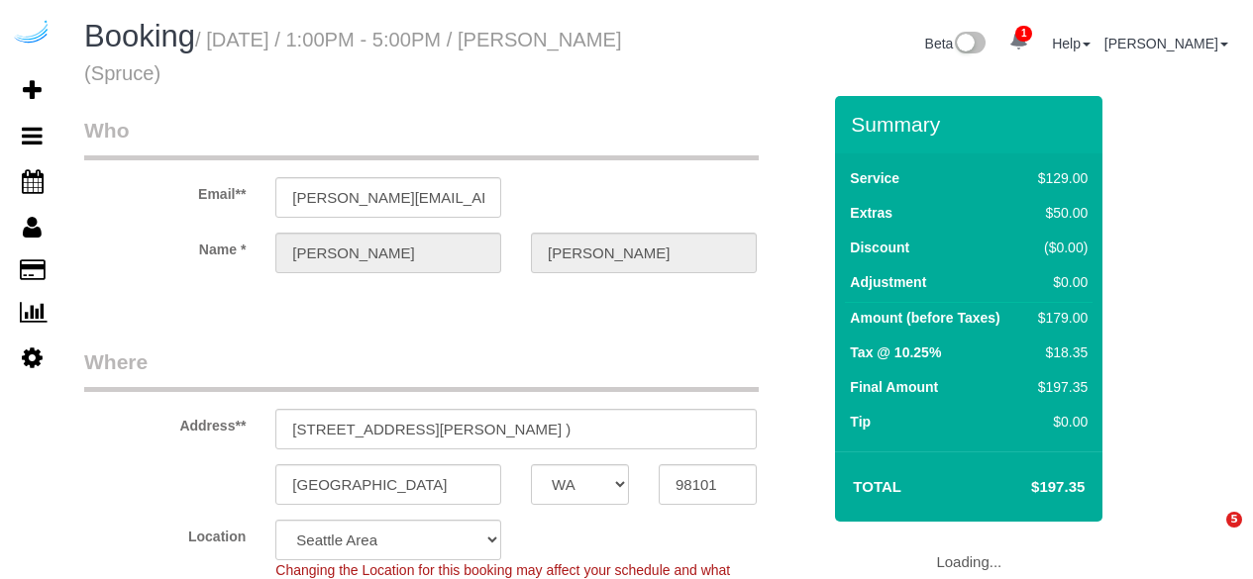
select select "WA"
select select "282"
select select "number:9"
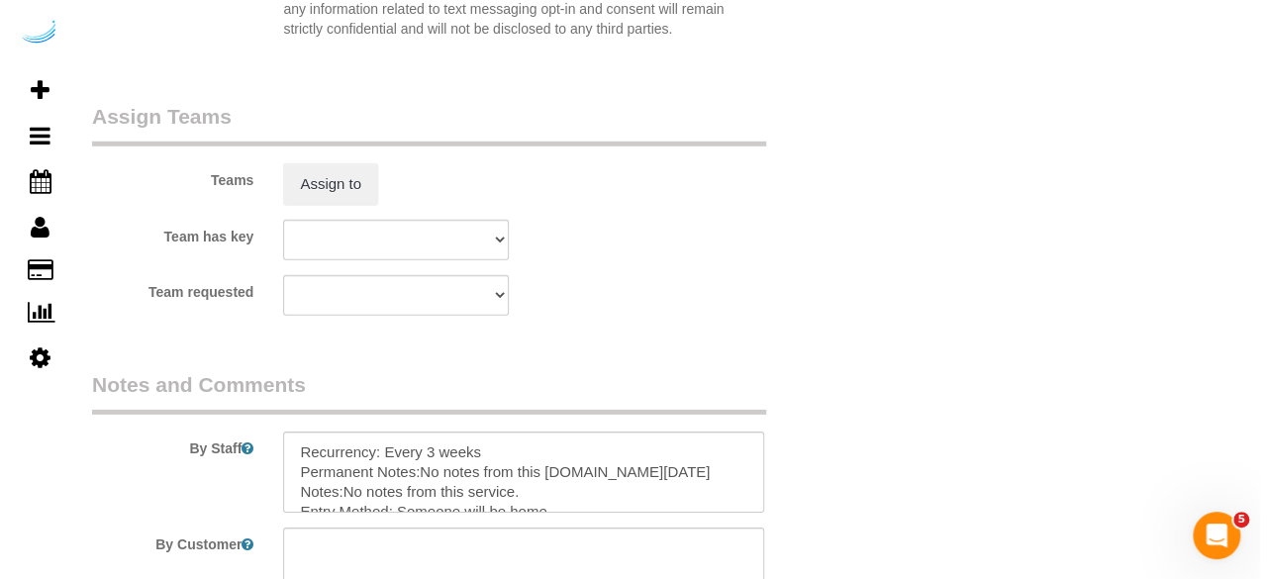
scroll to position [2867, 0]
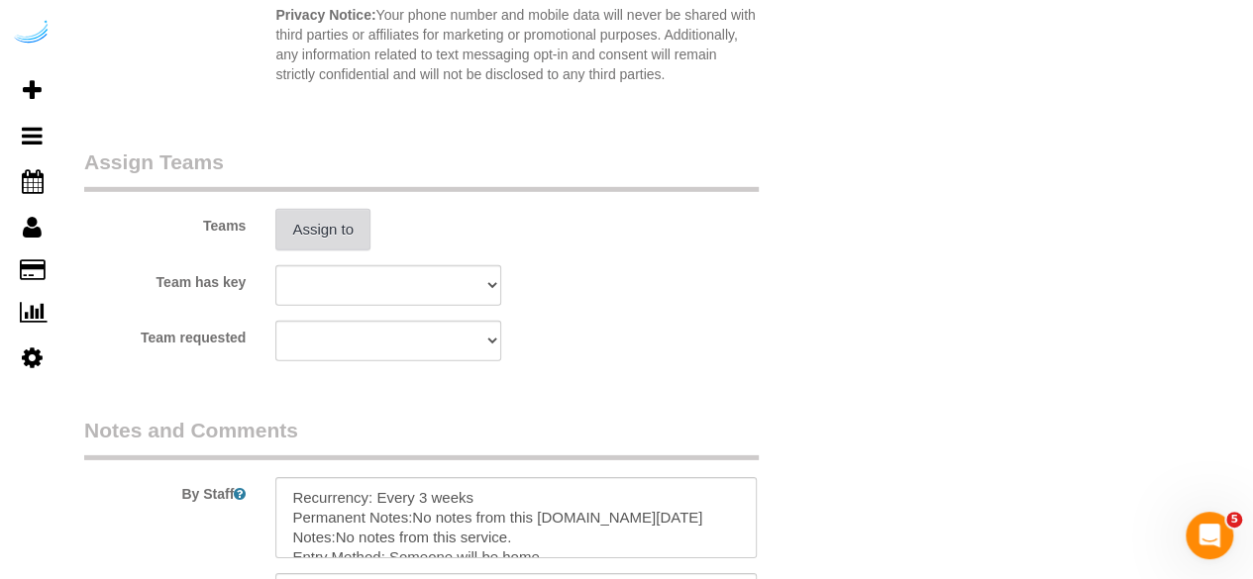
click at [289, 227] on button "Assign to" at bounding box center [322, 230] width 95 height 42
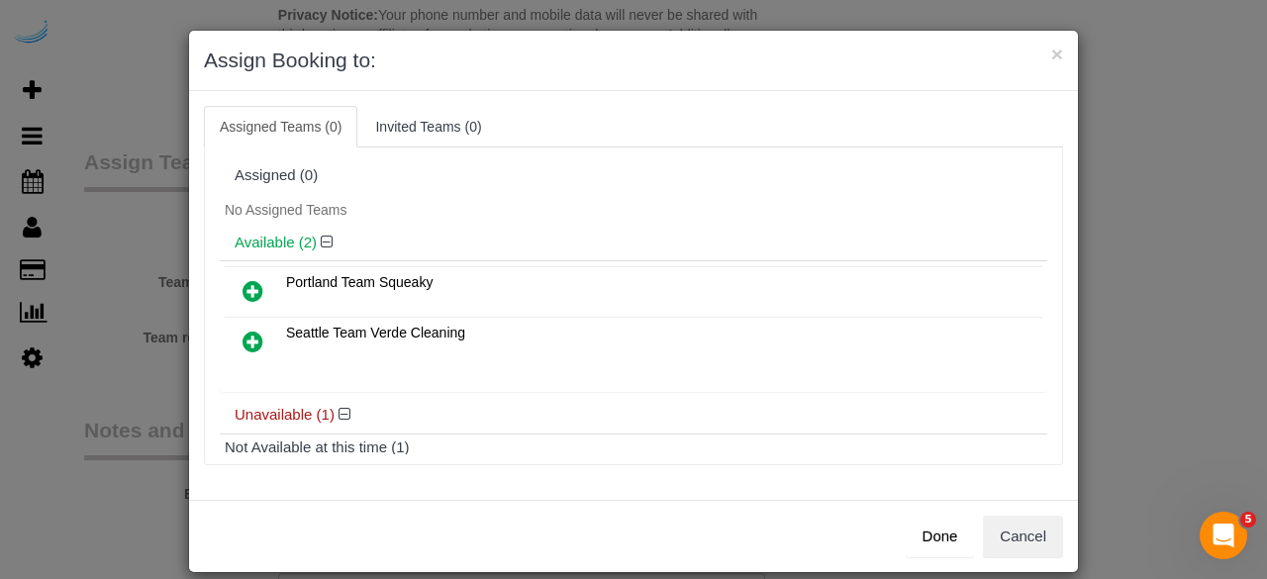
click at [233, 338] on link at bounding box center [253, 343] width 47 height 40
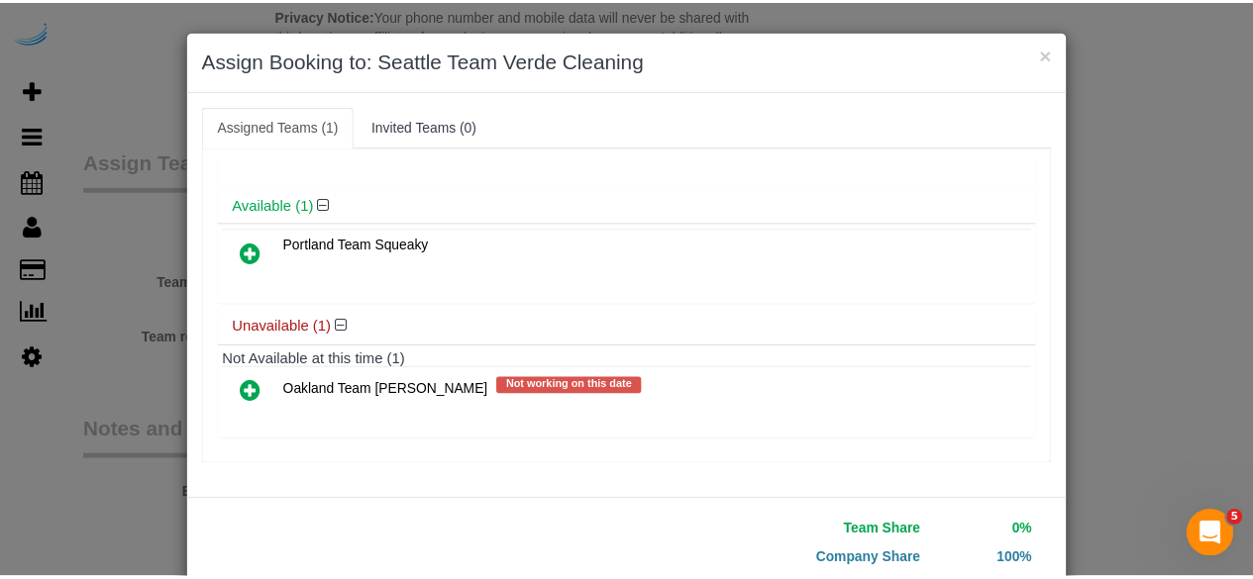
scroll to position [126, 0]
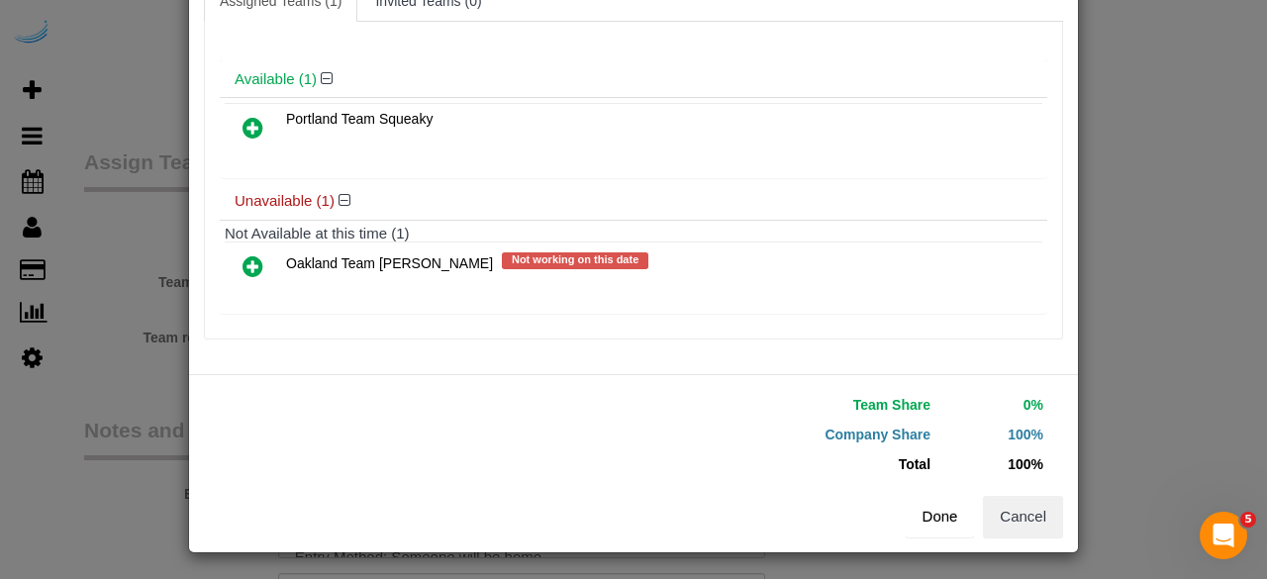
click at [942, 520] on button "Done" at bounding box center [940, 517] width 69 height 42
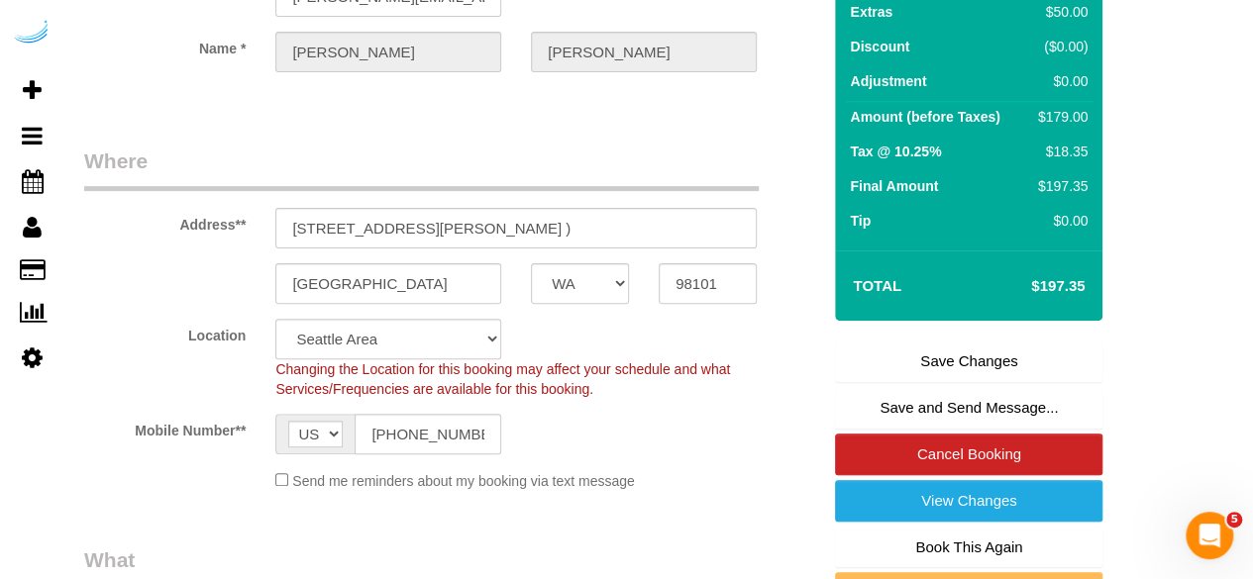
scroll to position [202, 0]
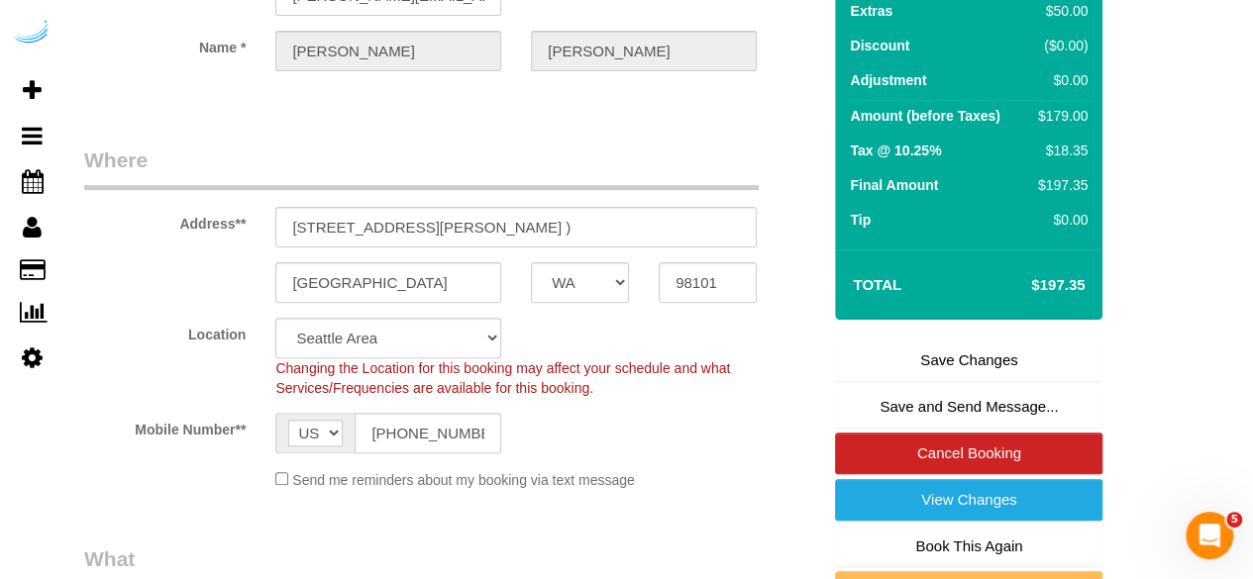
click at [962, 352] on link "Save Changes" at bounding box center [968, 361] width 267 height 42
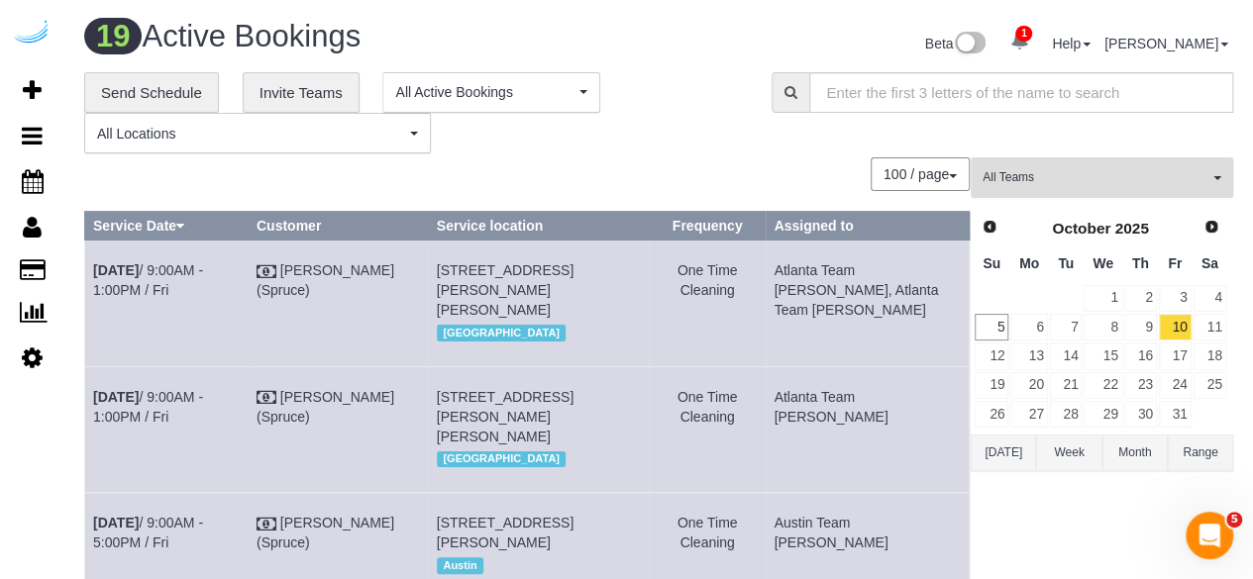
click at [1157, 174] on span "All Teams" at bounding box center [1095, 177] width 226 height 17
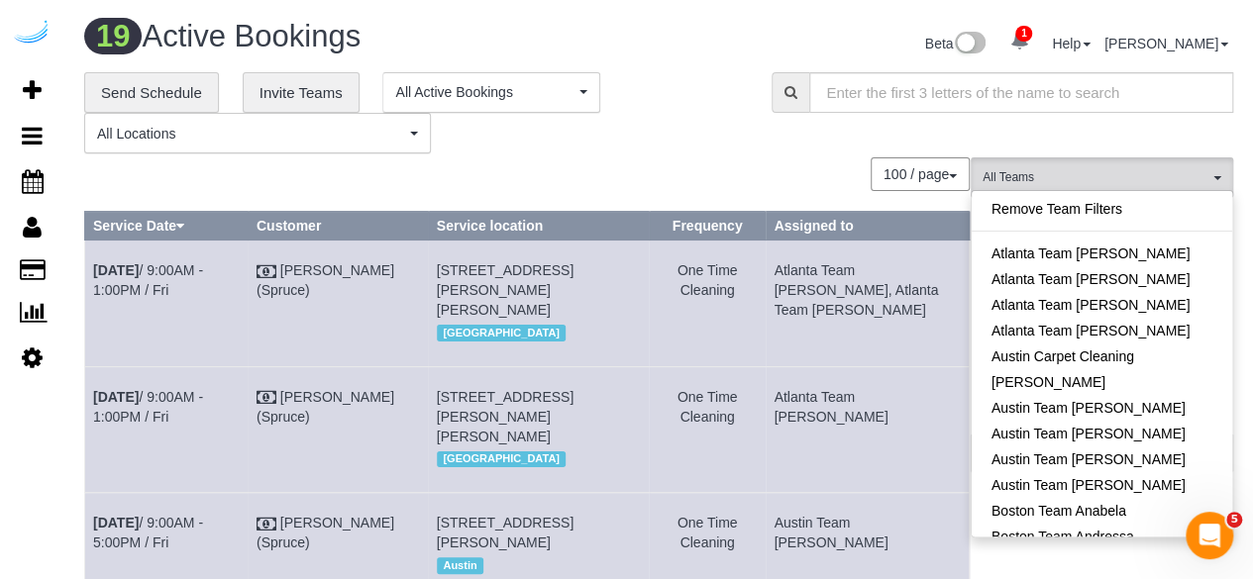
click at [821, 151] on div "**********" at bounding box center [658, 113] width 1178 height 82
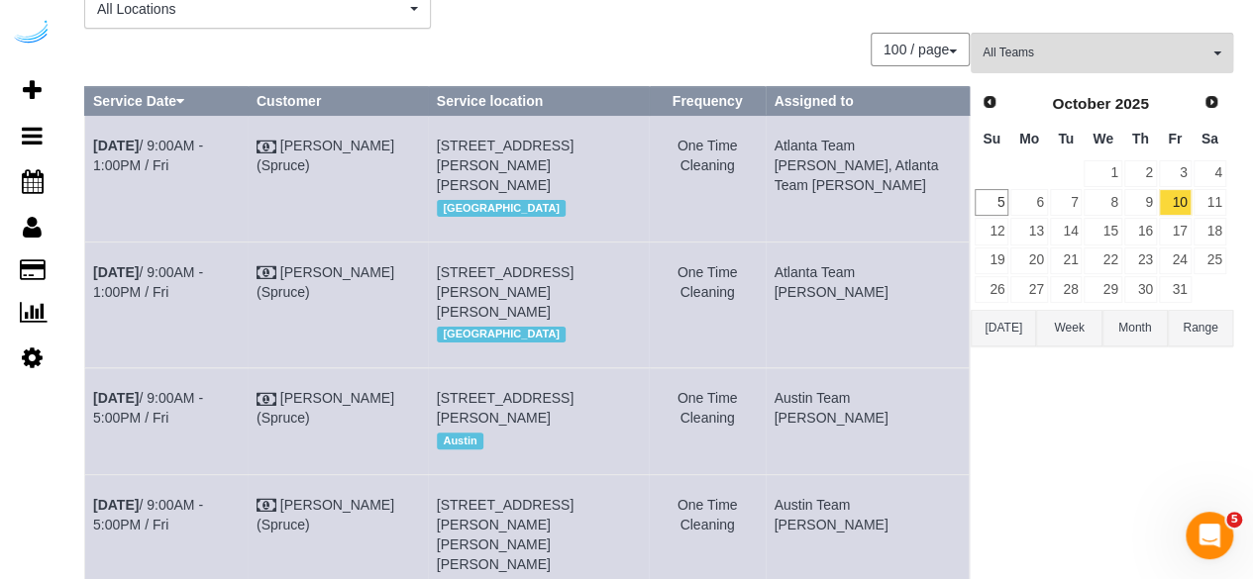
scroll to position [83, 0]
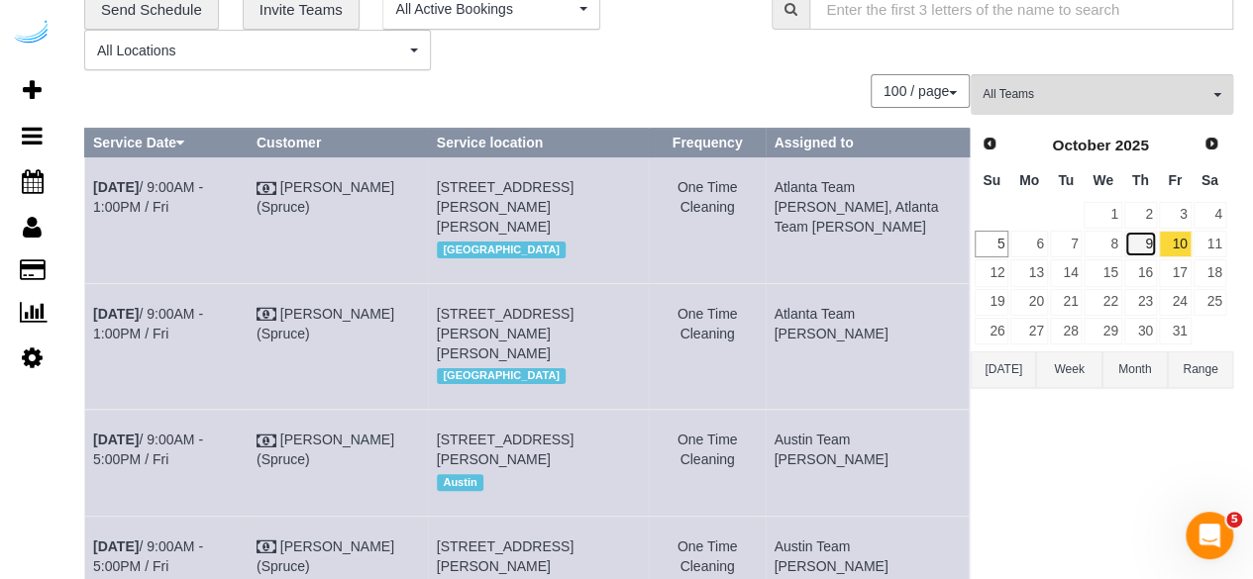
click at [1143, 250] on link "9" at bounding box center [1140, 244] width 33 height 27
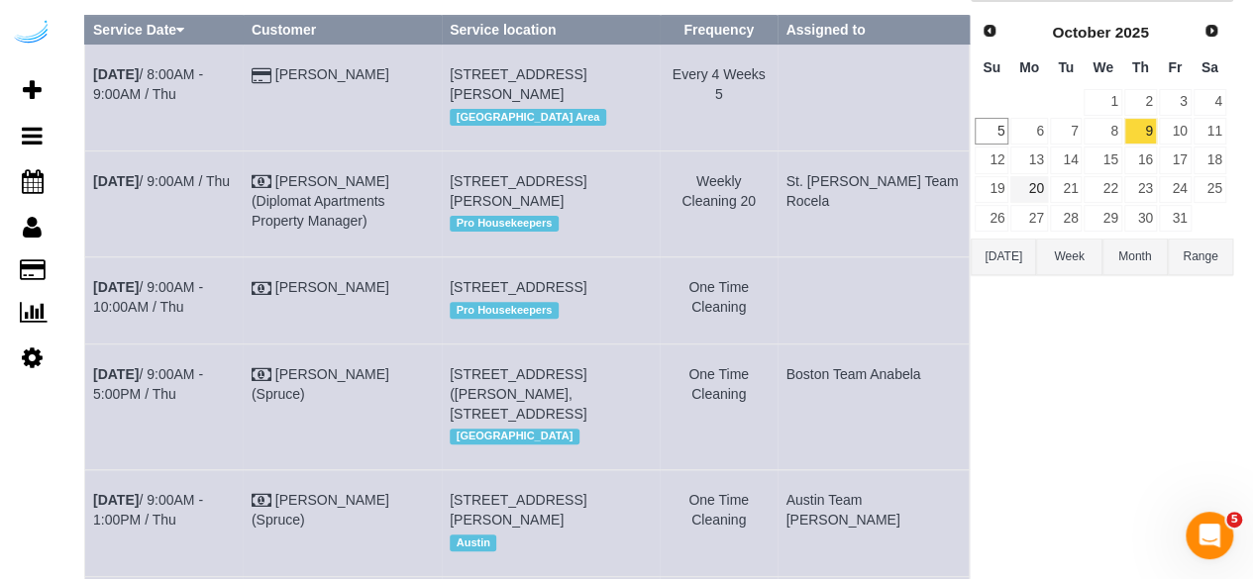
scroll to position [195, 0]
click at [1069, 121] on link "7" at bounding box center [1066, 132] width 33 height 27
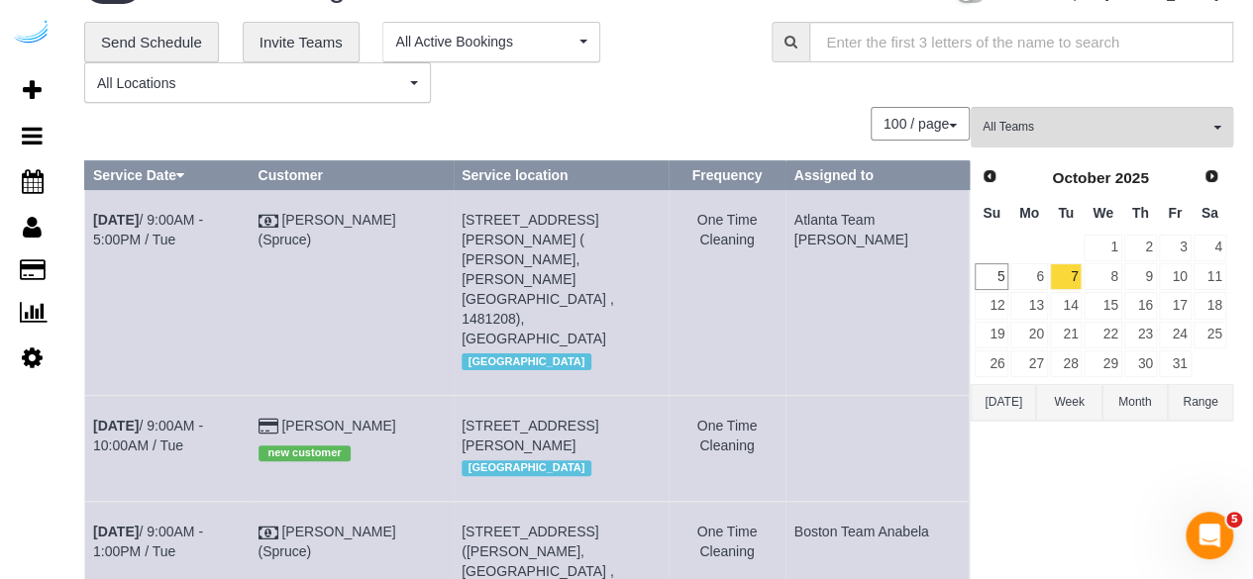
scroll to position [0, 0]
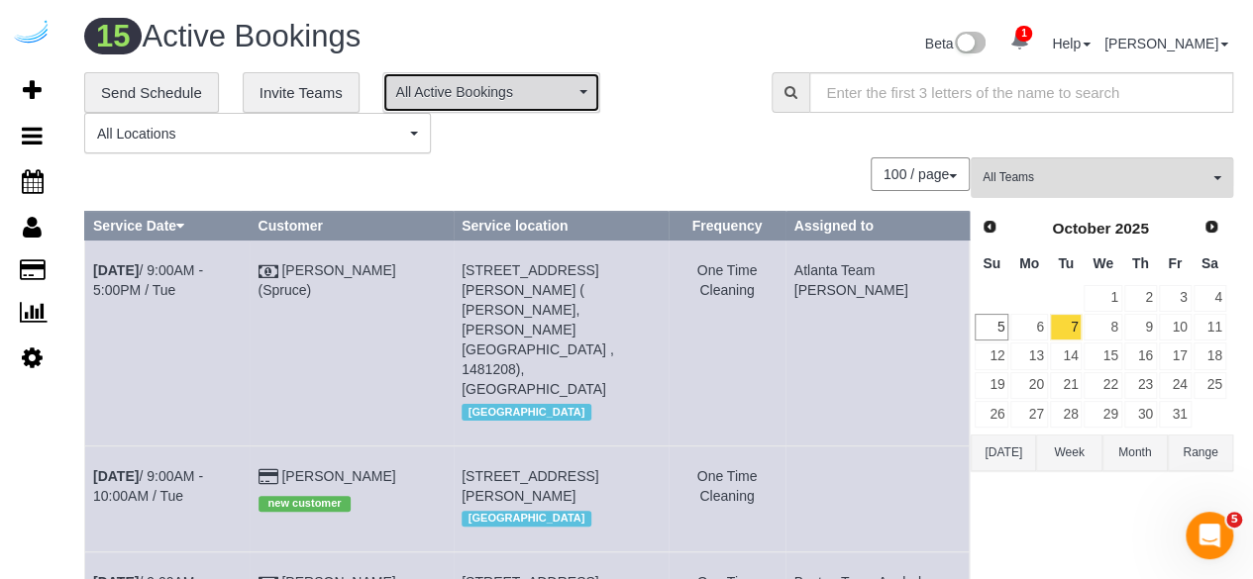
click at [585, 88] on button "All Active Bookings" at bounding box center [491, 92] width 218 height 41
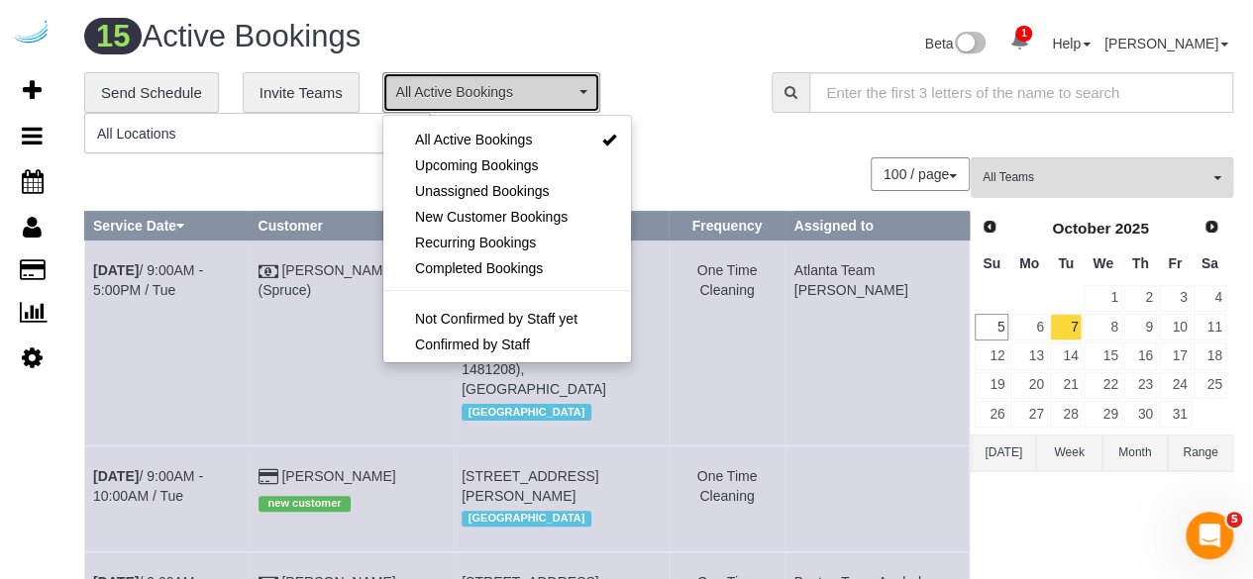
click at [585, 88] on button "All Active Bookings" at bounding box center [491, 92] width 218 height 41
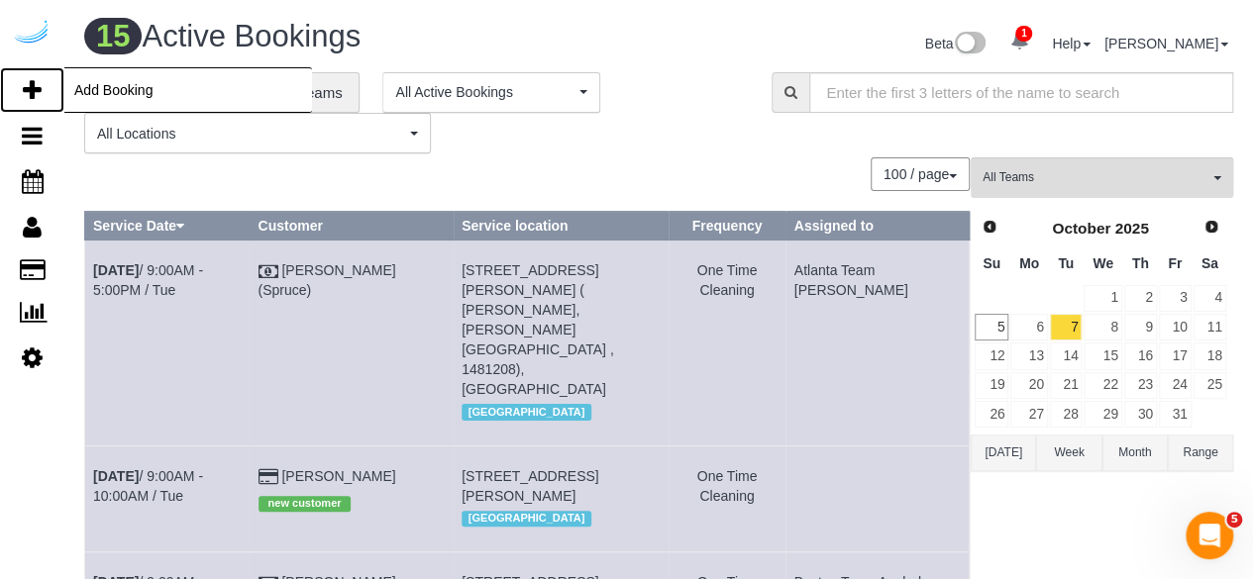
click at [29, 98] on icon at bounding box center [32, 90] width 19 height 24
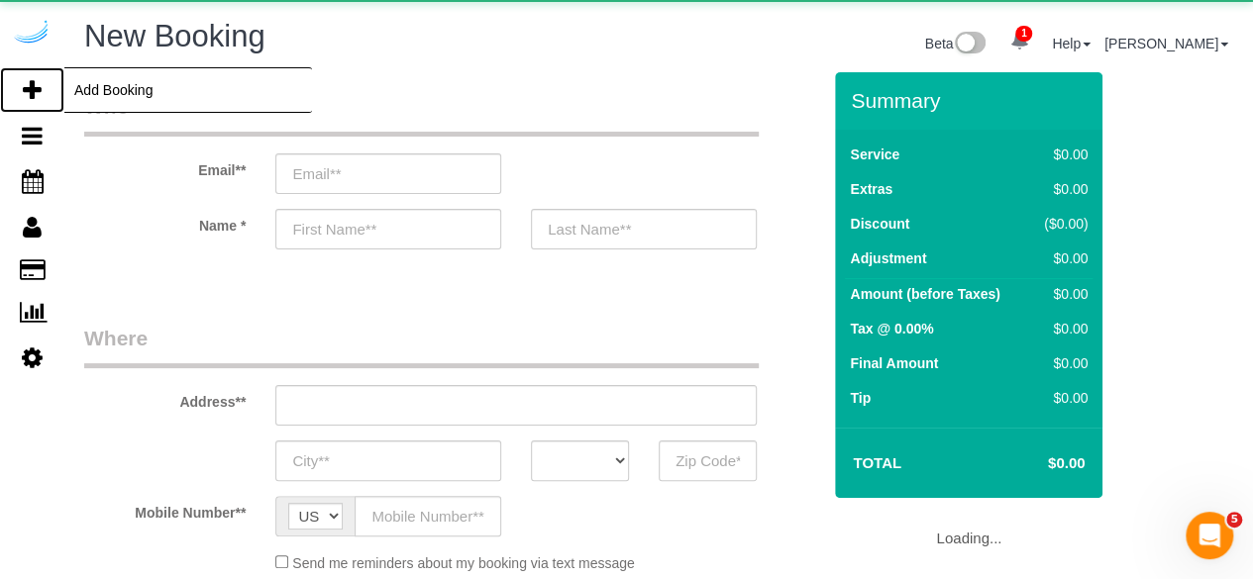
select select "number:9"
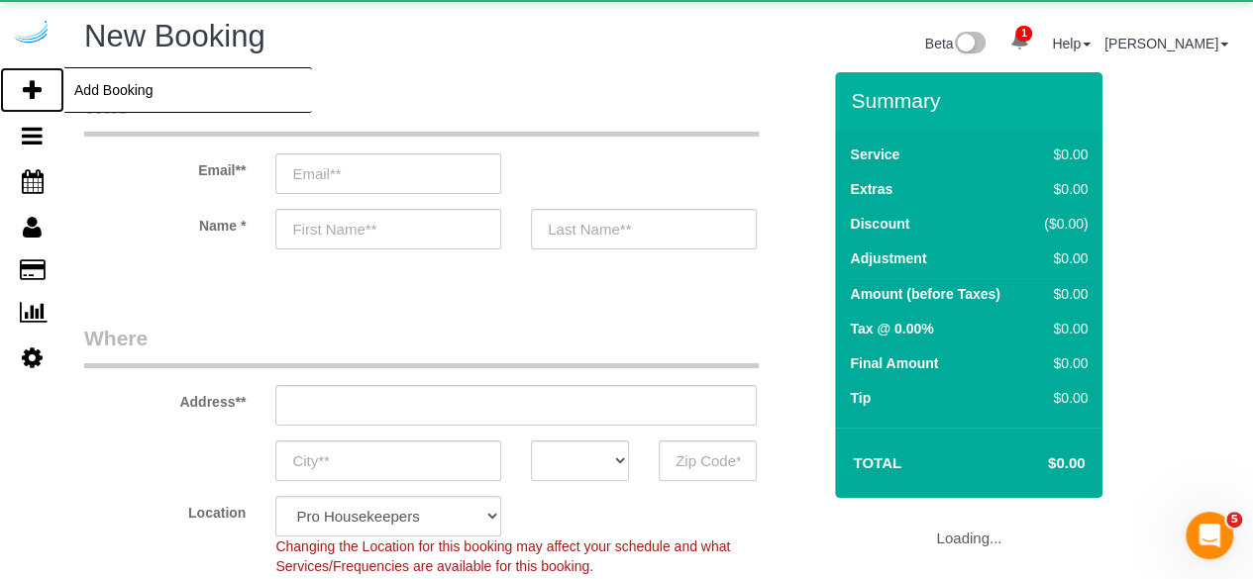
select select "4"
select select "object:2680"
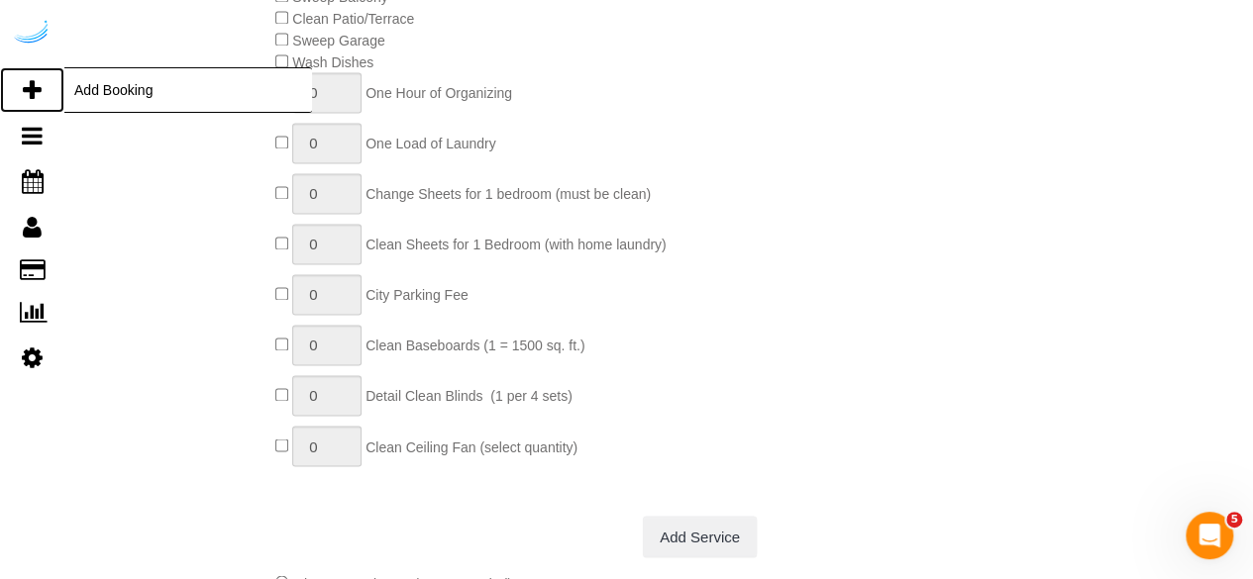
scroll to position [1459, 0]
